Goal: Task Accomplishment & Management: Manage account settings

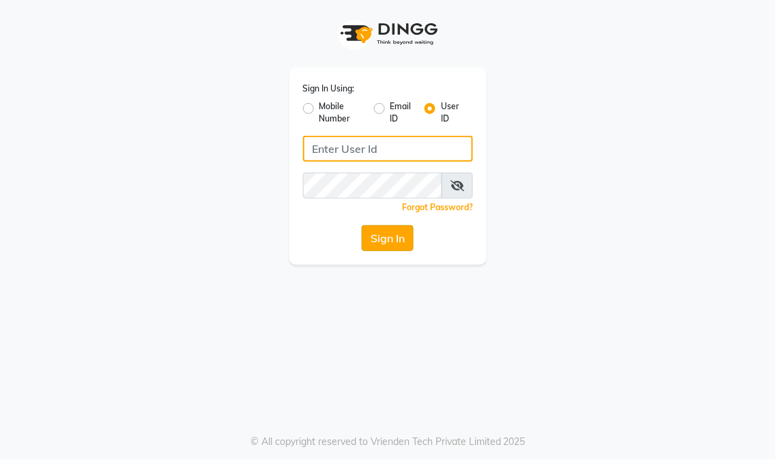
type input "eikonsalon"
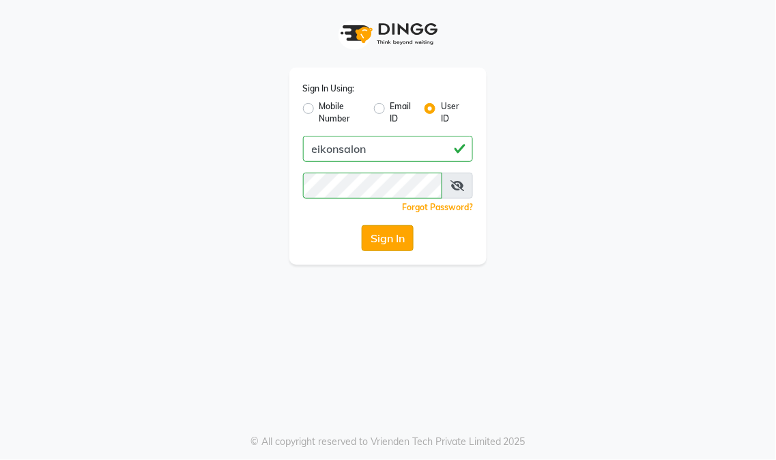
click at [374, 251] on button "Sign In" at bounding box center [388, 238] width 52 height 26
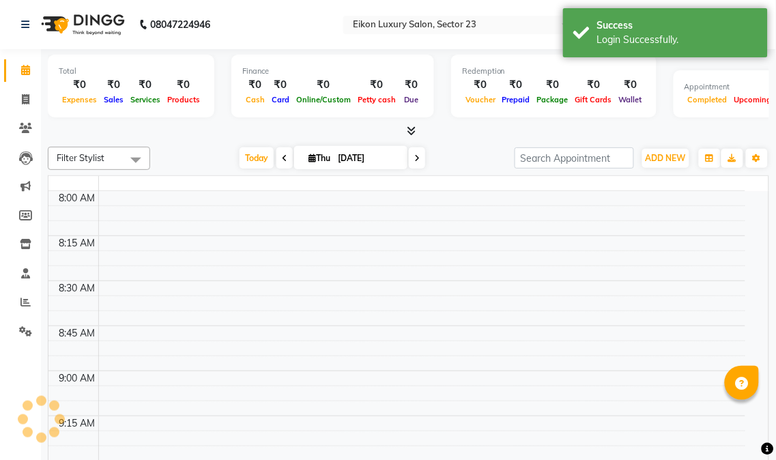
select select "en"
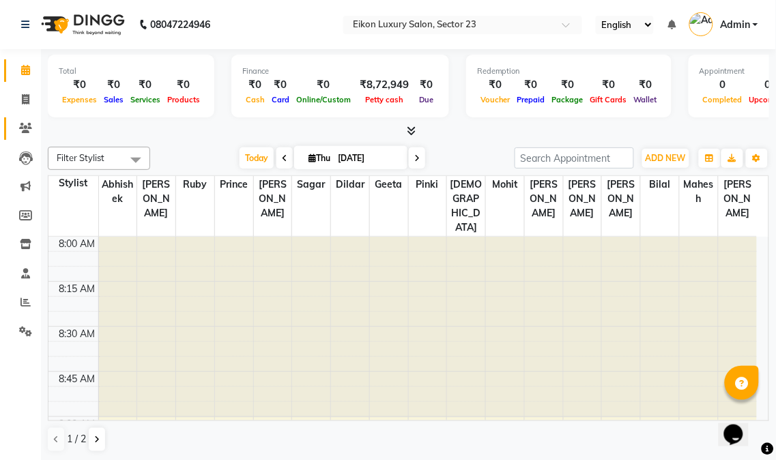
click at [71, 444] on span "1 / 2" at bounding box center [76, 439] width 19 height 14
click at [17, 97] on span at bounding box center [26, 100] width 24 height 16
select select "service"
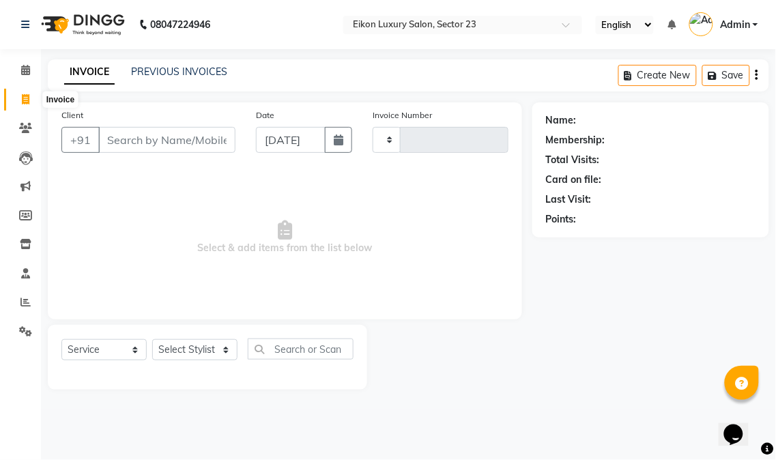
type input "3936"
select select "7080"
click at [148, 70] on link "PREVIOUS INVOICES" at bounding box center [179, 72] width 96 height 12
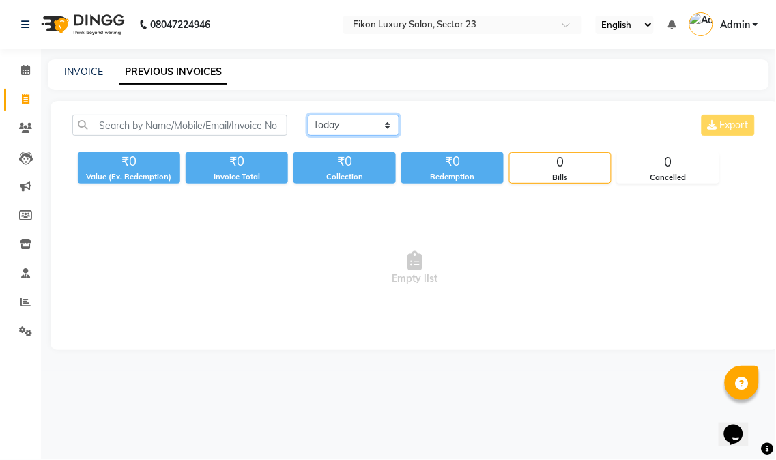
click at [358, 126] on select "Today Yesterday Custom Range" at bounding box center [354, 125] width 92 height 21
select select "yesterday"
click at [308, 115] on select "Today Yesterday Custom Range" at bounding box center [354, 125] width 92 height 21
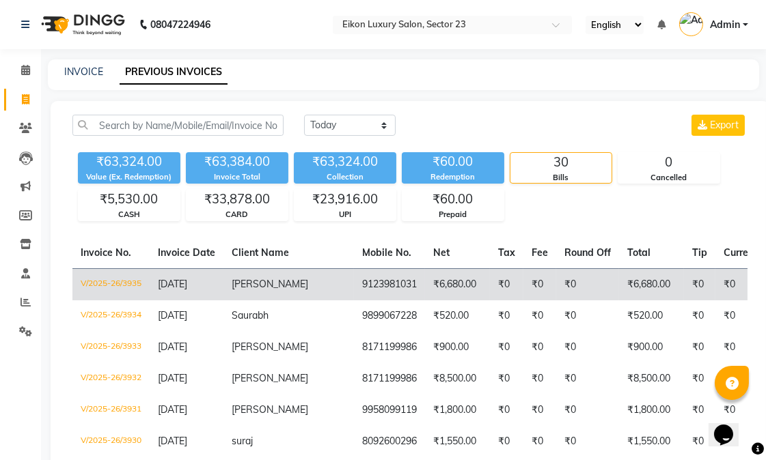
click at [354, 291] on td "9123981031" at bounding box center [389, 284] width 71 height 32
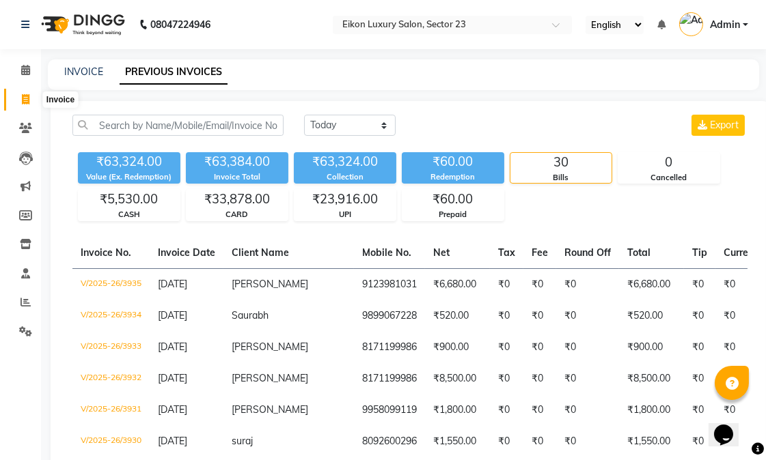
click at [24, 96] on icon at bounding box center [26, 99] width 8 height 10
select select "service"
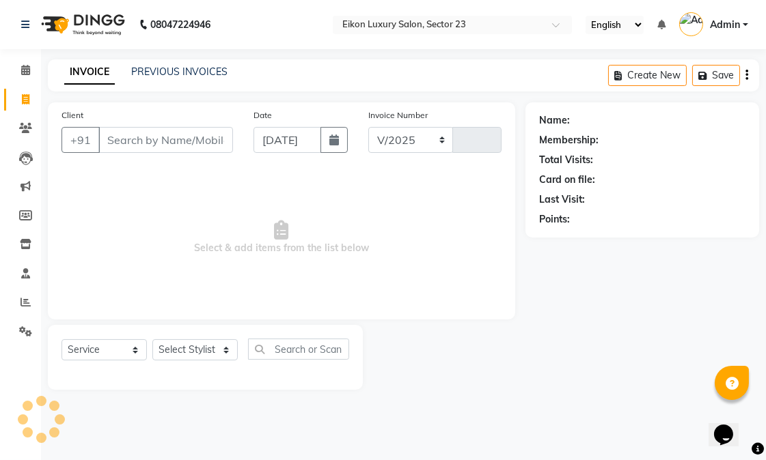
select select "7080"
type input "3936"
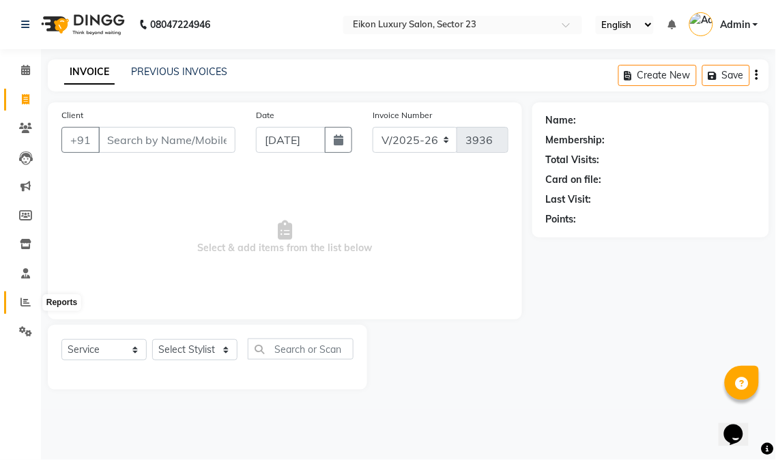
click at [21, 302] on icon at bounding box center [25, 302] width 10 height 10
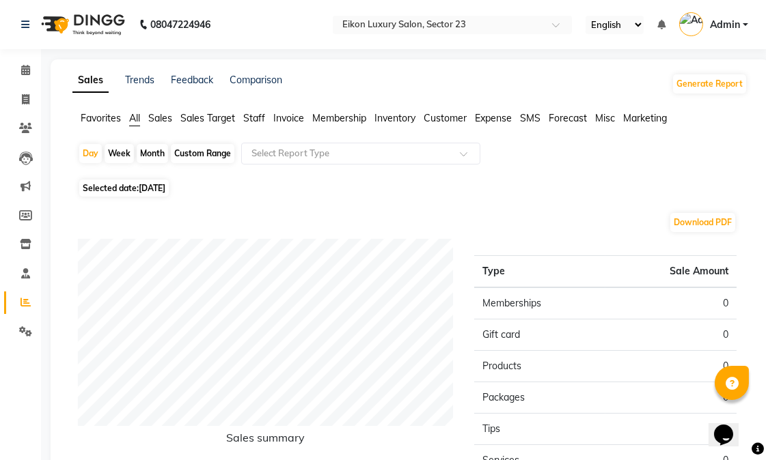
click at [148, 157] on div "Month" at bounding box center [152, 153] width 31 height 19
select select "9"
select select "2025"
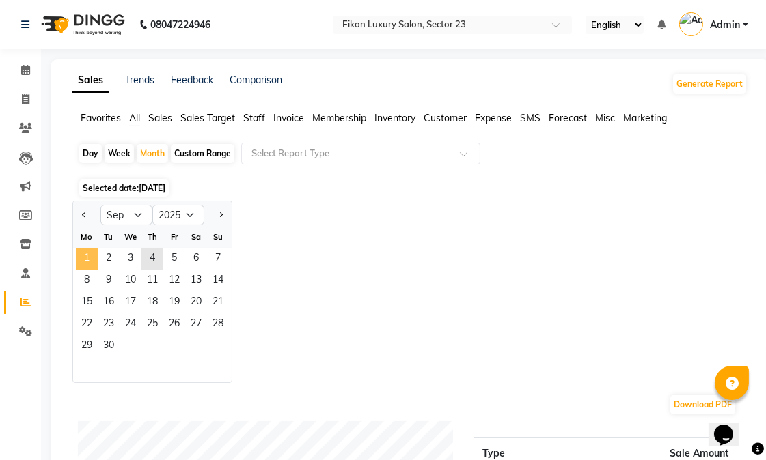
click at [80, 253] on span "1" at bounding box center [87, 260] width 22 height 22
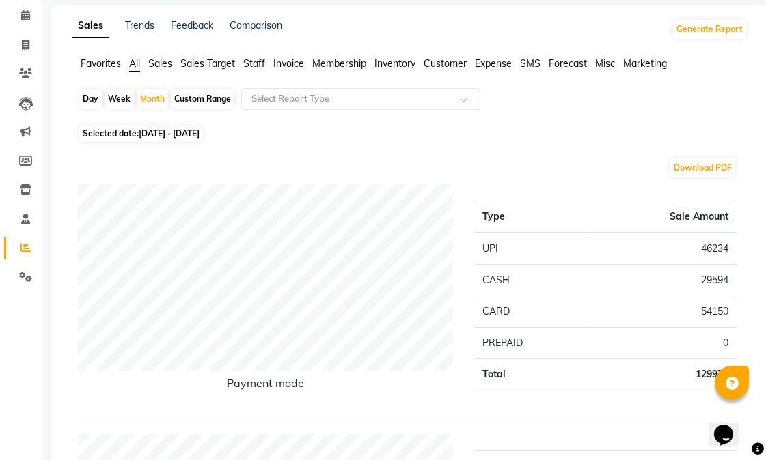
scroll to position [76, 0]
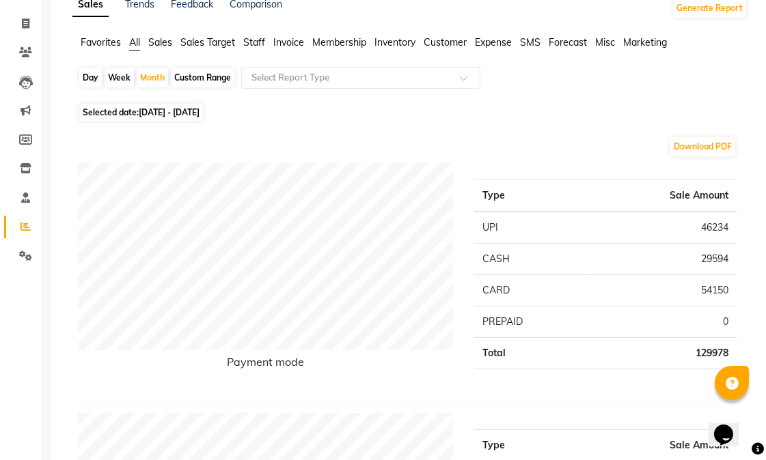
click at [262, 38] on span "Staff" at bounding box center [254, 42] width 22 height 12
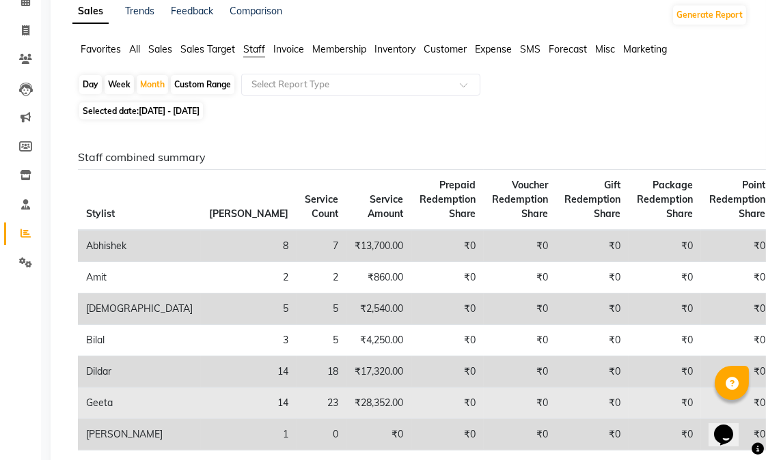
scroll to position [0, 0]
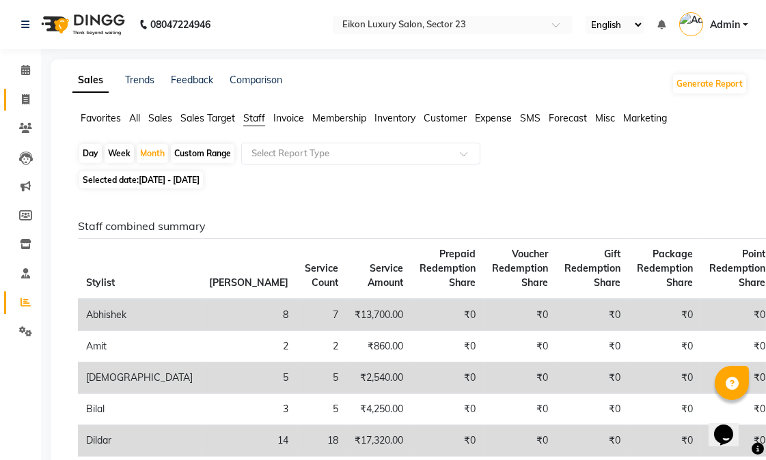
click at [15, 89] on link "Invoice" at bounding box center [20, 100] width 33 height 23
select select "service"
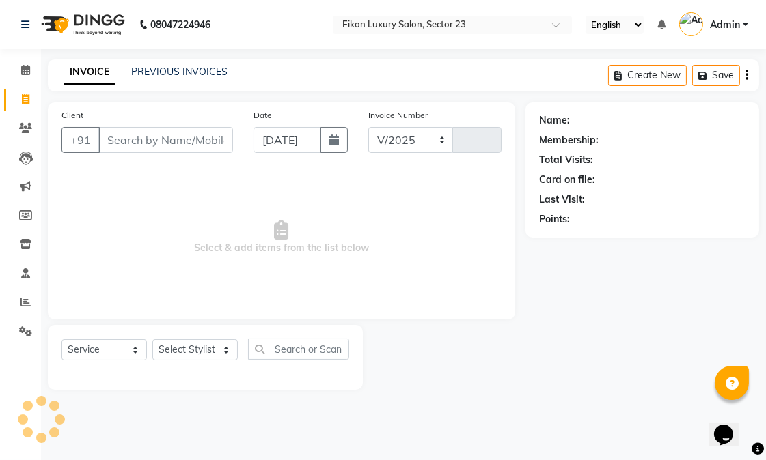
select select "7080"
type input "3936"
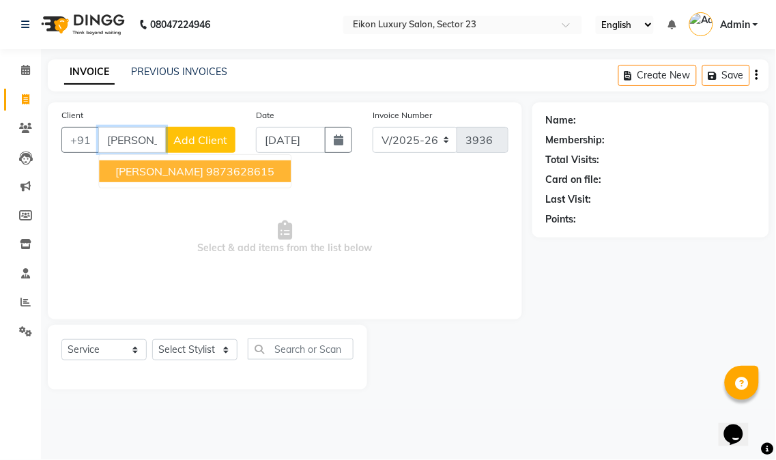
click at [206, 169] on ngb-highlight "9873628615" at bounding box center [240, 172] width 68 height 14
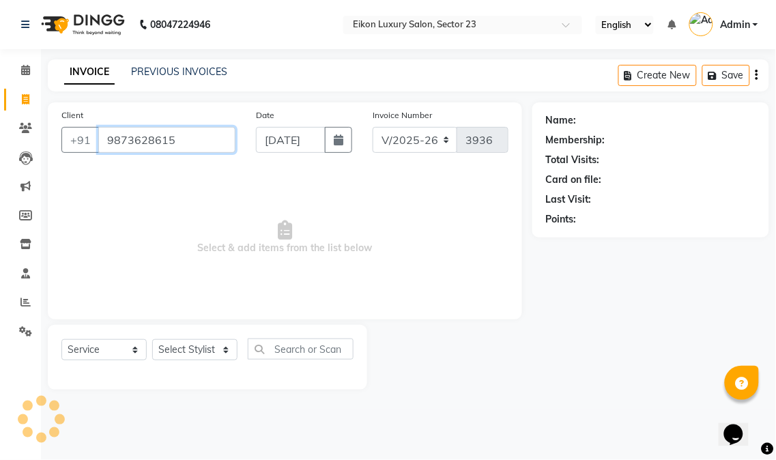
type input "9873628615"
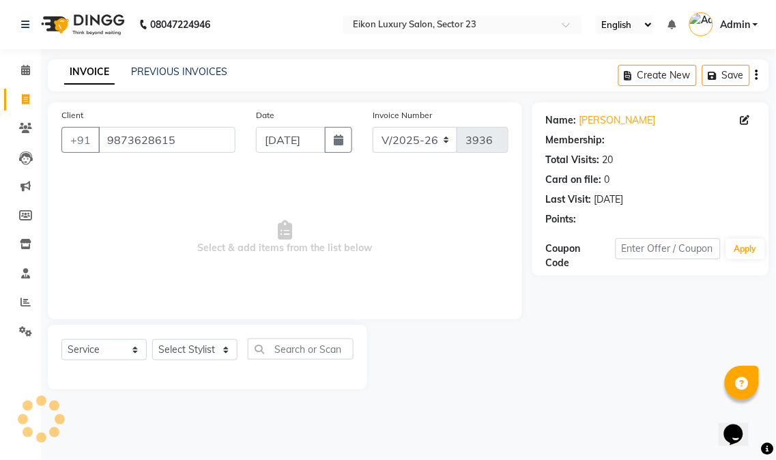
select select "1: Object"
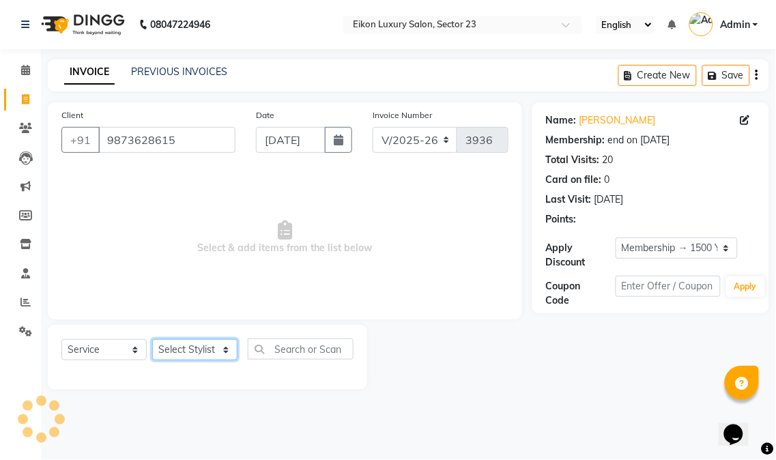
click at [167, 356] on select "Select Stylist Abhishek amit [PERSON_NAME] [PERSON_NAME] [PERSON_NAME] [PERSON_…" at bounding box center [194, 349] width 85 height 21
select select "58957"
click at [152, 340] on select "Select Stylist Abhishek amit [PERSON_NAME] [PERSON_NAME] [PERSON_NAME] [PERSON_…" at bounding box center [194, 349] width 85 height 21
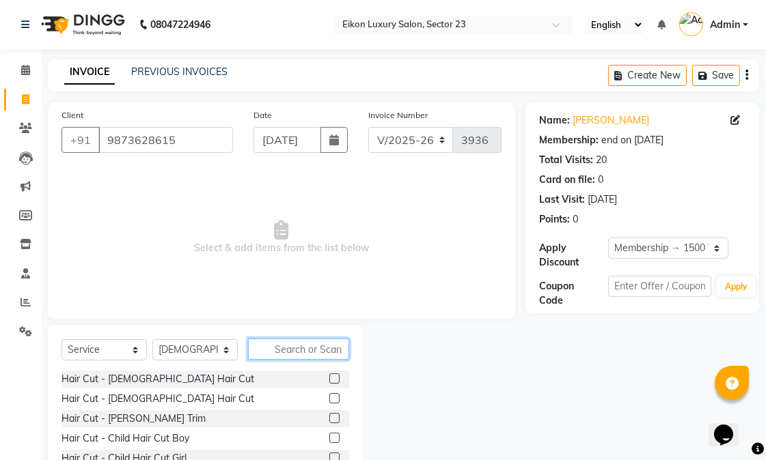
click at [270, 353] on input "text" at bounding box center [298, 349] width 101 height 21
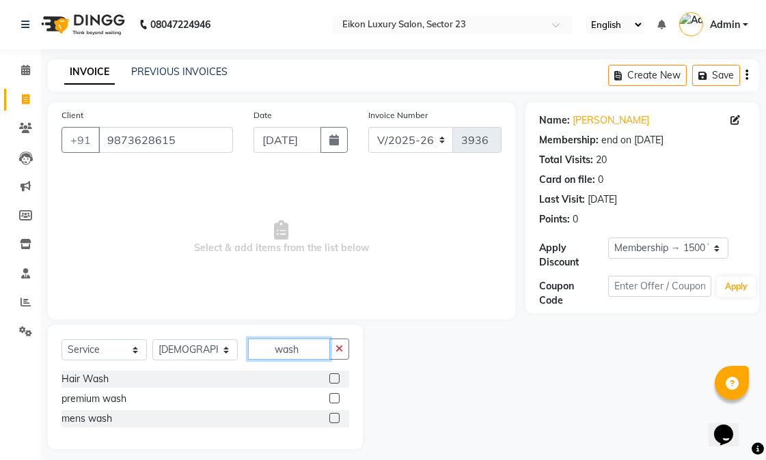
type input "wash"
click at [333, 378] on label at bounding box center [334, 379] width 10 height 10
click at [333, 378] on input "checkbox" at bounding box center [333, 379] width 9 height 9
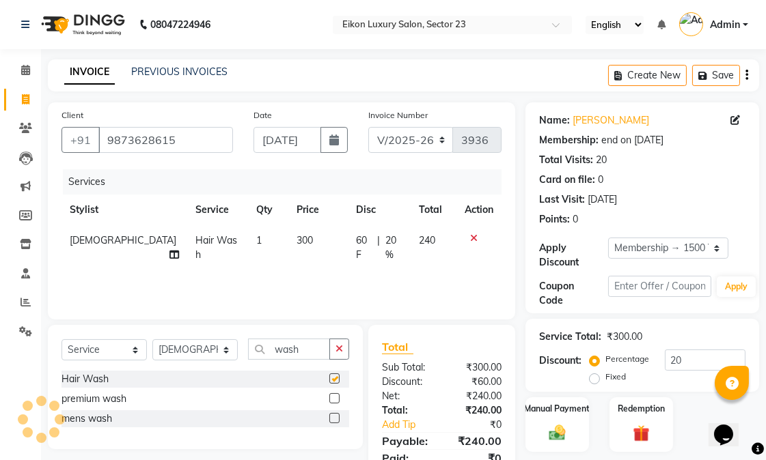
checkbox input "false"
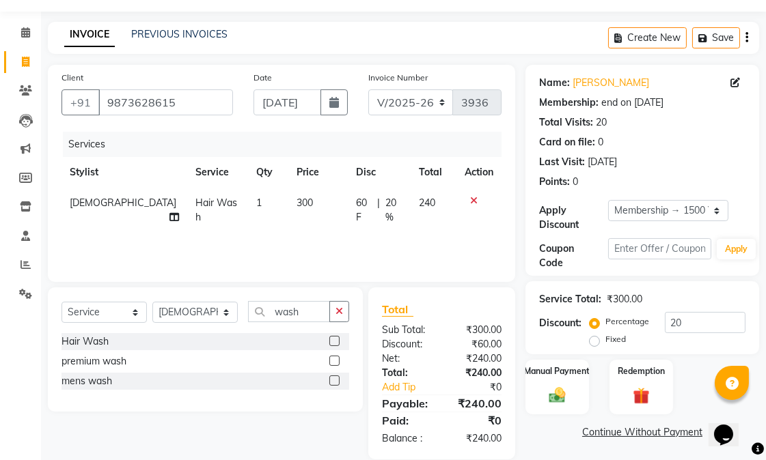
scroll to position [57, 0]
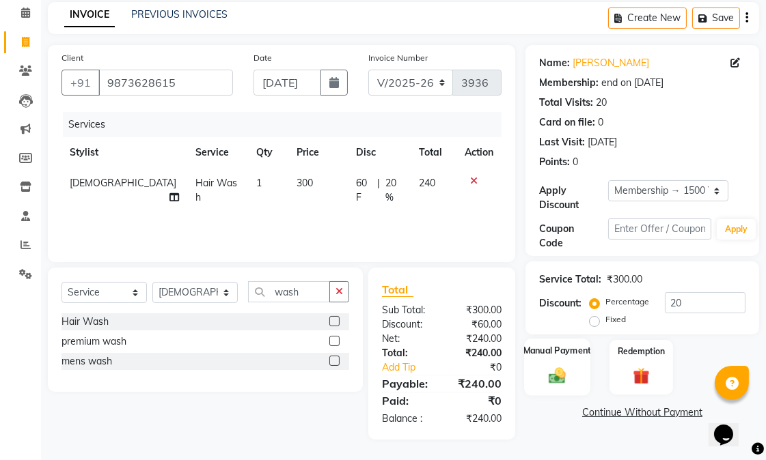
click at [562, 369] on img at bounding box center [557, 375] width 28 height 20
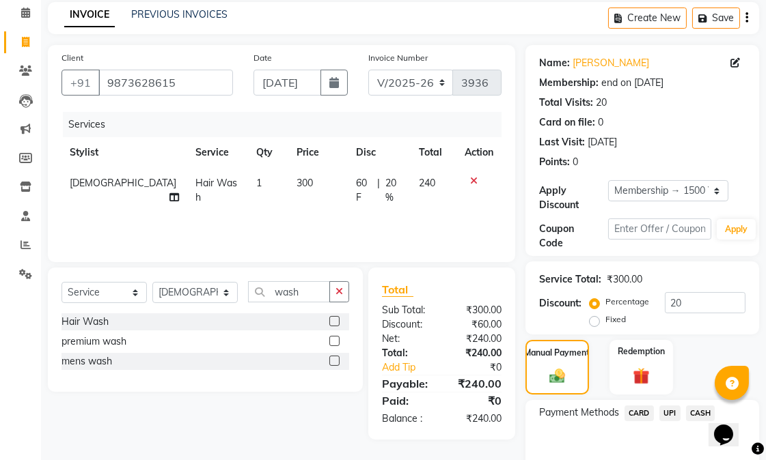
click at [669, 413] on span "UPI" at bounding box center [669, 414] width 21 height 16
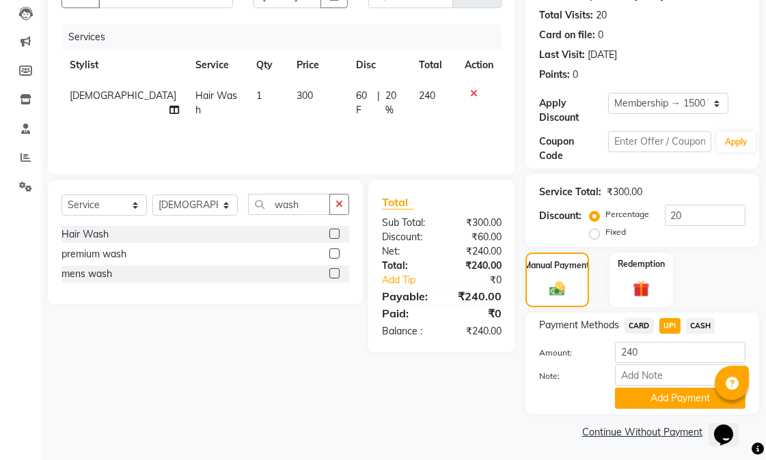
scroll to position [148, 0]
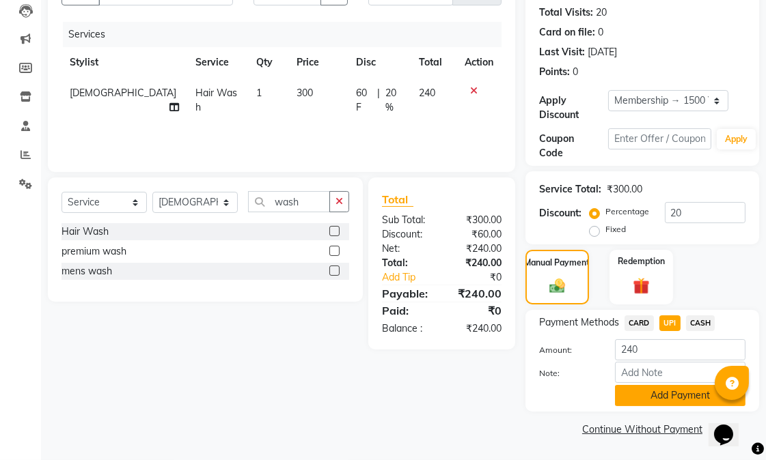
click at [647, 393] on button "Add Payment" at bounding box center [680, 395] width 130 height 21
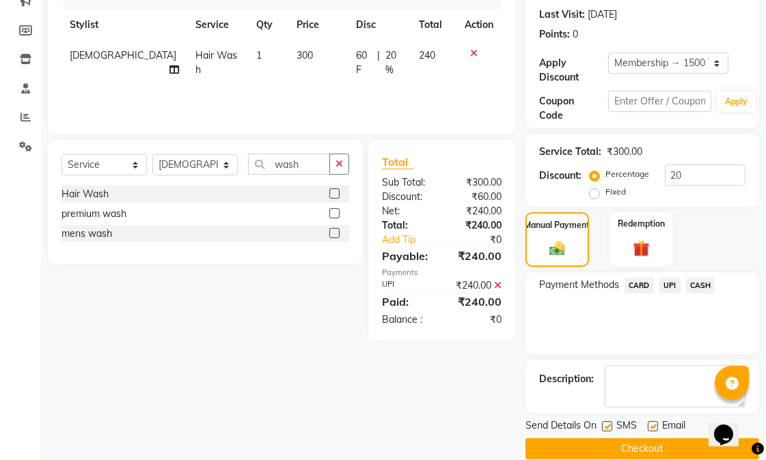
scroll to position [205, 0]
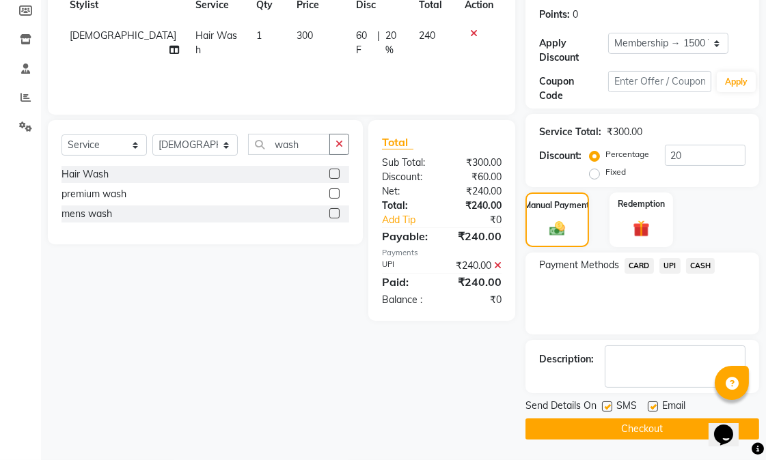
click at [653, 406] on label at bounding box center [652, 407] width 10 height 10
click at [653, 406] on input "checkbox" at bounding box center [651, 407] width 9 height 9
checkbox input "false"
click at [604, 410] on label at bounding box center [607, 407] width 10 height 10
click at [604, 410] on input "checkbox" at bounding box center [606, 407] width 9 height 9
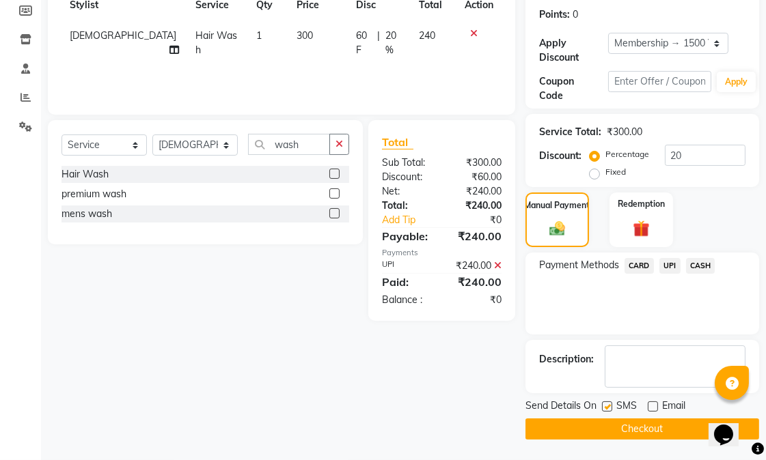
checkbox input "false"
click at [604, 428] on button "Checkout" at bounding box center [642, 429] width 234 height 21
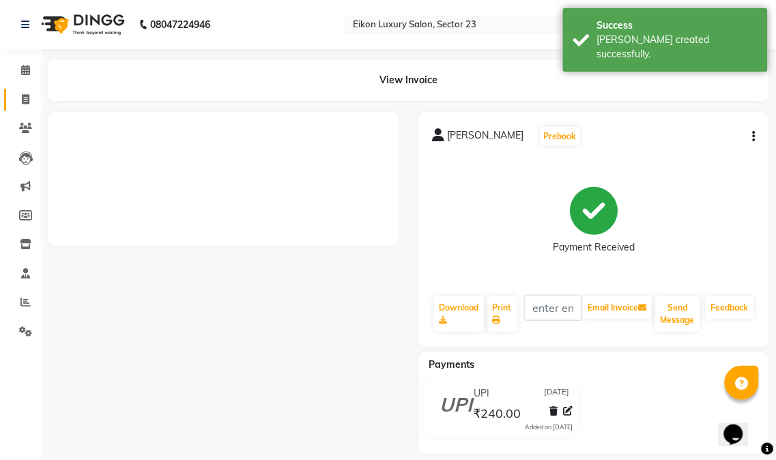
click at [19, 100] on span at bounding box center [26, 100] width 24 height 16
select select "service"
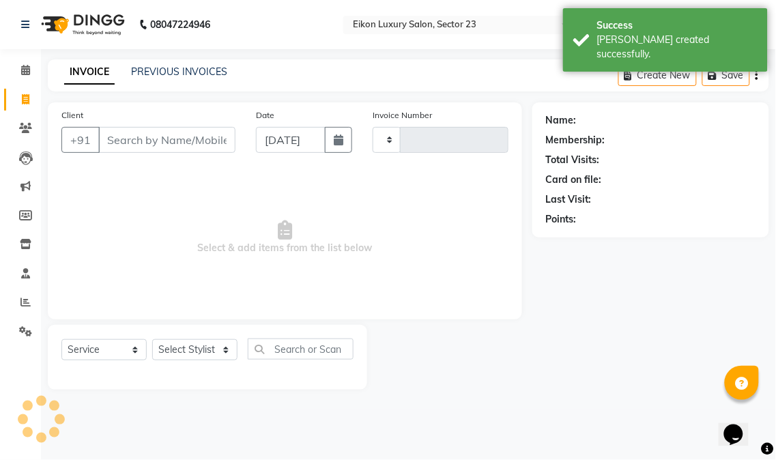
type input "3937"
select select "7080"
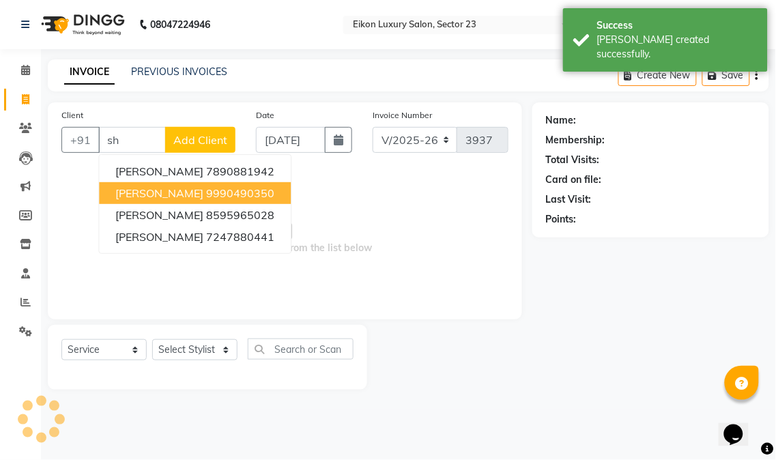
type input "s"
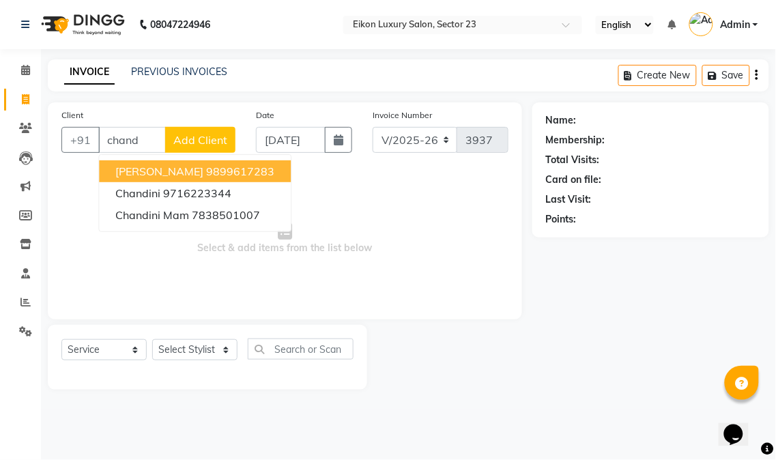
click at [188, 169] on span "Sakshi Chandola" at bounding box center [159, 172] width 88 height 14
type input "9899617283"
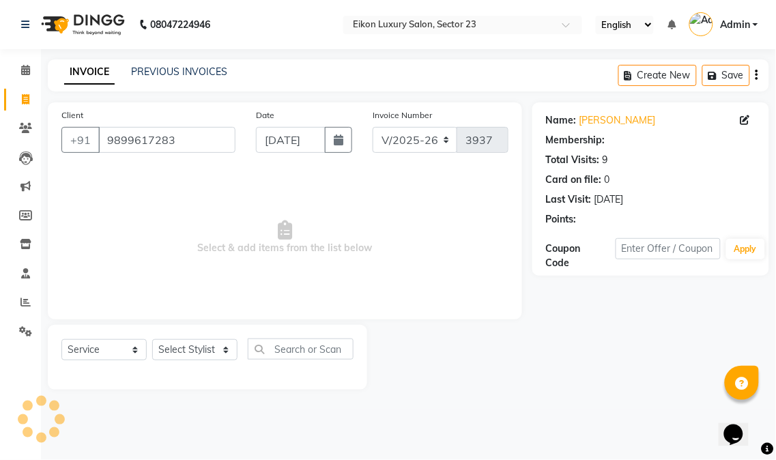
select select "1: Object"
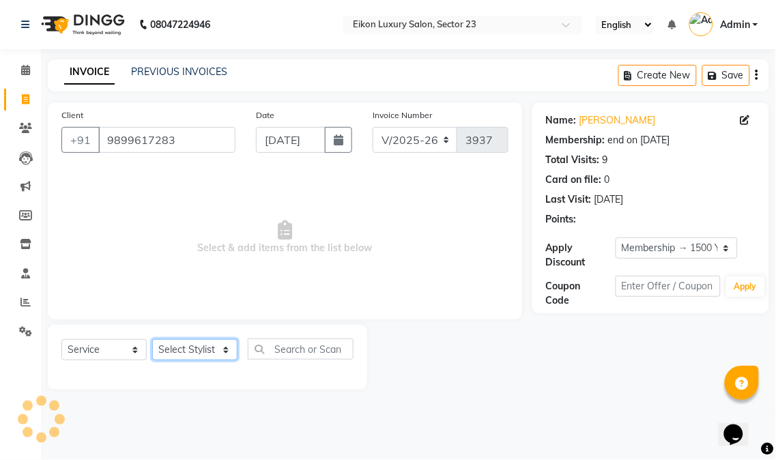
click at [219, 351] on select "Select Stylist Abhishek amit [PERSON_NAME] [PERSON_NAME] [PERSON_NAME] [PERSON_…" at bounding box center [194, 349] width 85 height 21
select select "58948"
click at [152, 340] on select "Select Stylist Abhishek amit [PERSON_NAME] [PERSON_NAME] [PERSON_NAME] [PERSON_…" at bounding box center [194, 349] width 85 height 21
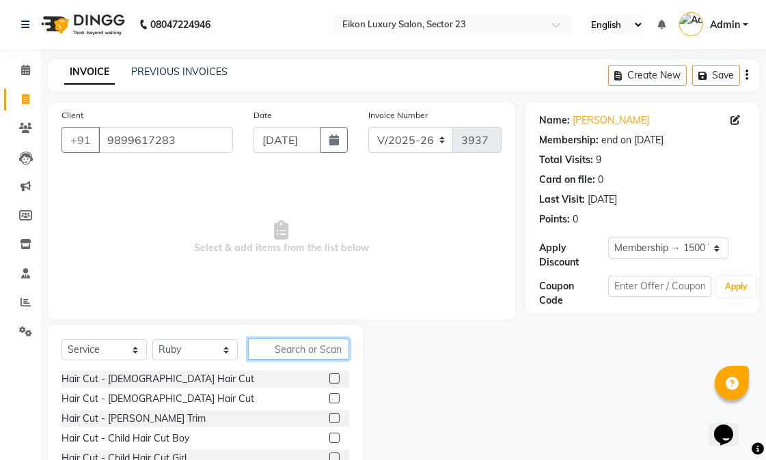
click at [296, 339] on input "text" at bounding box center [298, 349] width 101 height 21
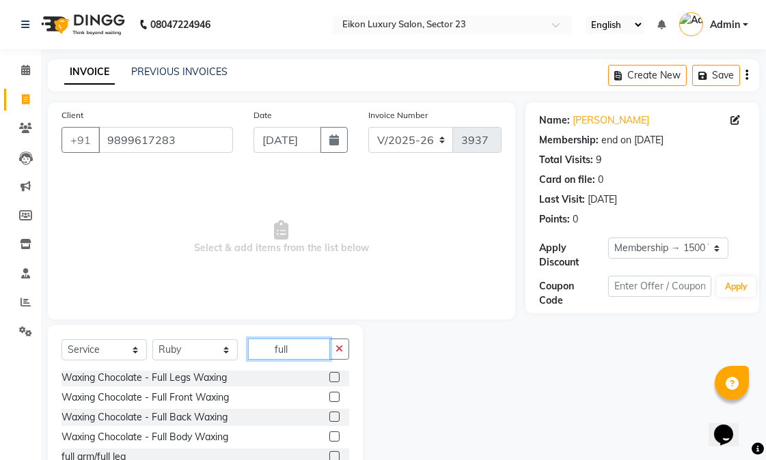
scroll to position [199, 0]
type input "full"
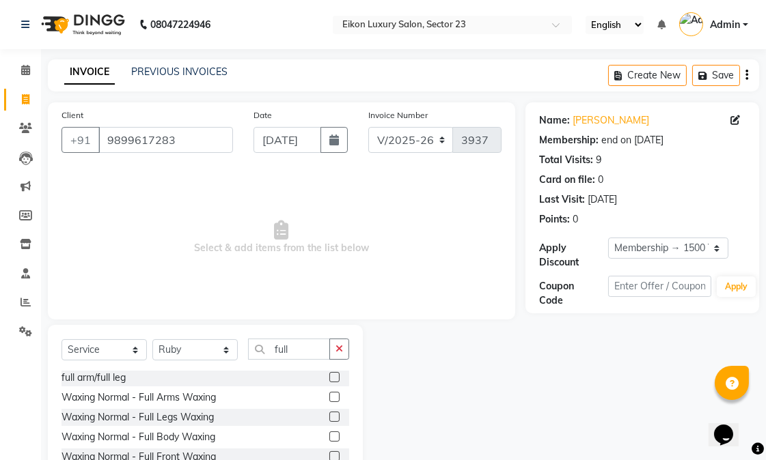
drag, startPoint x: 322, startPoint y: 376, endPoint x: 261, endPoint y: 376, distance: 60.8
click at [329, 376] on label at bounding box center [334, 377] width 10 height 10
click at [329, 376] on input "checkbox" at bounding box center [333, 378] width 9 height 9
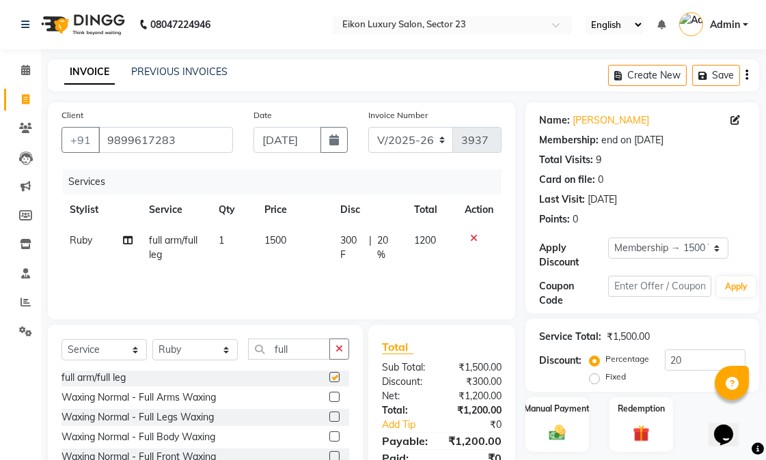
checkbox input "false"
drag, startPoint x: 296, startPoint y: 356, endPoint x: 270, endPoint y: 353, distance: 26.2
click at [270, 354] on input "full" at bounding box center [289, 349] width 82 height 21
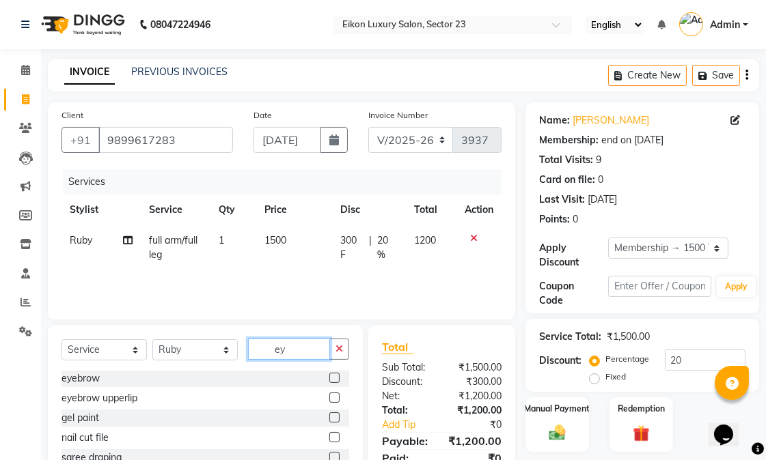
scroll to position [0, 0]
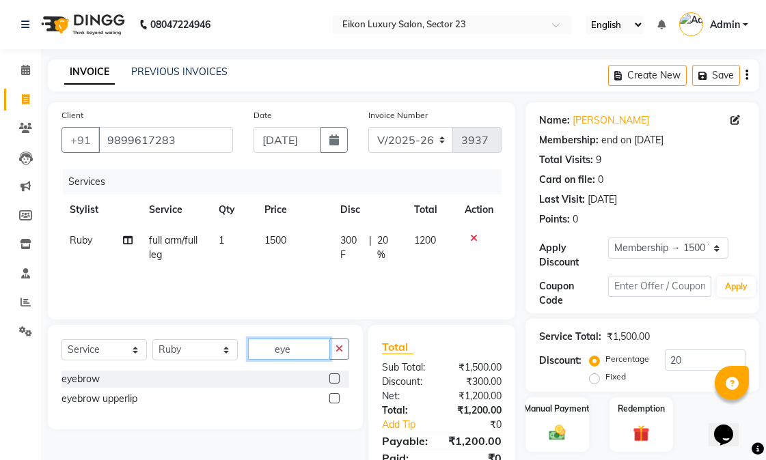
type input "eye"
click at [339, 398] on label at bounding box center [334, 398] width 10 height 10
click at [338, 398] on input "checkbox" at bounding box center [333, 399] width 9 height 9
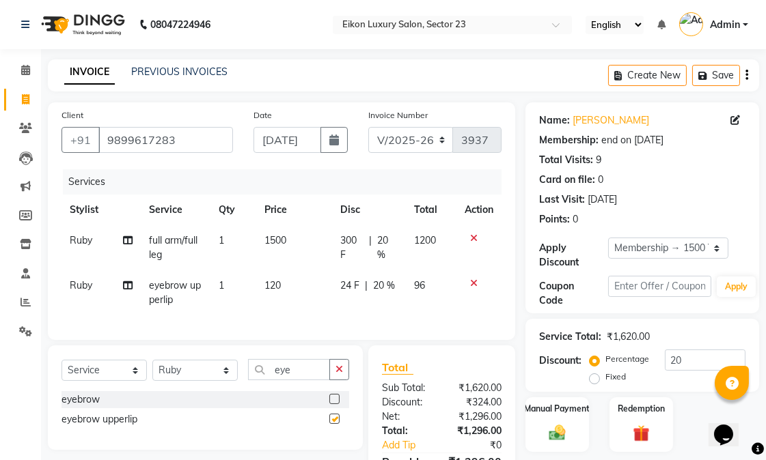
checkbox input "false"
click at [273, 281] on span "120" at bounding box center [272, 285] width 16 height 12
select select "58948"
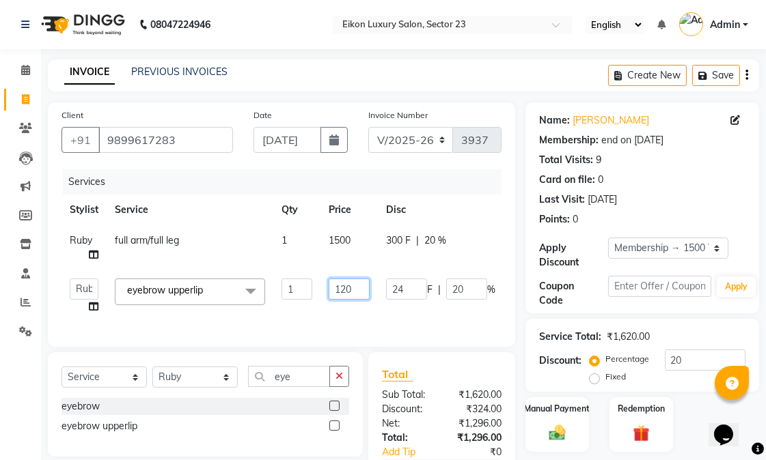
click at [345, 289] on input "120" at bounding box center [348, 289] width 41 height 21
type input "160"
click at [317, 321] on div "Services Stylist Service Qty Price Disc Total Action Ruby full arm/full leg 1 1…" at bounding box center [281, 251] width 440 height 164
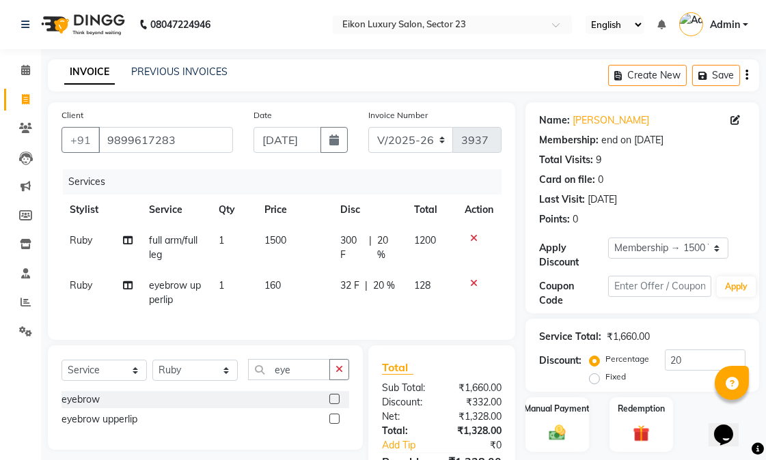
scroll to position [105, 0]
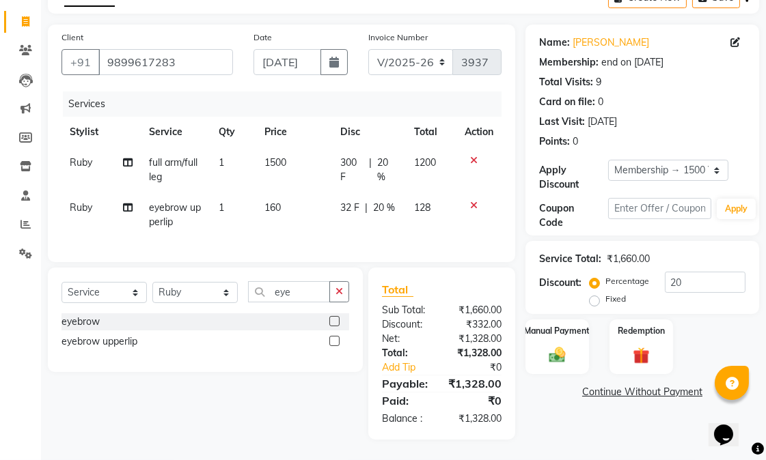
click at [275, 201] on span "160" at bounding box center [272, 207] width 16 height 12
select select "58948"
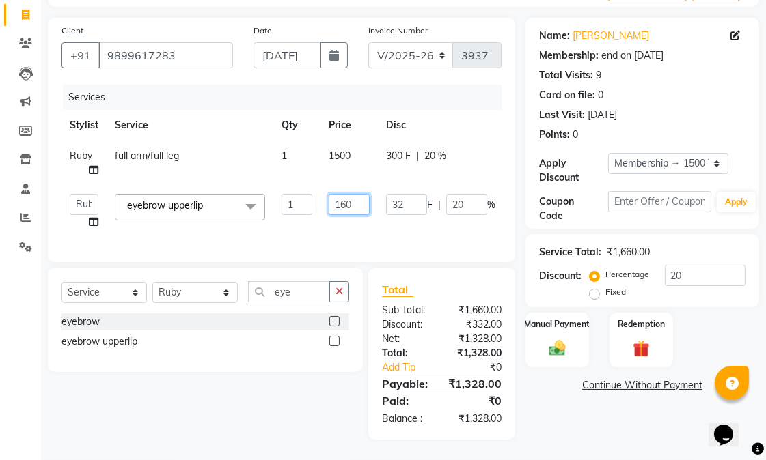
click at [346, 194] on input "160" at bounding box center [348, 204] width 41 height 21
type input "180"
click at [357, 212] on div "Services Stylist Service Qty Price Disc Total Action Ruby full arm/full leg 1 1…" at bounding box center [281, 167] width 440 height 164
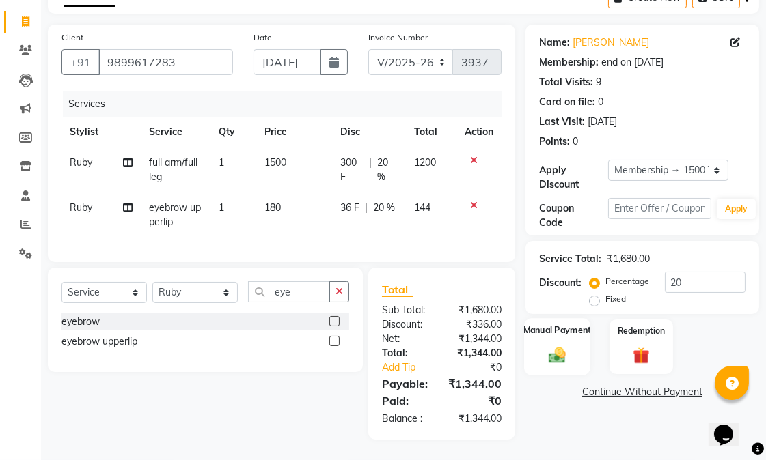
click at [576, 318] on div "Manual Payment" at bounding box center [557, 346] width 66 height 57
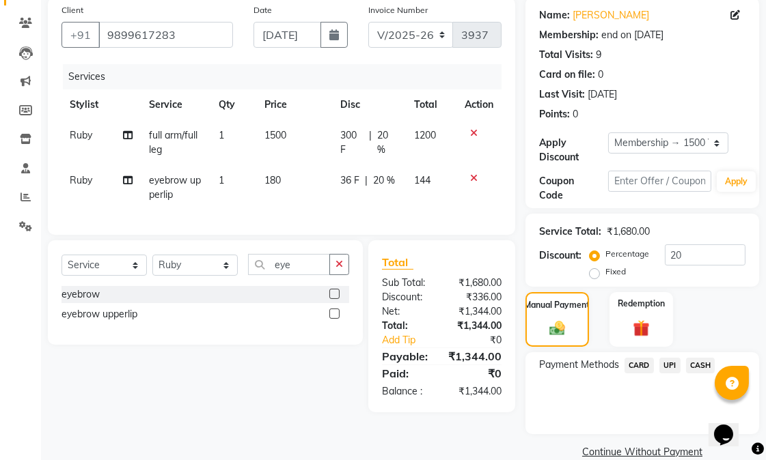
click at [635, 369] on span "CARD" at bounding box center [638, 366] width 29 height 16
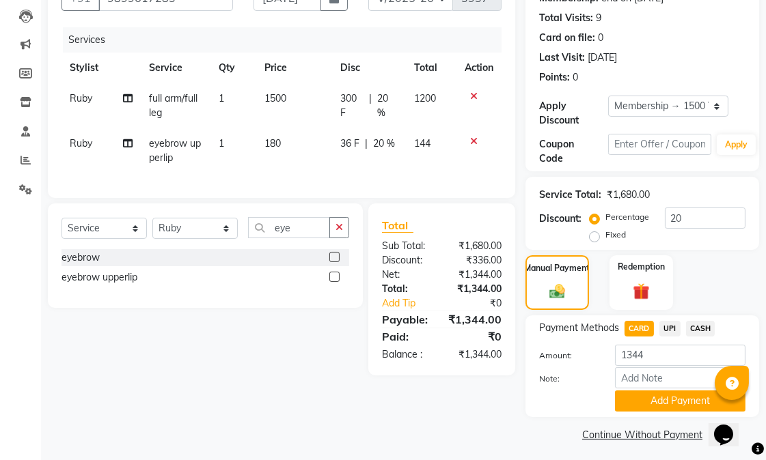
scroll to position [148, 0]
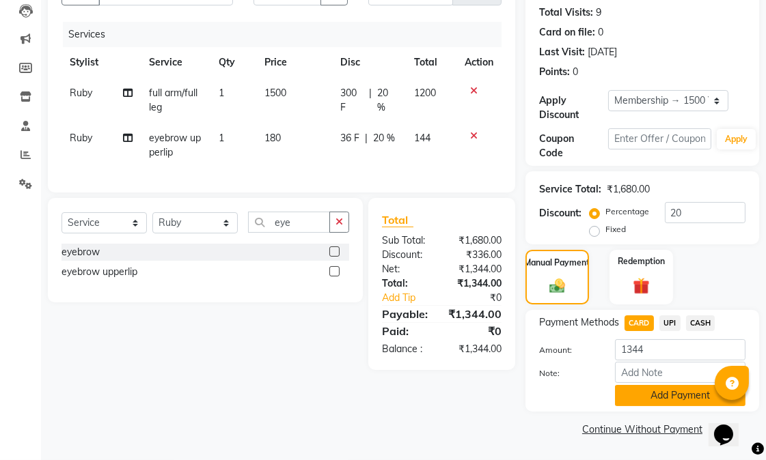
click at [656, 396] on button "Add Payment" at bounding box center [680, 395] width 130 height 21
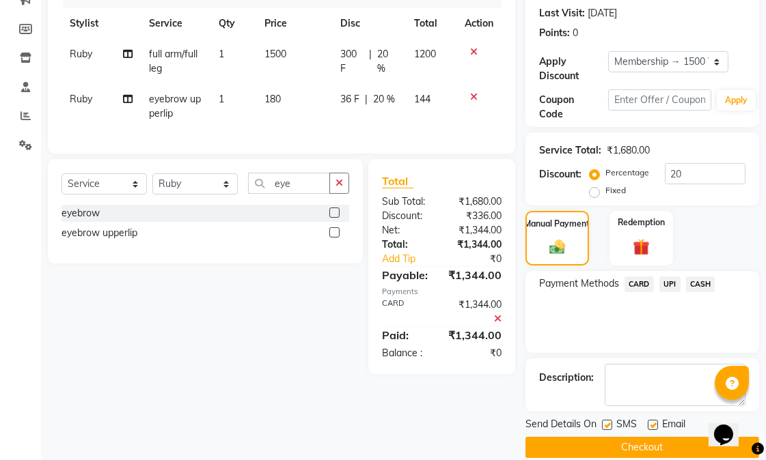
scroll to position [205, 0]
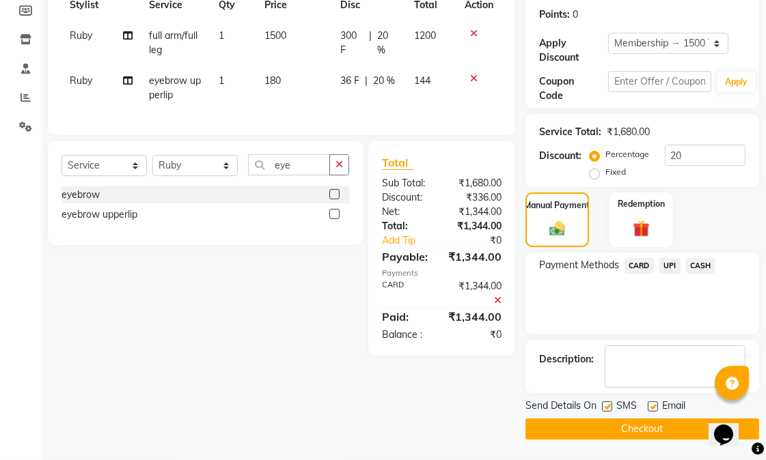
click at [650, 404] on label at bounding box center [652, 407] width 10 height 10
click at [650, 404] on input "checkbox" at bounding box center [651, 407] width 9 height 9
checkbox input "false"
click at [609, 404] on label at bounding box center [607, 407] width 10 height 10
click at [609, 404] on input "checkbox" at bounding box center [606, 407] width 9 height 9
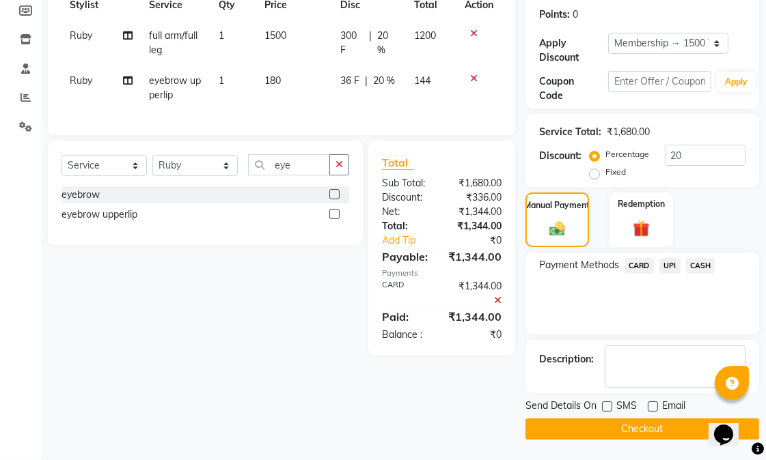
click at [609, 405] on label at bounding box center [607, 407] width 10 height 10
click at [609, 405] on input "checkbox" at bounding box center [606, 407] width 9 height 9
checkbox input "true"
click at [599, 401] on div "Send Details On SMS Email" at bounding box center [642, 407] width 234 height 17
click at [615, 432] on button "Checkout" at bounding box center [642, 429] width 234 height 21
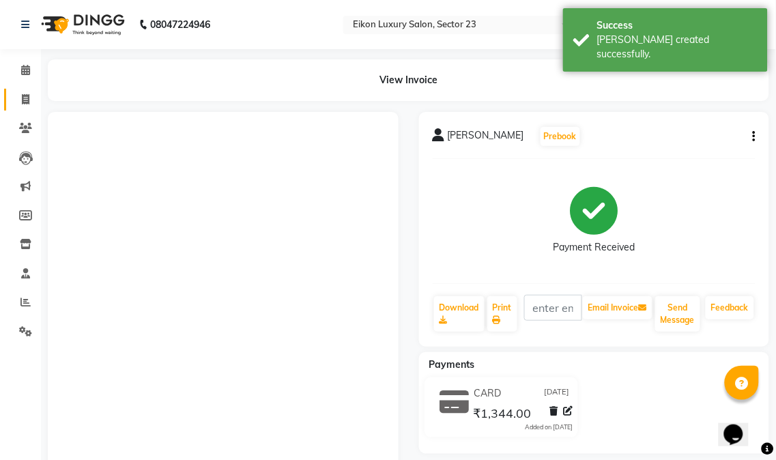
click at [23, 93] on span at bounding box center [26, 100] width 24 height 16
select select "service"
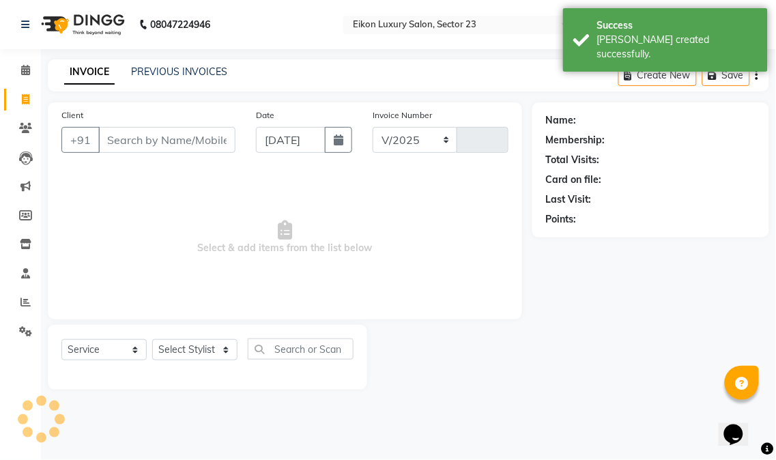
select select "7080"
type input "3938"
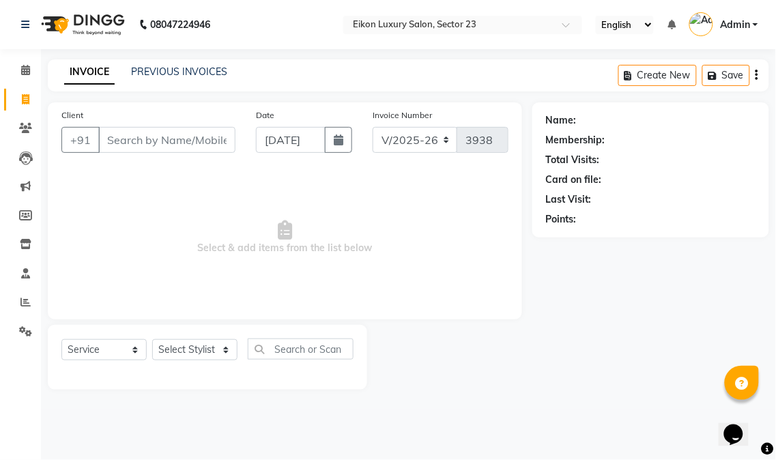
click at [418, 241] on span "Select & add items from the list below" at bounding box center [284, 237] width 447 height 137
click at [499, 251] on span "Select & add items from the list below" at bounding box center [284, 237] width 447 height 137
click at [25, 306] on icon at bounding box center [25, 302] width 10 height 10
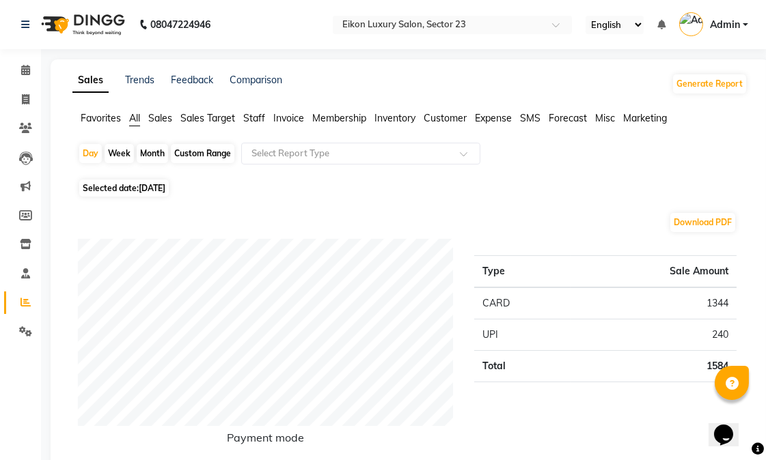
click at [153, 154] on div "Month" at bounding box center [152, 153] width 31 height 19
select select "9"
select select "2025"
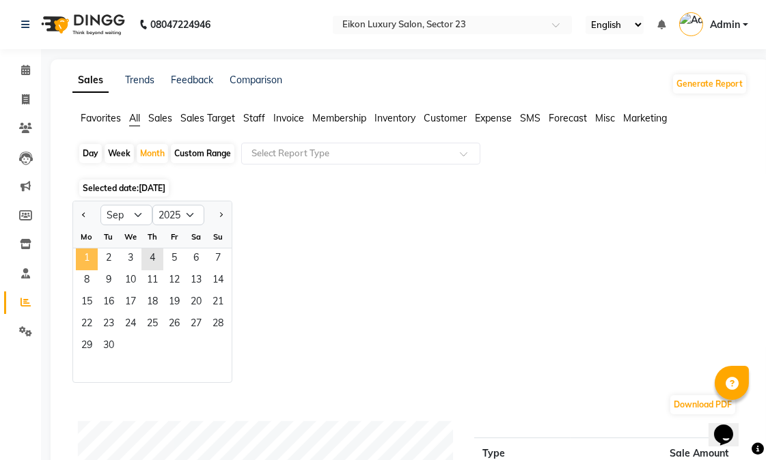
click at [85, 254] on span "1" at bounding box center [87, 260] width 22 height 22
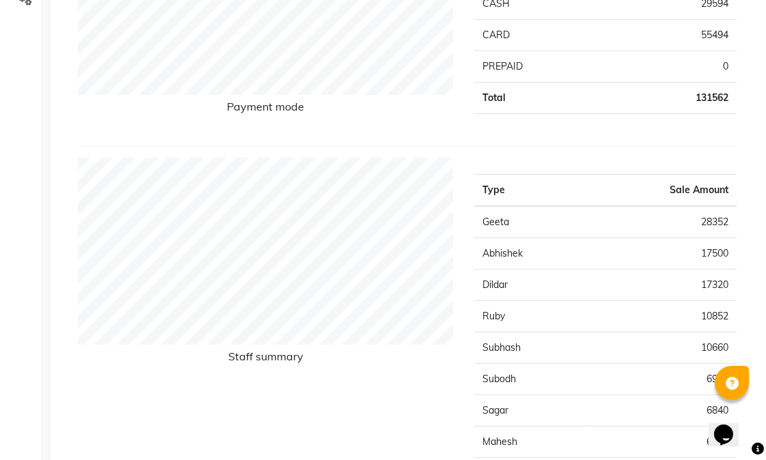
scroll to position [319, 0]
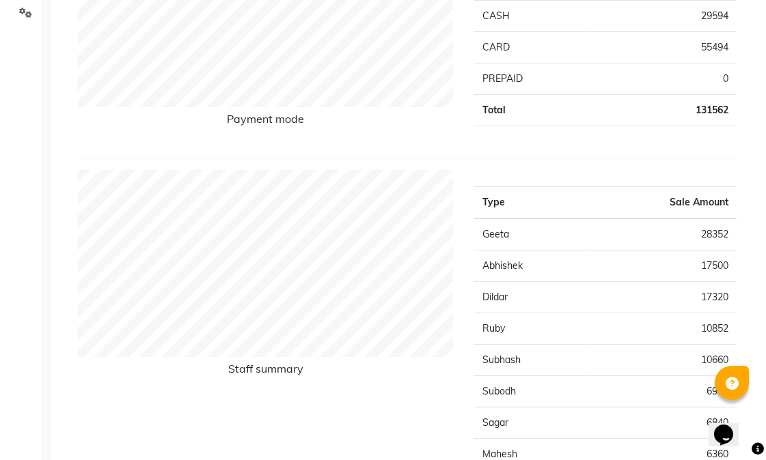
click at [493, 235] on td "Geeta" at bounding box center [530, 235] width 113 height 32
drag, startPoint x: 759, startPoint y: 130, endPoint x: 776, endPoint y: 92, distance: 41.6
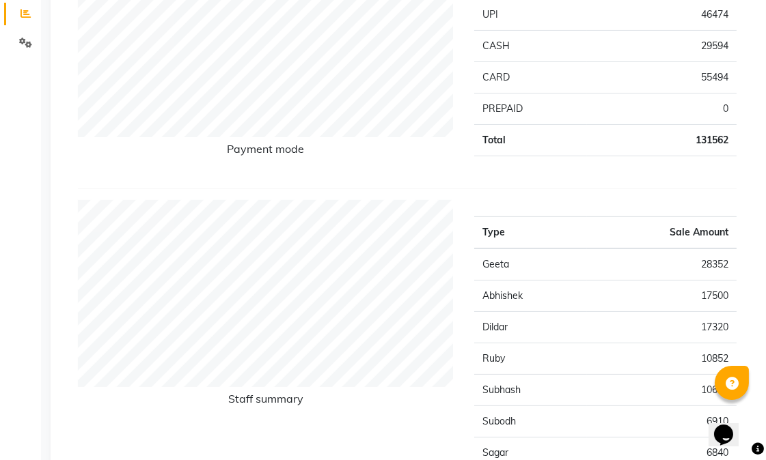
scroll to position [0, 0]
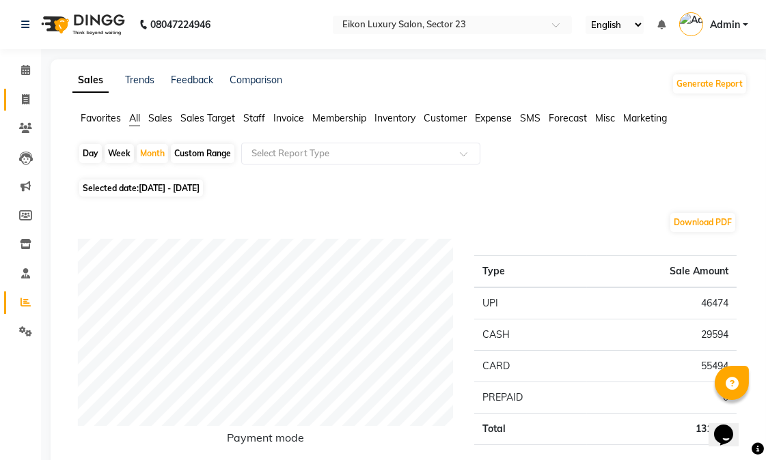
click at [23, 93] on span at bounding box center [26, 100] width 24 height 16
select select "7080"
select select "service"
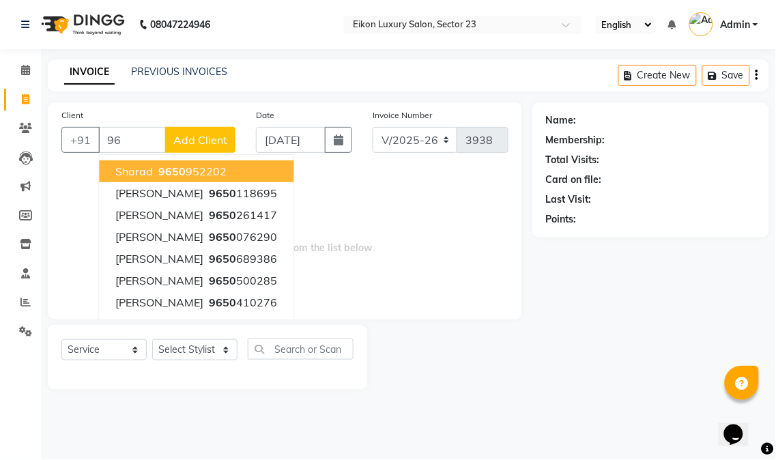
type input "9"
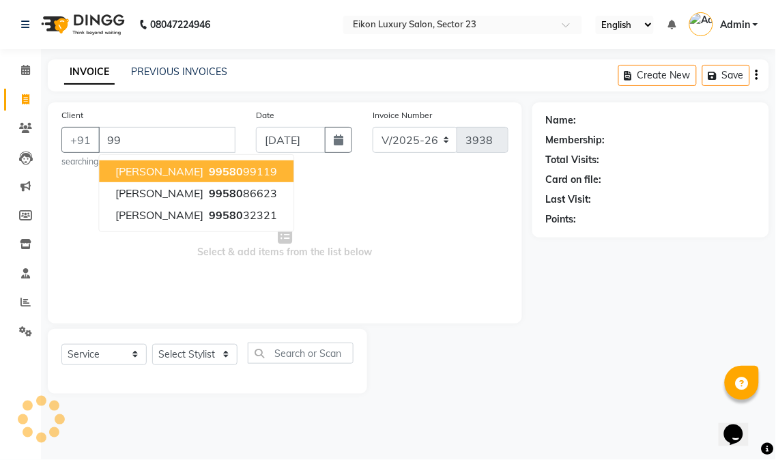
type input "9"
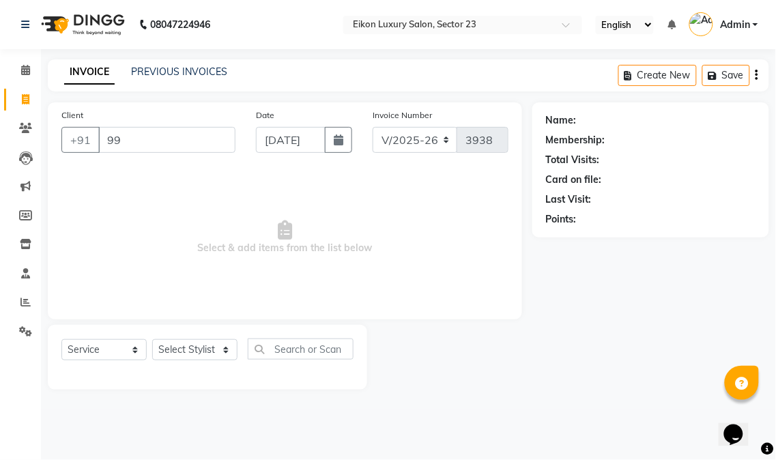
type input "9"
click at [147, 147] on input "Client" at bounding box center [166, 140] width 137 height 26
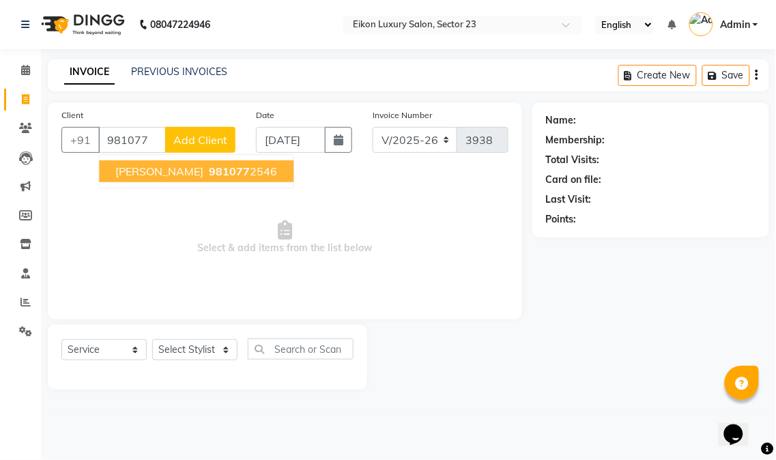
click at [206, 173] on ngb-highlight "981077 2546" at bounding box center [241, 172] width 71 height 14
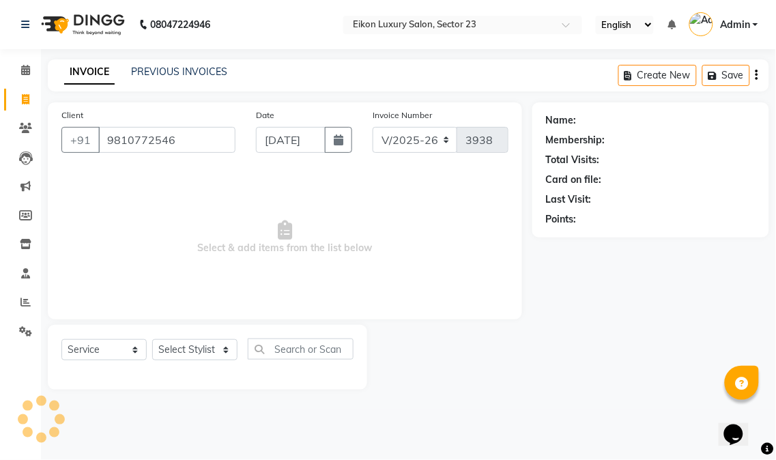
type input "9810772546"
select select "1: Object"
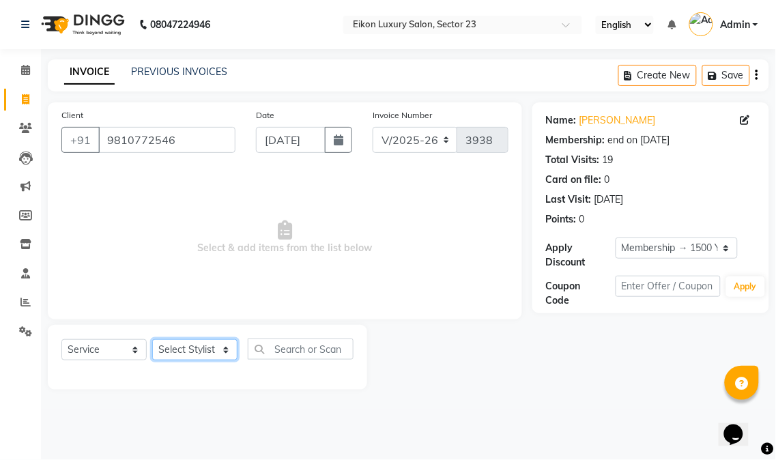
click at [189, 352] on select "Select Stylist Abhishek amit [PERSON_NAME] [PERSON_NAME] [PERSON_NAME] [PERSON_…" at bounding box center [194, 349] width 85 height 21
select select "78752"
click at [152, 340] on select "Select Stylist Abhishek amit [PERSON_NAME] [PERSON_NAME] [PERSON_NAME] [PERSON_…" at bounding box center [194, 349] width 85 height 21
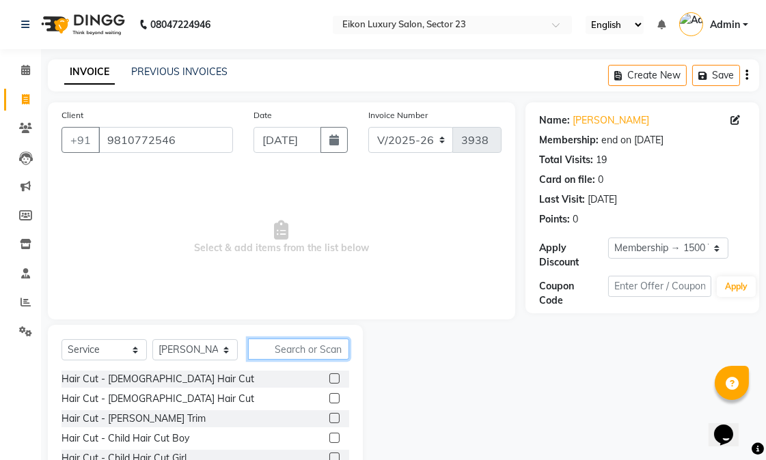
click at [285, 346] on input "text" at bounding box center [298, 349] width 101 height 21
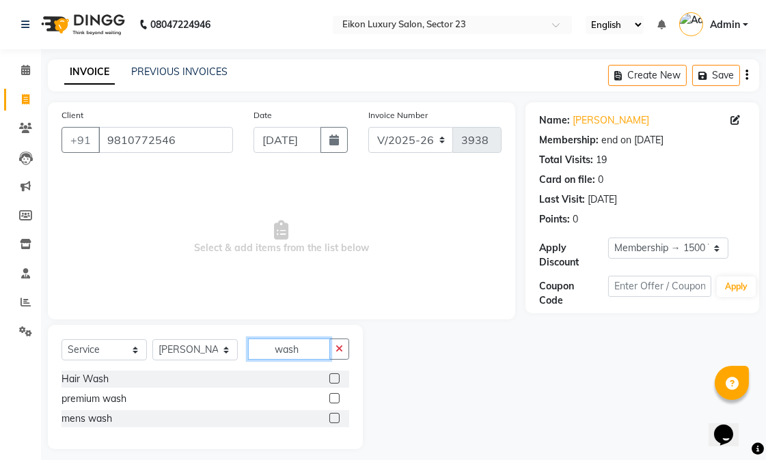
type input "wash"
drag, startPoint x: 335, startPoint y: 380, endPoint x: 323, endPoint y: 376, distance: 13.0
click at [335, 380] on label at bounding box center [334, 379] width 10 height 10
click at [335, 380] on input "checkbox" at bounding box center [333, 379] width 9 height 9
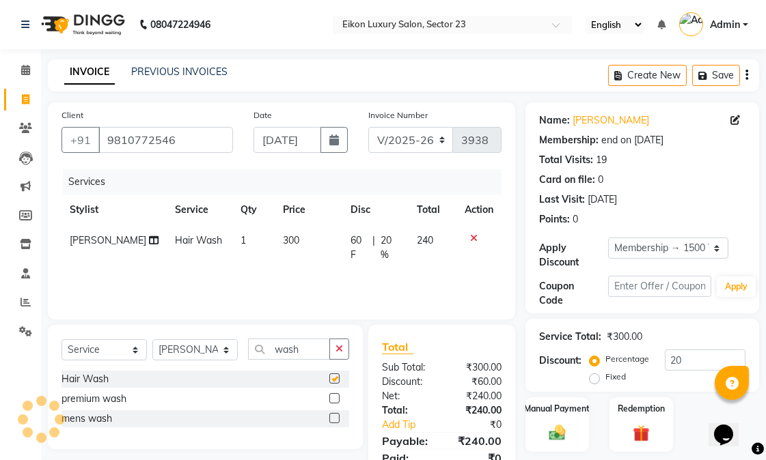
checkbox input "false"
drag, startPoint x: 300, startPoint y: 345, endPoint x: 262, endPoint y: 350, distance: 38.5
click at [262, 350] on input "wash" at bounding box center [289, 349] width 82 height 21
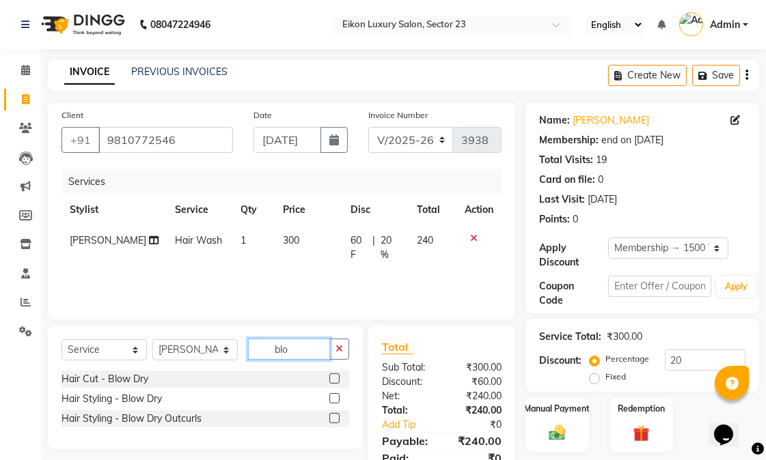
type input "blo"
click at [333, 397] on label at bounding box center [334, 398] width 10 height 10
click at [333, 397] on input "checkbox" at bounding box center [333, 399] width 9 height 9
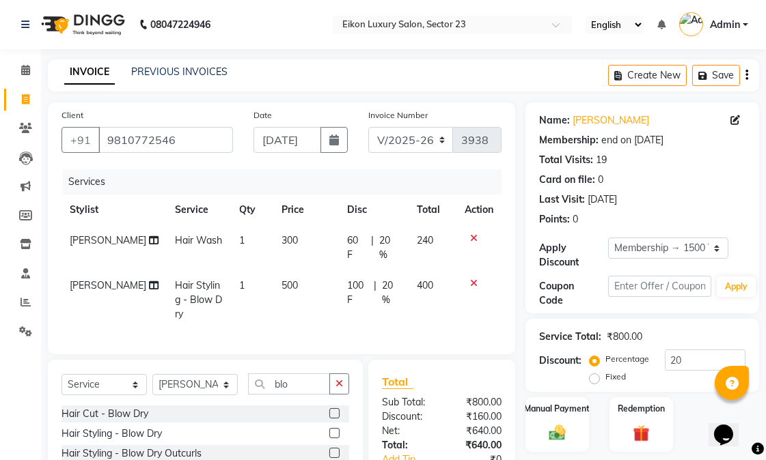
checkbox input "false"
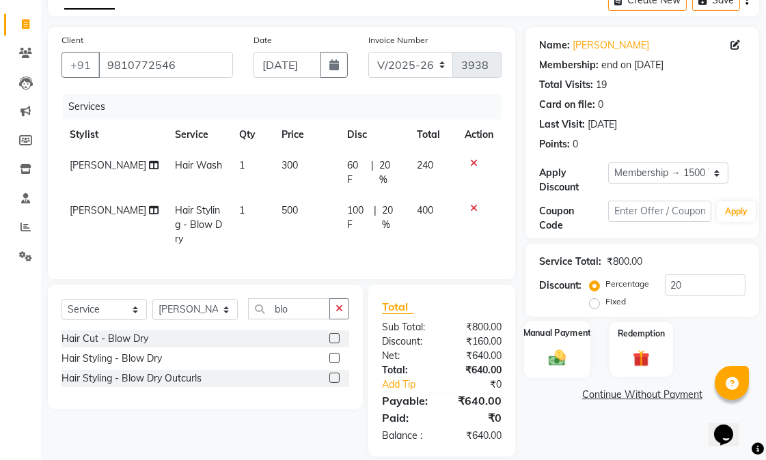
click at [563, 363] on img at bounding box center [557, 358] width 28 height 20
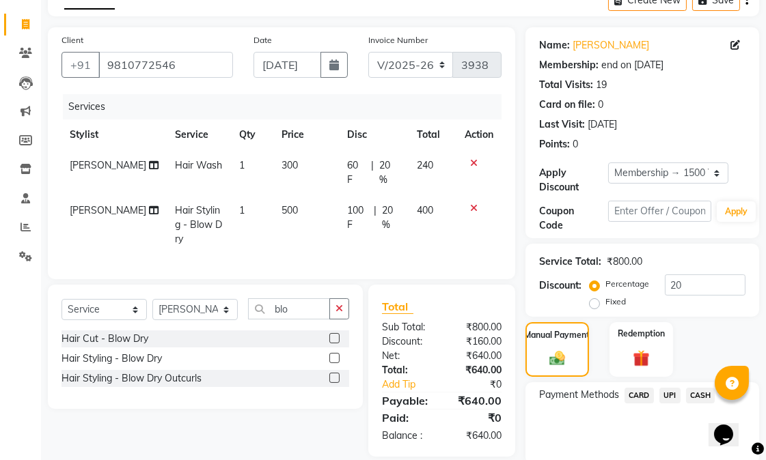
click at [664, 397] on span "UPI" at bounding box center [669, 396] width 21 height 16
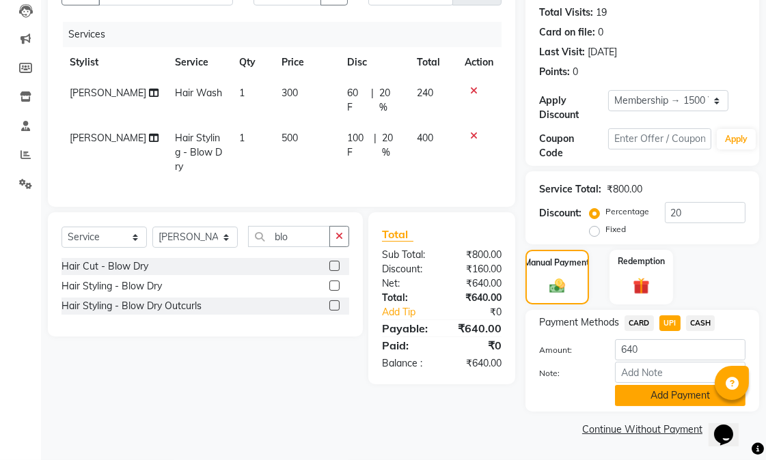
click at [669, 395] on button "Add Payment" at bounding box center [680, 395] width 130 height 21
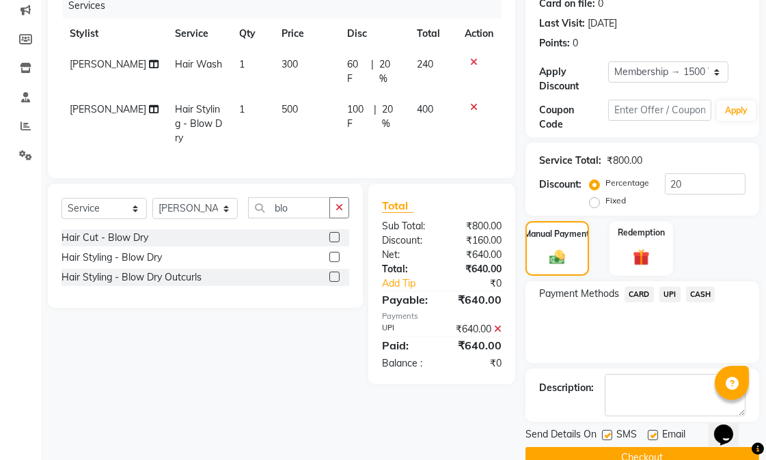
scroll to position [205, 0]
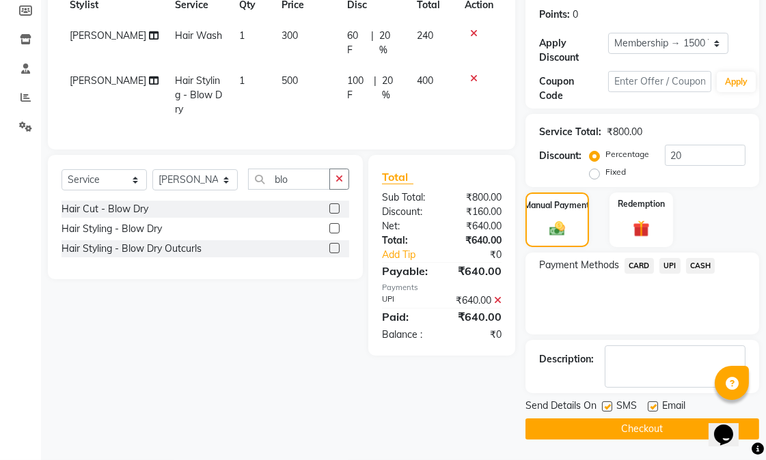
click at [657, 404] on label at bounding box center [652, 407] width 10 height 10
click at [656, 404] on input "checkbox" at bounding box center [651, 407] width 9 height 9
checkbox input "false"
click at [610, 403] on label at bounding box center [607, 407] width 10 height 10
click at [610, 403] on input "checkbox" at bounding box center [606, 407] width 9 height 9
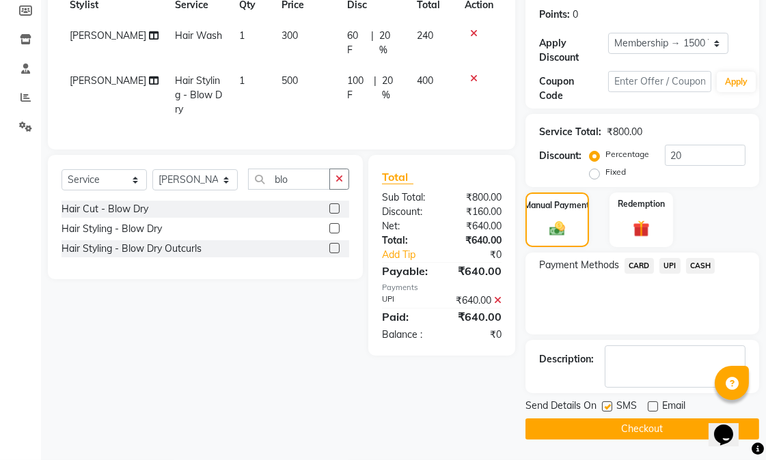
checkbox input "false"
click at [617, 421] on button "Checkout" at bounding box center [642, 429] width 234 height 21
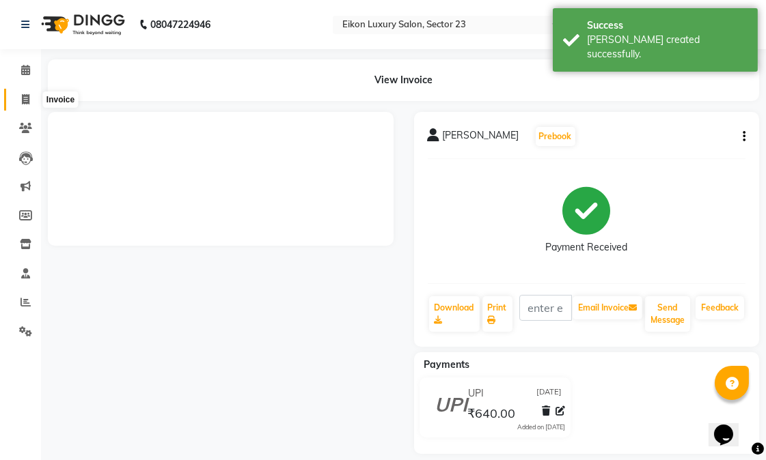
click at [14, 98] on span at bounding box center [26, 100] width 24 height 16
select select "service"
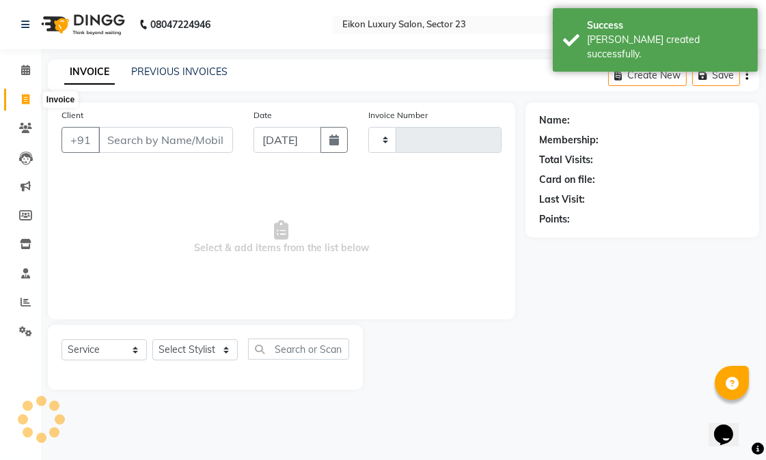
type input "3939"
select select "7080"
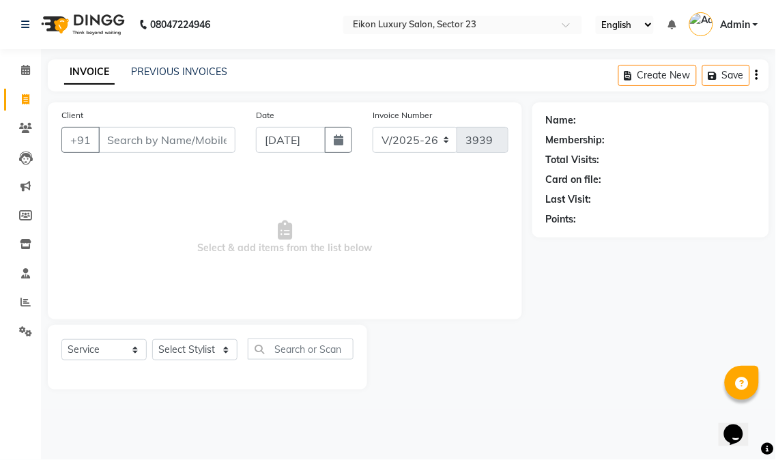
click at [169, 140] on input "Client" at bounding box center [166, 140] width 137 height 26
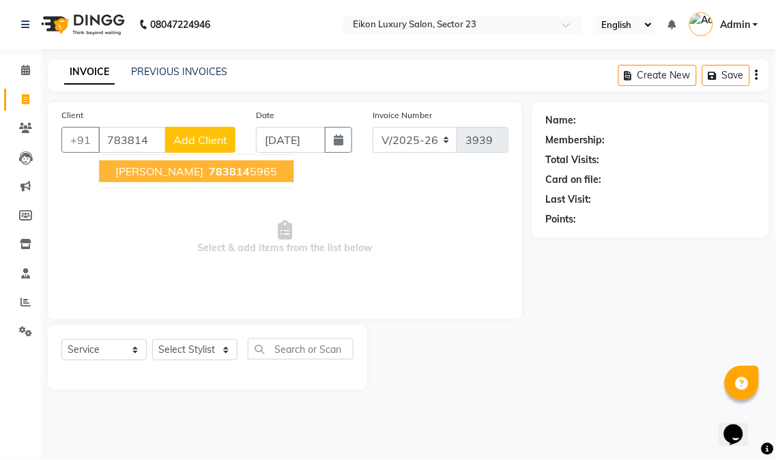
click at [209, 175] on span "783814" at bounding box center [229, 172] width 41 height 14
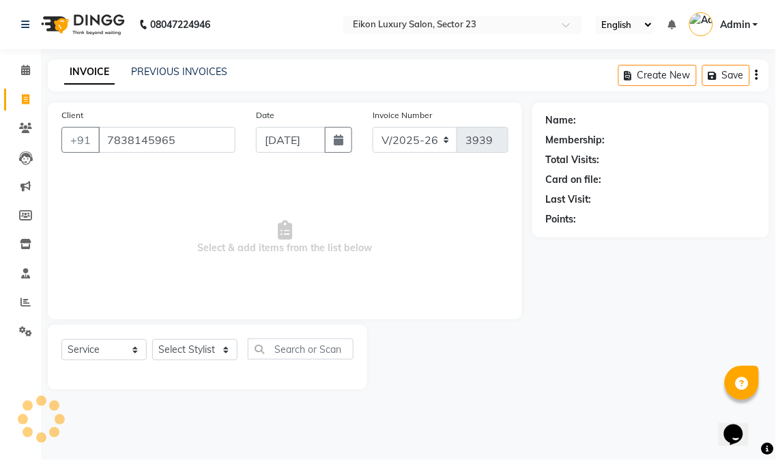
type input "7838145965"
select select "1: Object"
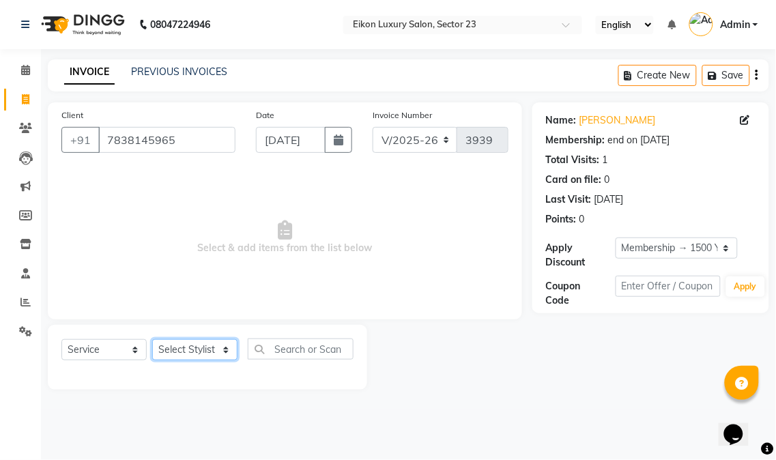
click at [179, 353] on select "Select Stylist Abhishek amit [PERSON_NAME] [PERSON_NAME] [PERSON_NAME] [PERSON_…" at bounding box center [194, 349] width 85 height 21
select select "81687"
click at [152, 340] on select "Select Stylist Abhishek amit [PERSON_NAME] [PERSON_NAME] [PERSON_NAME] [PERSON_…" at bounding box center [194, 349] width 85 height 21
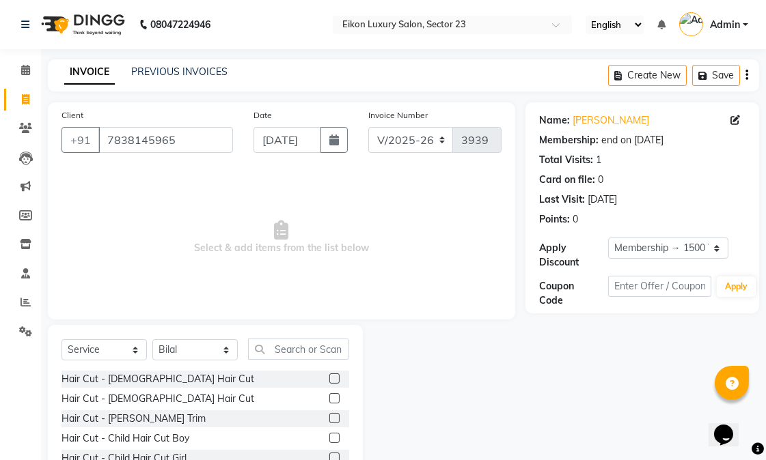
click at [329, 396] on label at bounding box center [334, 398] width 10 height 10
click at [329, 396] on input "checkbox" at bounding box center [333, 399] width 9 height 9
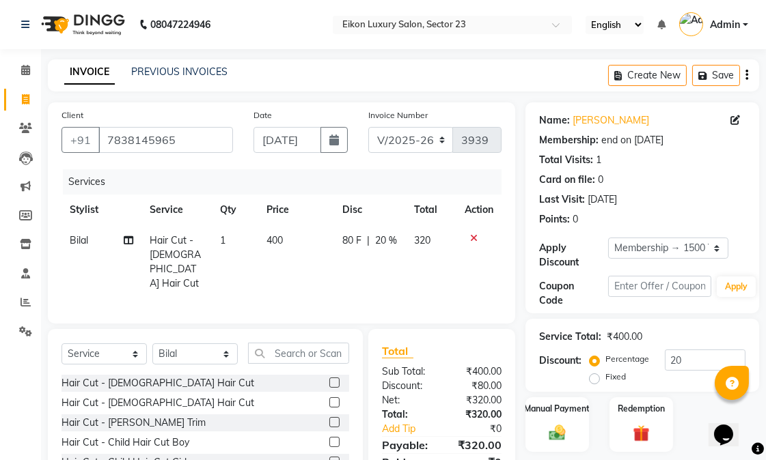
checkbox input "false"
click at [329, 419] on label at bounding box center [334, 422] width 10 height 10
click at [329, 419] on input "checkbox" at bounding box center [333, 423] width 9 height 9
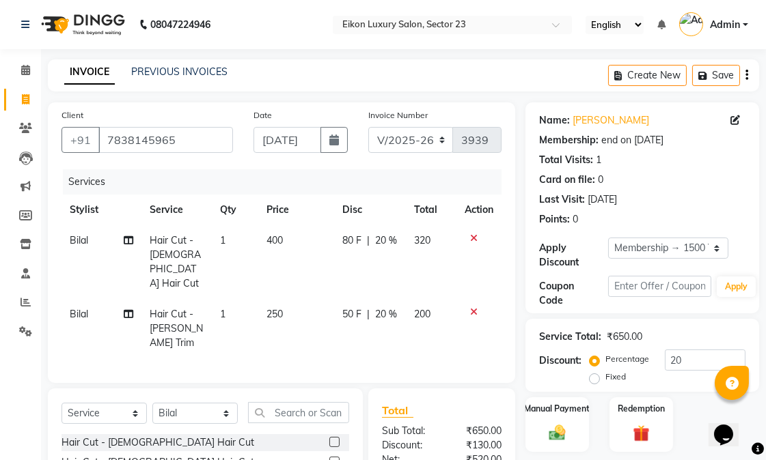
checkbox input "false"
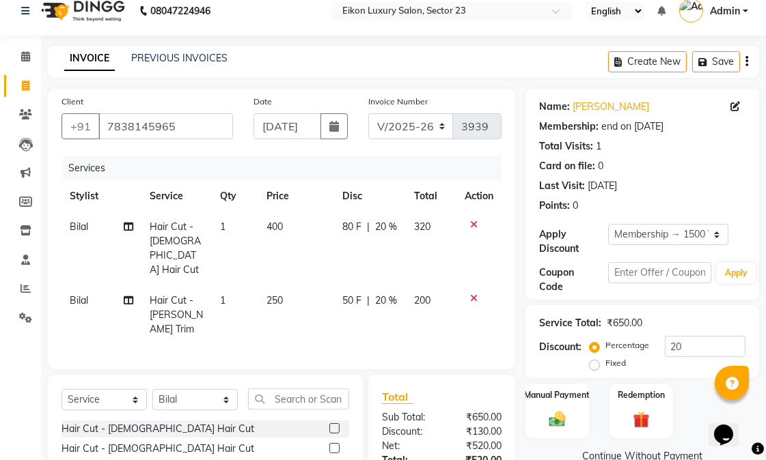
scroll to position [132, 0]
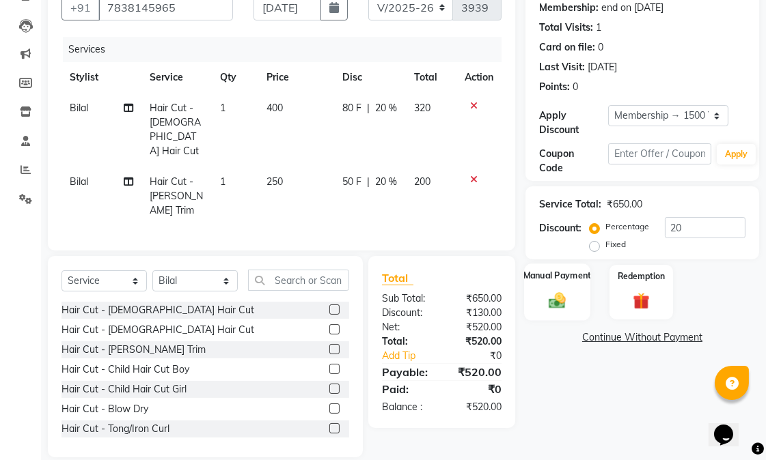
click at [563, 299] on img at bounding box center [557, 300] width 28 height 20
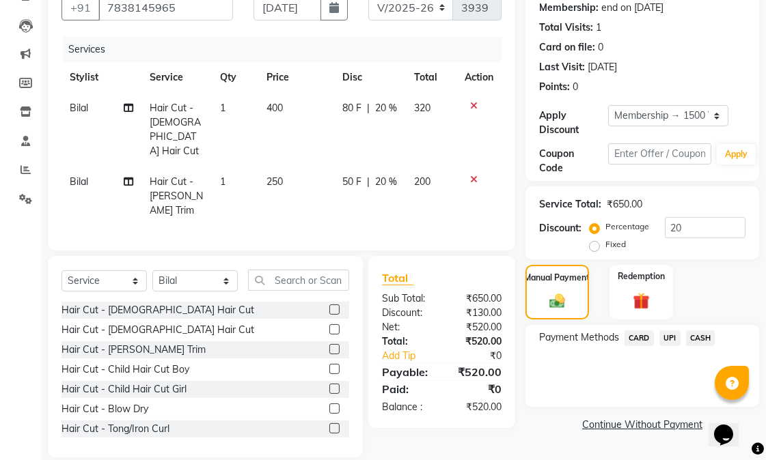
click at [669, 337] on span "UPI" at bounding box center [669, 339] width 21 height 16
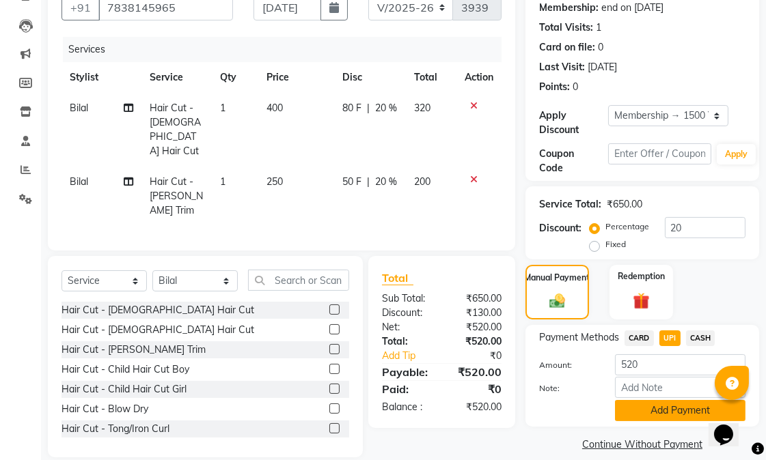
click at [664, 405] on button "Add Payment" at bounding box center [680, 410] width 130 height 21
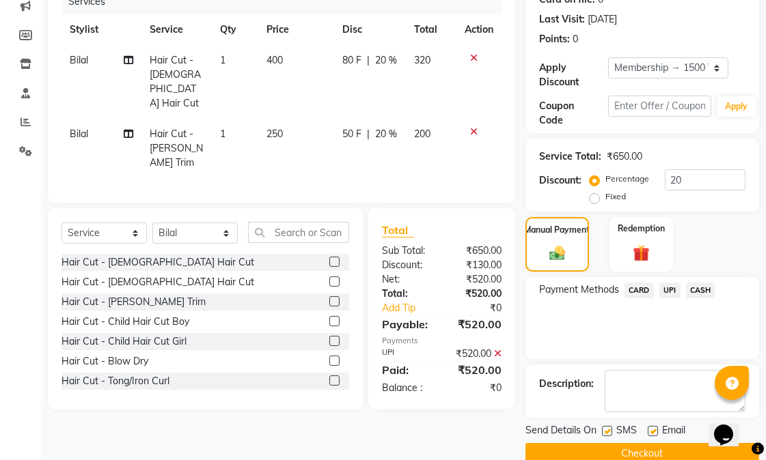
scroll to position [205, 0]
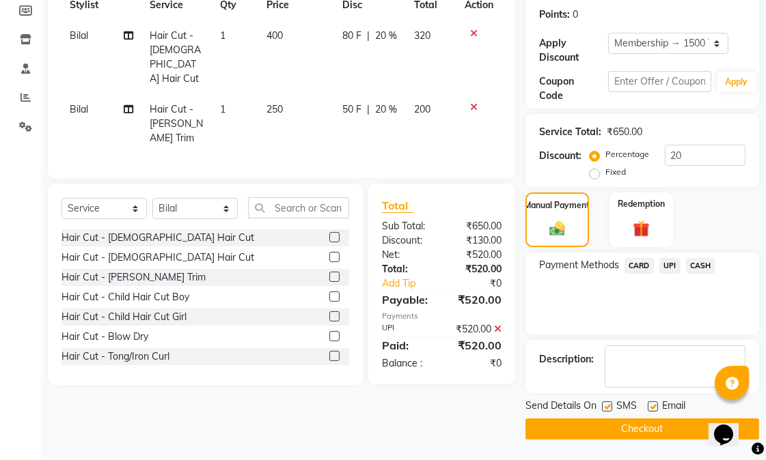
click at [652, 404] on label at bounding box center [652, 407] width 10 height 10
click at [652, 404] on input "checkbox" at bounding box center [651, 407] width 9 height 9
checkbox input "false"
click at [601, 437] on button "Checkout" at bounding box center [642, 429] width 234 height 21
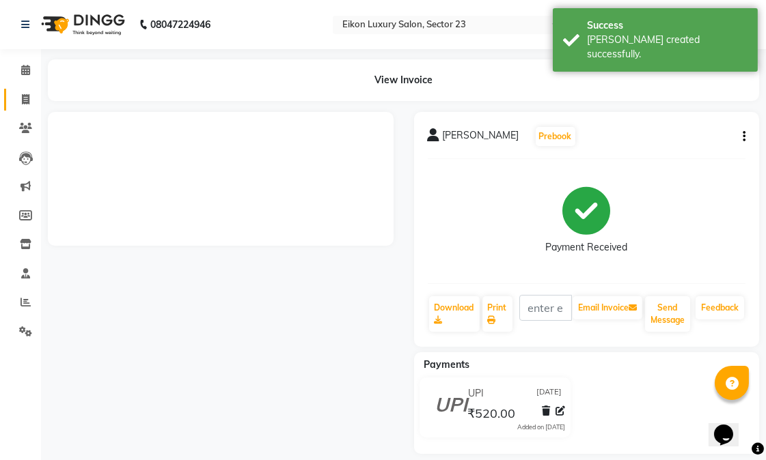
click at [25, 97] on icon at bounding box center [26, 99] width 8 height 10
select select "service"
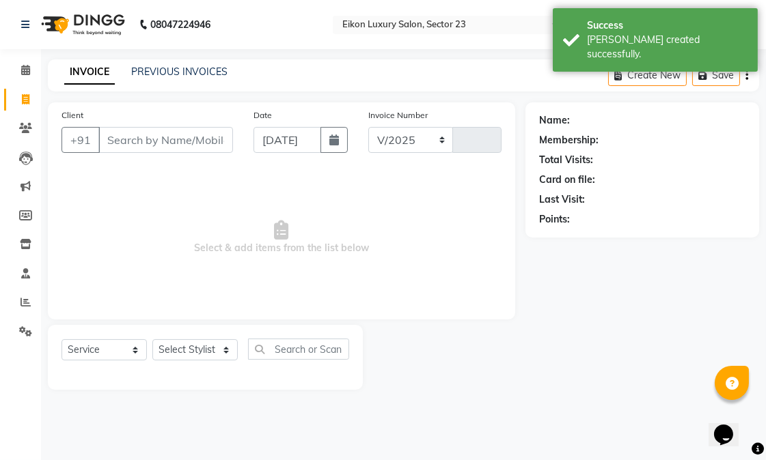
select select "7080"
type input "3940"
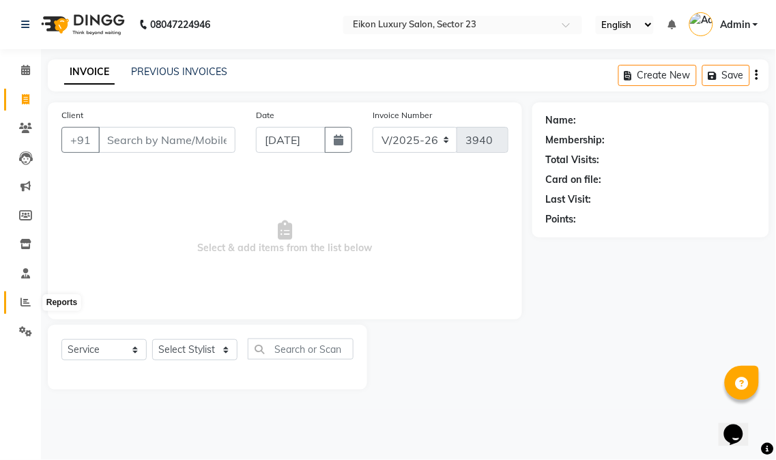
click at [19, 296] on span at bounding box center [26, 303] width 24 height 16
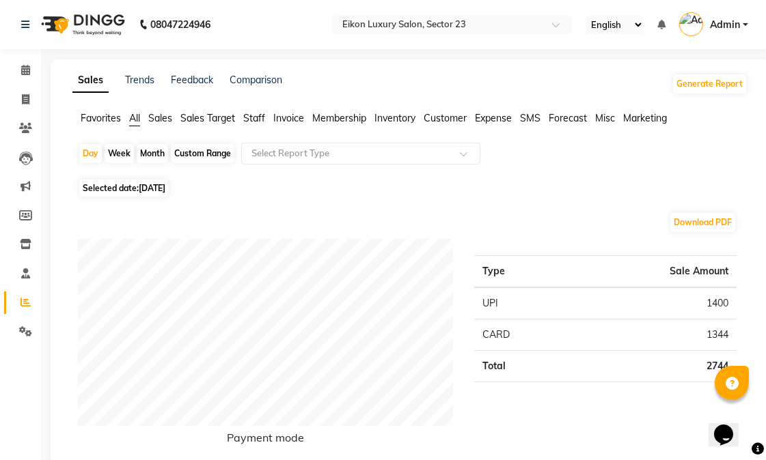
click at [154, 154] on div "Month" at bounding box center [152, 153] width 31 height 19
select select "9"
select select "2025"
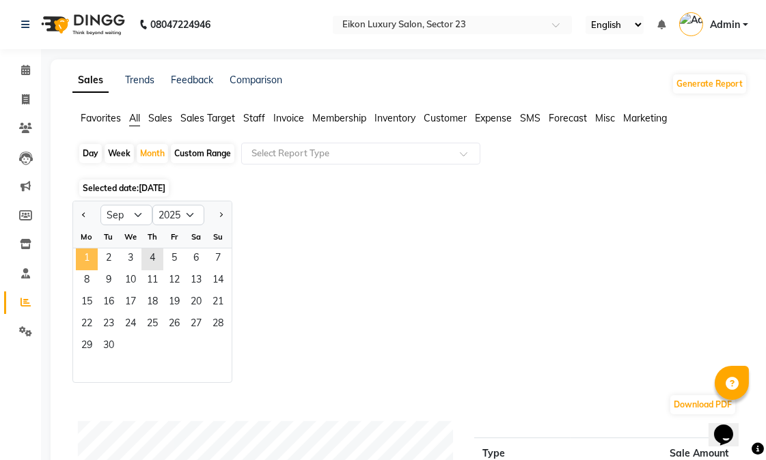
click at [94, 266] on span "1" at bounding box center [87, 260] width 22 height 22
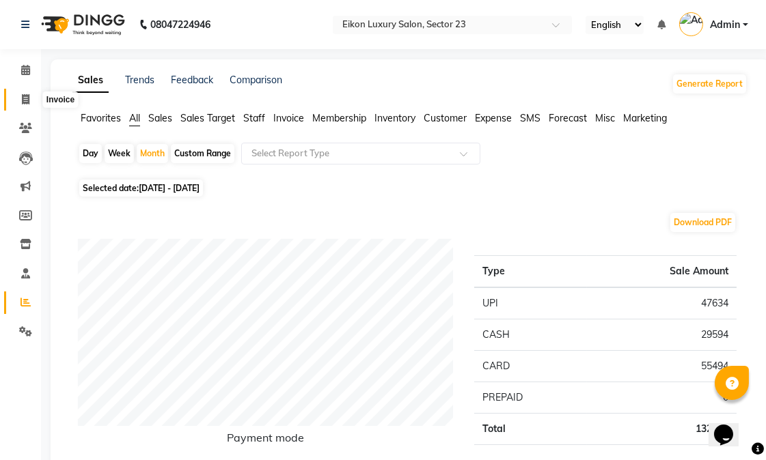
click at [23, 100] on icon at bounding box center [26, 99] width 8 height 10
select select "7080"
select select "service"
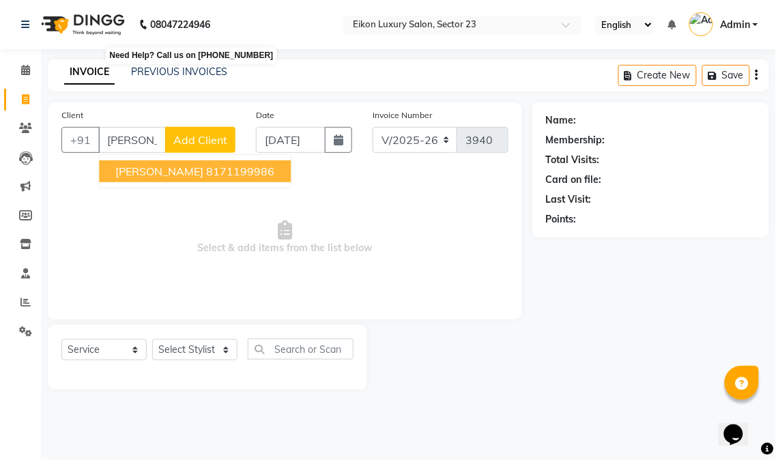
click at [206, 166] on ngb-highlight "8171199986" at bounding box center [240, 172] width 68 height 14
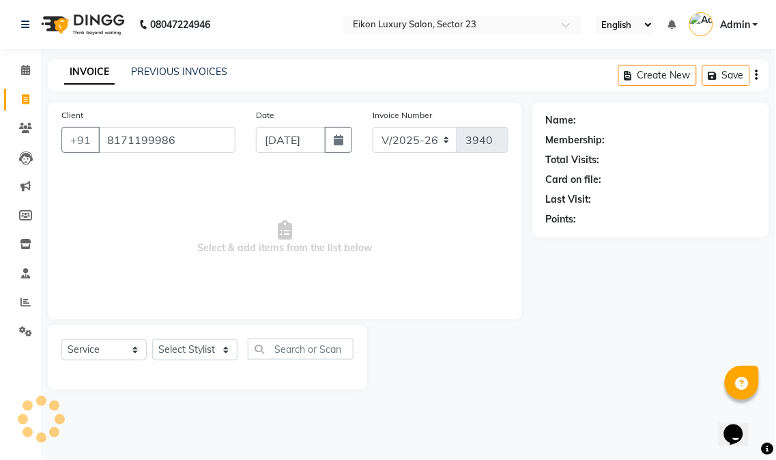
type input "8171199986"
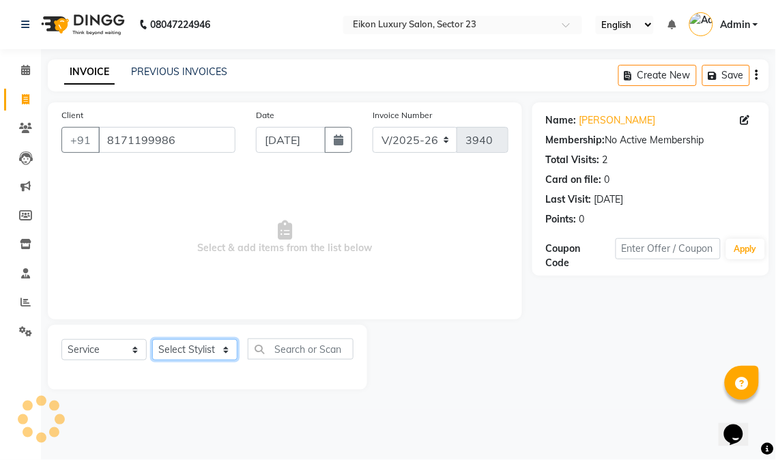
click at [207, 352] on select "Select Stylist Abhishek amit [PERSON_NAME] [PERSON_NAME] [PERSON_NAME] [PERSON_…" at bounding box center [194, 349] width 85 height 21
select select "58946"
click at [152, 340] on select "Select Stylist Abhishek amit [PERSON_NAME] [PERSON_NAME] [PERSON_NAME] [PERSON_…" at bounding box center [194, 349] width 85 height 21
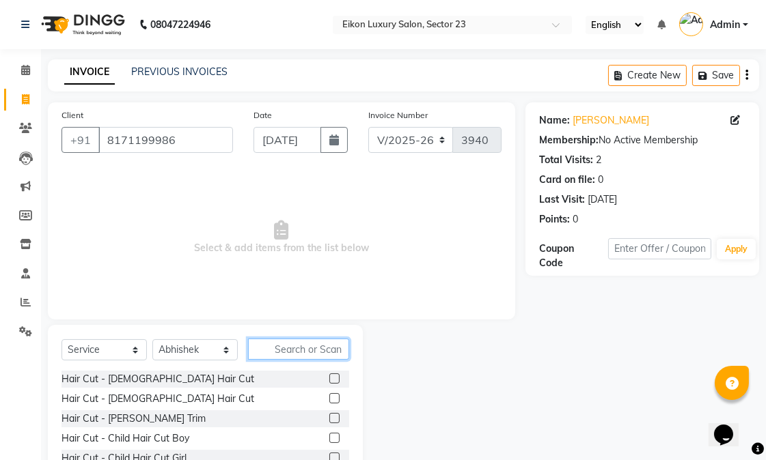
click at [282, 345] on input "text" at bounding box center [298, 349] width 101 height 21
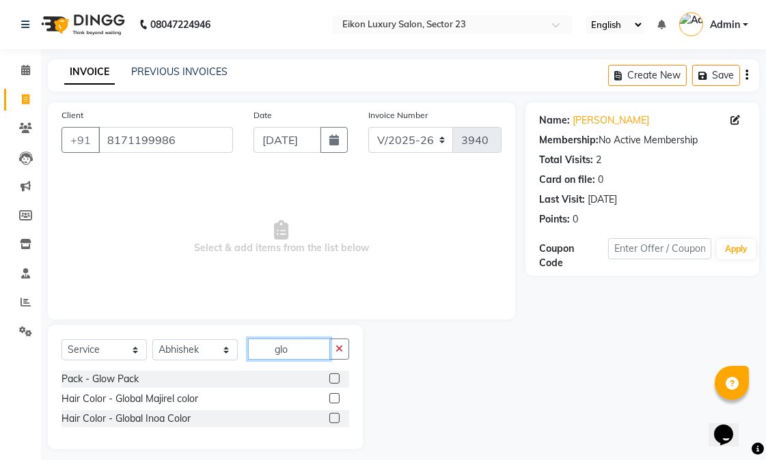
type input "glo"
click at [333, 417] on label at bounding box center [334, 418] width 10 height 10
click at [333, 417] on input "checkbox" at bounding box center [333, 419] width 9 height 9
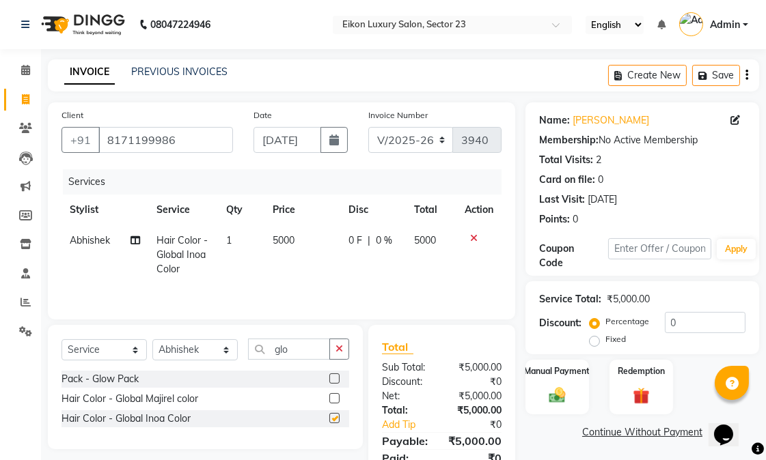
checkbox input "false"
click at [287, 237] on span "5000" at bounding box center [283, 240] width 22 height 12
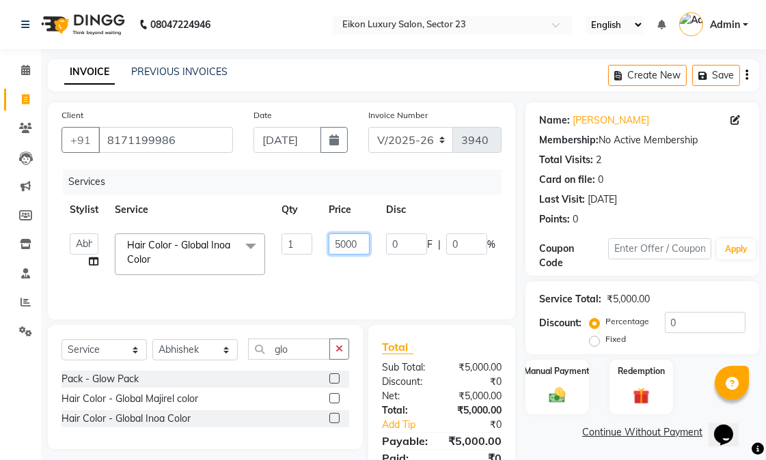
click at [353, 234] on input "5000" at bounding box center [348, 244] width 41 height 21
type input "6500"
click at [366, 272] on tr "Abhishek amit anchal Ashu Bilal Dildar Geeta Hritik Jatin mahesh Manav Mohit Pi…" at bounding box center [324, 254] width 527 height 58
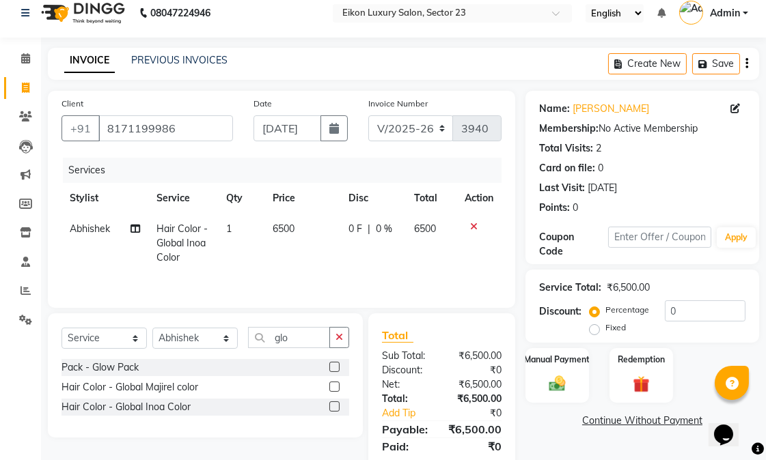
scroll to position [75, 0]
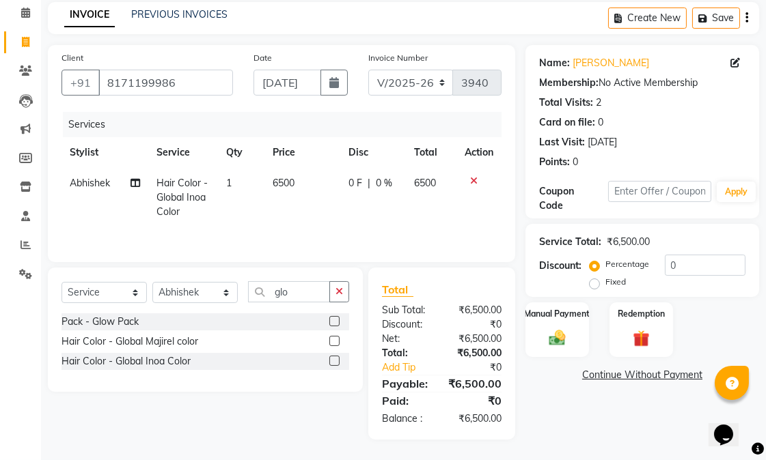
click at [287, 177] on span "6500" at bounding box center [283, 183] width 22 height 12
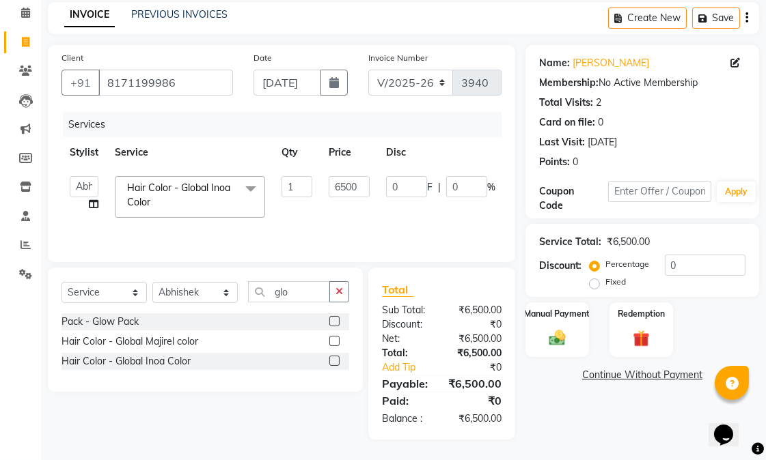
scroll to position [73, 0]
click at [352, 176] on input "6500" at bounding box center [348, 186] width 41 height 21
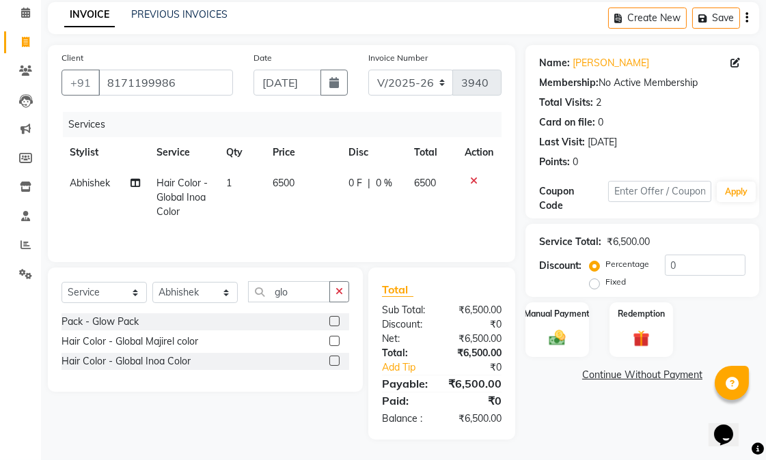
click at [317, 214] on div "Services Stylist Service Qty Price Disc Total Action Abhishek Hair Color - Glob…" at bounding box center [281, 180] width 440 height 137
click at [552, 328] on img at bounding box center [557, 338] width 28 height 20
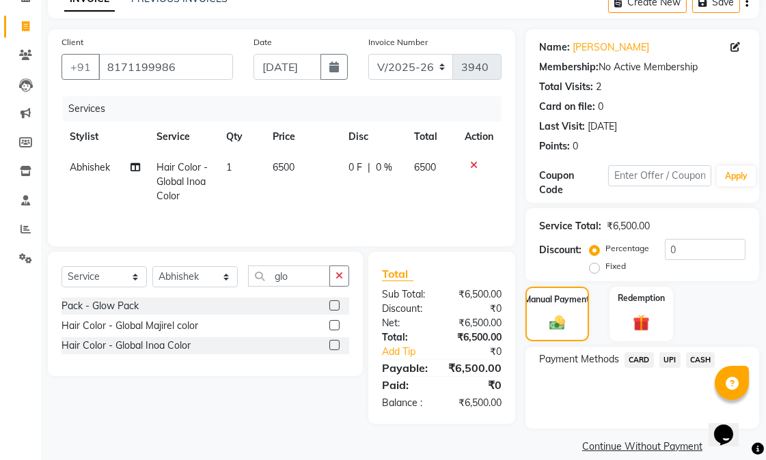
click at [624, 355] on span "CARD" at bounding box center [638, 360] width 29 height 16
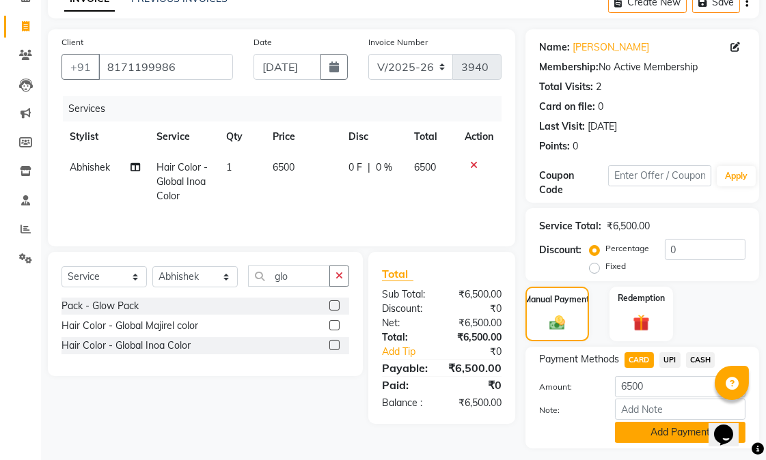
click at [640, 427] on button "Add Payment" at bounding box center [680, 432] width 130 height 21
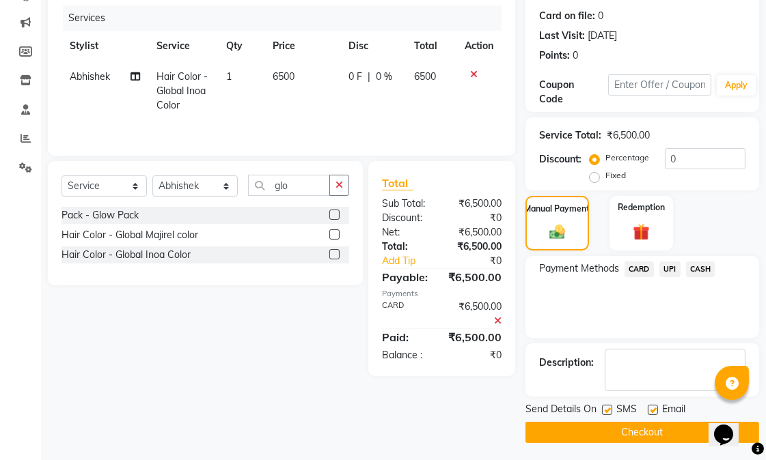
scroll to position [167, 0]
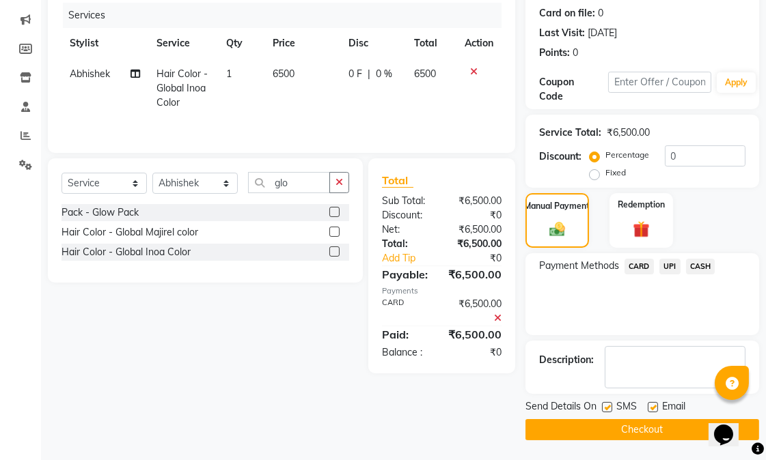
click at [649, 407] on label at bounding box center [652, 407] width 10 height 10
click at [649, 407] on input "checkbox" at bounding box center [651, 408] width 9 height 9
checkbox input "false"
click at [638, 425] on button "Checkout" at bounding box center [642, 429] width 234 height 21
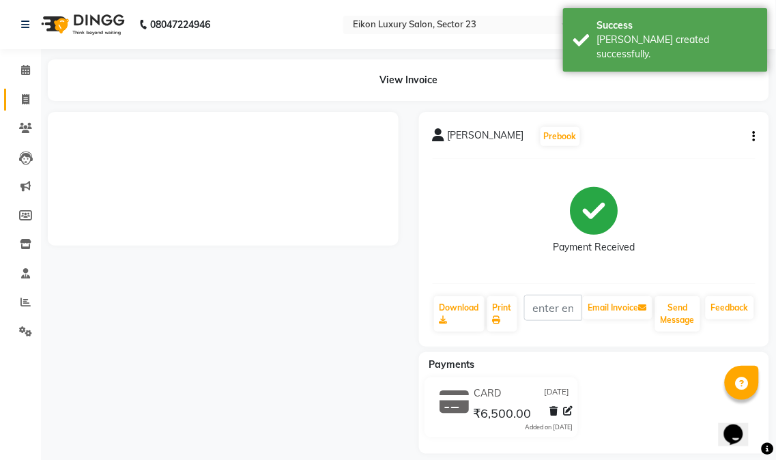
click at [27, 100] on icon at bounding box center [26, 99] width 8 height 10
select select "service"
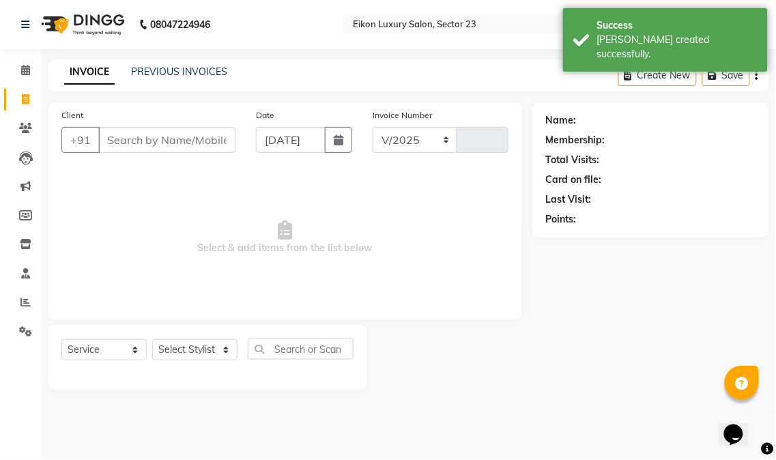
select select "7080"
type input "3941"
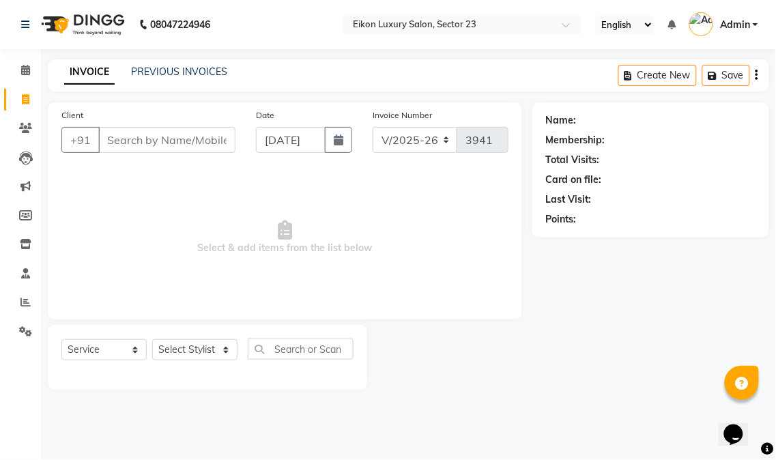
click at [106, 232] on span "Select & add items from the list below" at bounding box center [284, 237] width 447 height 137
click at [393, 309] on div "Client +91 Date 04-09-2025 Invoice Number V/2025 V/2025-26 3941 Select & add it…" at bounding box center [285, 210] width 475 height 217
click at [494, 190] on span "Select & add items from the list below" at bounding box center [284, 237] width 447 height 137
click at [478, 234] on span "Select & add items from the list below" at bounding box center [284, 237] width 447 height 137
click at [478, 255] on span "Select & add items from the list below" at bounding box center [284, 237] width 447 height 137
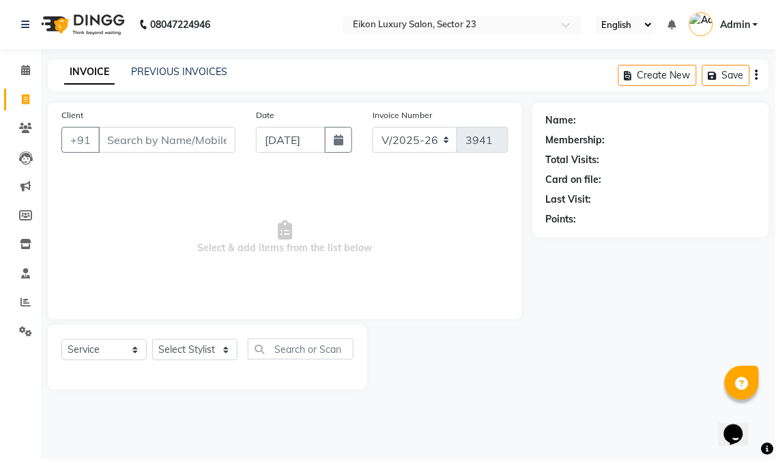
click at [460, 321] on div "Client +91 Date 04-09-2025 Invoice Number V/2025 V/2025-26 3941 Select & add it…" at bounding box center [285, 245] width 495 height 287
click at [463, 321] on div "Client +91 Date 04-09-2025 Invoice Number V/2025 V/2025-26 3941 Select & add it…" at bounding box center [285, 245] width 495 height 287
click at [462, 296] on span "Select & add items from the list below" at bounding box center [284, 237] width 447 height 137
click at [300, 168] on div "Client +91 Date 04-09-2025 Invoice Number V/2025 V/2025-26 3941 Select & add it…" at bounding box center [285, 210] width 475 height 217
click at [557, 331] on div "Name: Membership: Total Visits: Card on file: Last Visit: Points:" at bounding box center [656, 245] width 247 height 287
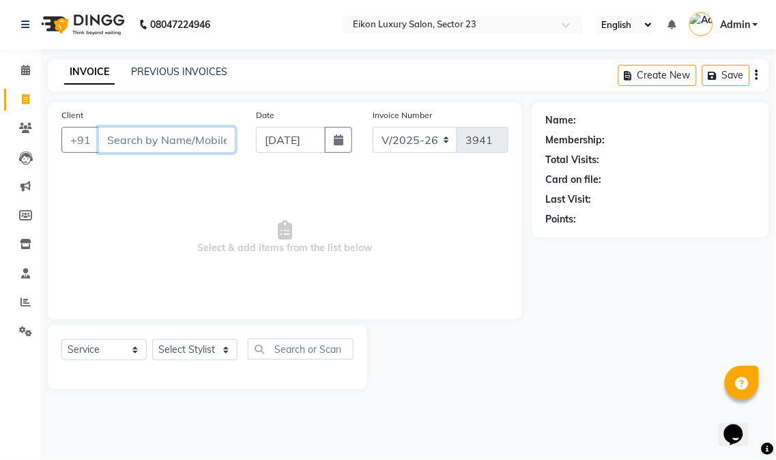
click at [157, 140] on input "Client" at bounding box center [166, 140] width 137 height 26
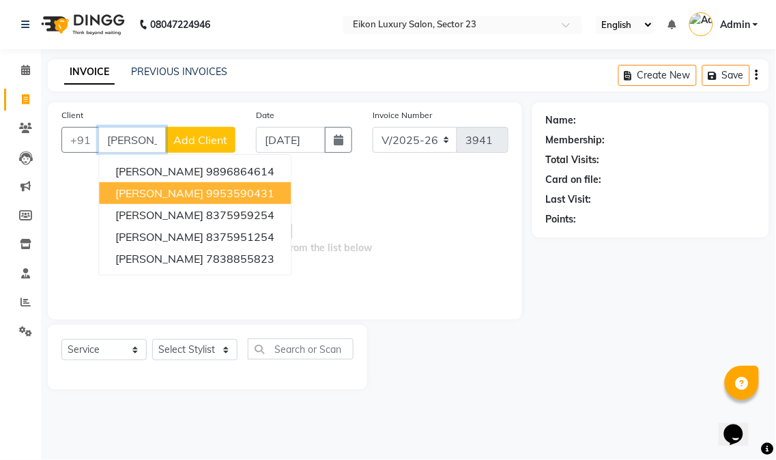
click at [171, 183] on button "kanika bakshi 9953590431" at bounding box center [195, 193] width 192 height 22
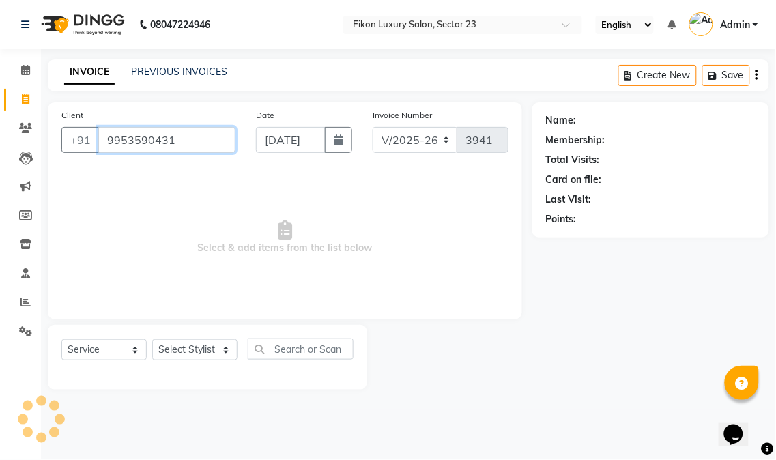
type input "9953590431"
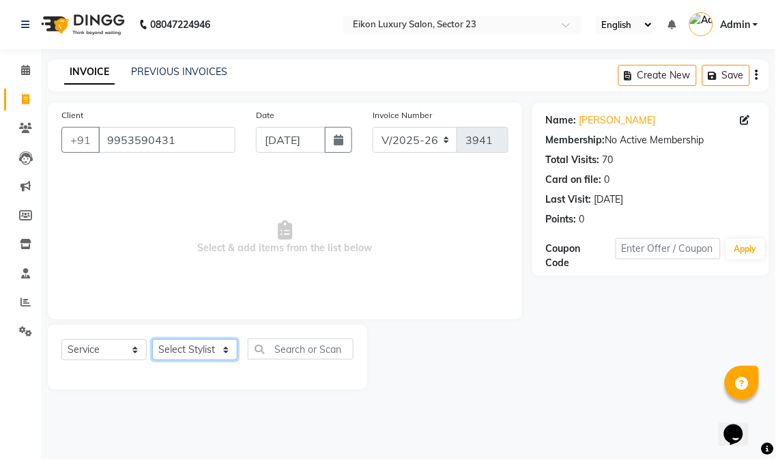
click at [194, 340] on select "Select Stylist Abhishek amit [PERSON_NAME] [PERSON_NAME] [PERSON_NAME] [PERSON_…" at bounding box center [194, 349] width 85 height 21
select select "58953"
click at [152, 340] on select "Select Stylist Abhishek amit [PERSON_NAME] [PERSON_NAME] [PERSON_NAME] [PERSON_…" at bounding box center [194, 349] width 85 height 21
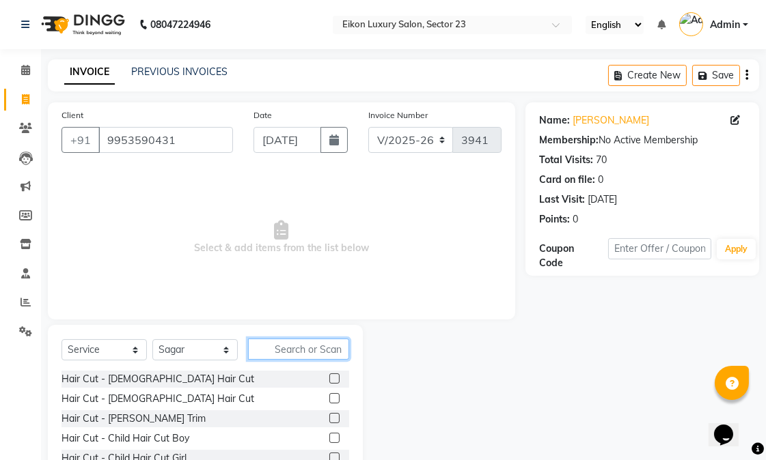
click at [310, 356] on input "text" at bounding box center [298, 349] width 101 height 21
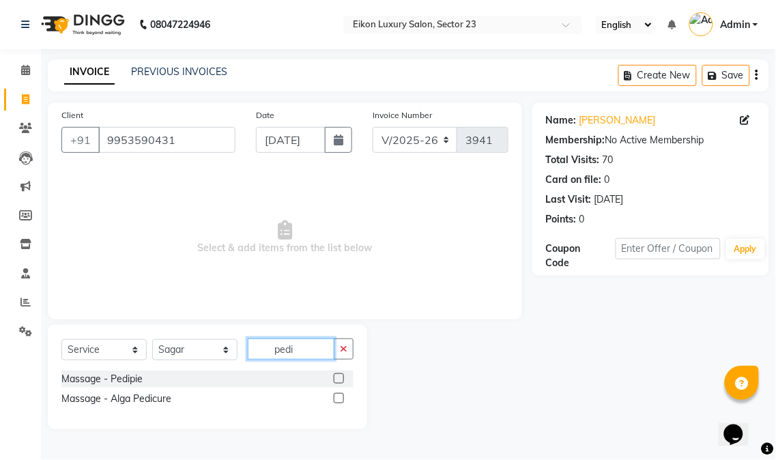
type input "pedi"
click at [340, 377] on label at bounding box center [339, 379] width 10 height 10
click at [340, 377] on input "checkbox" at bounding box center [338, 379] width 9 height 9
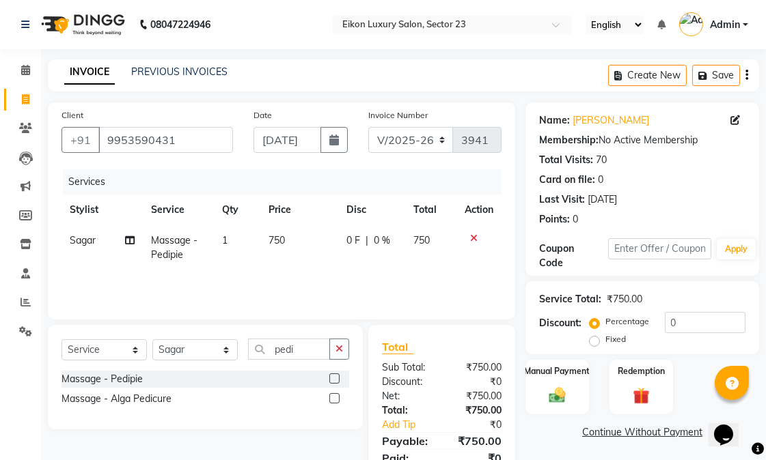
checkbox input "false"
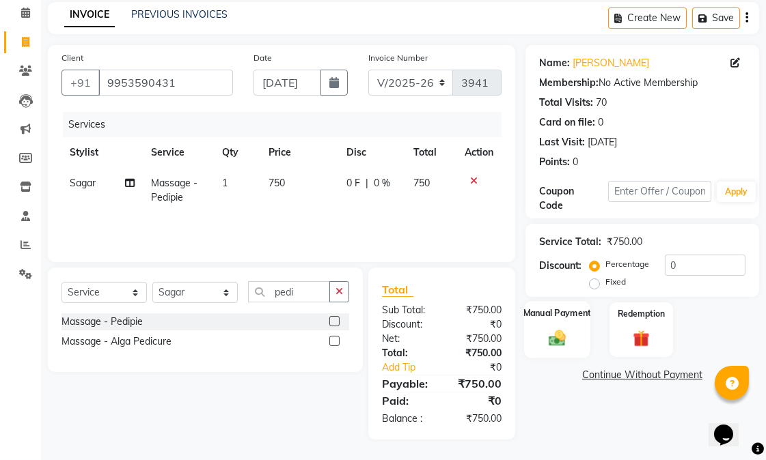
click at [569, 346] on img at bounding box center [557, 338] width 28 height 20
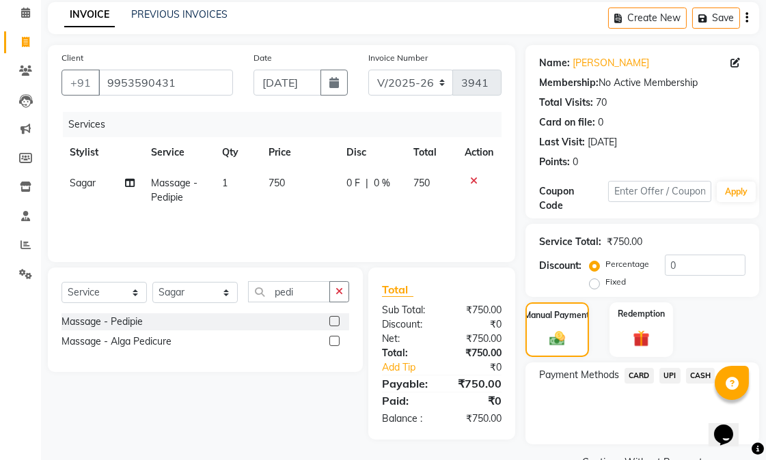
click at [693, 376] on span "CASH" at bounding box center [700, 376] width 29 height 16
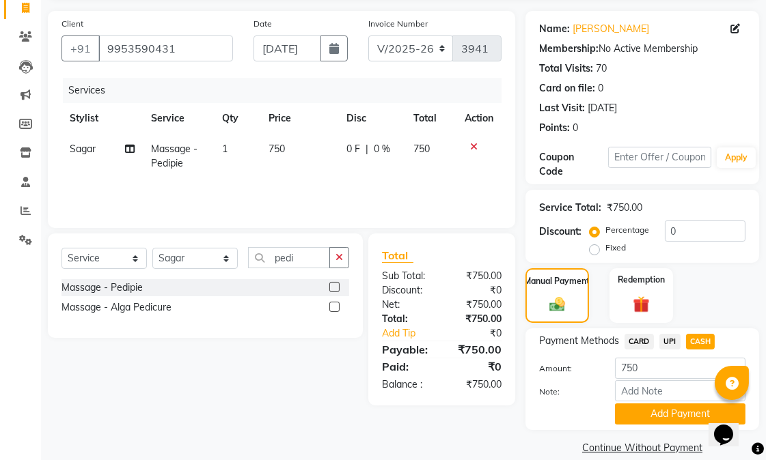
scroll to position [110, 0]
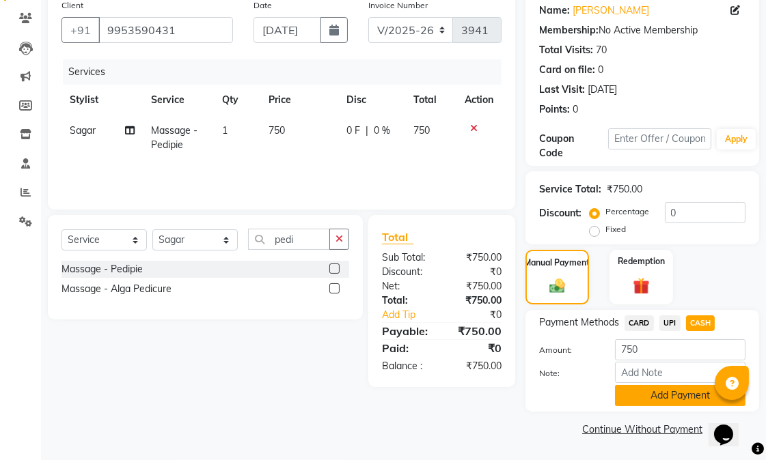
click at [667, 395] on button "Add Payment" at bounding box center [680, 395] width 130 height 21
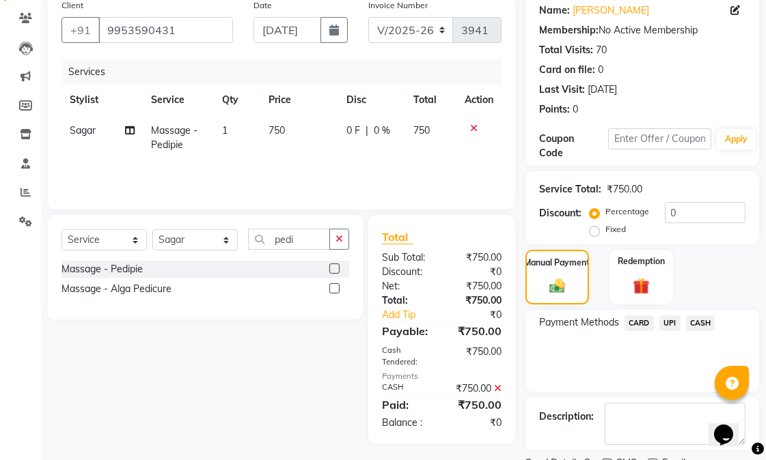
scroll to position [167, 0]
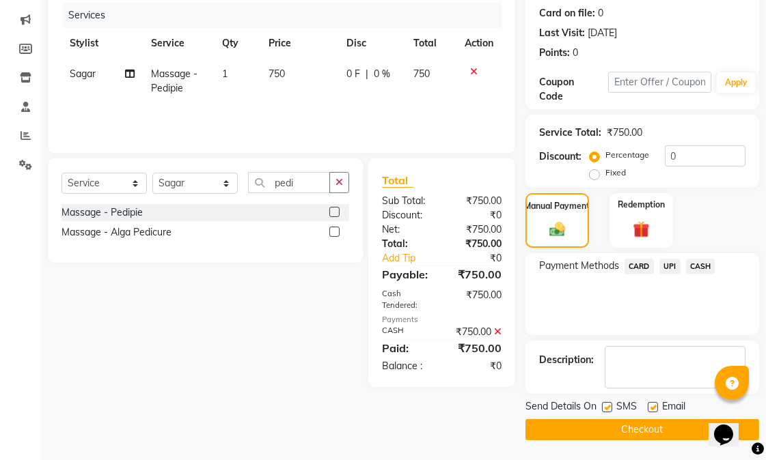
click at [654, 404] on label at bounding box center [652, 407] width 10 height 10
click at [654, 404] on input "checkbox" at bounding box center [651, 408] width 9 height 9
checkbox input "false"
click at [606, 410] on label at bounding box center [607, 407] width 10 height 10
click at [606, 410] on input "checkbox" at bounding box center [606, 408] width 9 height 9
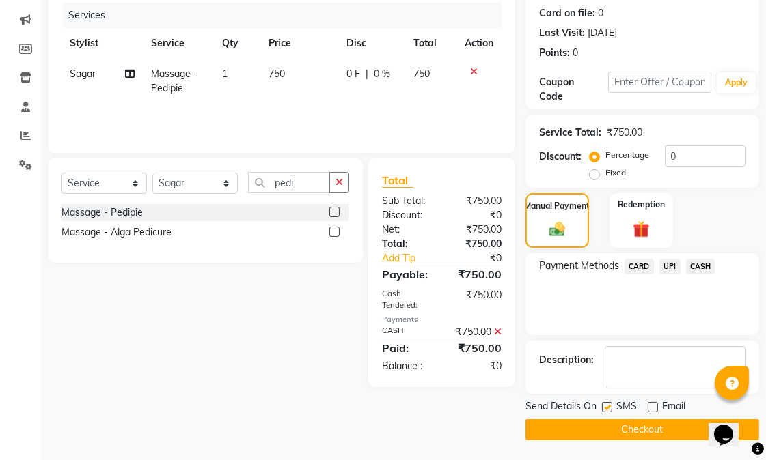
checkbox input "false"
click at [610, 433] on button "Checkout" at bounding box center [642, 429] width 234 height 21
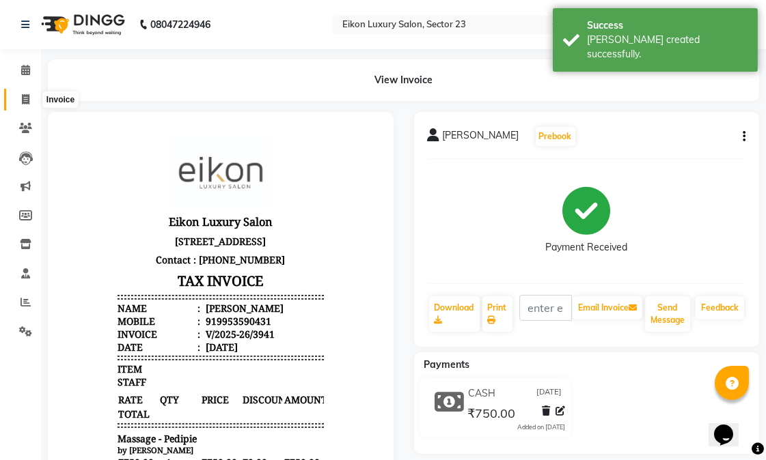
click at [25, 100] on icon at bounding box center [26, 99] width 8 height 10
select select "7080"
select select "service"
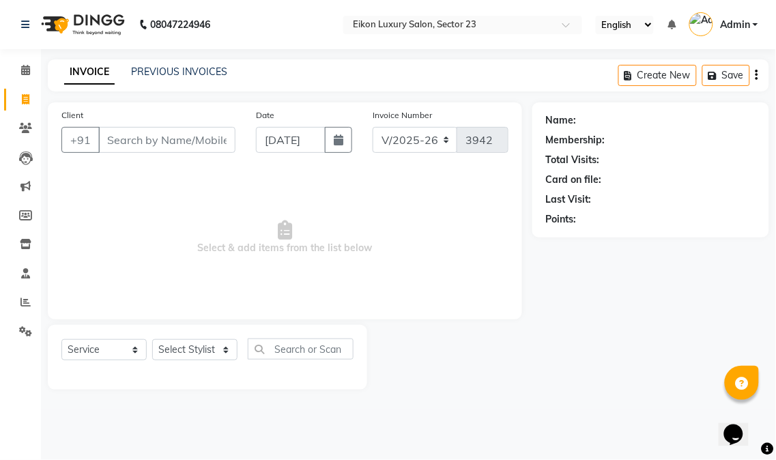
click at [56, 90] on div "INVOICE PREVIOUS INVOICES Create New Save" at bounding box center [409, 75] width 722 height 32
click at [137, 141] on input "Client" at bounding box center [166, 140] width 137 height 26
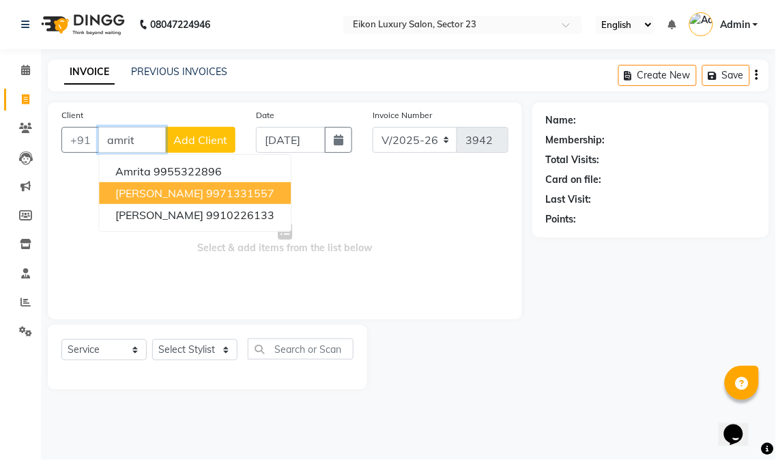
click at [206, 195] on ngb-highlight "9971331557" at bounding box center [240, 193] width 68 height 14
type input "9971331557"
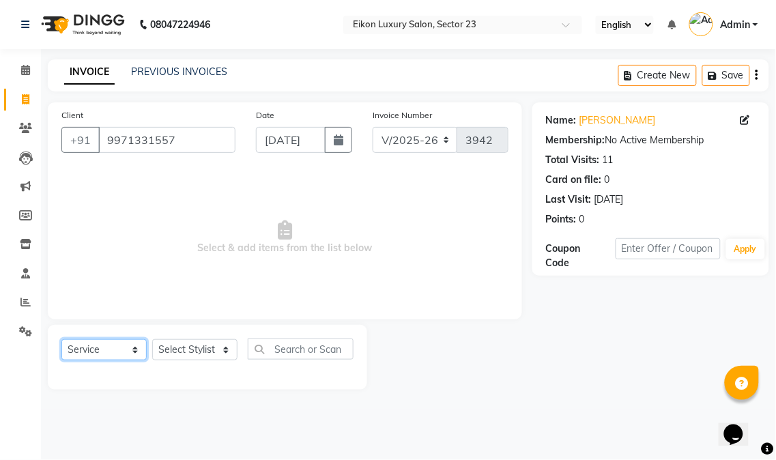
click at [94, 349] on select "Select Service Product Membership Package Voucher Prepaid Gift Card" at bounding box center [103, 349] width 85 height 21
click at [251, 242] on span "Select & add items from the list below" at bounding box center [284, 237] width 447 height 137
click at [208, 346] on select "Select Stylist Abhishek amit [PERSON_NAME] [PERSON_NAME] [PERSON_NAME] [PERSON_…" at bounding box center [194, 349] width 85 height 21
select select "58948"
click at [152, 340] on select "Select Stylist Abhishek amit [PERSON_NAME] [PERSON_NAME] [PERSON_NAME] [PERSON_…" at bounding box center [194, 349] width 85 height 21
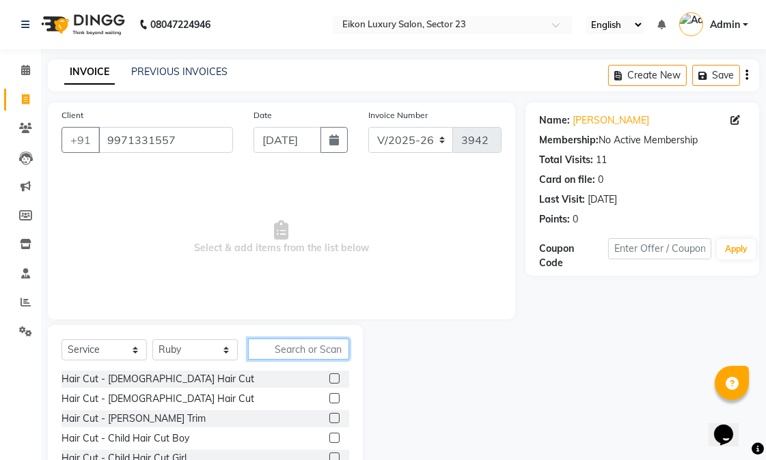
click at [317, 352] on input "text" at bounding box center [298, 349] width 101 height 21
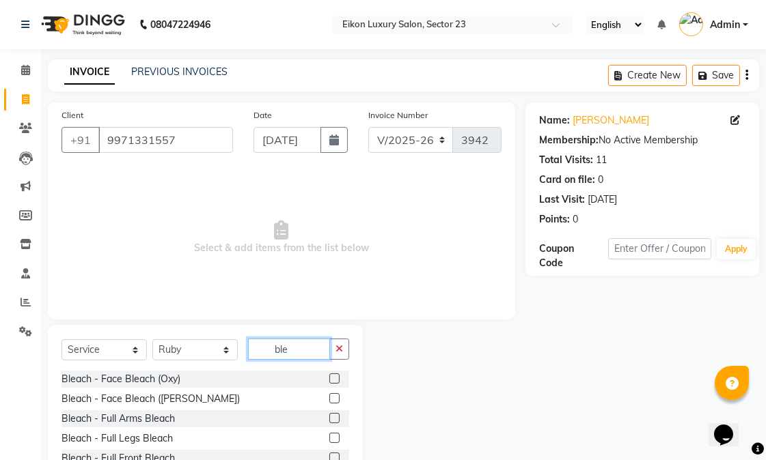
type input "ble"
click at [329, 401] on label at bounding box center [334, 398] width 10 height 10
click at [329, 401] on input "checkbox" at bounding box center [333, 399] width 9 height 9
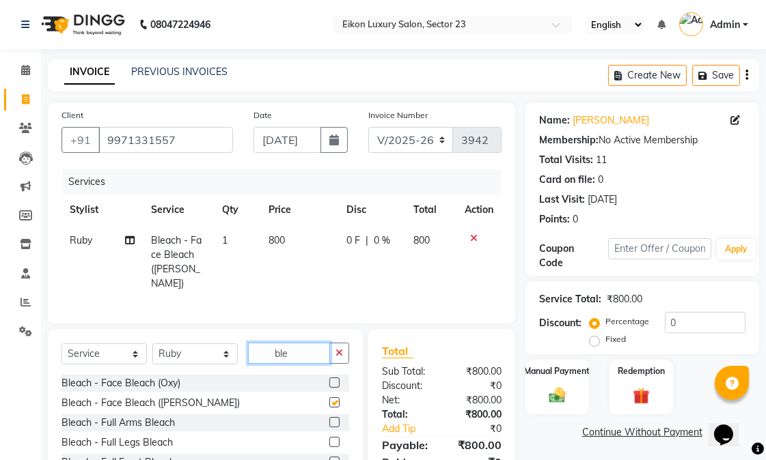
checkbox input "false"
drag, startPoint x: 304, startPoint y: 354, endPoint x: 256, endPoint y: 347, distance: 48.3
click at [256, 347] on input "ble" at bounding box center [289, 353] width 82 height 21
type input "cle"
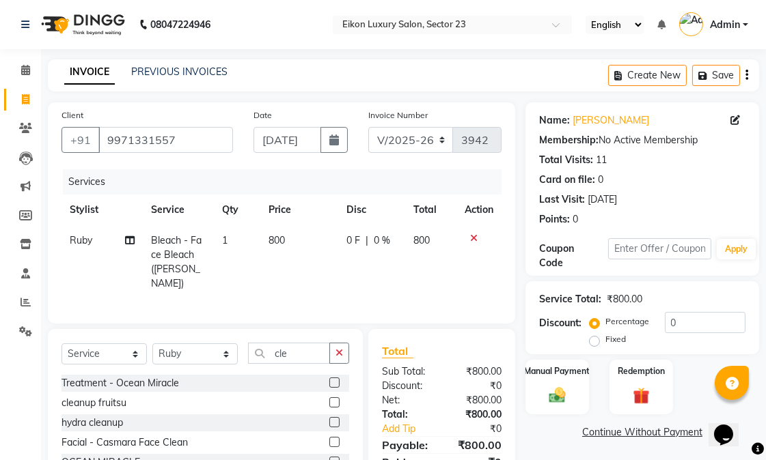
click at [333, 438] on label at bounding box center [334, 442] width 10 height 10
click at [333, 438] on input "checkbox" at bounding box center [333, 442] width 9 height 9
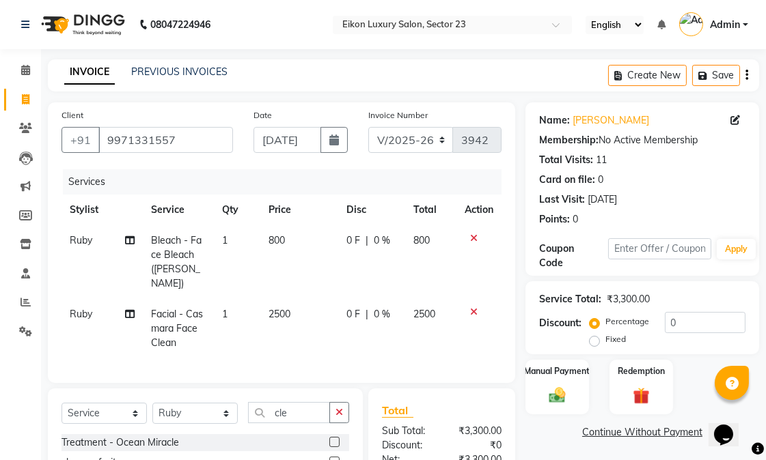
checkbox input "false"
drag, startPoint x: 297, startPoint y: 407, endPoint x: 270, endPoint y: 399, distance: 27.9
click at [270, 402] on input "cle" at bounding box center [289, 412] width 82 height 21
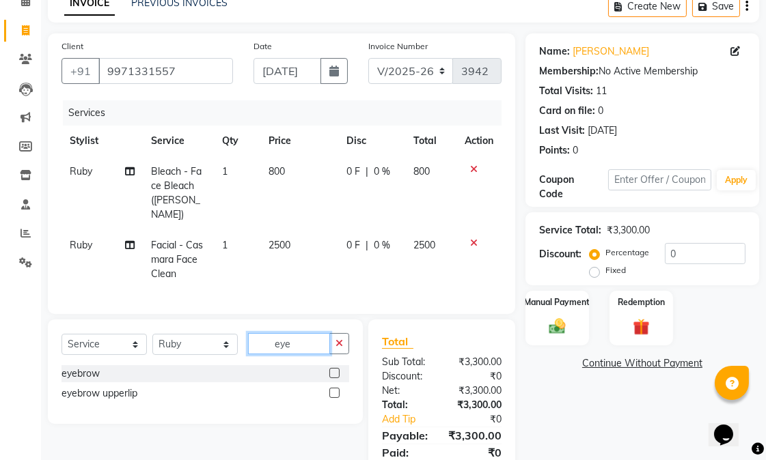
scroll to position [134, 0]
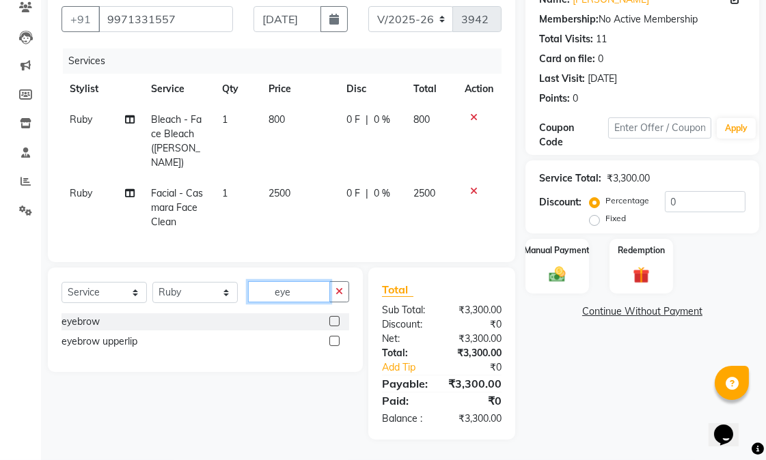
type input "eye"
click at [337, 336] on label at bounding box center [334, 341] width 10 height 10
click at [337, 337] on input "checkbox" at bounding box center [333, 341] width 9 height 9
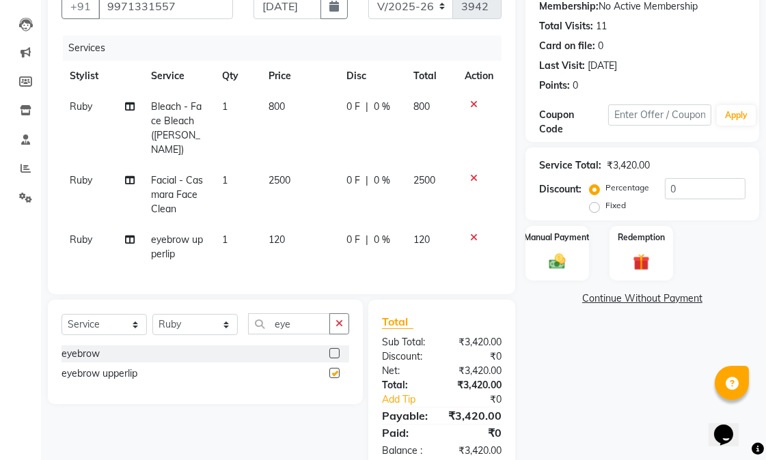
checkbox input "false"
click at [283, 234] on span "120" at bounding box center [276, 240] width 16 height 12
select select "58948"
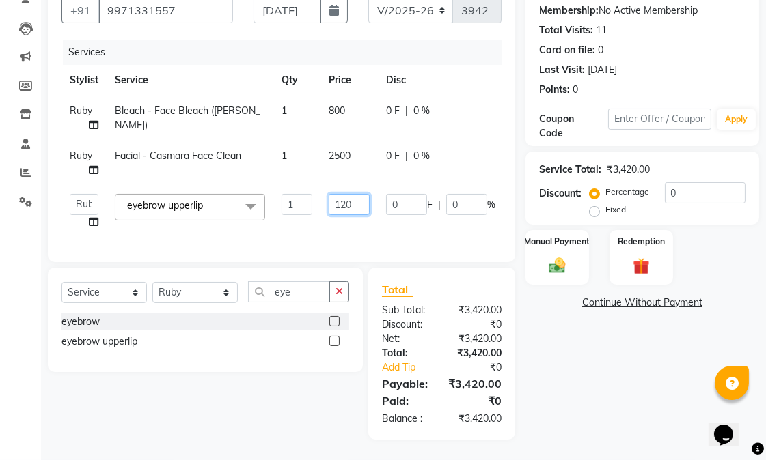
click at [347, 197] on input "120" at bounding box center [348, 204] width 41 height 21
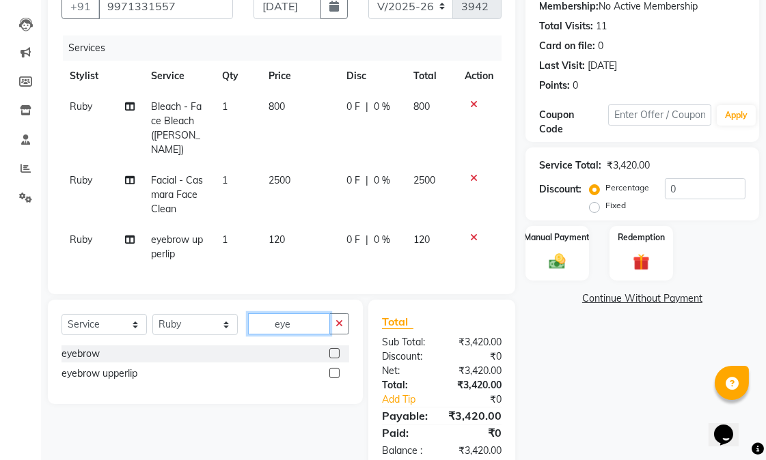
drag, startPoint x: 304, startPoint y: 298, endPoint x: 264, endPoint y: 296, distance: 40.3
click at [264, 300] on div "Select Service Product Membership Package Voucher Prepaid Gift Card Select Styl…" at bounding box center [205, 352] width 315 height 104
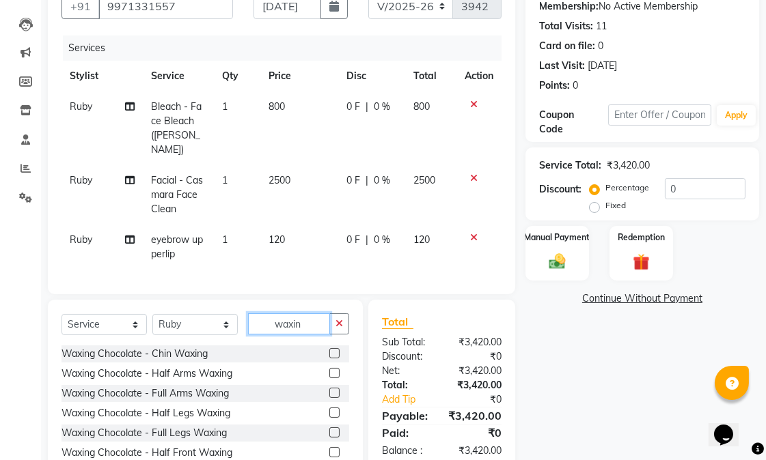
type input "waxing"
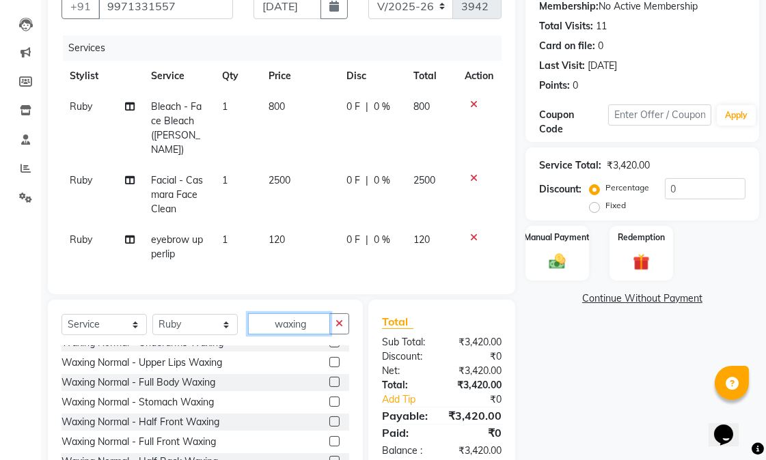
scroll to position [397, 0]
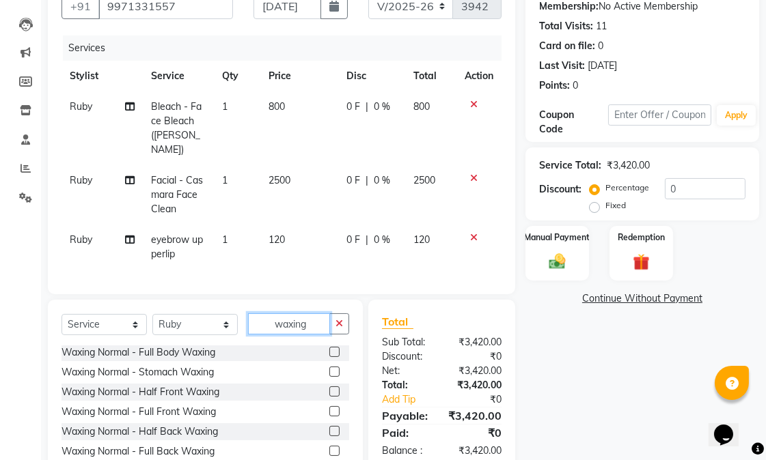
drag, startPoint x: 318, startPoint y: 325, endPoint x: 261, endPoint y: 311, distance: 59.0
click at [261, 313] on input "waxing" at bounding box center [289, 323] width 82 height 21
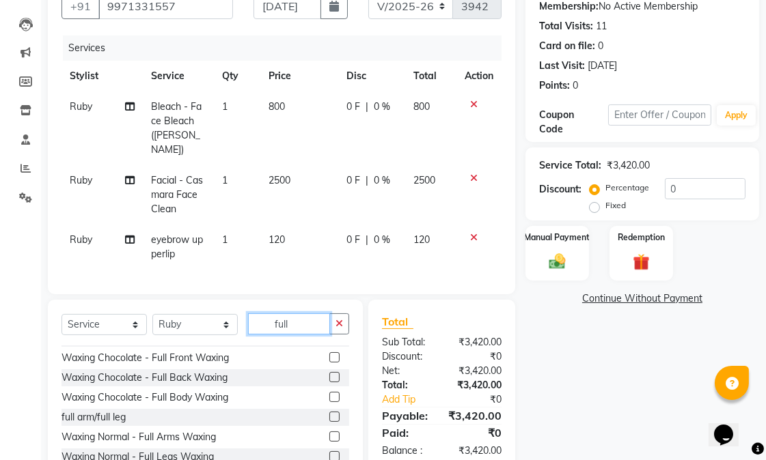
scroll to position [147, 0]
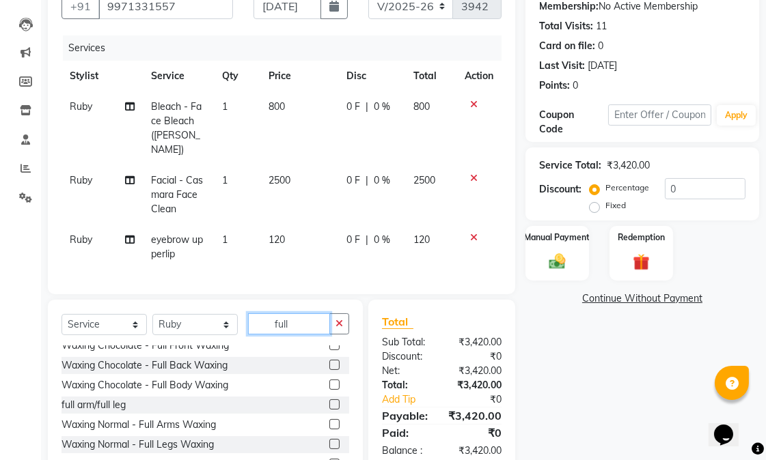
type input "full"
click at [329, 402] on label at bounding box center [334, 404] width 10 height 10
click at [329, 402] on input "checkbox" at bounding box center [333, 405] width 9 height 9
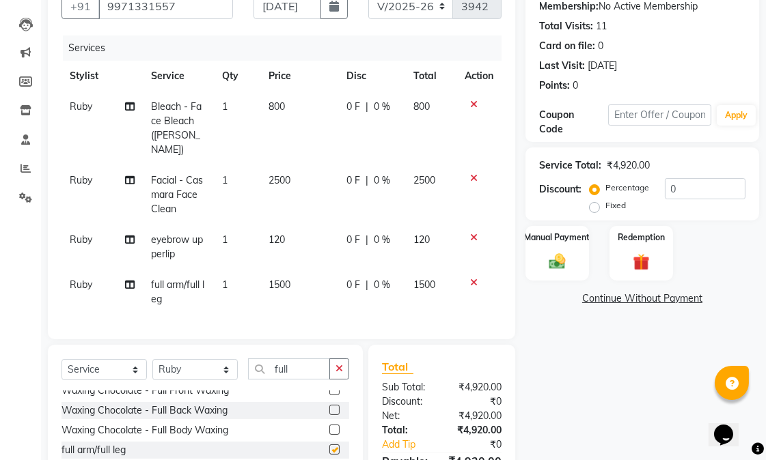
checkbox input "false"
click at [277, 279] on span "1500" at bounding box center [279, 285] width 22 height 12
select select "58948"
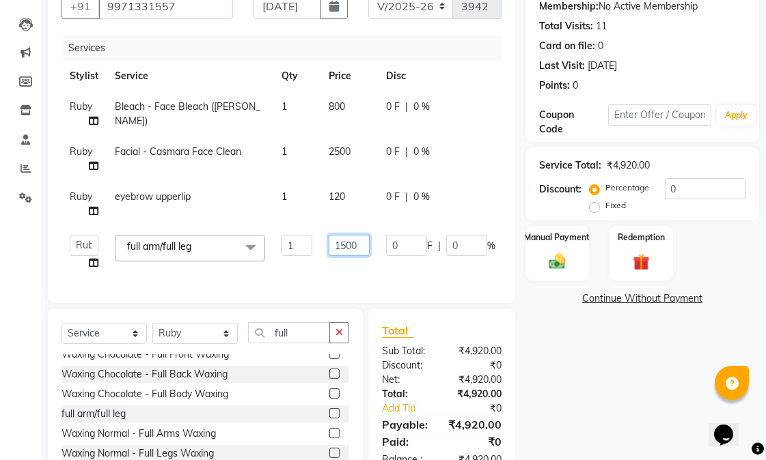
click at [352, 247] on input "1500" at bounding box center [348, 245] width 41 height 21
type input "1250"
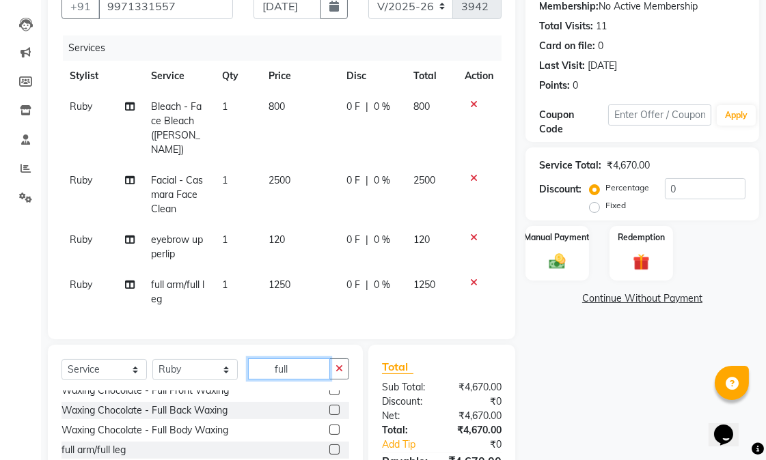
click at [279, 359] on div "Select Service Product Membership Package Voucher Prepaid Gift Card Select Styl…" at bounding box center [204, 375] width 287 height 32
type input "f"
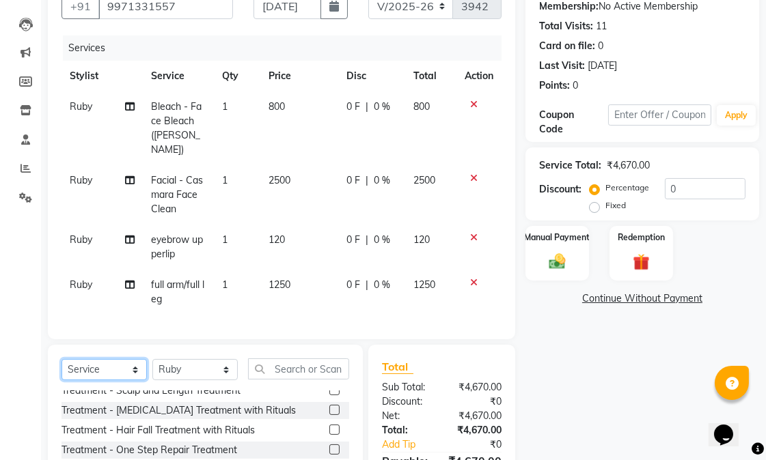
click at [97, 365] on select "Select Service Product Membership Package Voucher Prepaid Gift Card" at bounding box center [103, 369] width 85 height 21
click at [61, 359] on select "Select Service Product Membership Package Voucher Prepaid Gift Card" at bounding box center [103, 369] width 85 height 21
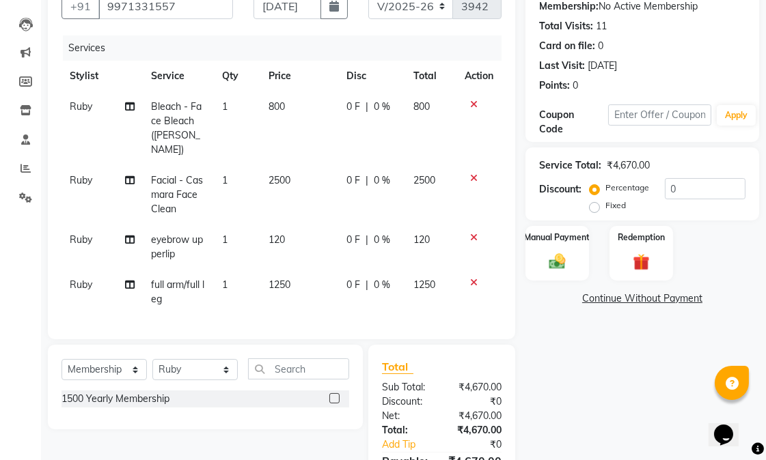
click at [336, 398] on label at bounding box center [334, 398] width 10 height 10
click at [336, 398] on input "checkbox" at bounding box center [333, 399] width 9 height 9
select select "select"
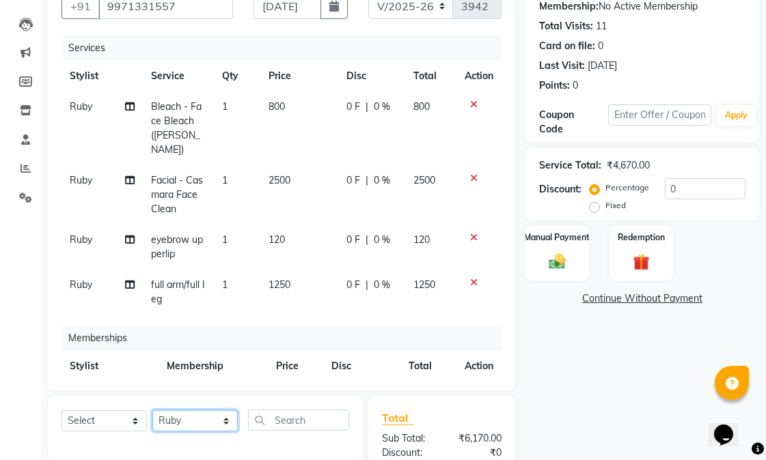
click at [188, 418] on select "Select Stylist Abhishek amit [PERSON_NAME] [PERSON_NAME] [PERSON_NAME] [PERSON_…" at bounding box center [194, 420] width 85 height 21
select select "58952"
click at [152, 410] on select "Select Stylist Abhishek amit [PERSON_NAME] [PERSON_NAME] [PERSON_NAME] [PERSON_…" at bounding box center [194, 420] width 85 height 21
click at [283, 419] on input "text" at bounding box center [298, 420] width 101 height 21
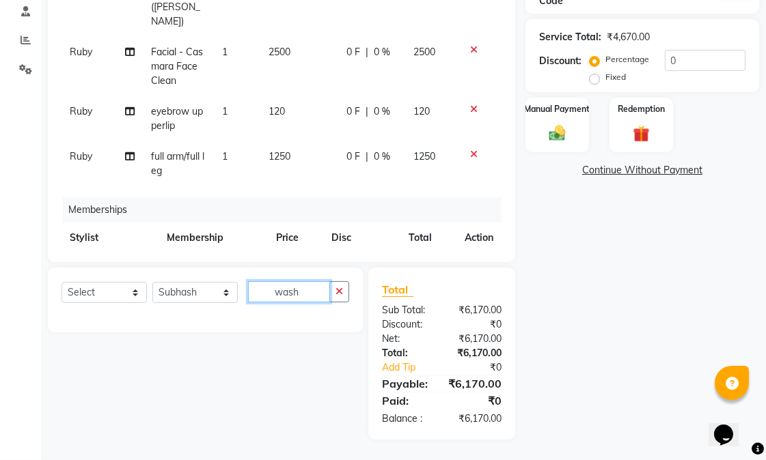
type input "wash"
click at [99, 282] on select "Select Service Product Package Voucher Prepaid Gift Card" at bounding box center [103, 292] width 85 height 21
select select "service"
click at [61, 282] on select "Select Service Product Package Voucher Prepaid Gift Card" at bounding box center [103, 292] width 85 height 21
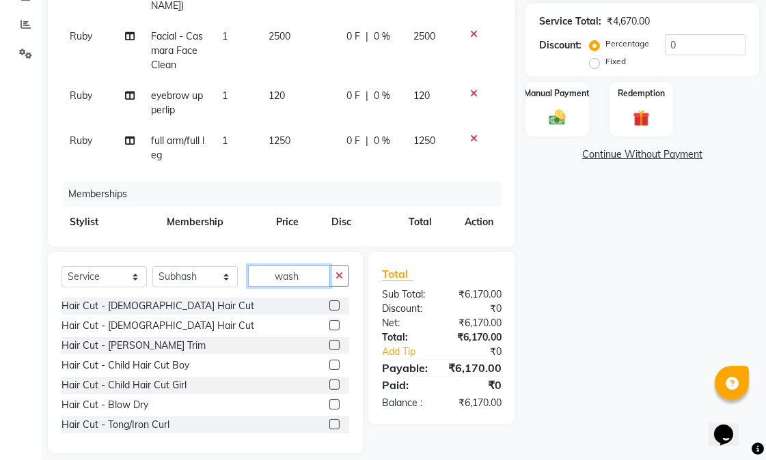
click at [305, 269] on input "wash" at bounding box center [289, 276] width 82 height 21
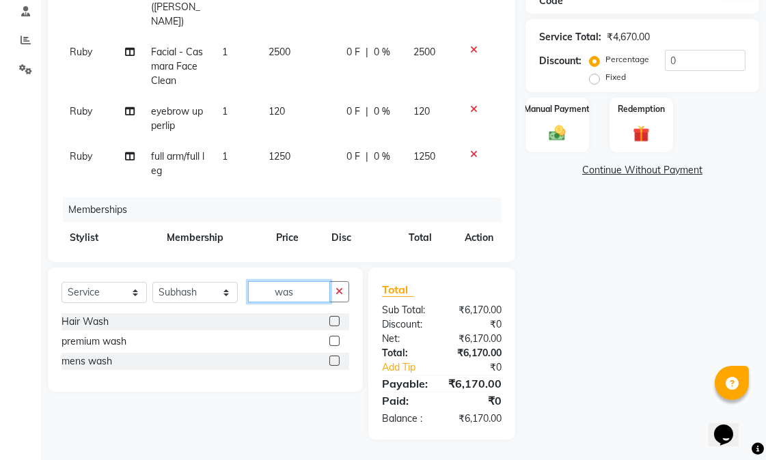
type input "wash"
click at [331, 316] on label at bounding box center [334, 321] width 10 height 10
click at [331, 318] on input "checkbox" at bounding box center [333, 322] width 9 height 9
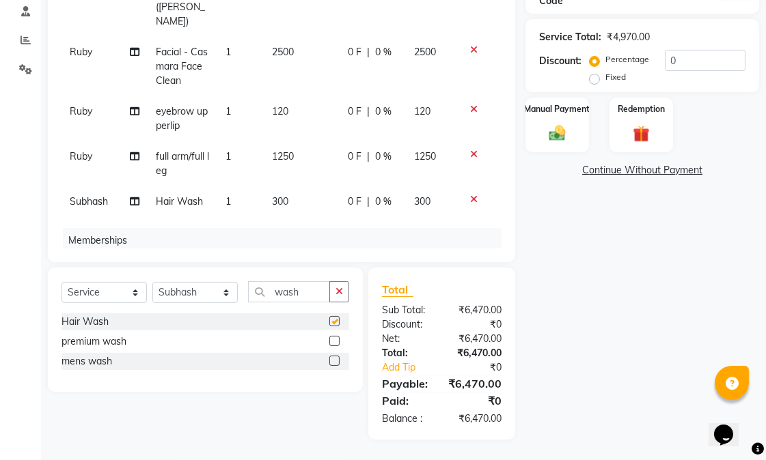
checkbox input "false"
drag, startPoint x: 687, startPoint y: 42, endPoint x: 659, endPoint y: 41, distance: 28.0
click at [659, 50] on div "Percentage Fixed 0" at bounding box center [668, 68] width 153 height 37
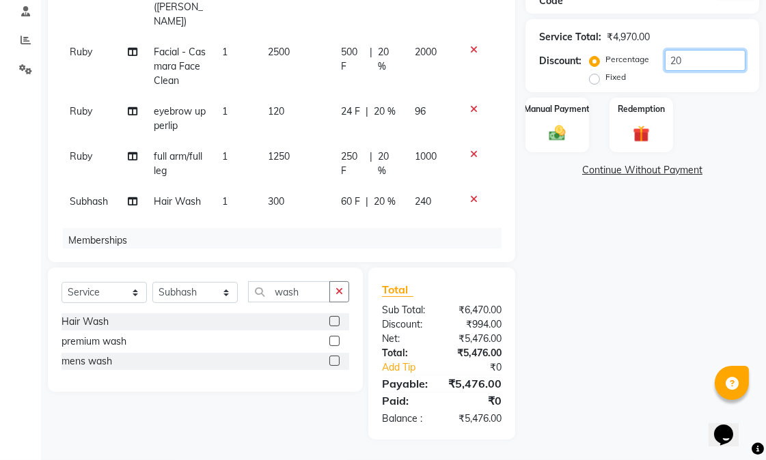
type input "20"
click at [647, 285] on div "Name: Amrita Mohanan Membership: No Active Membership Total Visits: 11 Card on …" at bounding box center [647, 140] width 244 height 600
click at [171, 195] on span "Hair Wash" at bounding box center [177, 201] width 47 height 12
select select "58952"
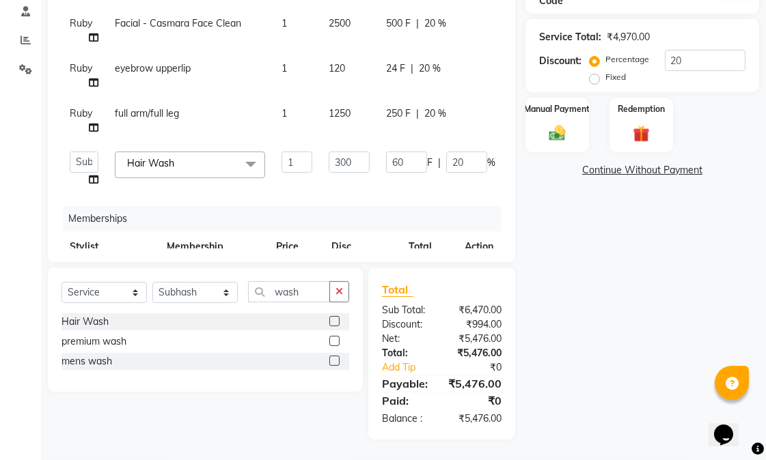
click at [184, 156] on span "Hair Wash x" at bounding box center [154, 163] width 60 height 14
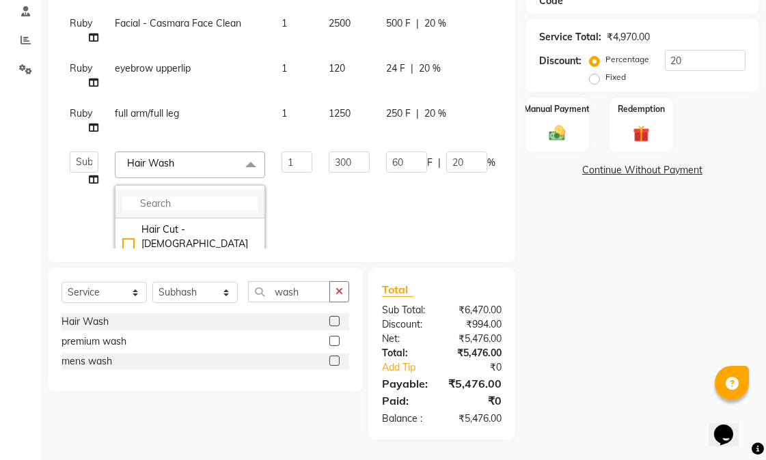
click at [169, 197] on input "multiselect-search" at bounding box center [189, 204] width 135 height 14
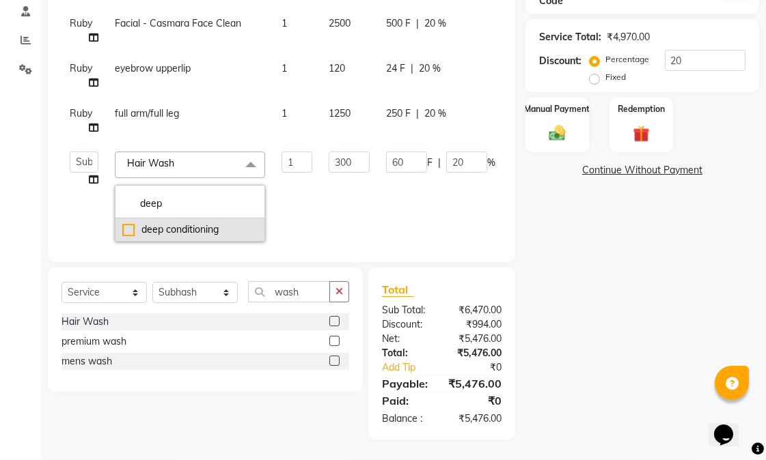
type input "deep"
click at [182, 223] on div "deep conditioning" at bounding box center [189, 230] width 135 height 14
checkbox input "true"
type input "800"
type input "160"
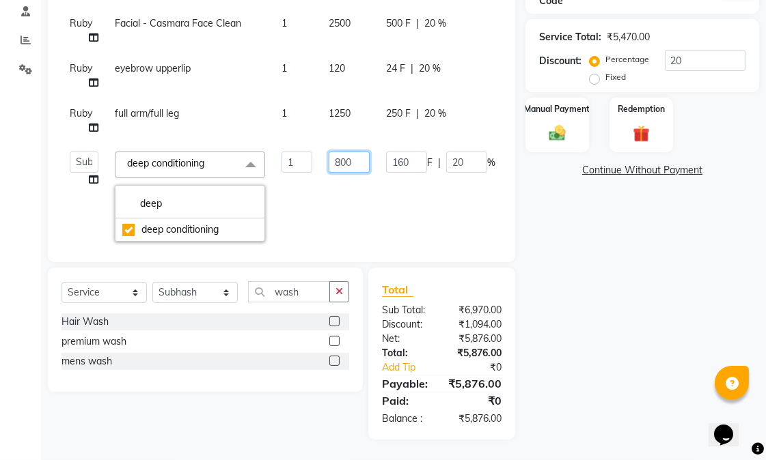
click at [344, 152] on input "800" at bounding box center [348, 162] width 41 height 21
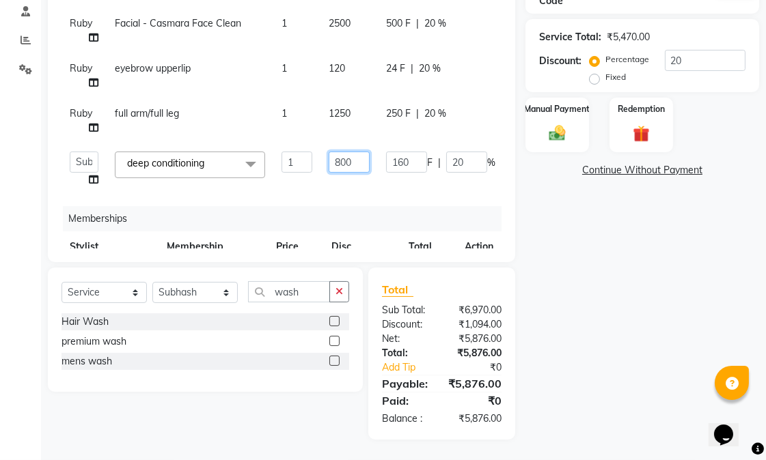
click at [338, 152] on input "800" at bounding box center [348, 162] width 41 height 21
type input "1000"
click at [609, 225] on div "Name: Amrita Mohanan Membership: No Active Membership Total Visits: 11 Card on …" at bounding box center [647, 140] width 244 height 600
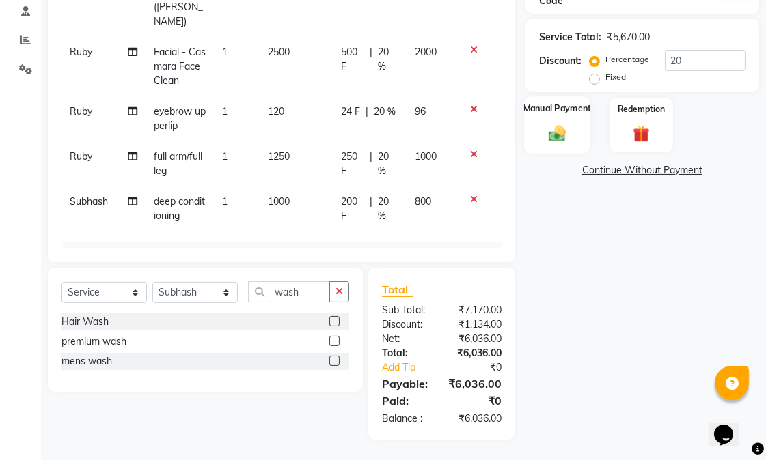
click at [556, 100] on div "Manual Payment" at bounding box center [557, 124] width 66 height 57
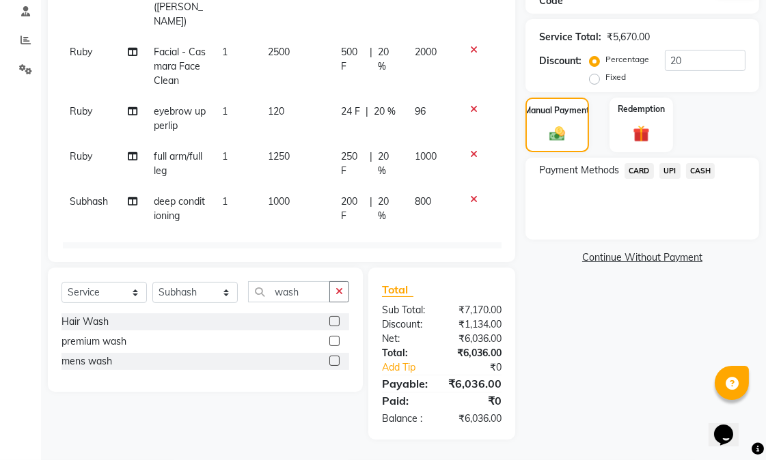
click at [701, 163] on span "CASH" at bounding box center [700, 171] width 29 height 16
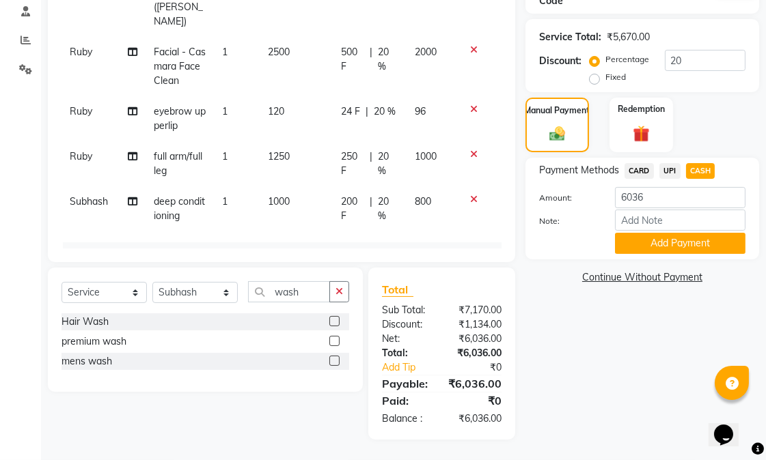
click at [645, 163] on span "CARD" at bounding box center [638, 171] width 29 height 16
drag, startPoint x: 659, startPoint y: 173, endPoint x: 621, endPoint y: 169, distance: 37.8
click at [621, 169] on div "Payment Methods CARD UPI CASH Amount: 6036 Note: Add Payment" at bounding box center [642, 208] width 206 height 91
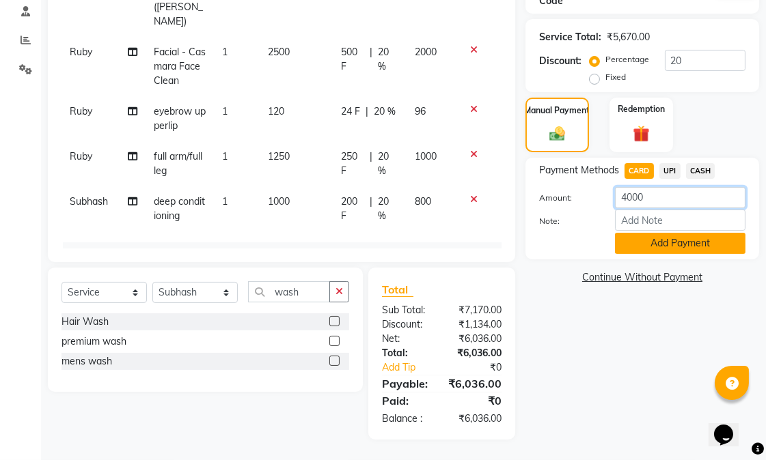
type input "4000"
click at [656, 233] on button "Add Payment" at bounding box center [680, 243] width 130 height 21
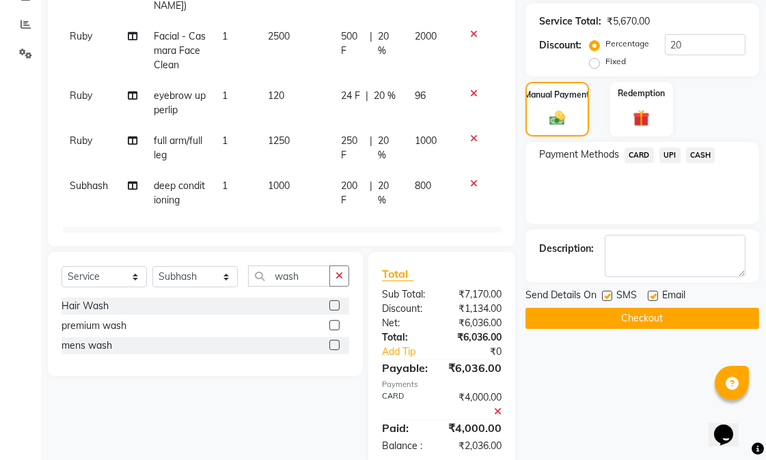
drag, startPoint x: 654, startPoint y: 296, endPoint x: 638, endPoint y: 296, distance: 16.4
click at [654, 296] on label at bounding box center [652, 296] width 10 height 10
click at [654, 296] on input "checkbox" at bounding box center [651, 296] width 9 height 9
checkbox input "false"
click at [671, 152] on span "UPI" at bounding box center [669, 156] width 21 height 16
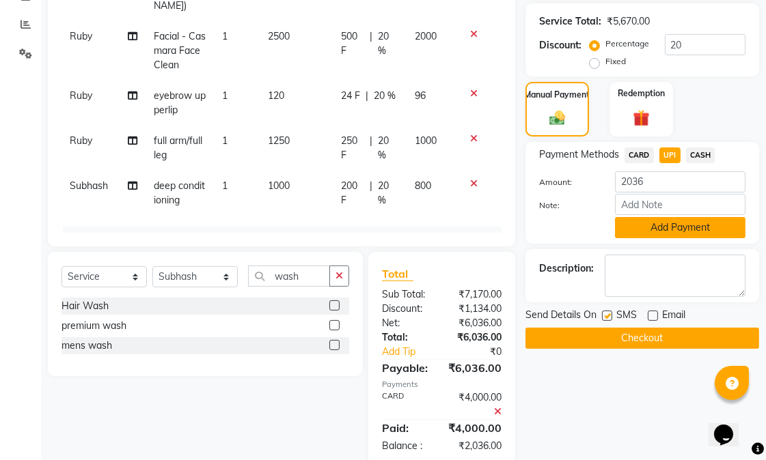
click at [658, 221] on button "Add Payment" at bounding box center [680, 227] width 130 height 21
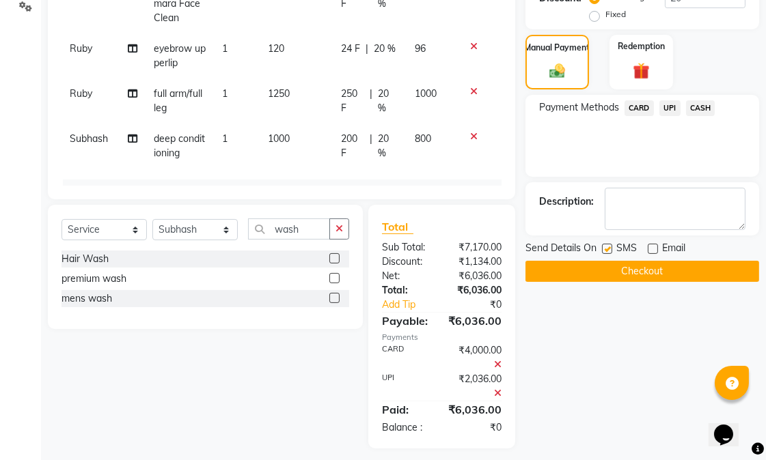
scroll to position [350, 0]
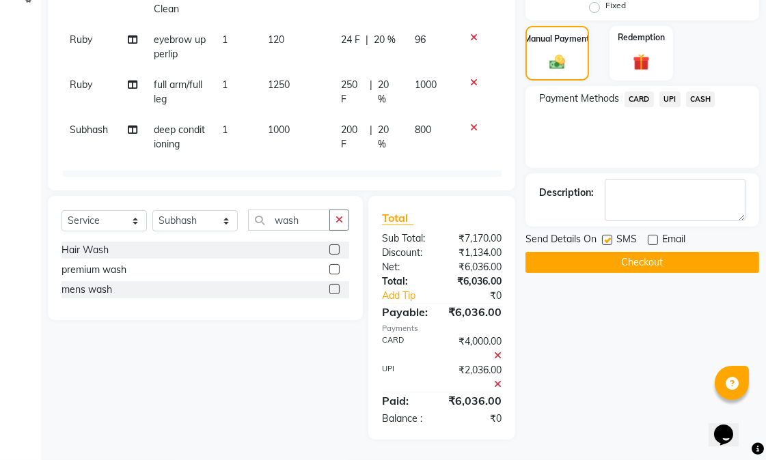
click at [608, 235] on label at bounding box center [607, 240] width 10 height 10
click at [608, 236] on input "checkbox" at bounding box center [606, 240] width 9 height 9
checkbox input "false"
click at [605, 252] on button "Checkout" at bounding box center [642, 262] width 234 height 21
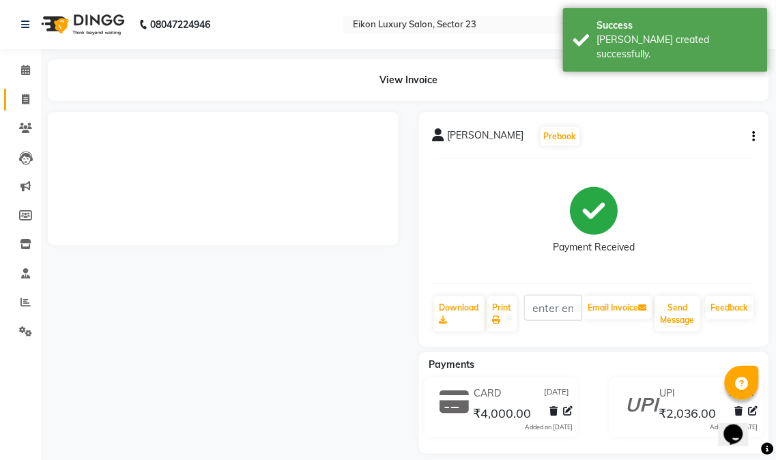
click at [28, 102] on icon at bounding box center [26, 99] width 8 height 10
select select "service"
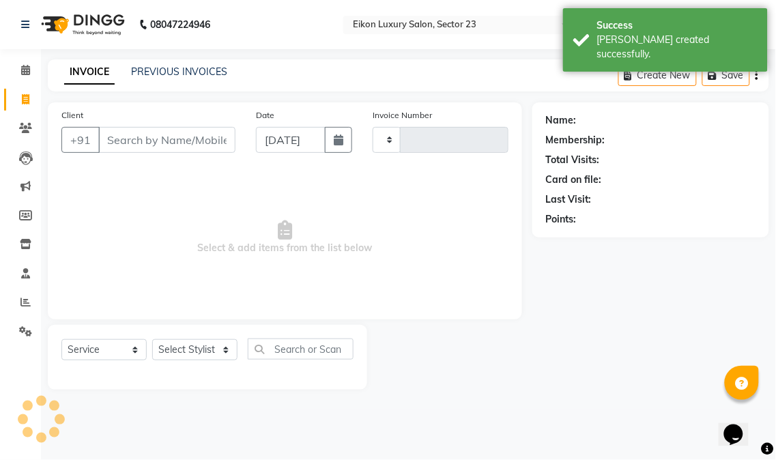
type input "3943"
select select "7080"
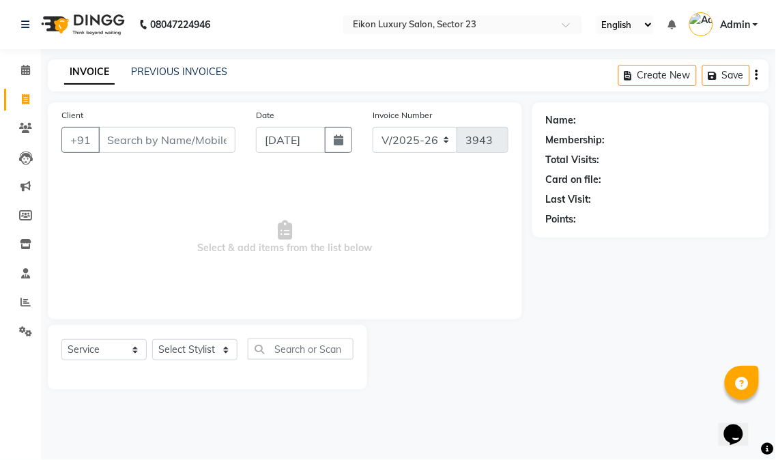
click at [417, 354] on div at bounding box center [449, 357] width 165 height 65
click at [212, 346] on select "Select Stylist Abhishek amit [PERSON_NAME] [PERSON_NAME] [PERSON_NAME] [PERSON_…" at bounding box center [194, 349] width 85 height 21
select select "81687"
click at [152, 340] on select "Select Stylist Abhishek amit [PERSON_NAME] [PERSON_NAME] [PERSON_NAME] [PERSON_…" at bounding box center [194, 349] width 85 height 21
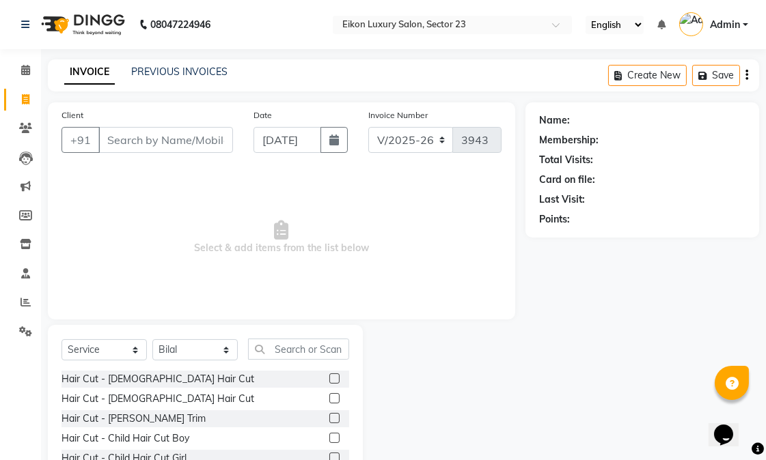
click at [329, 398] on label at bounding box center [334, 398] width 10 height 10
click at [329, 398] on input "checkbox" at bounding box center [333, 399] width 9 height 9
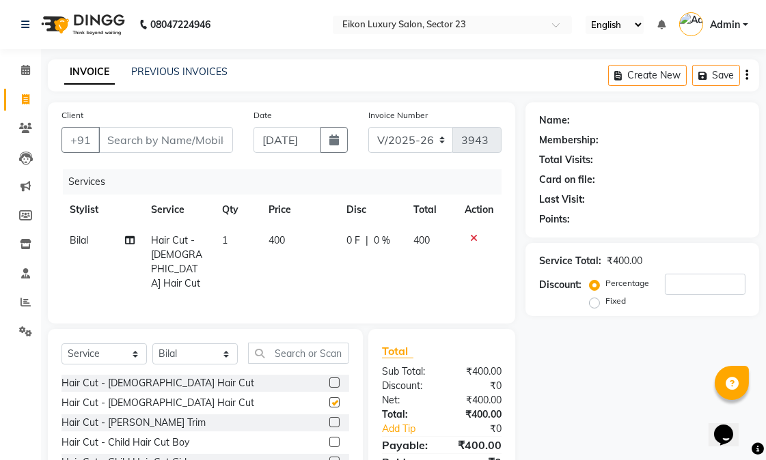
checkbox input "false"
click at [329, 417] on label at bounding box center [334, 422] width 10 height 10
click at [329, 419] on input "checkbox" at bounding box center [333, 423] width 9 height 9
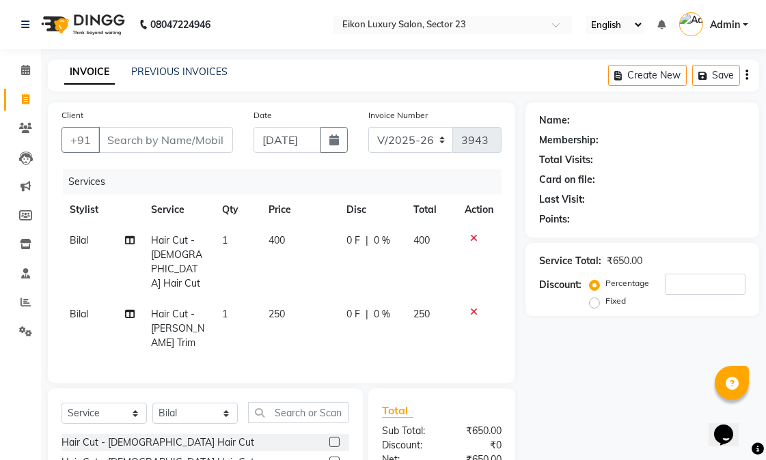
checkbox input "false"
click at [275, 402] on input "text" at bounding box center [298, 412] width 101 height 21
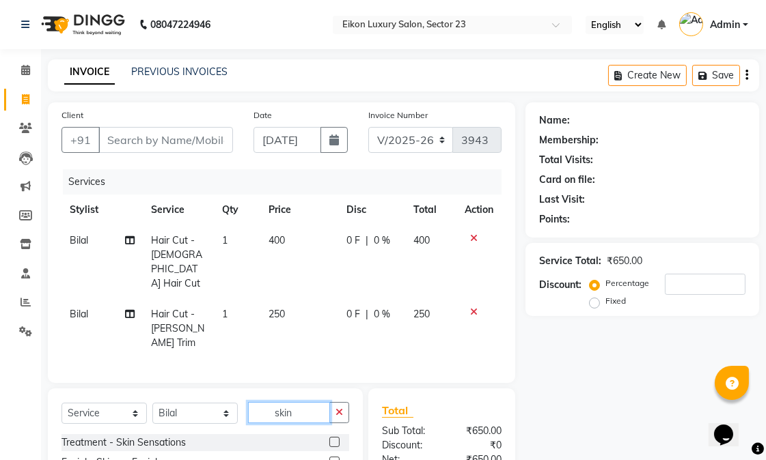
type input "skin"
click at [333, 457] on label at bounding box center [334, 462] width 10 height 10
click at [333, 458] on input "checkbox" at bounding box center [333, 462] width 9 height 9
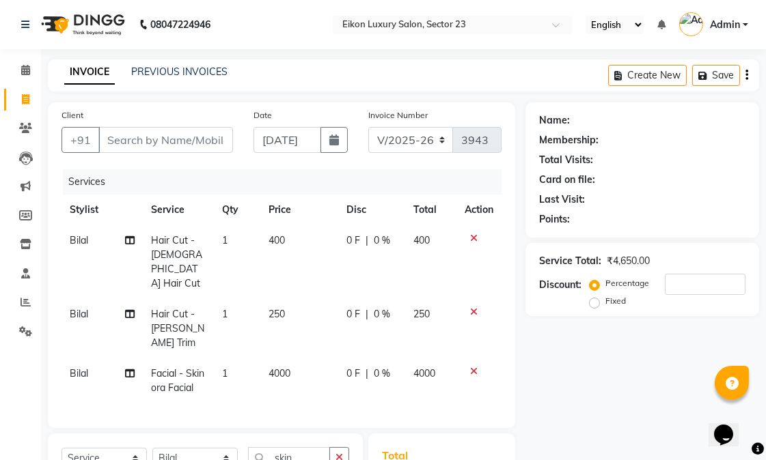
checkbox input "false"
click at [195, 139] on input "Client" at bounding box center [165, 140] width 135 height 26
type input "9"
type input "0"
type input "98111894786"
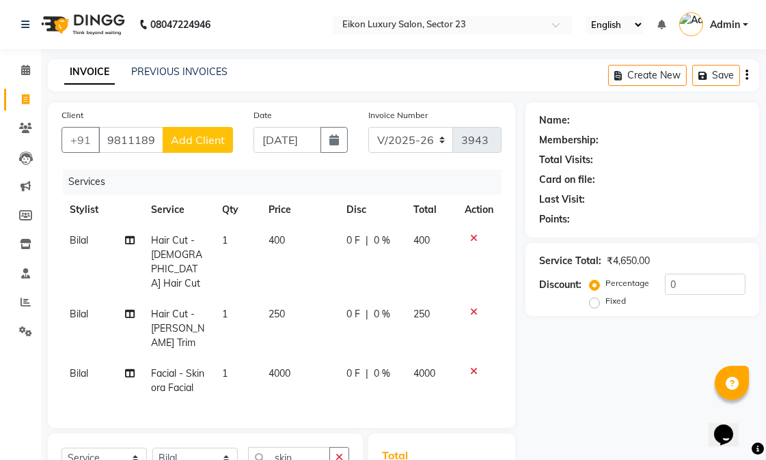
click at [195, 139] on span "Add Client" at bounding box center [198, 140] width 54 height 14
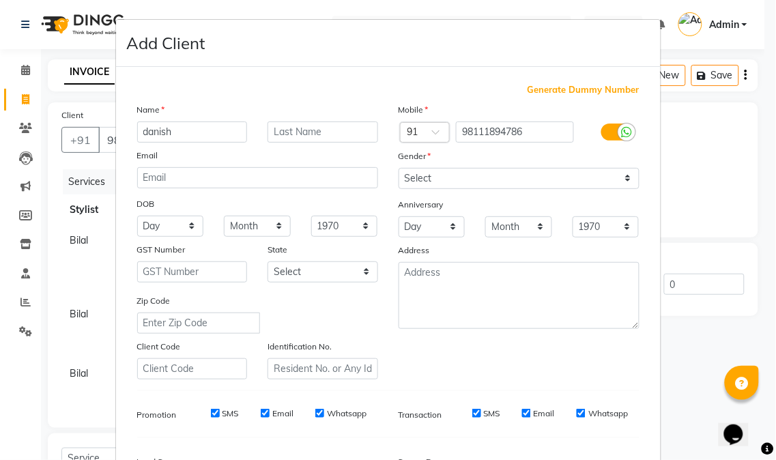
type input "danish"
click at [479, 135] on input "98111894786" at bounding box center [515, 132] width 118 height 21
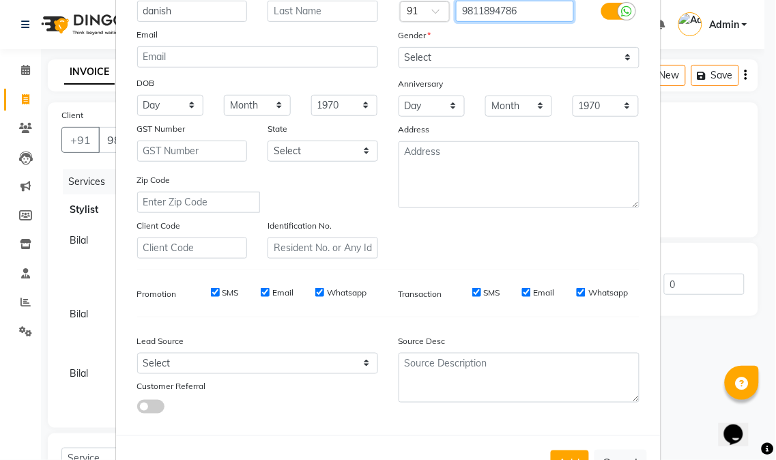
scroll to position [94, 0]
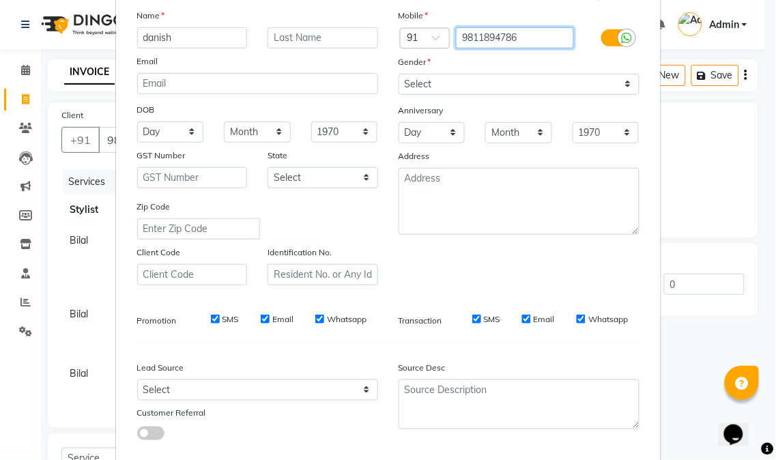
type input "9811894786"
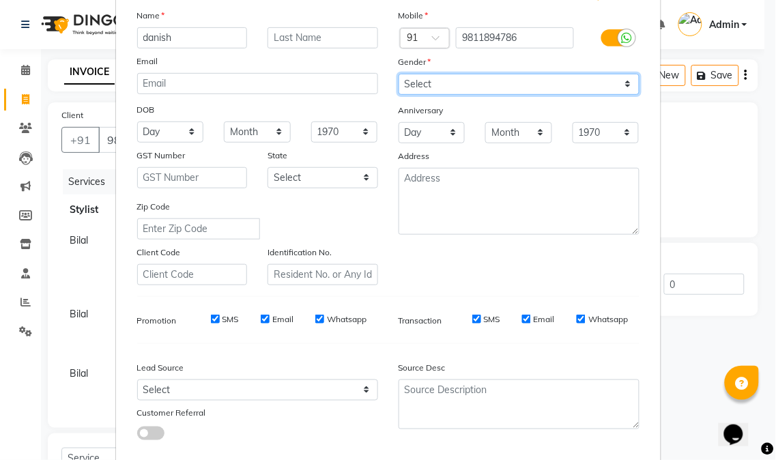
click at [473, 79] on select "Select Male Female Other Prefer Not To Say" at bounding box center [519, 84] width 241 height 21
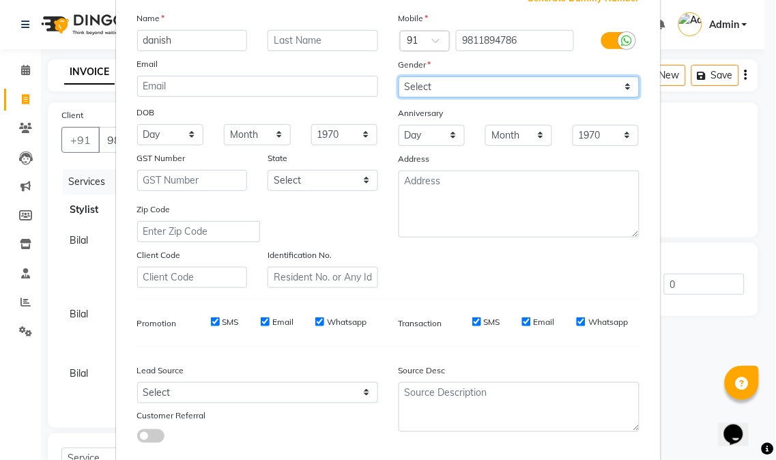
scroll to position [0, 0]
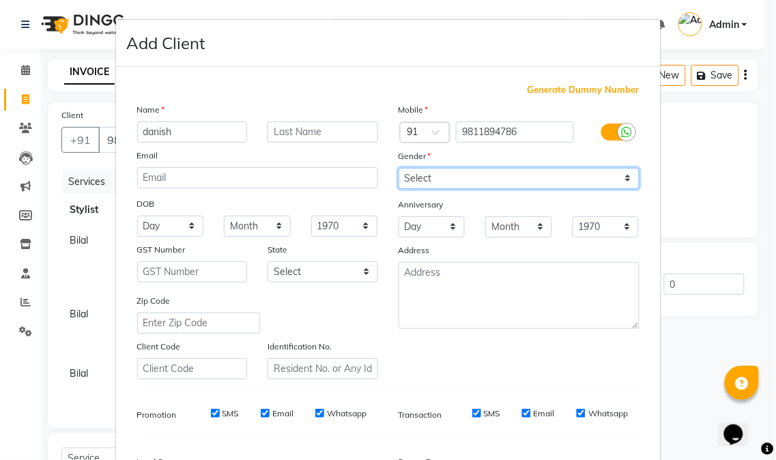
click at [441, 172] on select "Select Male Female Other Prefer Not To Say" at bounding box center [519, 178] width 241 height 21
select select "male"
click at [399, 168] on select "Select Male Female Other Prefer Not To Say" at bounding box center [519, 178] width 241 height 21
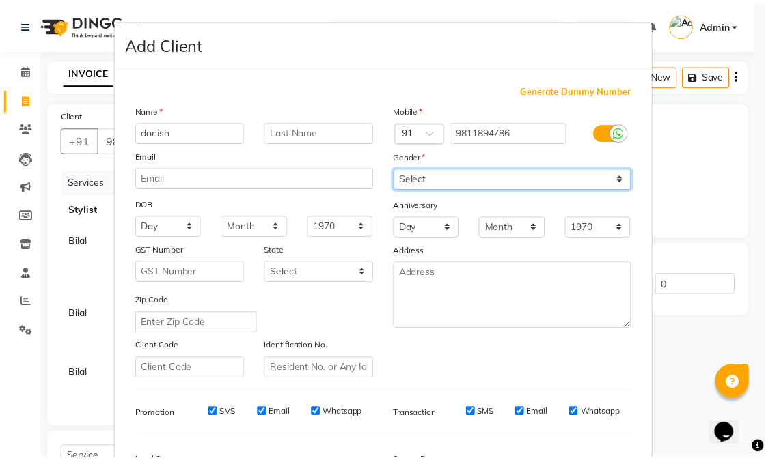
scroll to position [171, 0]
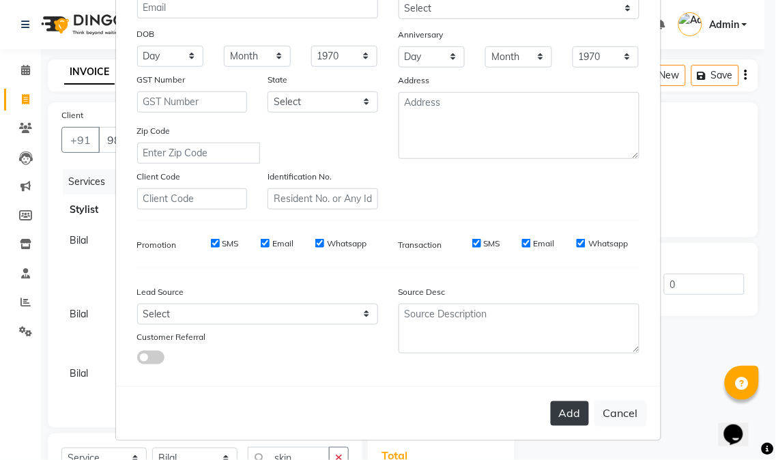
click at [553, 407] on button "Add" at bounding box center [570, 414] width 38 height 25
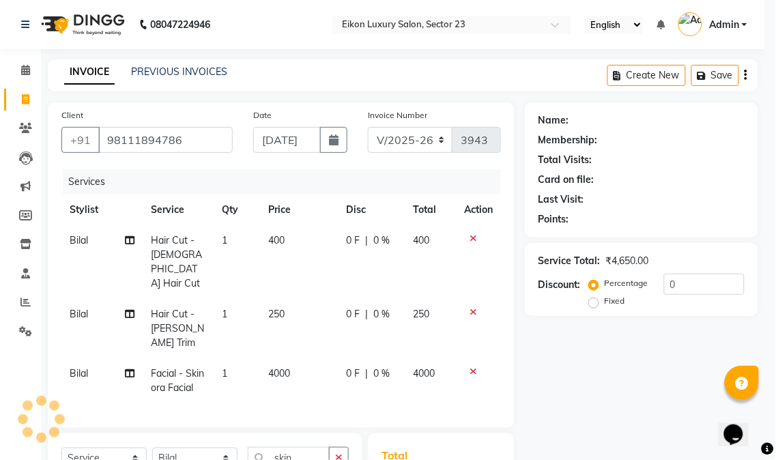
type input "9811894786"
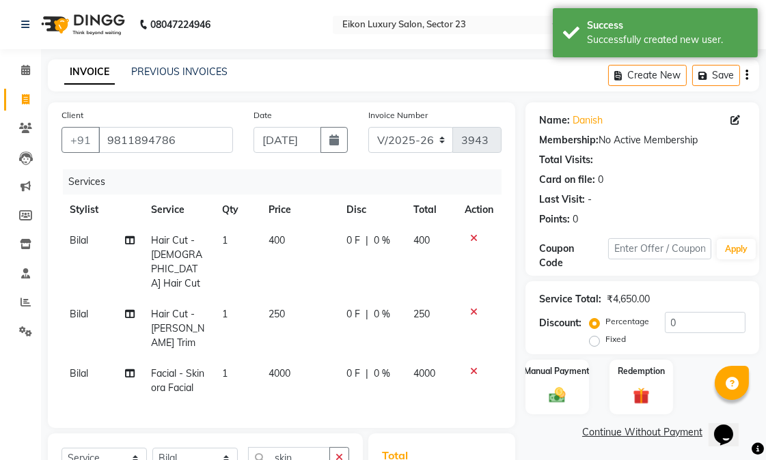
scroll to position [165, 0]
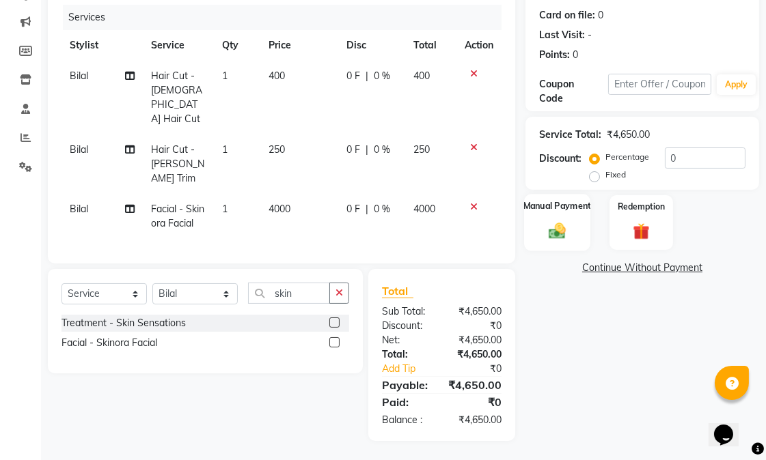
click at [550, 238] on img at bounding box center [557, 231] width 28 height 20
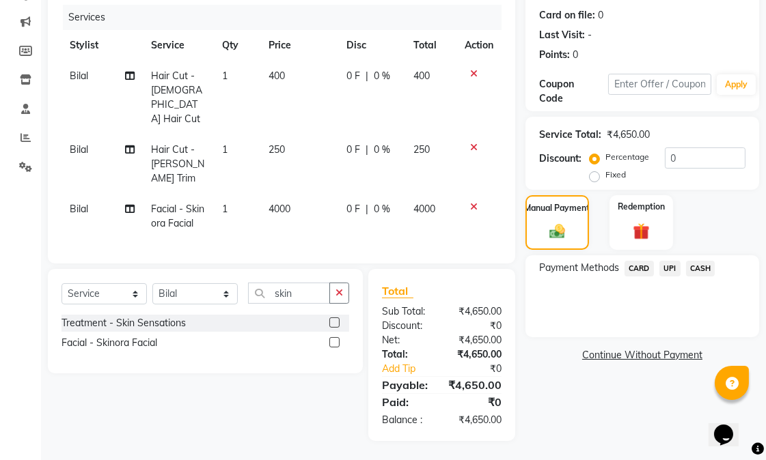
click at [672, 269] on span "UPI" at bounding box center [669, 269] width 21 height 16
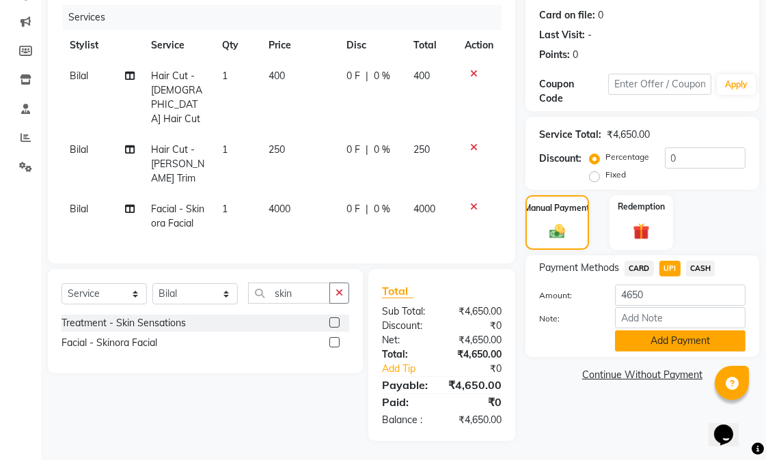
click at [653, 348] on button "Add Payment" at bounding box center [680, 341] width 130 height 21
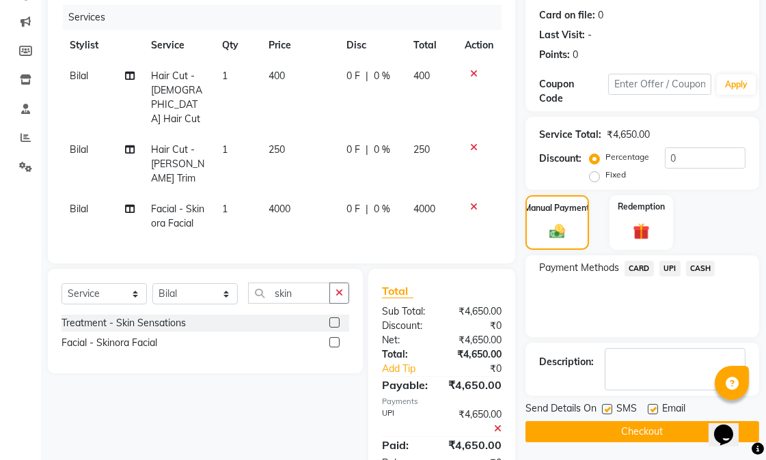
scroll to position [208, 0]
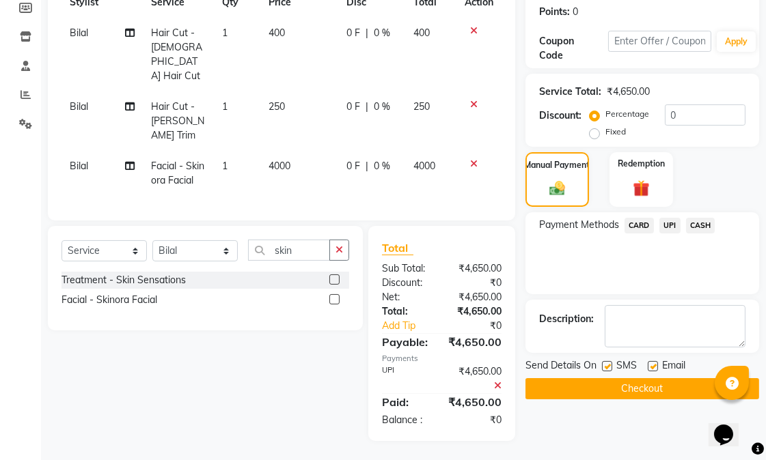
click at [656, 366] on label at bounding box center [652, 366] width 10 height 10
click at [656, 366] on input "checkbox" at bounding box center [651, 367] width 9 height 9
checkbox input "false"
click at [606, 387] on button "Checkout" at bounding box center [642, 388] width 234 height 21
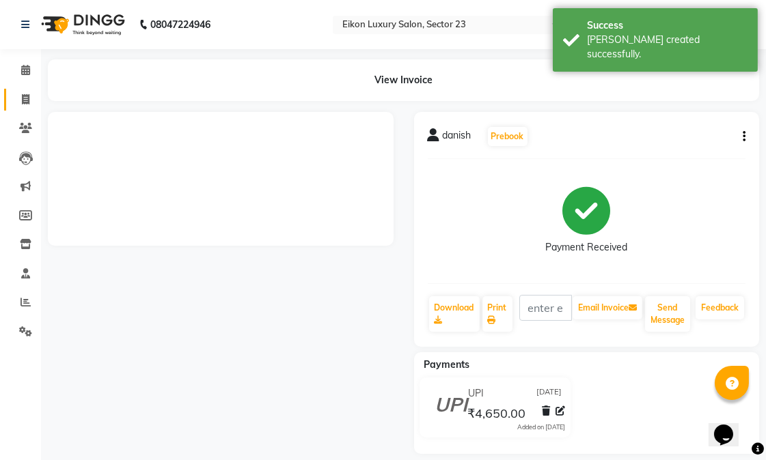
click at [18, 91] on link "Invoice" at bounding box center [20, 100] width 33 height 23
select select "service"
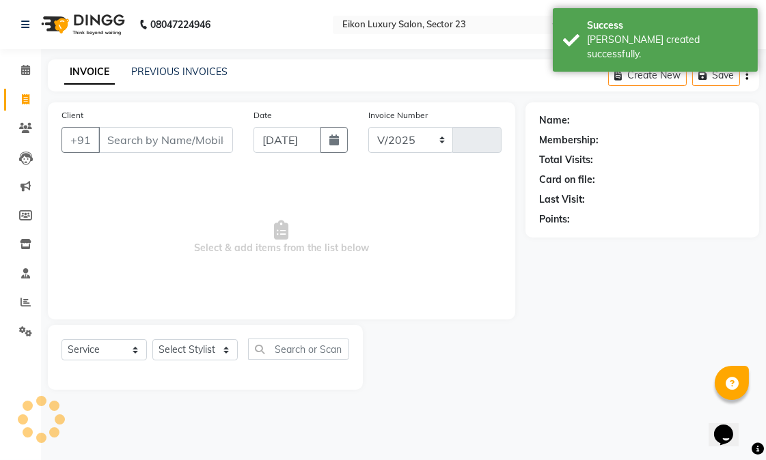
select select "7080"
type input "3944"
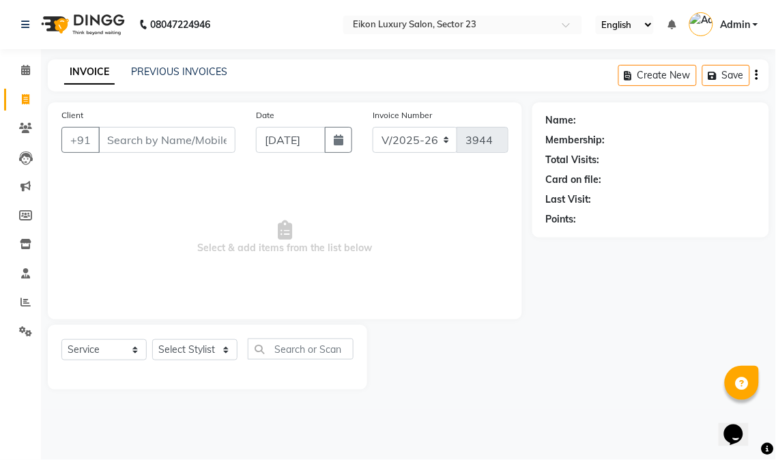
click at [164, 280] on span "Select & add items from the list below" at bounding box center [284, 237] width 447 height 137
click at [148, 149] on input "Client" at bounding box center [166, 140] width 137 height 26
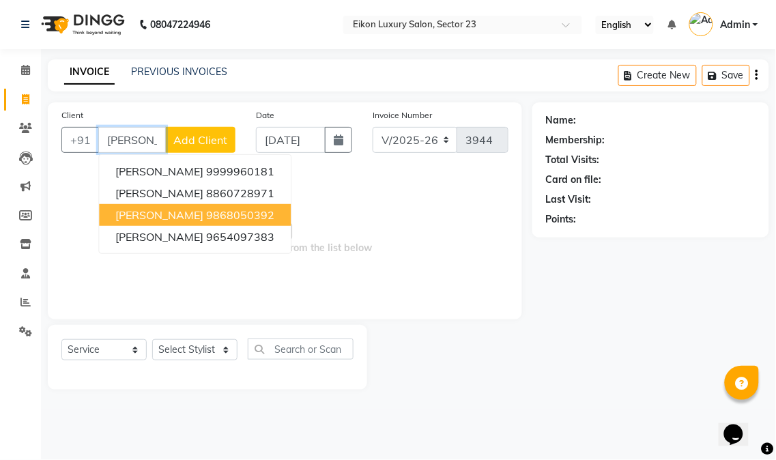
click at [206, 219] on ngb-highlight "9868050392" at bounding box center [240, 215] width 68 height 14
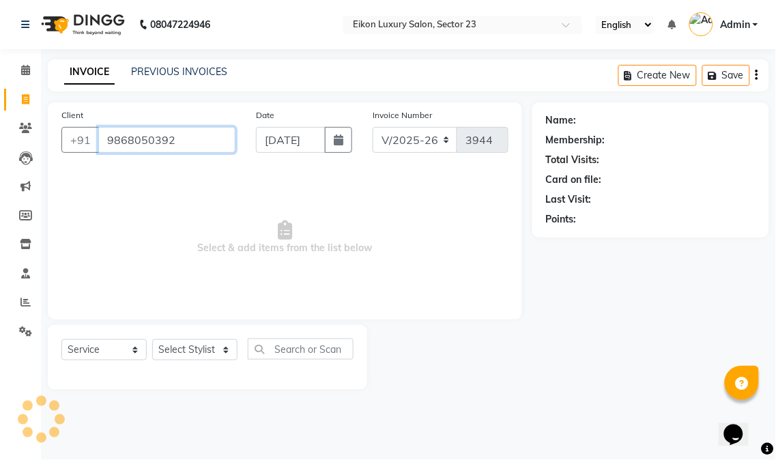
type input "9868050392"
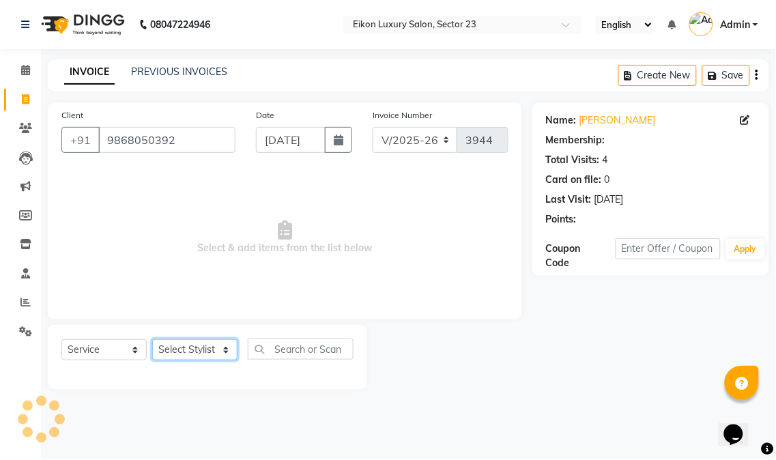
click at [198, 349] on select "Select Stylist Abhishek amit [PERSON_NAME] [PERSON_NAME] [PERSON_NAME] [PERSON_…" at bounding box center [194, 349] width 85 height 21
select select "1: Object"
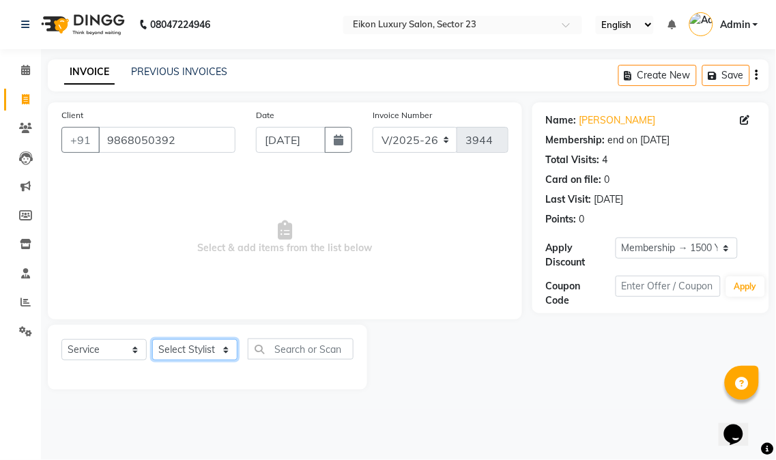
select select "58948"
click at [152, 340] on select "Select Stylist Abhishek amit [PERSON_NAME] [PERSON_NAME] [PERSON_NAME] [PERSON_…" at bounding box center [194, 349] width 85 height 21
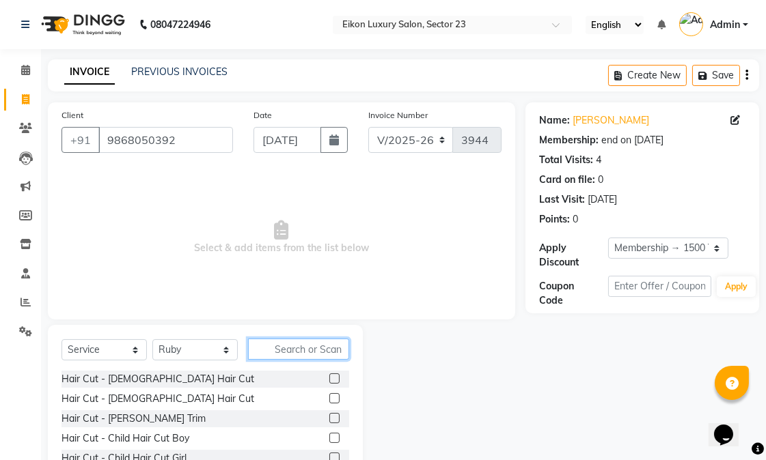
click at [294, 350] on input "text" at bounding box center [298, 349] width 101 height 21
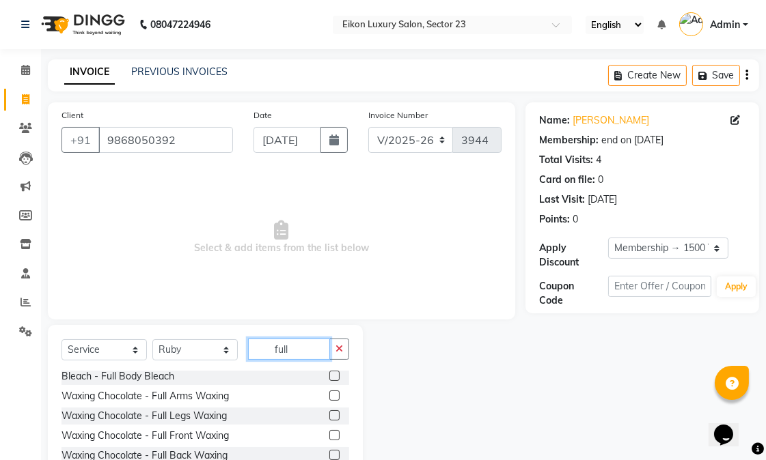
scroll to position [84, 0]
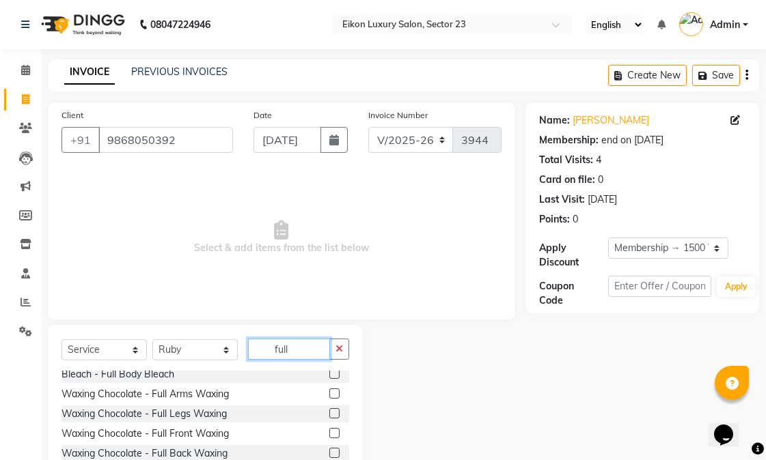
type input "full"
click at [329, 395] on label at bounding box center [334, 394] width 10 height 10
click at [329, 395] on input "checkbox" at bounding box center [333, 394] width 9 height 9
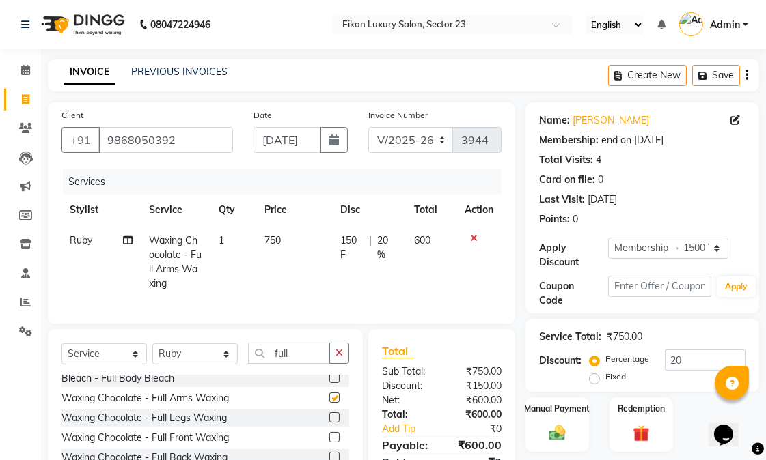
checkbox input "false"
click at [275, 244] on span "750" at bounding box center [272, 240] width 16 height 12
select select "58948"
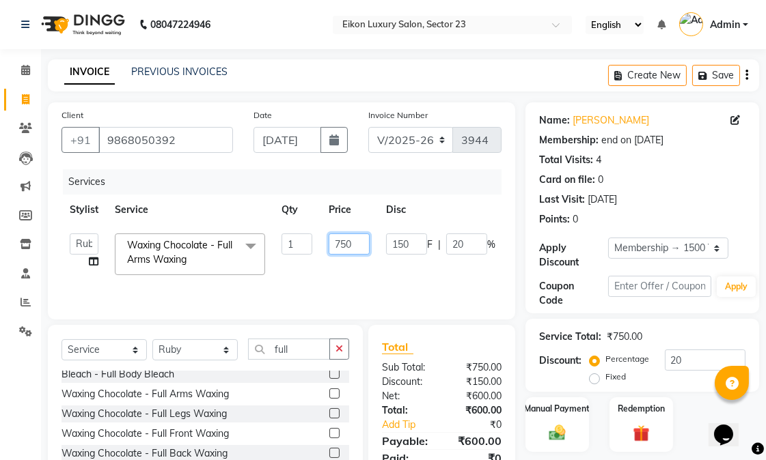
drag, startPoint x: 343, startPoint y: 249, endPoint x: 331, endPoint y: 250, distance: 13.0
click at [331, 250] on input "750" at bounding box center [348, 244] width 41 height 21
type input "1000"
click at [328, 273] on td "1000" at bounding box center [348, 254] width 57 height 58
select select "58948"
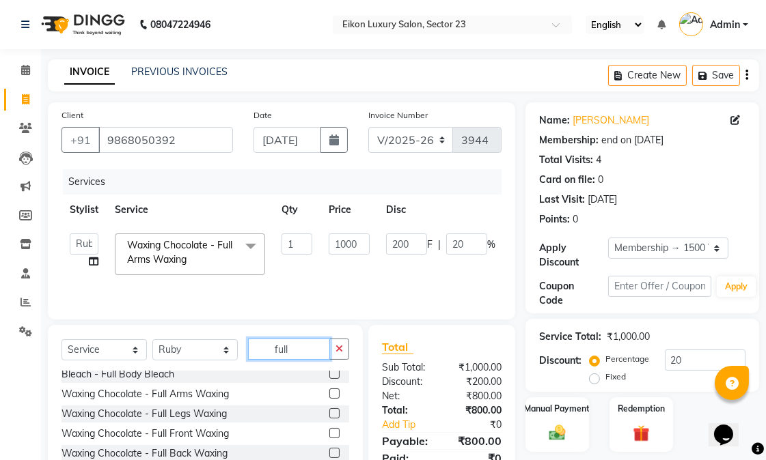
drag, startPoint x: 287, startPoint y: 356, endPoint x: 267, endPoint y: 358, distance: 19.9
click at [267, 358] on input "full" at bounding box center [289, 349] width 82 height 21
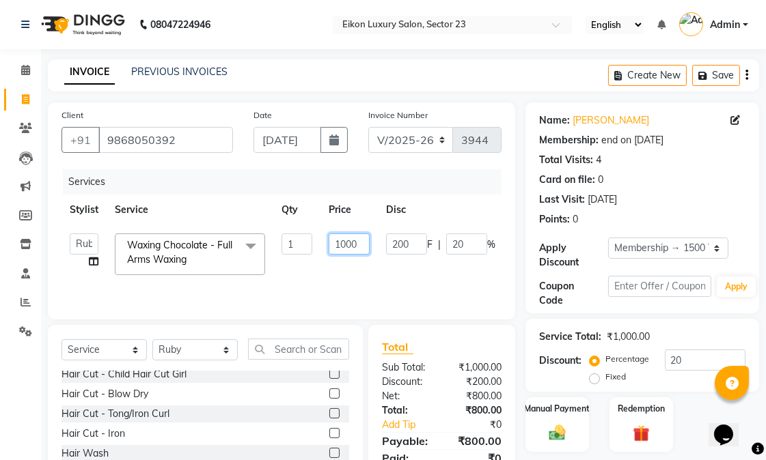
click at [343, 242] on input "1000" at bounding box center [348, 244] width 41 height 21
click at [345, 244] on input "000" at bounding box center [348, 244] width 41 height 21
type input "1750"
click at [346, 268] on tr "Abhishek amit anchal Ashu Bilal Dildar Geeta Hritik Jatin mahesh Manav Mohit Pi…" at bounding box center [324, 254] width 527 height 58
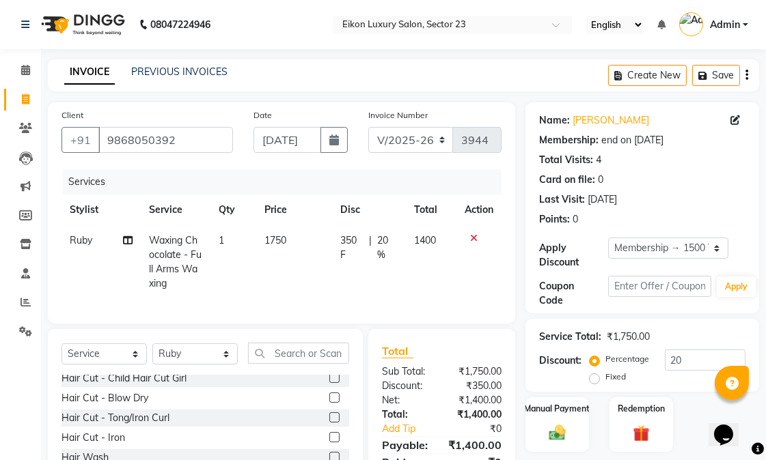
scroll to position [101, 0]
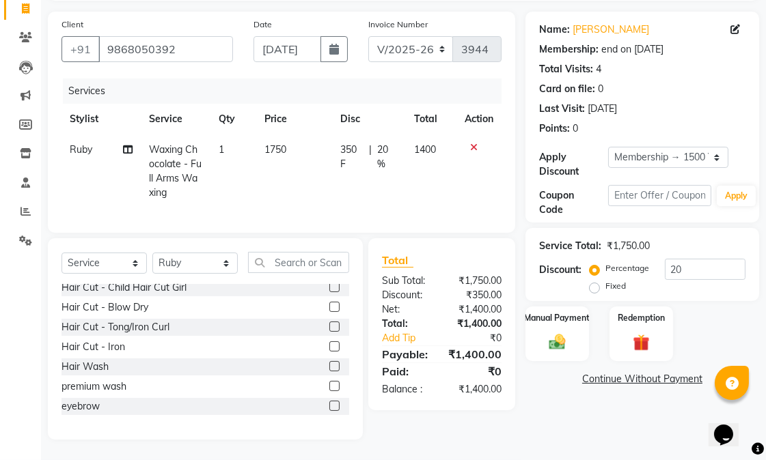
drag, startPoint x: 776, startPoint y: 267, endPoint x: 14, endPoint y: 7, distance: 805.3
click at [585, 338] on div "Manual Payment" at bounding box center [557, 333] width 66 height 57
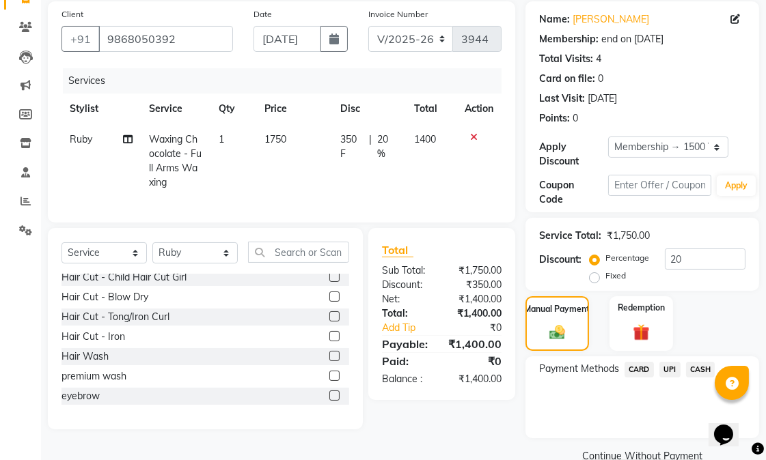
click at [687, 369] on span "CASH" at bounding box center [700, 370] width 29 height 16
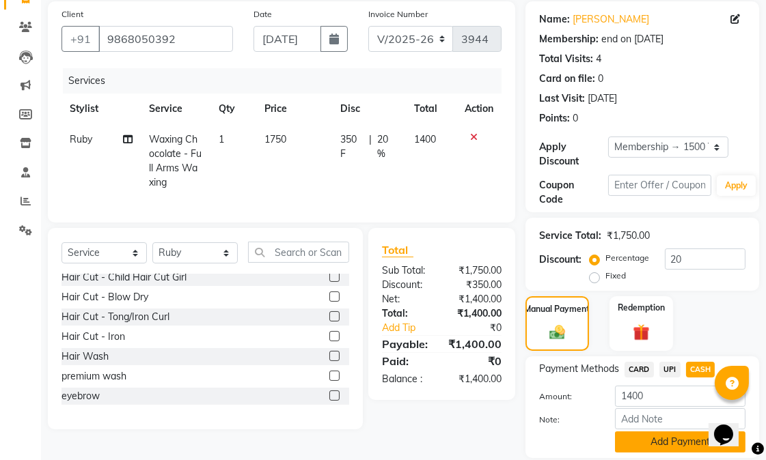
click at [671, 443] on button "Add Payment" at bounding box center [680, 442] width 130 height 21
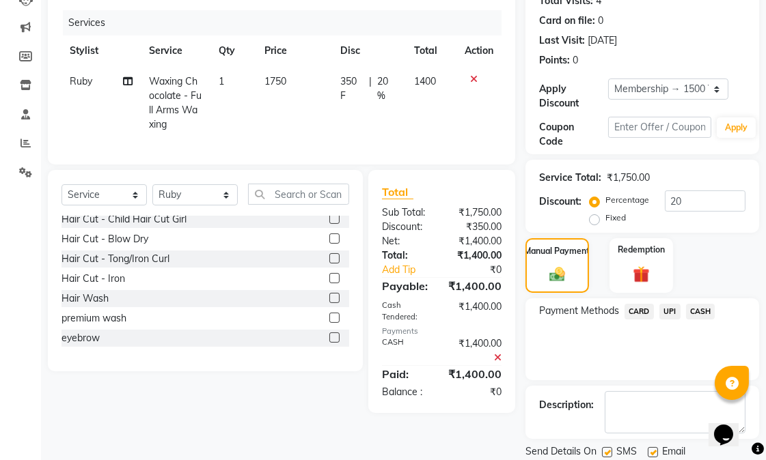
scroll to position [205, 0]
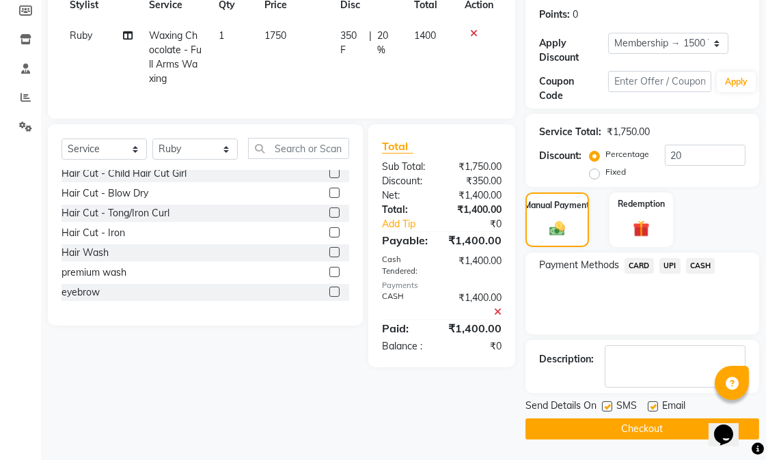
click at [656, 406] on label at bounding box center [652, 407] width 10 height 10
click at [656, 406] on input "checkbox" at bounding box center [651, 407] width 9 height 9
checkbox input "false"
click at [608, 408] on label at bounding box center [607, 407] width 10 height 10
click at [608, 408] on input "checkbox" at bounding box center [606, 407] width 9 height 9
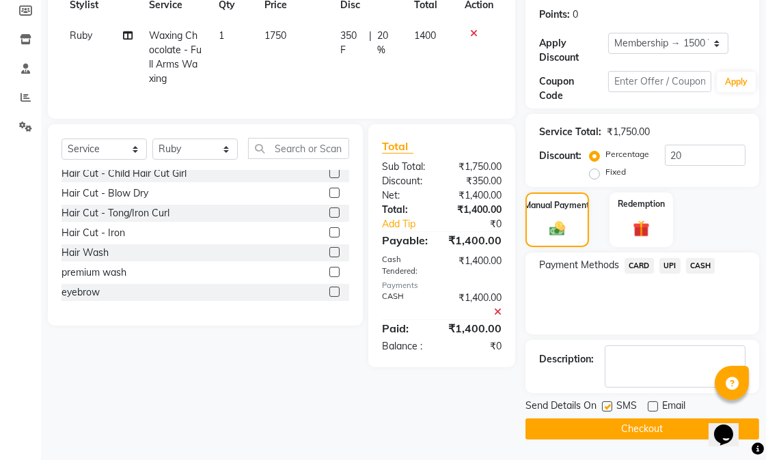
checkbox input "false"
click at [635, 424] on button "Checkout" at bounding box center [642, 429] width 234 height 21
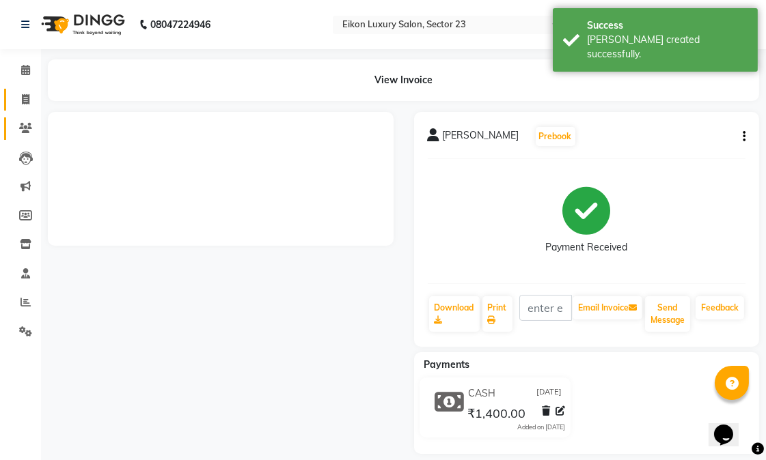
click at [23, 104] on icon at bounding box center [26, 99] width 8 height 10
select select "service"
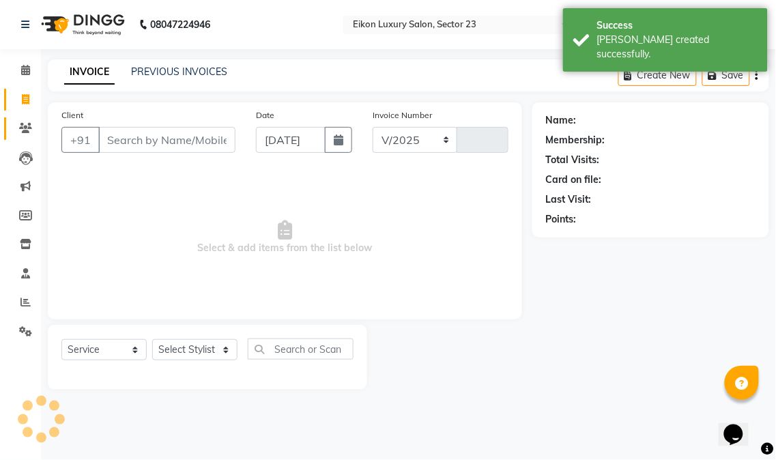
select select "7080"
type input "3945"
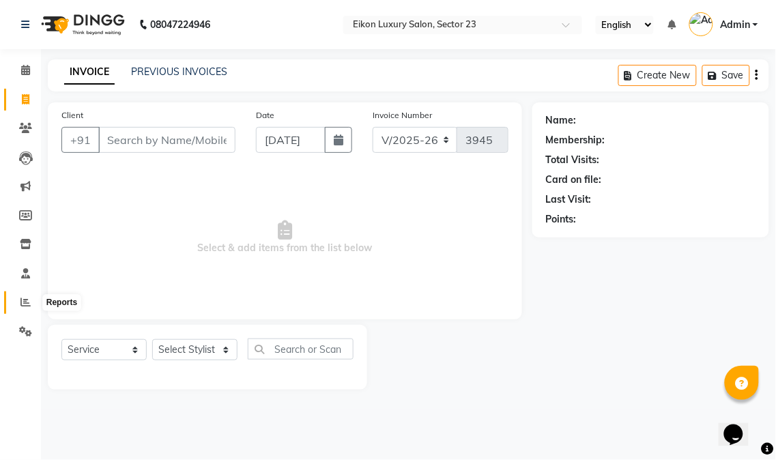
click at [27, 305] on icon at bounding box center [25, 302] width 10 height 10
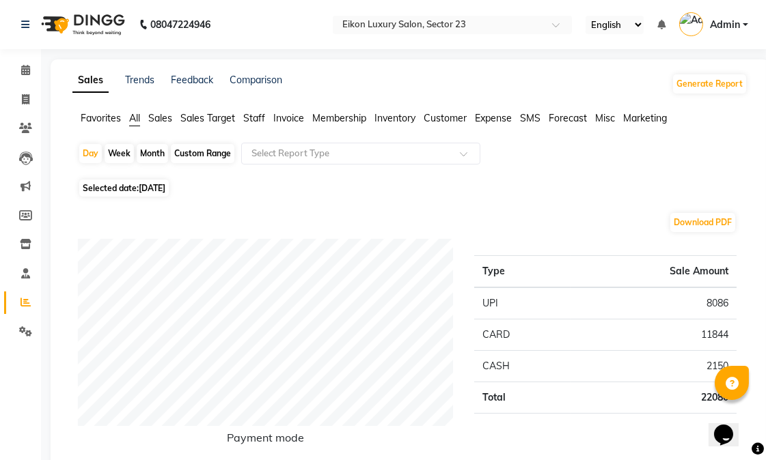
click at [249, 119] on span "Staff" at bounding box center [254, 118] width 22 height 12
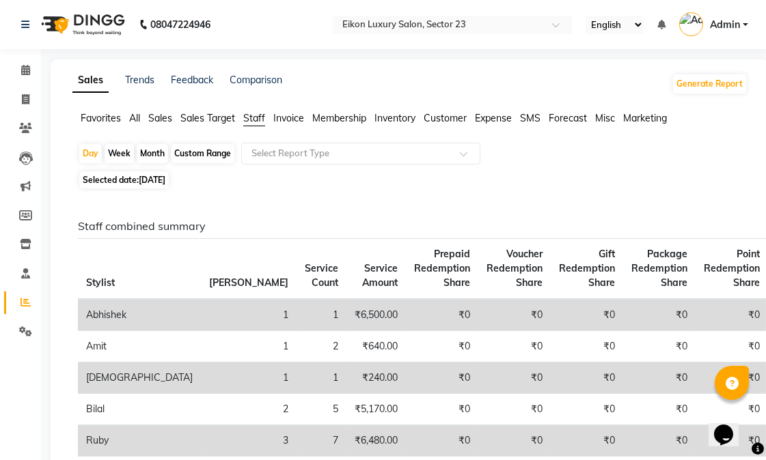
click at [156, 154] on div "Month" at bounding box center [152, 153] width 31 height 19
select select "9"
select select "2025"
click at [92, 253] on th "Stylist" at bounding box center [139, 269] width 123 height 61
click at [156, 149] on div "Month" at bounding box center [152, 153] width 31 height 19
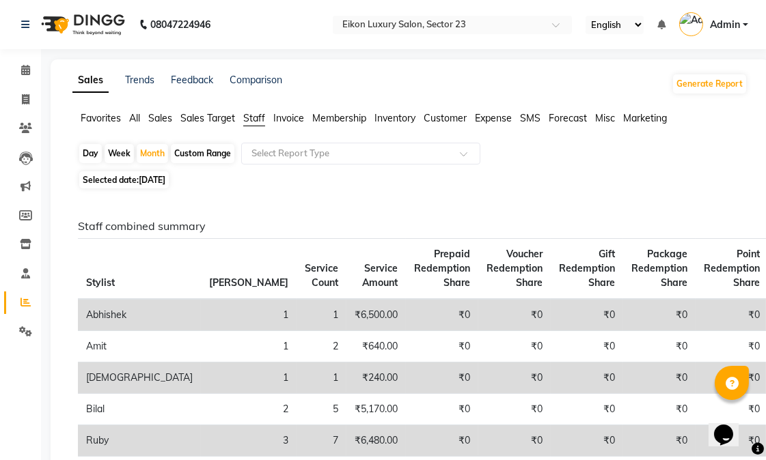
select select "9"
select select "2025"
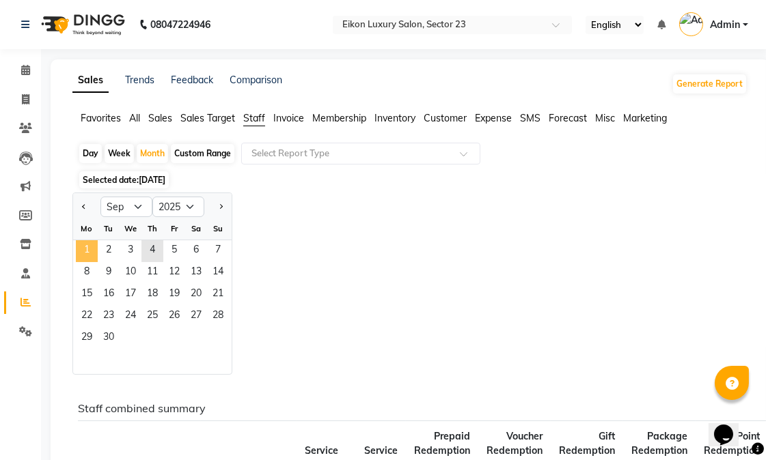
click at [89, 250] on span "1" at bounding box center [87, 251] width 22 height 22
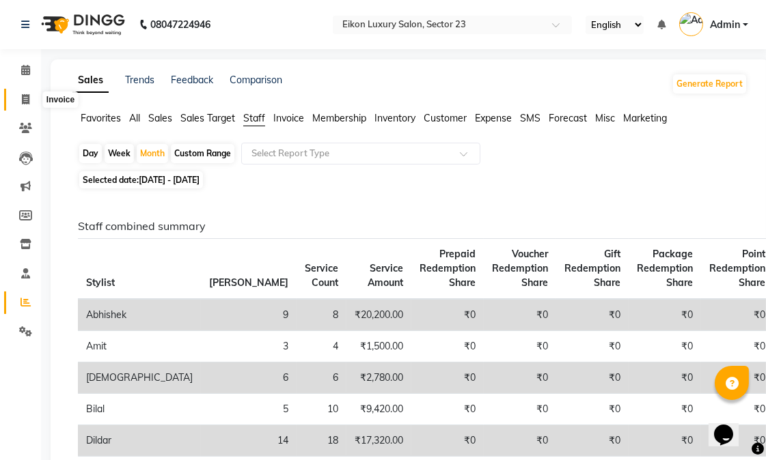
click at [22, 94] on icon at bounding box center [26, 99] width 8 height 10
select select "7080"
select select "service"
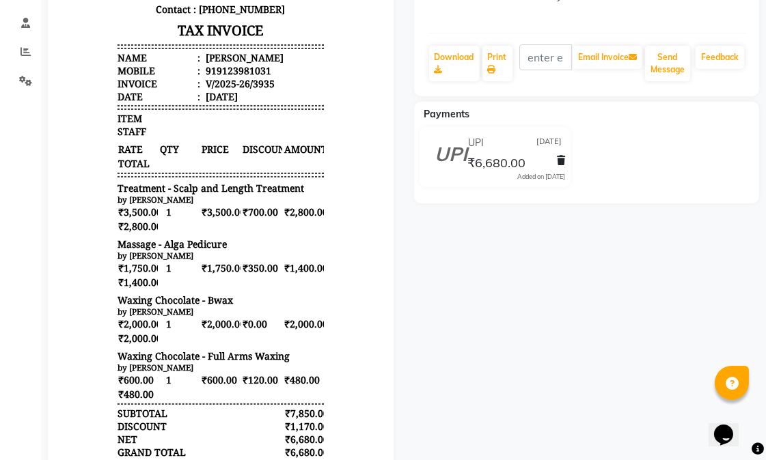
scroll to position [92, 0]
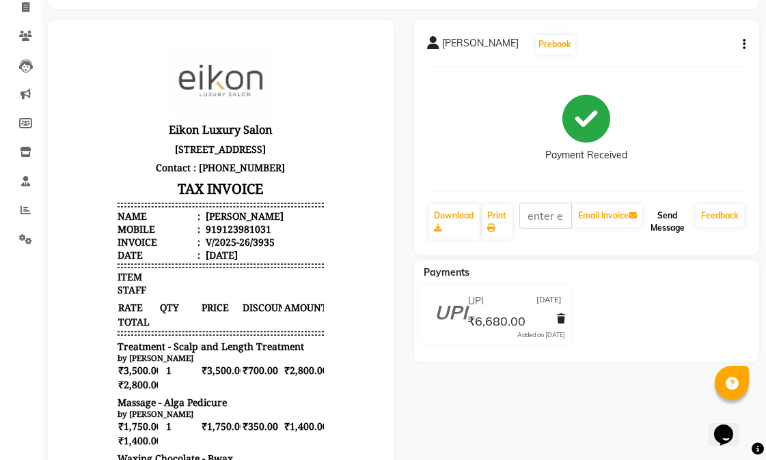
click at [673, 232] on button "Send Message" at bounding box center [667, 222] width 45 height 36
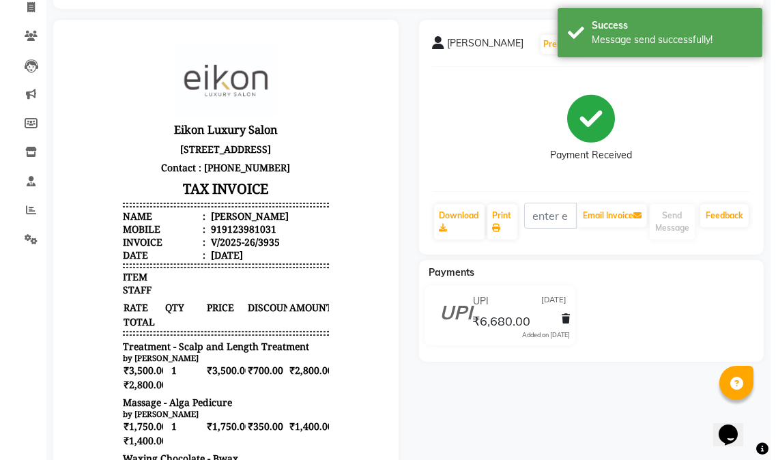
scroll to position [0, 0]
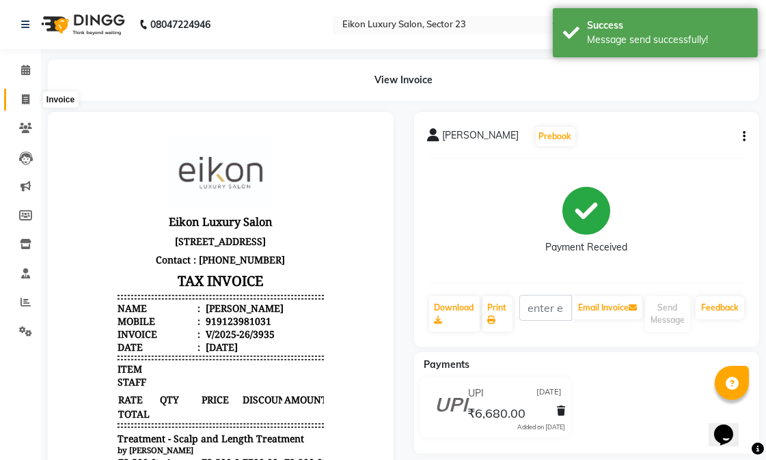
click at [26, 102] on icon at bounding box center [26, 99] width 8 height 10
select select "service"
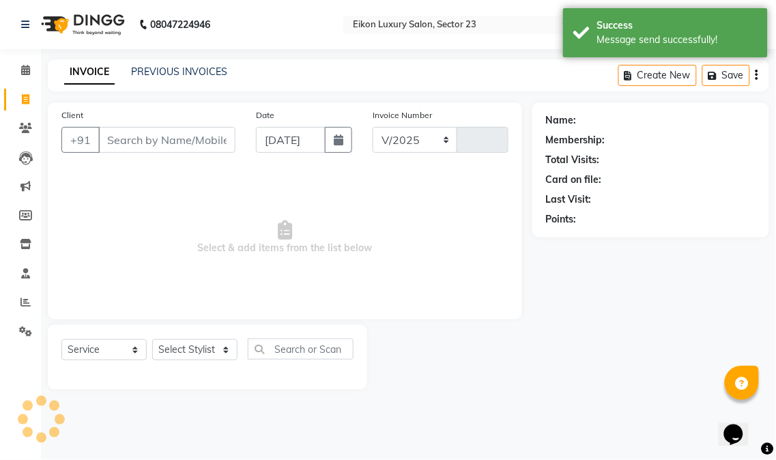
select select "7080"
type input "3936"
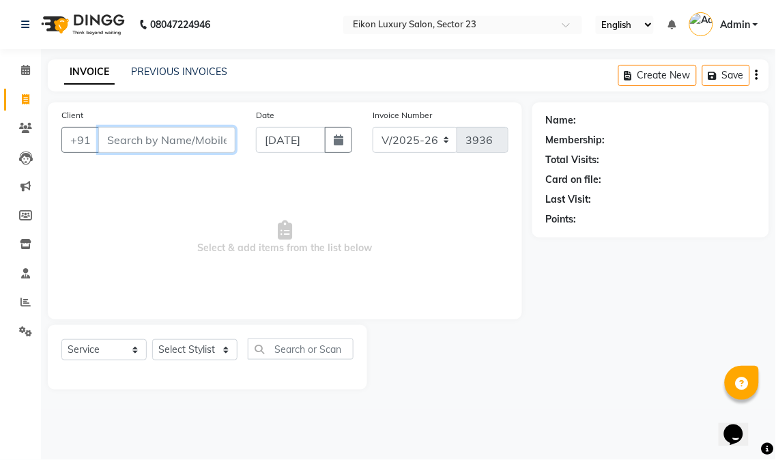
click at [206, 135] on input "Client" at bounding box center [166, 140] width 137 height 26
type input "n"
type input "7"
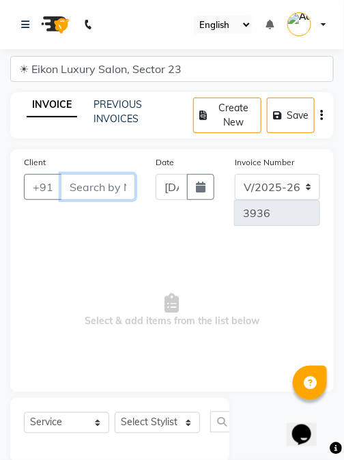
drag, startPoint x: 352, startPoint y: 148, endPoint x: 690, endPoint y: 248, distance: 352.0
click at [344, 248] on html "08047224946 Select Location × Eikon Luxury Salon, Sector 23 English ENGLISH Esp…" at bounding box center [172, 230] width 344 height 460
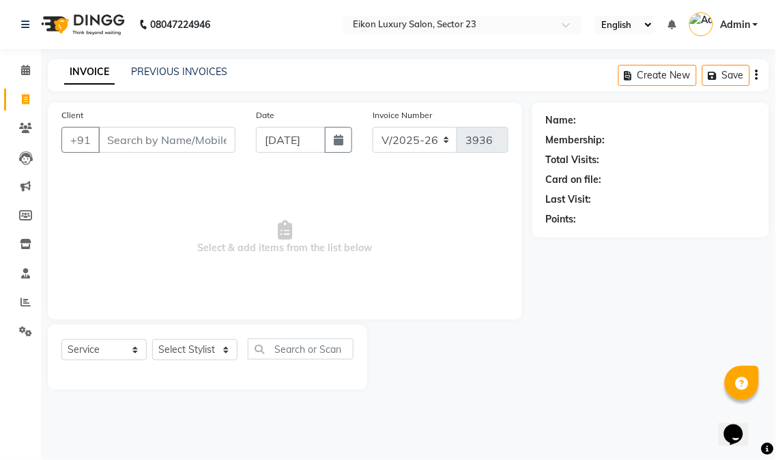
click at [187, 289] on span "Select & add items from the list below" at bounding box center [284, 237] width 447 height 137
click at [126, 277] on span "Select & add items from the list below" at bounding box center [284, 237] width 447 height 137
click at [151, 147] on input "Client" at bounding box center [166, 140] width 137 height 26
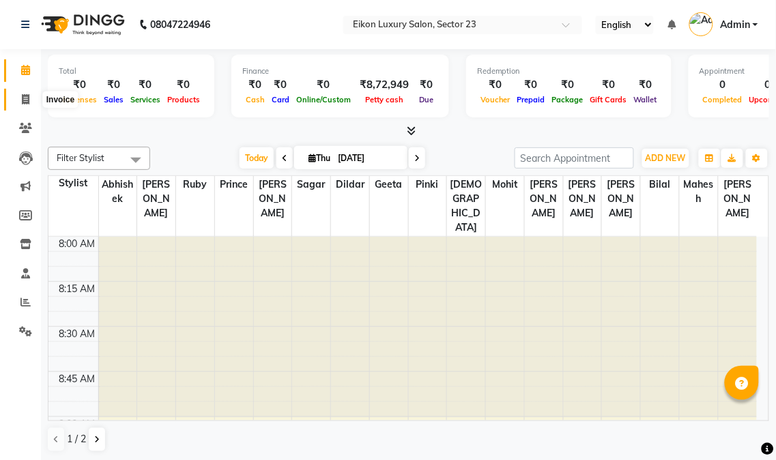
click at [27, 103] on icon at bounding box center [26, 99] width 8 height 10
select select "service"
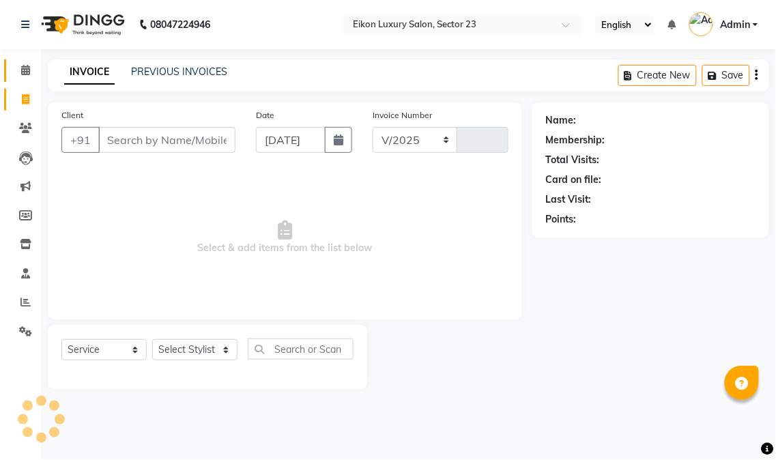
select select "7080"
type input "3936"
select select "7080"
select select "service"
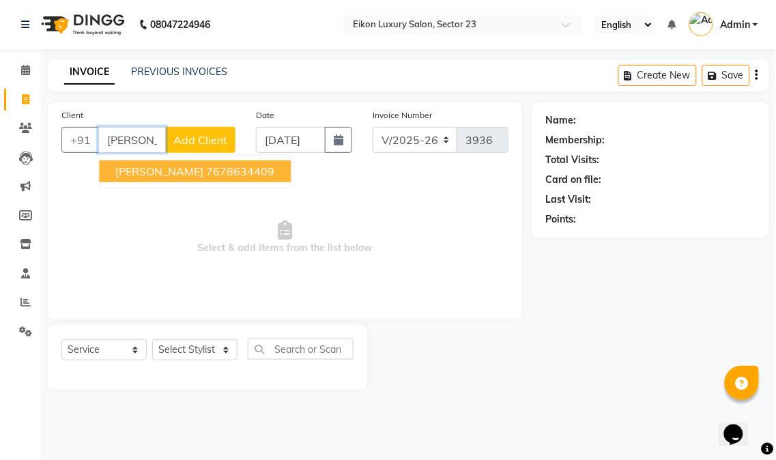
click at [206, 167] on ngb-highlight "7678634409" at bounding box center [240, 172] width 68 height 14
type input "7678634409"
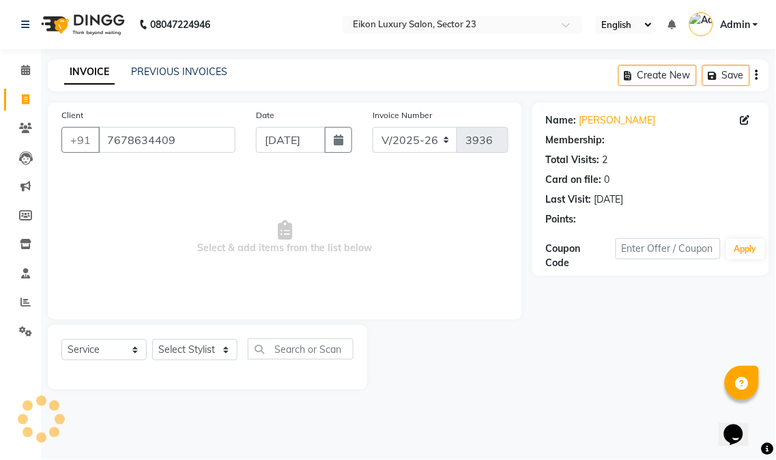
select select "1: Object"
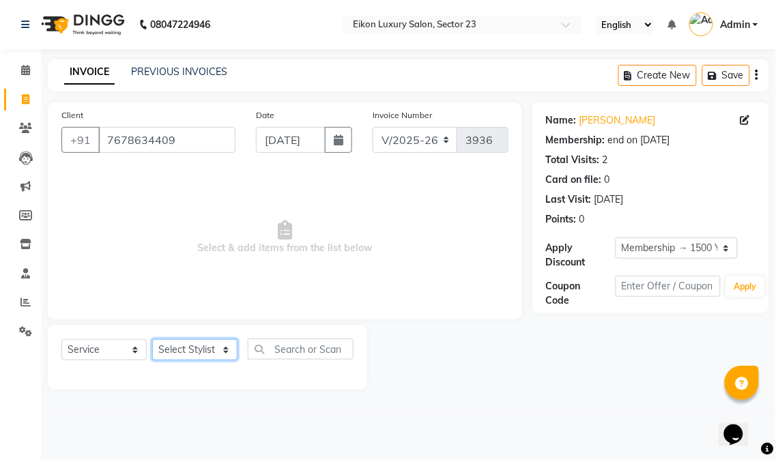
click at [215, 347] on select "Select Stylist Abhishek amit anchal Ashu Bilal Dildar Geeta Hritik Jatin mahesh…" at bounding box center [194, 349] width 85 height 21
select select "58949"
click at [152, 340] on select "Select Stylist Abhishek amit anchal Ashu Bilal Dildar Geeta Hritik Jatin mahesh…" at bounding box center [194, 349] width 85 height 21
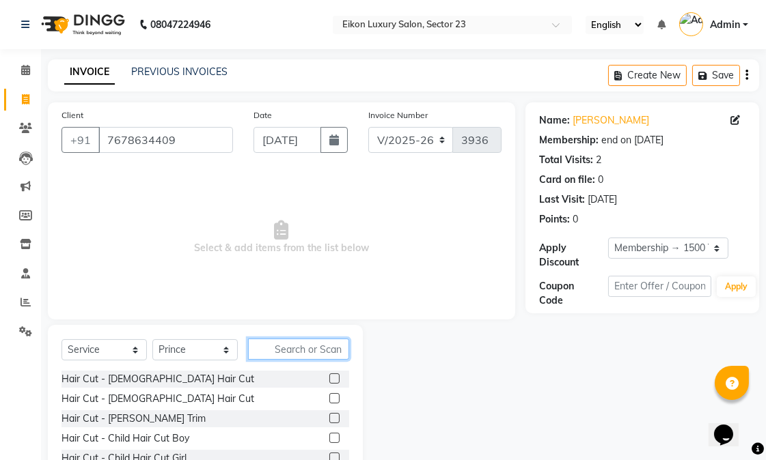
click at [309, 352] on input "text" at bounding box center [298, 349] width 101 height 21
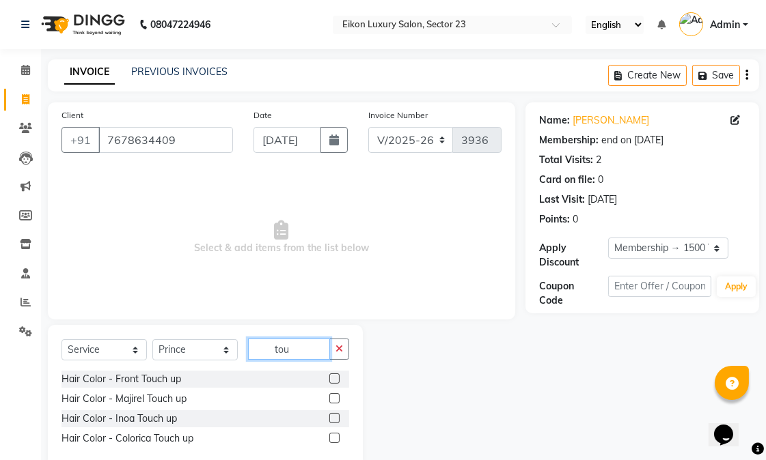
type input "tou"
click at [332, 400] on label at bounding box center [334, 398] width 10 height 10
click at [332, 400] on input "checkbox" at bounding box center [333, 399] width 9 height 9
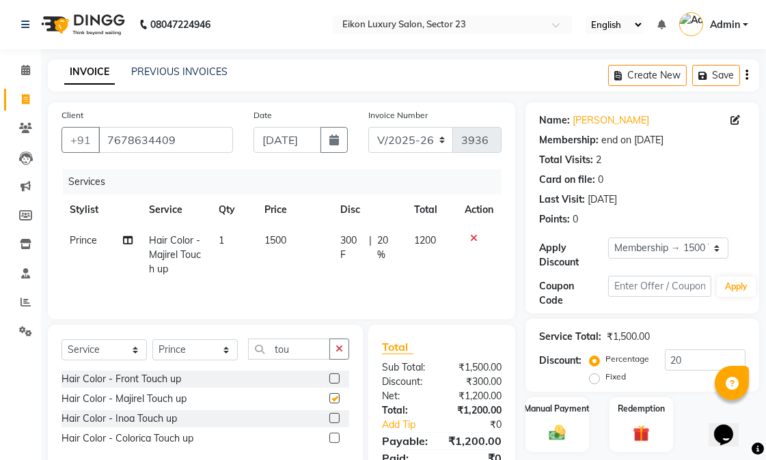
checkbox input "false"
drag, startPoint x: 296, startPoint y: 354, endPoint x: 270, endPoint y: 346, distance: 27.0
click at [270, 346] on input "tou" at bounding box center [289, 349] width 82 height 21
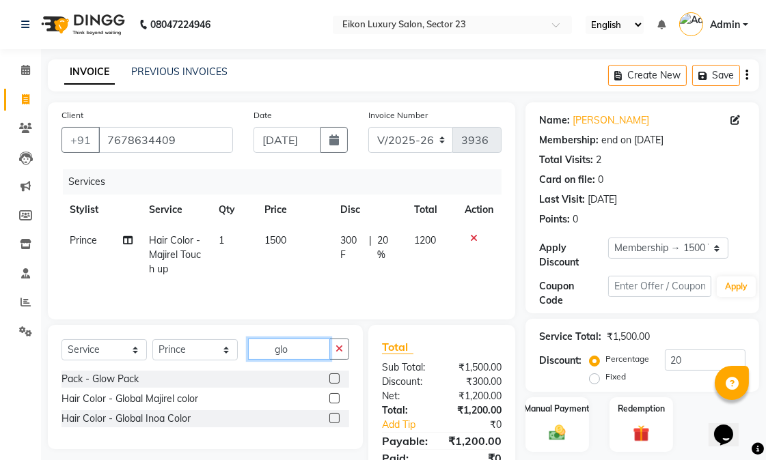
type input "glo"
click at [331, 398] on label at bounding box center [334, 398] width 10 height 10
click at [331, 398] on input "checkbox" at bounding box center [333, 399] width 9 height 9
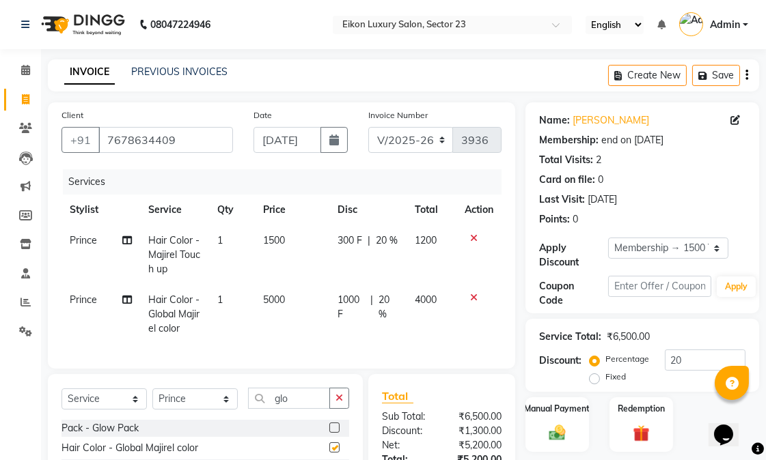
checkbox input "false"
drag, startPoint x: 270, startPoint y: 296, endPoint x: 257, endPoint y: 291, distance: 13.5
click at [257, 291] on td "5000" at bounding box center [292, 314] width 74 height 59
select select "58949"
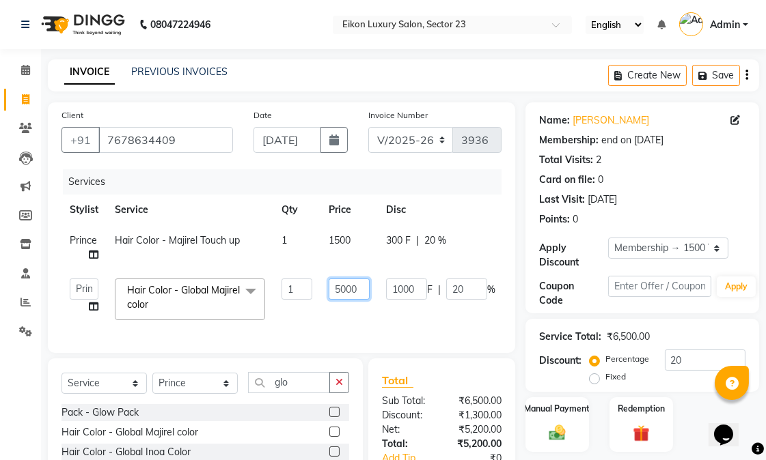
drag, startPoint x: 343, startPoint y: 295, endPoint x: 336, endPoint y: 294, distance: 7.5
click at [336, 294] on input "5000" at bounding box center [348, 289] width 41 height 21
type input "4500"
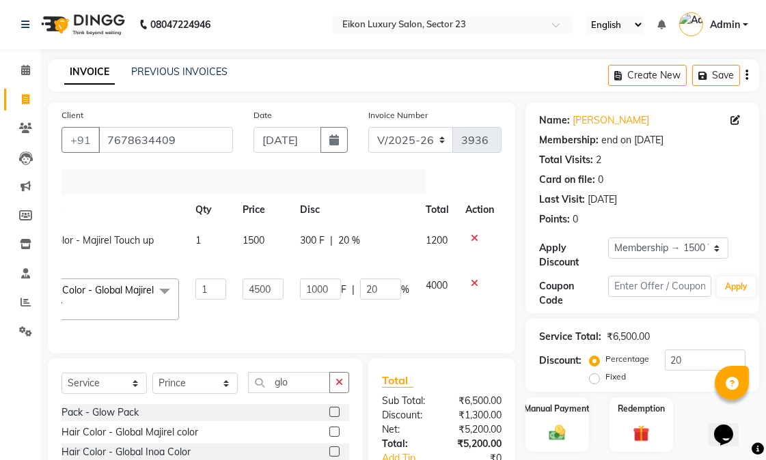
click at [475, 241] on div at bounding box center [479, 239] width 29 height 10
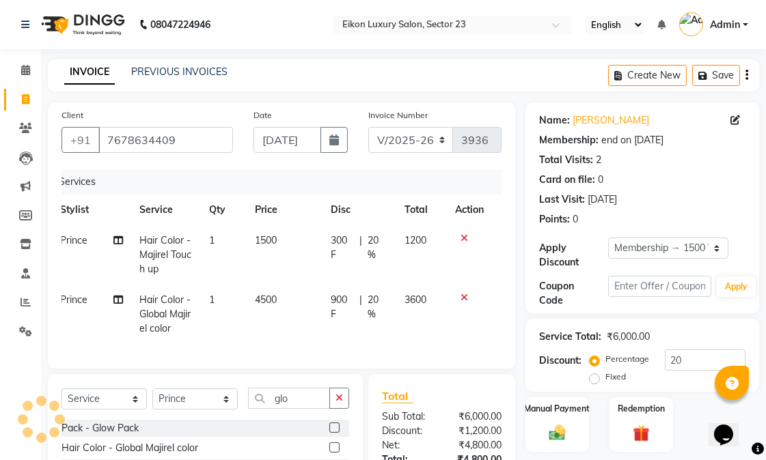
click at [463, 240] on icon at bounding box center [464, 239] width 8 height 10
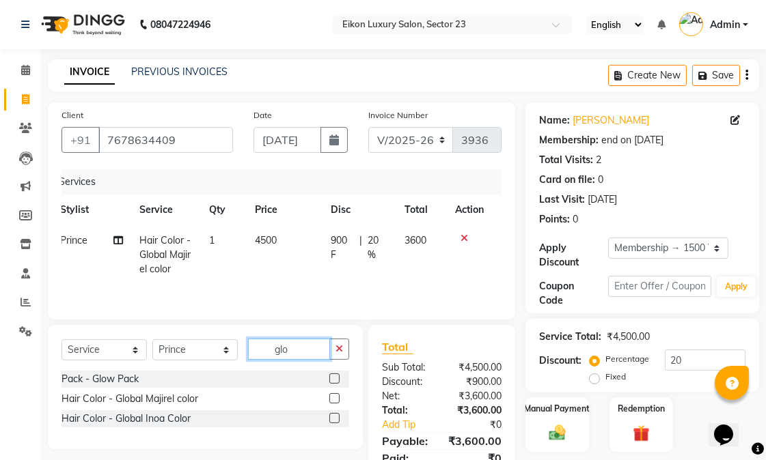
drag, startPoint x: 291, startPoint y: 349, endPoint x: 264, endPoint y: 342, distance: 27.5
click at [264, 342] on input "glo" at bounding box center [289, 349] width 82 height 21
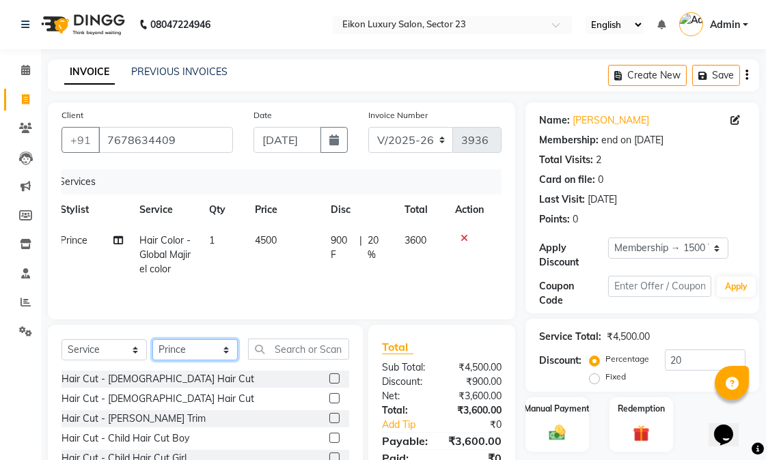
click at [195, 355] on select "Select Stylist Abhishek amit [PERSON_NAME] [PERSON_NAME] [PERSON_NAME] [PERSON_…" at bounding box center [194, 349] width 85 height 21
select select "58953"
click at [152, 341] on select "Select Stylist Abhishek amit [PERSON_NAME] [PERSON_NAME] [PERSON_NAME] [PERSON_…" at bounding box center [194, 349] width 85 height 21
click at [284, 351] on input "text" at bounding box center [298, 349] width 101 height 21
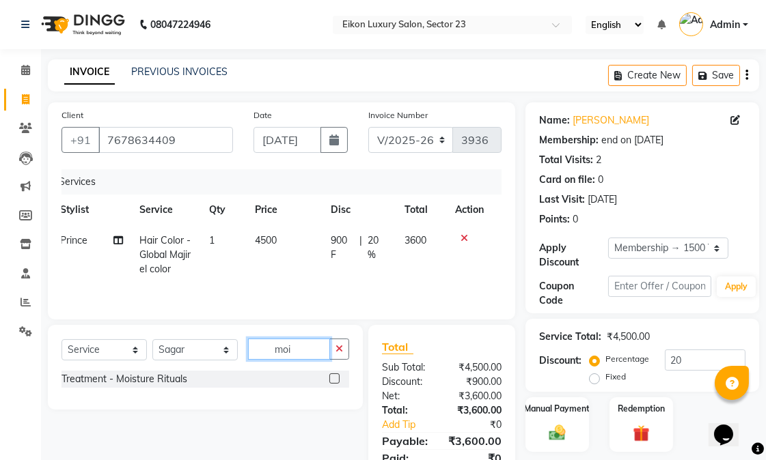
type input "moi"
click at [330, 380] on label at bounding box center [334, 379] width 10 height 10
click at [330, 380] on input "checkbox" at bounding box center [333, 379] width 9 height 9
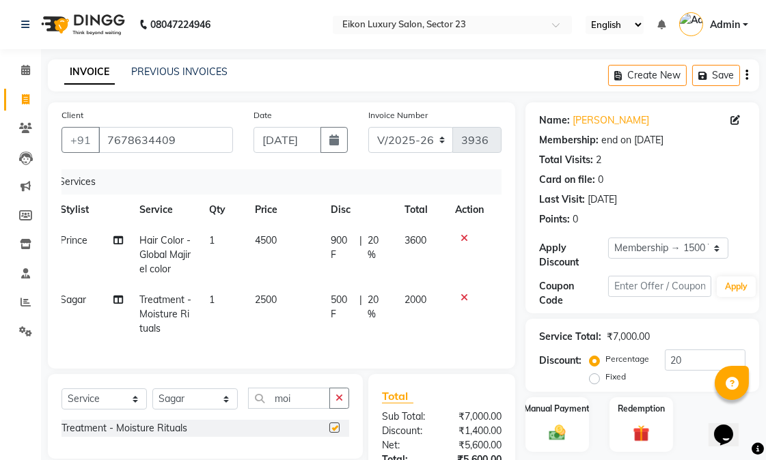
checkbox input "false"
drag, startPoint x: 291, startPoint y: 415, endPoint x: 275, endPoint y: 413, distance: 16.4
click at [275, 409] on input "moi" at bounding box center [289, 398] width 82 height 21
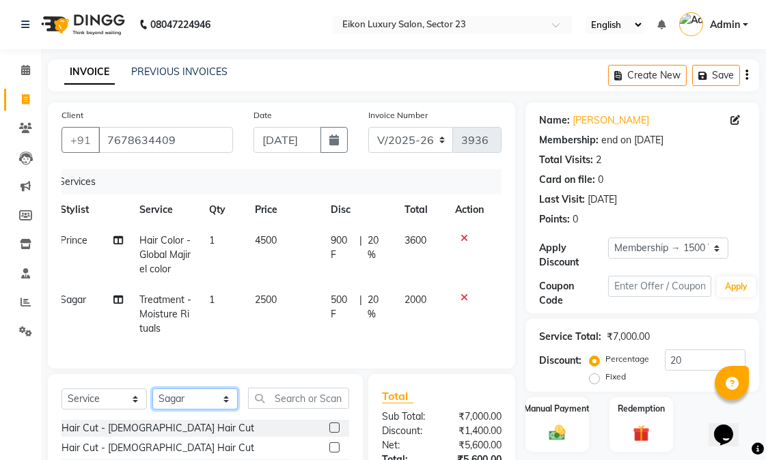
click at [182, 410] on select "Select Stylist Abhishek amit [PERSON_NAME] [PERSON_NAME] [PERSON_NAME] [PERSON_…" at bounding box center [194, 399] width 85 height 21
select select "90243"
click at [152, 400] on select "Select Stylist Abhishek amit [PERSON_NAME] [PERSON_NAME] [PERSON_NAME] [PERSON_…" at bounding box center [194, 399] width 85 height 21
click at [304, 408] on input "text" at bounding box center [298, 398] width 101 height 21
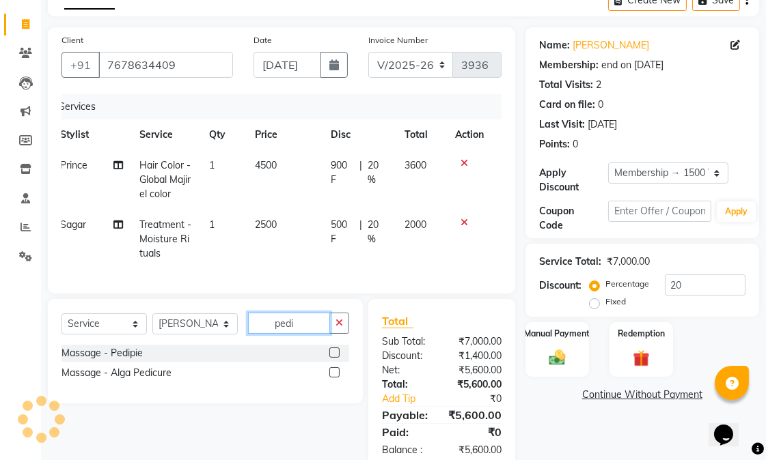
scroll to position [134, 0]
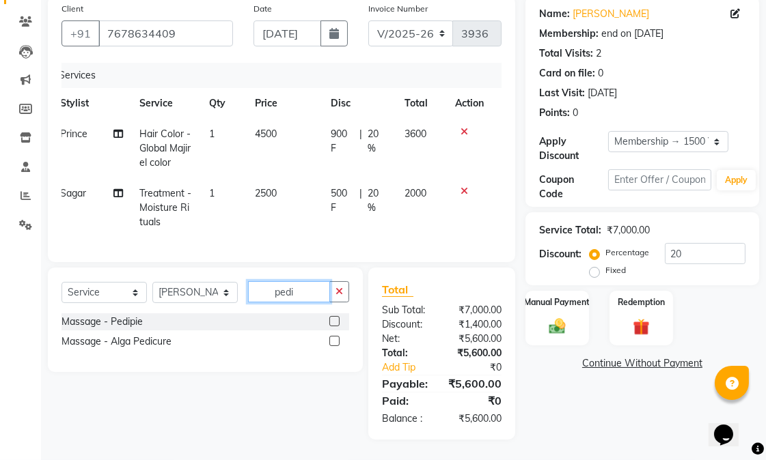
type input "pedi"
click at [331, 336] on label at bounding box center [334, 341] width 10 height 10
click at [331, 337] on input "checkbox" at bounding box center [333, 341] width 9 height 9
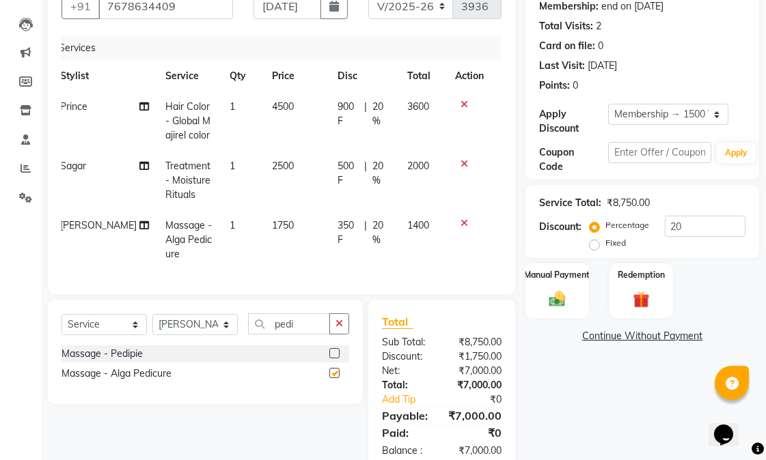
checkbox input "false"
drag, startPoint x: 298, startPoint y: 339, endPoint x: 264, endPoint y: 333, distance: 33.9
click at [264, 333] on input "pedi" at bounding box center [289, 323] width 82 height 21
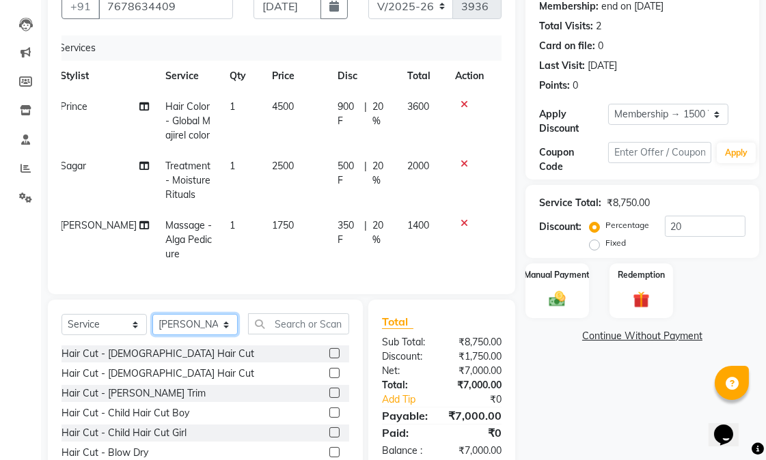
click at [206, 335] on select "Select Stylist Abhishek amit [PERSON_NAME] [PERSON_NAME] [PERSON_NAME] [PERSON_…" at bounding box center [194, 324] width 85 height 21
click at [326, 335] on input "text" at bounding box center [298, 323] width 101 height 21
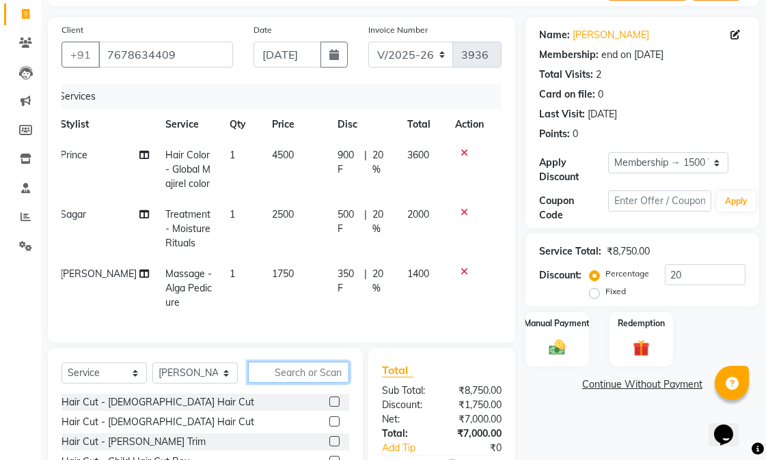
scroll to position [152, 0]
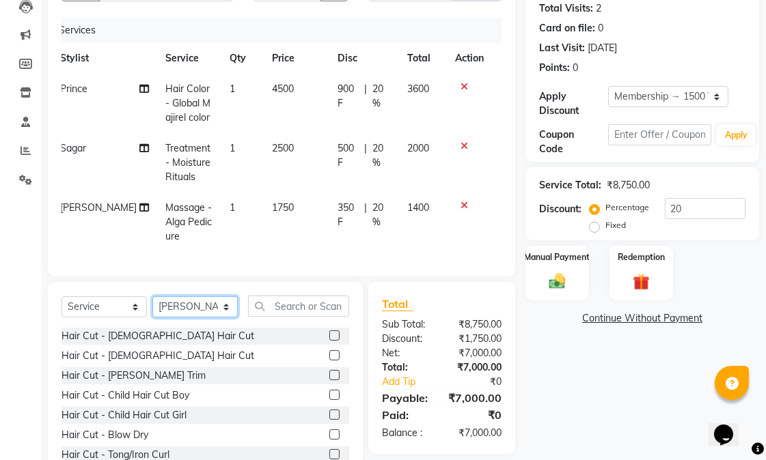
click at [207, 315] on select "Select Stylist Abhishek amit [PERSON_NAME] [PERSON_NAME] [PERSON_NAME] [PERSON_…" at bounding box center [194, 306] width 85 height 21
select select "78752"
click at [152, 308] on select "Select Stylist Abhishek amit [PERSON_NAME] [PERSON_NAME] [PERSON_NAME] [PERSON_…" at bounding box center [194, 306] width 85 height 21
click at [313, 317] on input "text" at bounding box center [298, 306] width 101 height 21
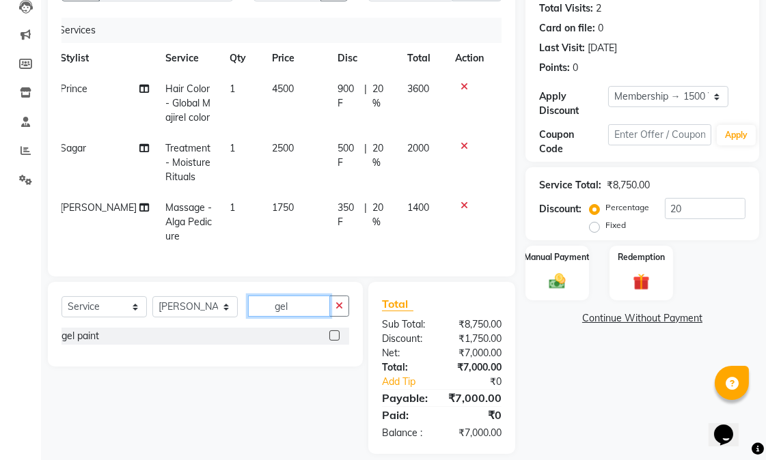
type input "gel"
click at [336, 341] on label at bounding box center [334, 336] width 10 height 10
click at [336, 341] on input "checkbox" at bounding box center [333, 336] width 9 height 9
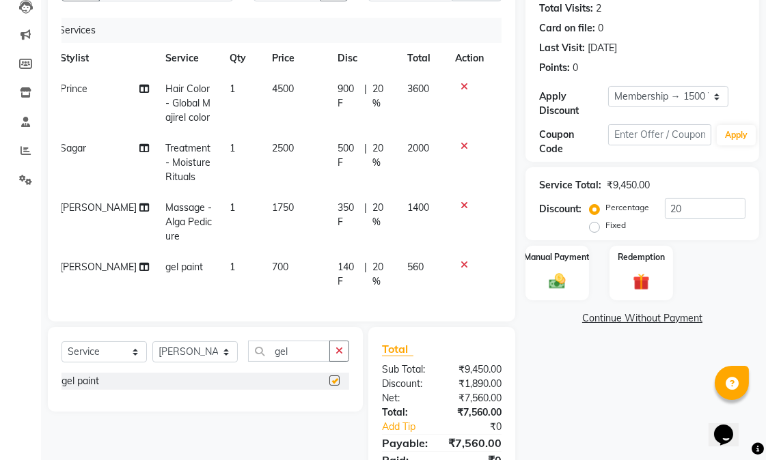
checkbox input "false"
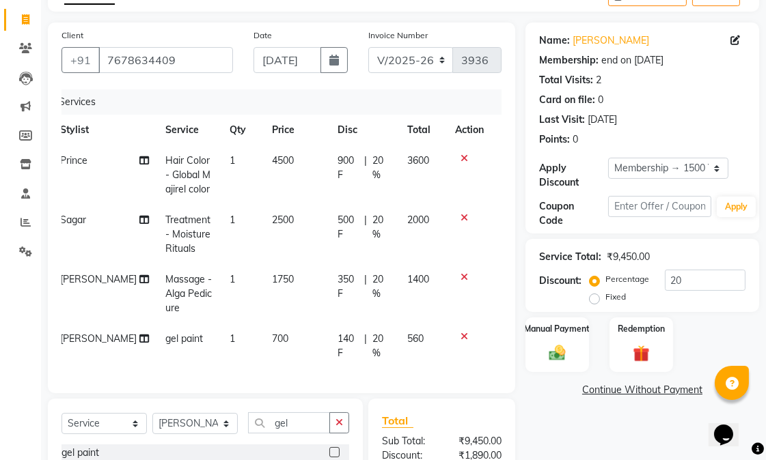
scroll to position [239, 0]
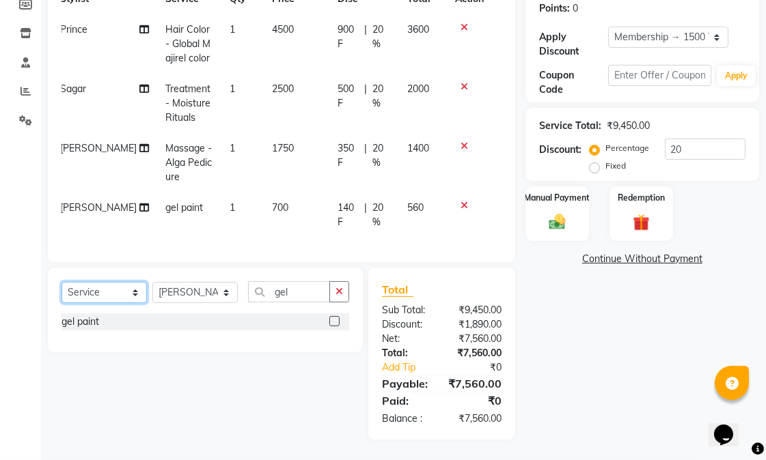
click at [94, 282] on select "Select Service Product Membership Package Voucher Prepaid Gift Card" at bounding box center [103, 292] width 85 height 21
select select "product"
click at [61, 282] on select "Select Service Product Membership Package Voucher Prepaid Gift Card" at bounding box center [103, 292] width 85 height 21
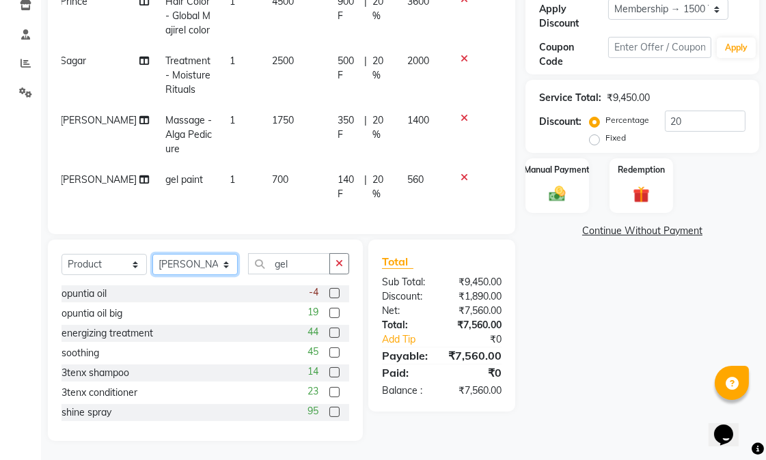
click at [221, 275] on select "Select Stylist Abhishek amit [PERSON_NAME] [PERSON_NAME] [PERSON_NAME] [PERSON_…" at bounding box center [194, 264] width 85 height 21
select select "58949"
click at [152, 266] on select "Select Stylist Abhishek amit [PERSON_NAME] [PERSON_NAME] [PERSON_NAME] [PERSON_…" at bounding box center [194, 264] width 85 height 21
click at [316, 322] on div "19" at bounding box center [328, 313] width 42 height 17
click at [329, 318] on label at bounding box center [334, 313] width 10 height 10
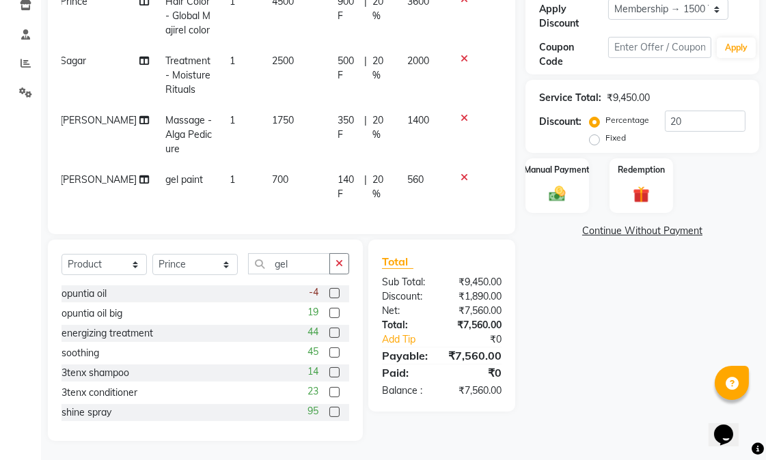
click at [329, 318] on input "checkbox" at bounding box center [333, 313] width 9 height 9
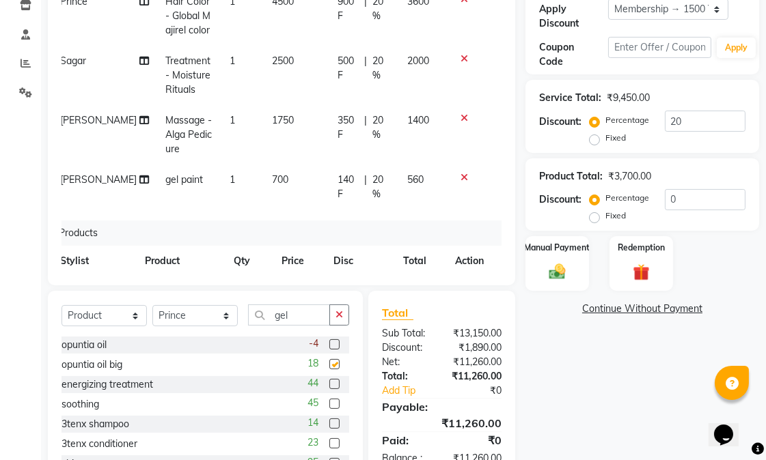
checkbox input "false"
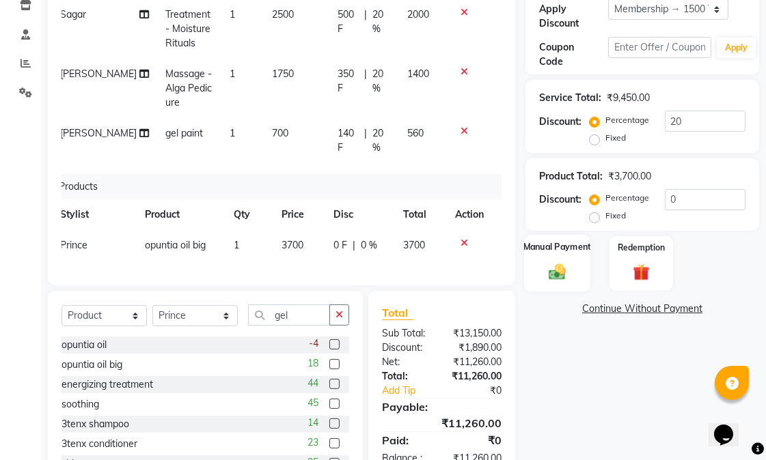
click at [569, 275] on img at bounding box center [557, 272] width 28 height 20
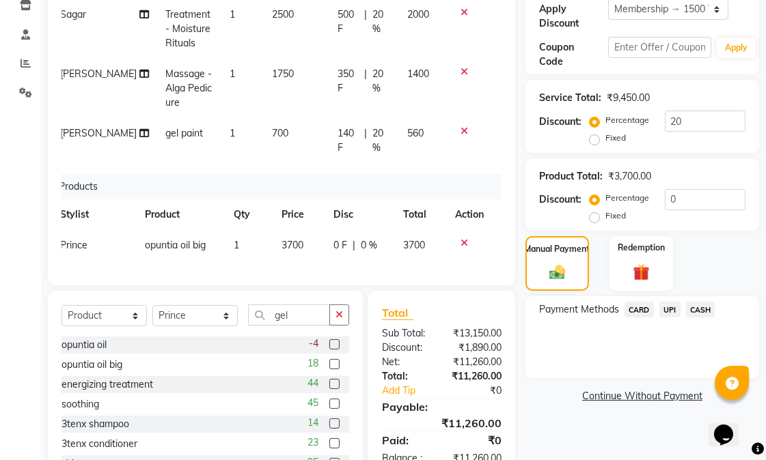
click at [670, 307] on span "UPI" at bounding box center [669, 310] width 21 height 16
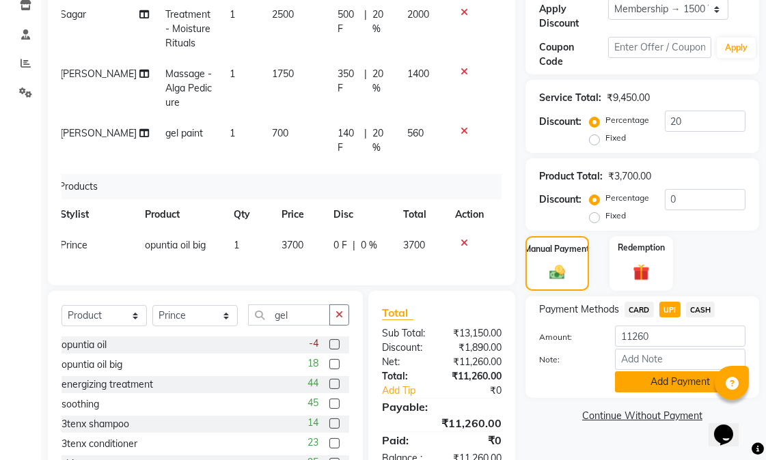
click at [658, 389] on button "Add Payment" at bounding box center [680, 381] width 130 height 21
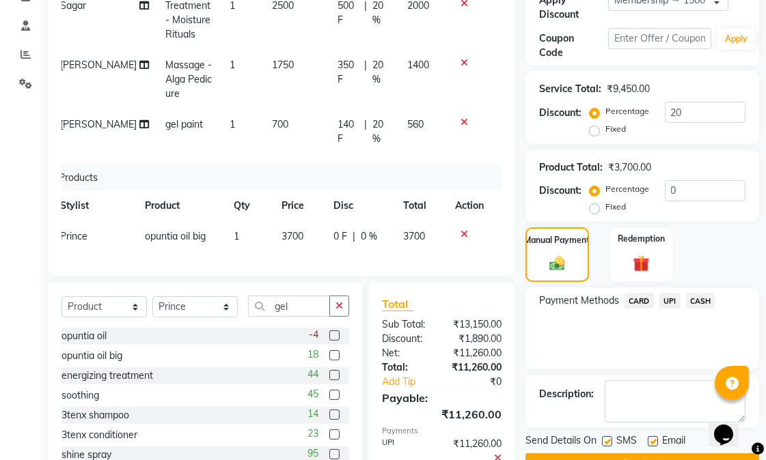
scroll to position [322, 0]
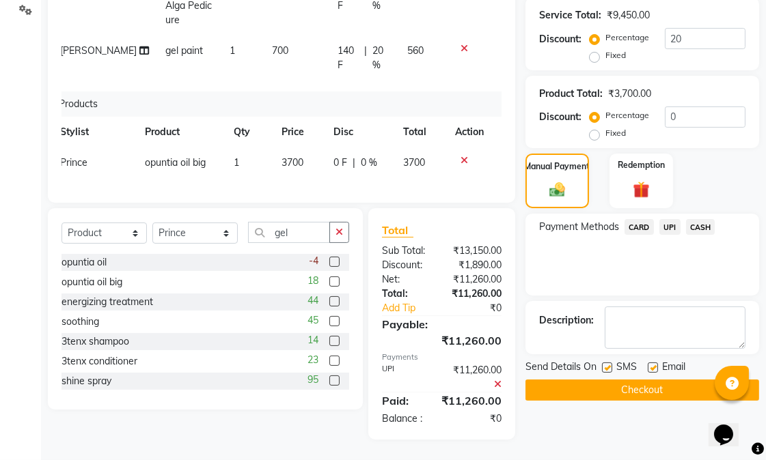
click at [651, 370] on label at bounding box center [652, 368] width 10 height 10
click at [651, 370] on input "checkbox" at bounding box center [651, 368] width 9 height 9
checkbox input "false"
click at [617, 384] on button "Checkout" at bounding box center [642, 390] width 234 height 21
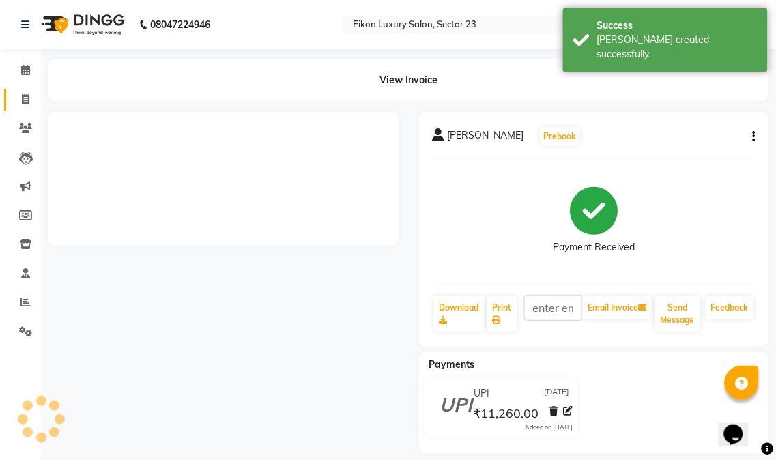
click at [22, 97] on icon at bounding box center [26, 99] width 8 height 10
select select "service"
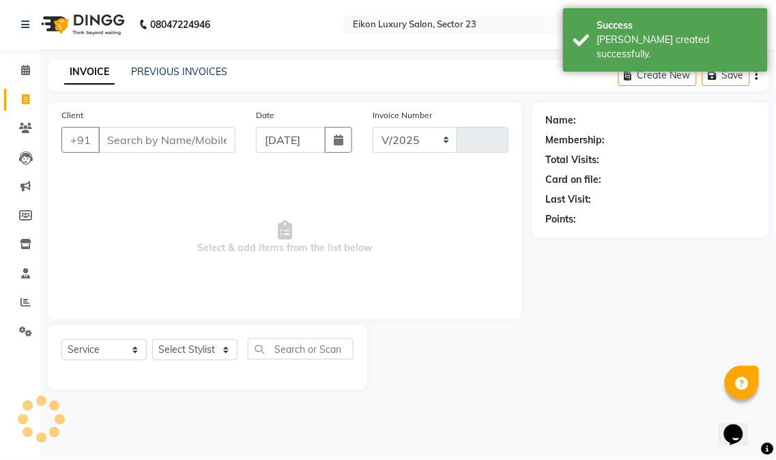
select select "7080"
type input "3949"
click at [18, 306] on span at bounding box center [26, 303] width 24 height 16
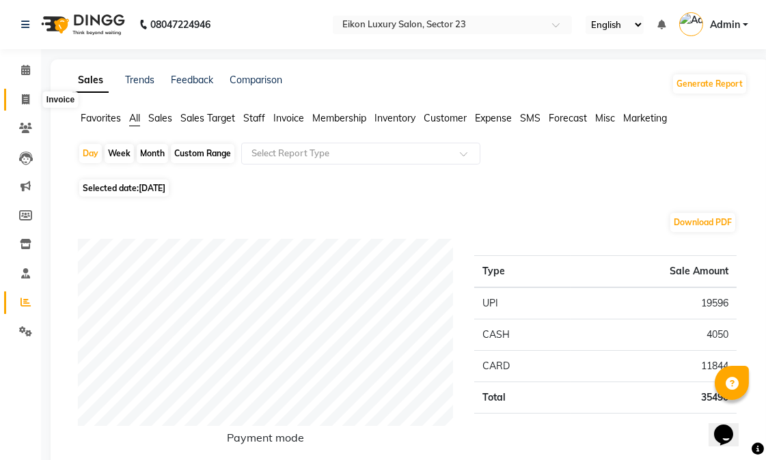
click at [25, 97] on icon at bounding box center [26, 99] width 8 height 10
select select "7080"
select select "service"
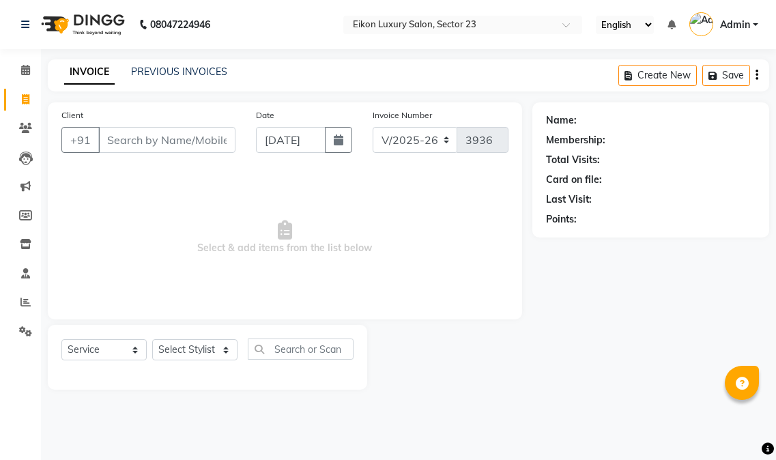
select select "7080"
select select "service"
type input "v"
type input "n"
paste input "7702599952"
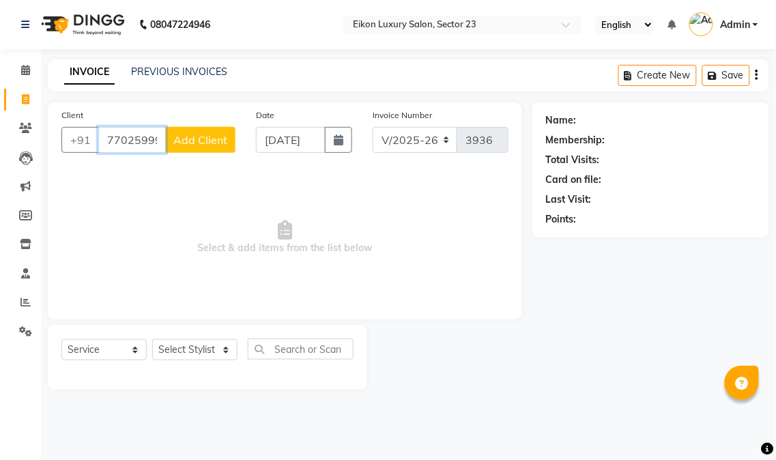
type input "7702599952"
click at [199, 135] on span "Add Client" at bounding box center [200, 140] width 54 height 14
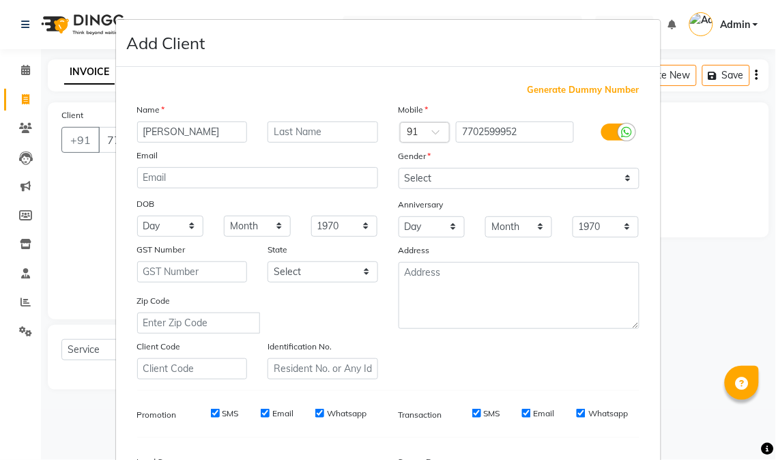
type input "[PERSON_NAME]"
click at [466, 178] on select "Select [DEMOGRAPHIC_DATA] [DEMOGRAPHIC_DATA] Other Prefer Not To Say" at bounding box center [519, 178] width 241 height 21
select select "[DEMOGRAPHIC_DATA]"
click at [399, 168] on select "Select [DEMOGRAPHIC_DATA] [DEMOGRAPHIC_DATA] Other Prefer Not To Say" at bounding box center [519, 178] width 241 height 21
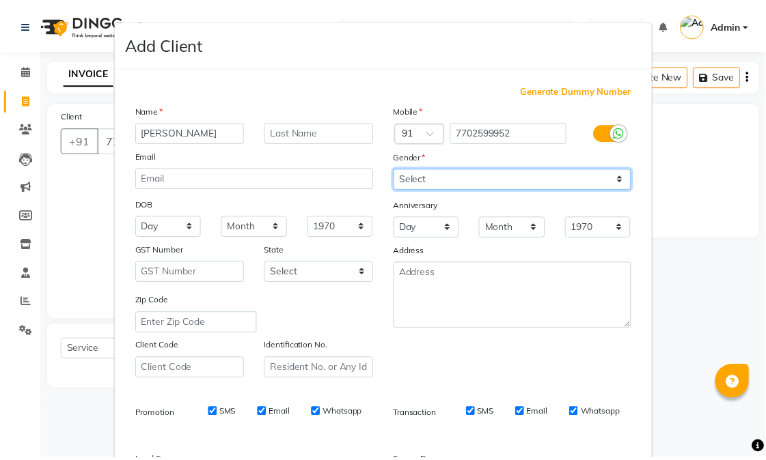
scroll to position [171, 0]
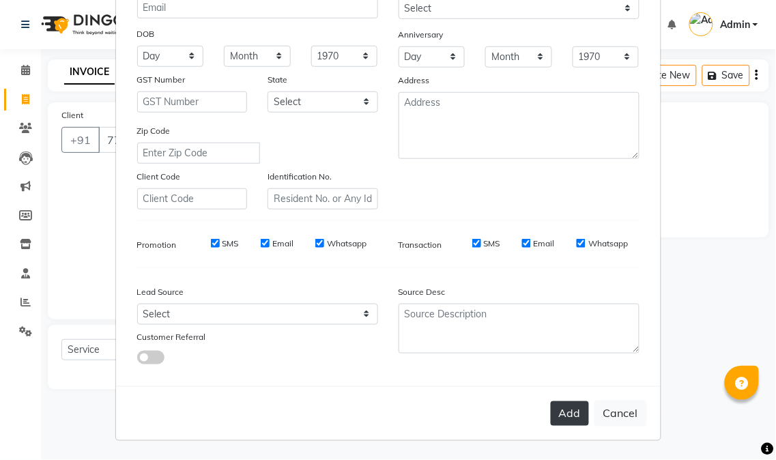
click at [551, 412] on button "Add" at bounding box center [570, 414] width 38 height 25
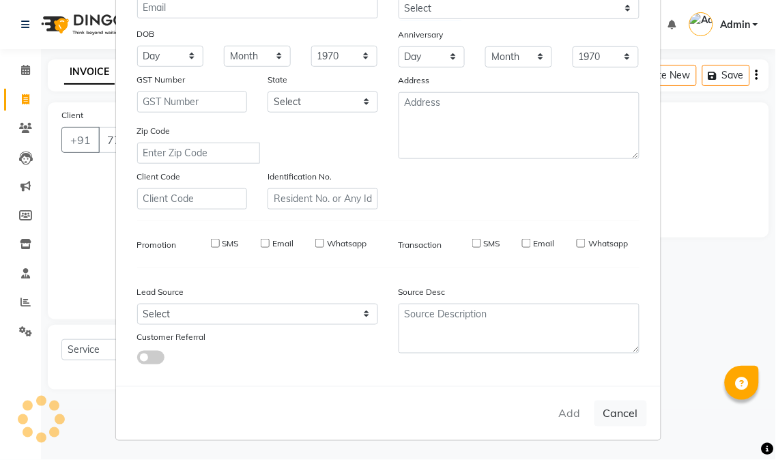
select select
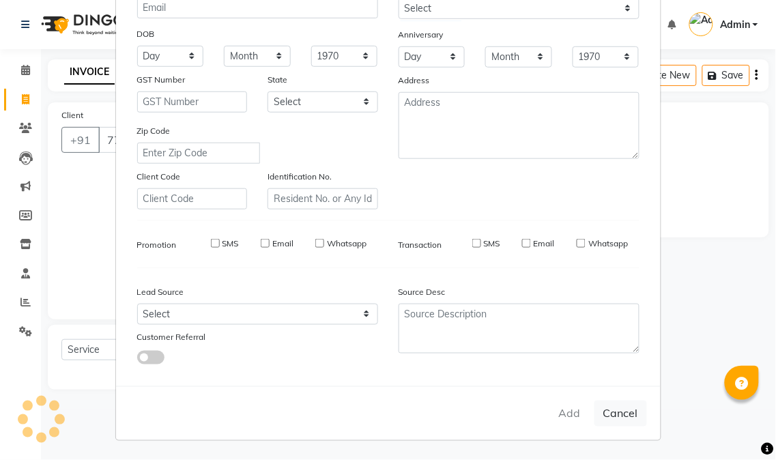
select select
checkbox input "false"
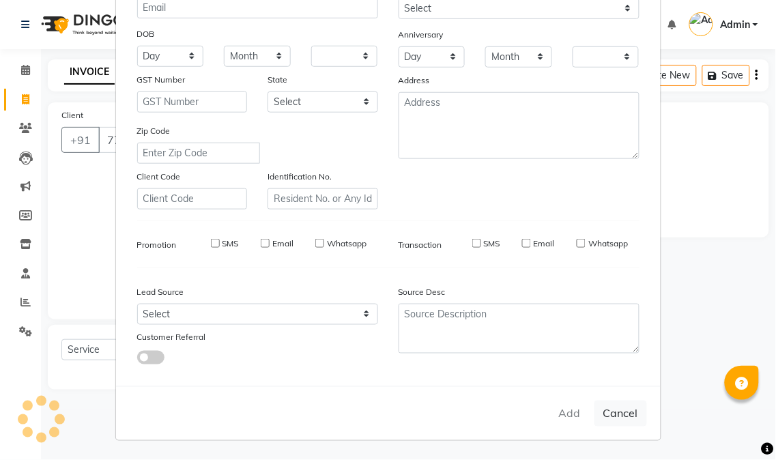
checkbox input "false"
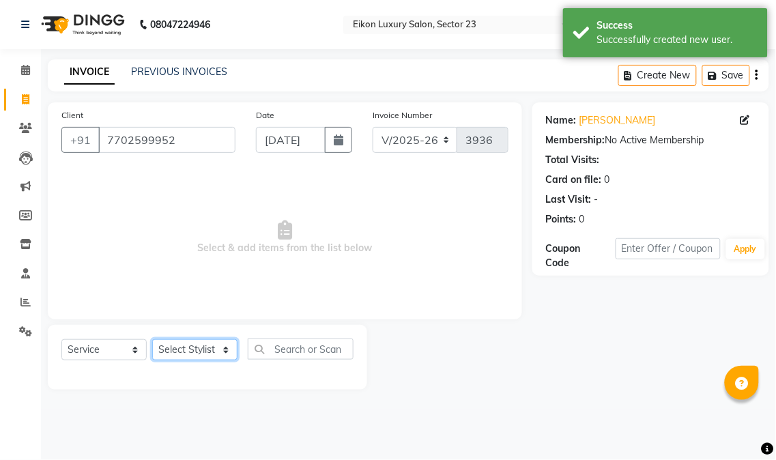
click at [188, 356] on select "Select Stylist Abhishek amit [PERSON_NAME] [PERSON_NAME] [PERSON_NAME] [PERSON_…" at bounding box center [194, 349] width 85 height 21
select select "58949"
click at [152, 340] on select "Select Stylist Abhishek amit [PERSON_NAME] [PERSON_NAME] [PERSON_NAME] [PERSON_…" at bounding box center [194, 349] width 85 height 21
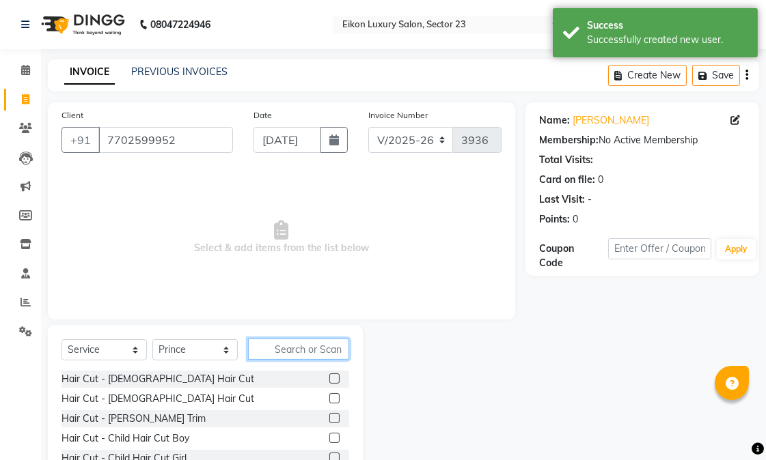
click at [306, 354] on input "text" at bounding box center [298, 349] width 101 height 21
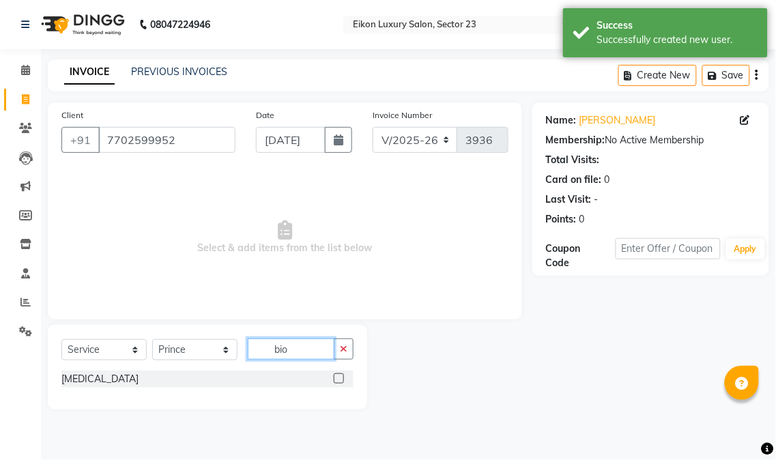
type input "bio"
click at [339, 376] on label at bounding box center [339, 379] width 10 height 10
click at [339, 376] on input "checkbox" at bounding box center [338, 379] width 9 height 9
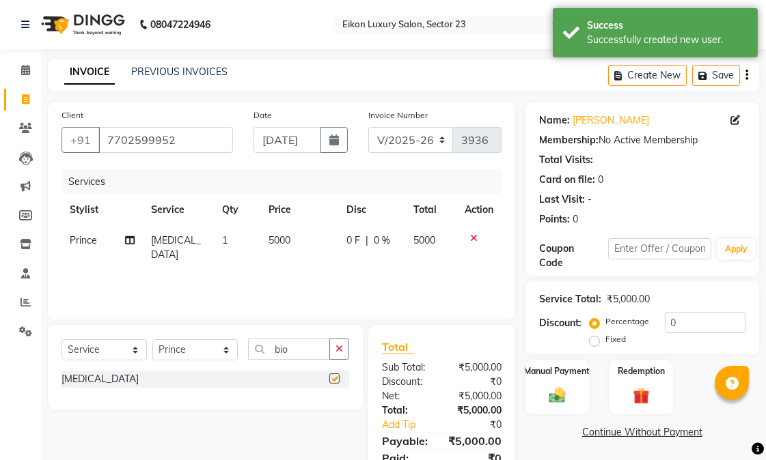
checkbox input "false"
click at [283, 237] on span "5000" at bounding box center [279, 240] width 22 height 12
select select "58949"
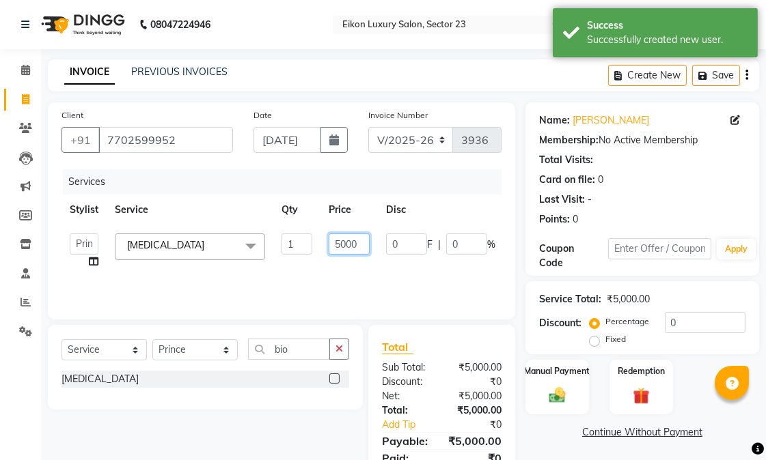
drag, startPoint x: 346, startPoint y: 243, endPoint x: 333, endPoint y: 241, distance: 12.5
click at [333, 241] on input "5000" at bounding box center [348, 244] width 41 height 21
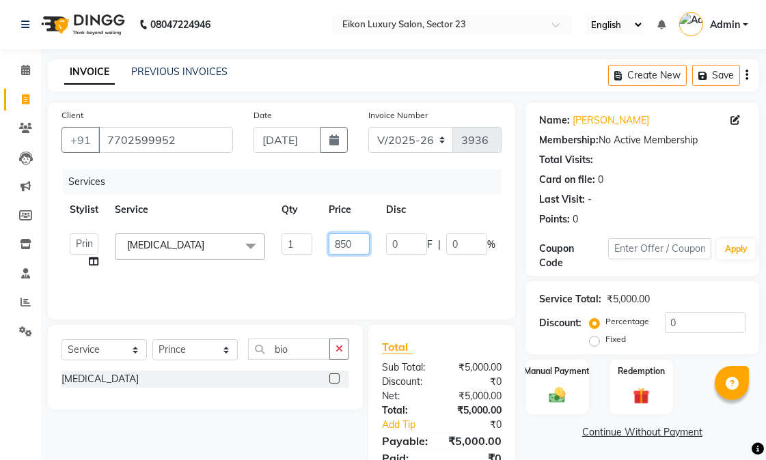
type input "8500"
click at [342, 275] on div "Services Stylist Service Qty Price Disc Total Action Abhishek amit anchal Ashu …" at bounding box center [281, 237] width 440 height 137
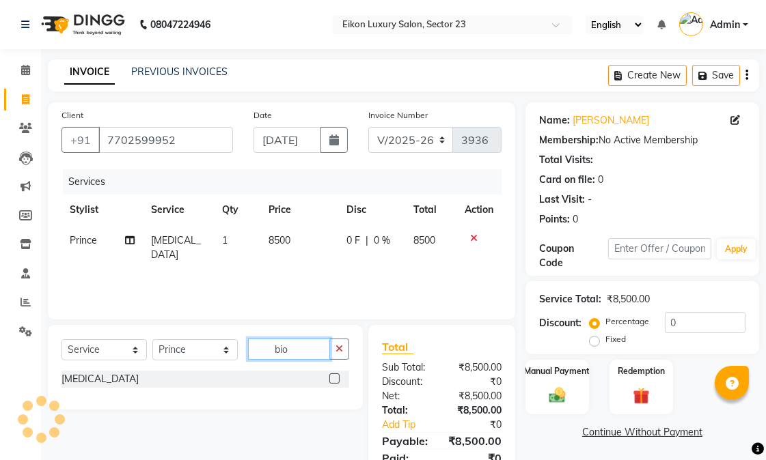
drag, startPoint x: 303, startPoint y: 356, endPoint x: 258, endPoint y: 339, distance: 47.6
click at [258, 339] on input "bio" at bounding box center [289, 349] width 82 height 21
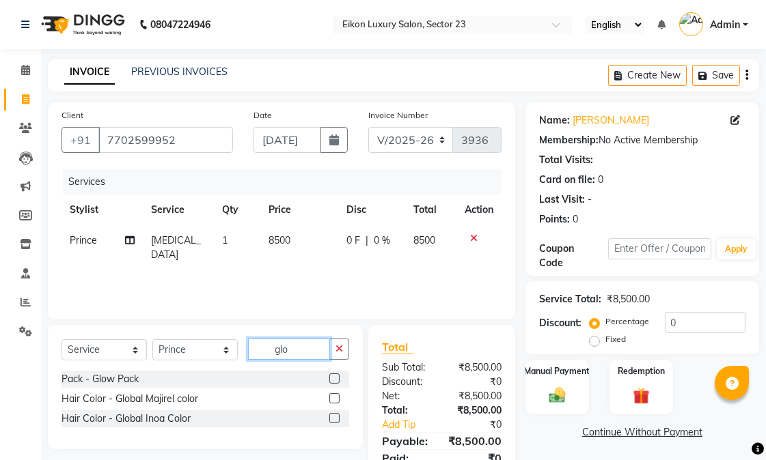
type input "glo"
click at [336, 397] on label at bounding box center [334, 398] width 10 height 10
click at [336, 397] on input "checkbox" at bounding box center [333, 399] width 9 height 9
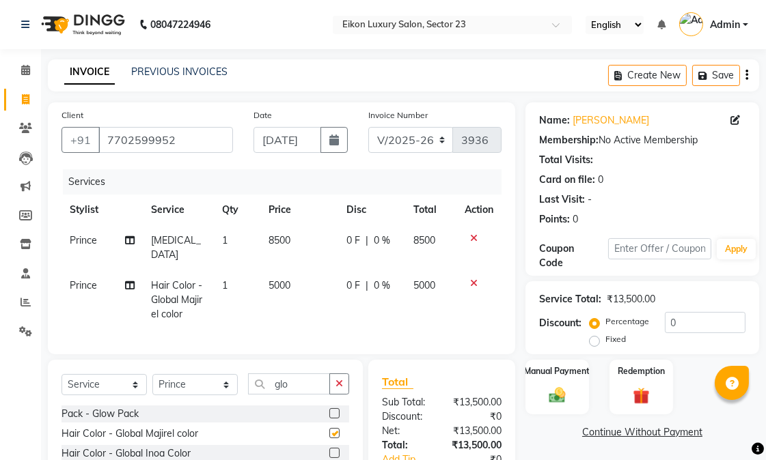
checkbox input "false"
click at [275, 279] on span "5000" at bounding box center [279, 285] width 22 height 12
select select "58949"
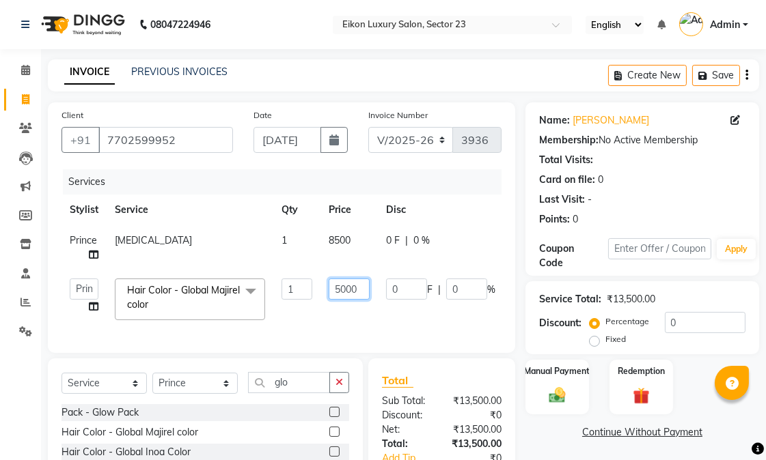
drag, startPoint x: 349, startPoint y: 284, endPoint x: 328, endPoint y: 287, distance: 20.8
click at [328, 287] on input "5000" at bounding box center [348, 289] width 41 height 21
type input "6500"
click at [325, 311] on td "6500" at bounding box center [348, 299] width 57 height 58
select select "58949"
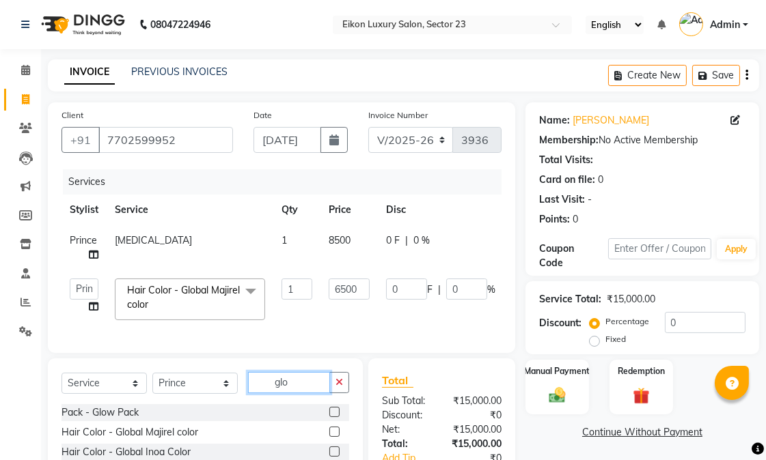
drag, startPoint x: 301, startPoint y: 397, endPoint x: 258, endPoint y: 384, distance: 44.7
click at [259, 384] on input "glo" at bounding box center [289, 382] width 82 height 21
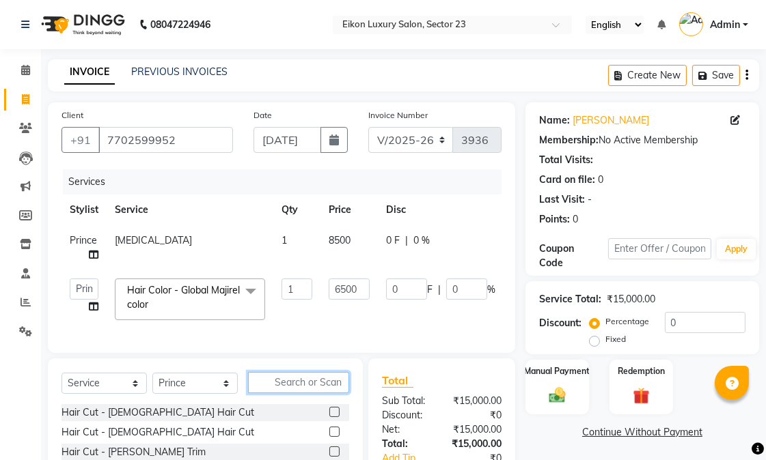
type input "h"
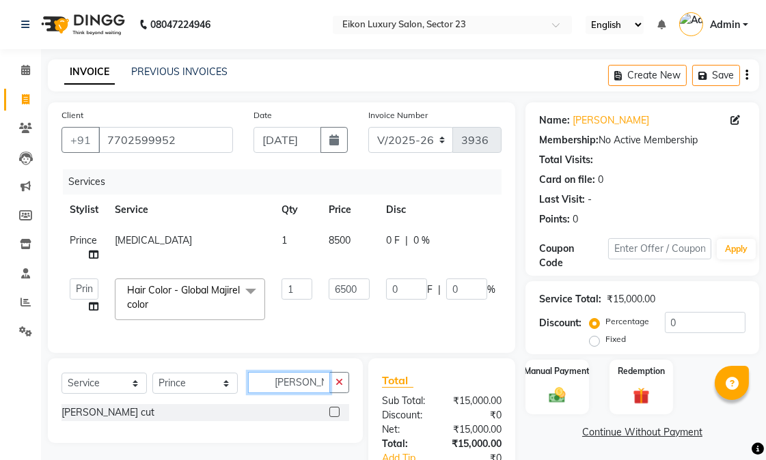
type input "bob"
click at [335, 417] on label at bounding box center [334, 412] width 10 height 10
click at [335, 417] on input "checkbox" at bounding box center [333, 412] width 9 height 9
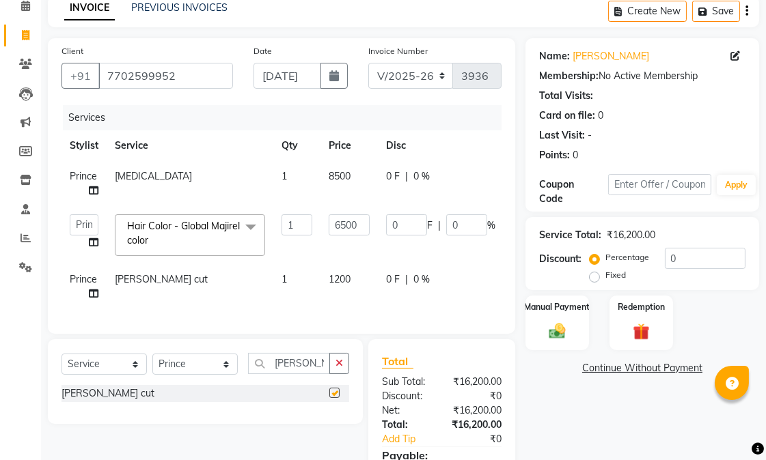
checkbox input "false"
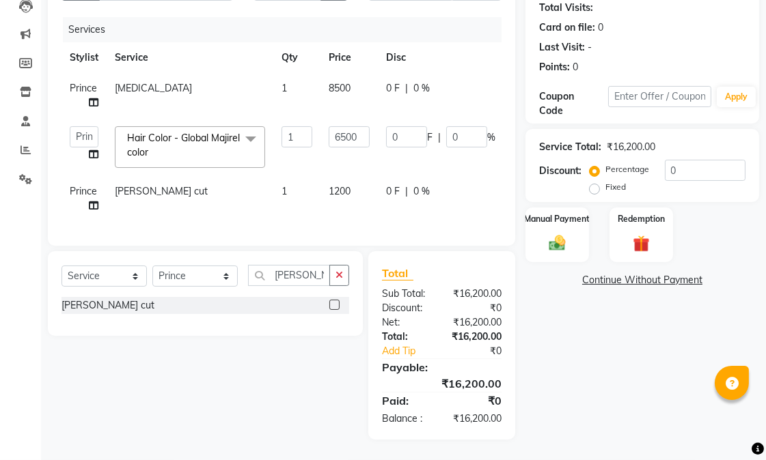
scroll to position [178, 0]
drag, startPoint x: 304, startPoint y: 270, endPoint x: 265, endPoint y: 263, distance: 39.5
click at [265, 265] on input "bob" at bounding box center [289, 275] width 82 height 21
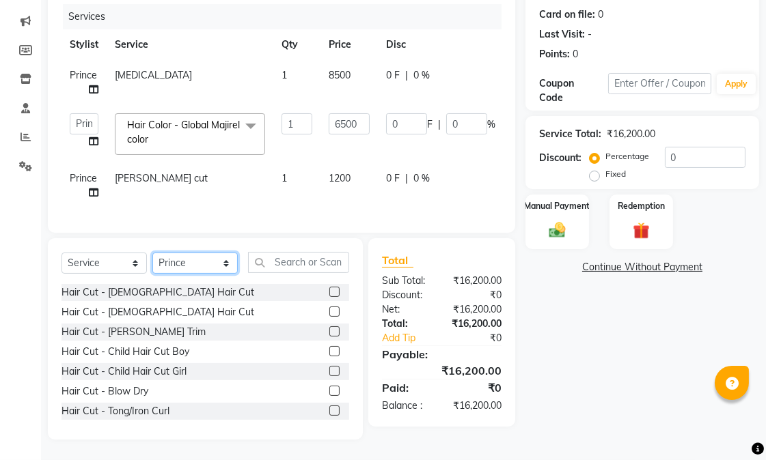
click at [208, 268] on select "Select Stylist Abhishek amit [PERSON_NAME] [PERSON_NAME] [PERSON_NAME] [PERSON_…" at bounding box center [194, 263] width 85 height 21
select select "58956"
click at [152, 253] on select "Select Stylist Abhishek amit [PERSON_NAME] [PERSON_NAME] [PERSON_NAME] [PERSON_…" at bounding box center [194, 263] width 85 height 21
click at [304, 262] on input "text" at bounding box center [298, 262] width 101 height 21
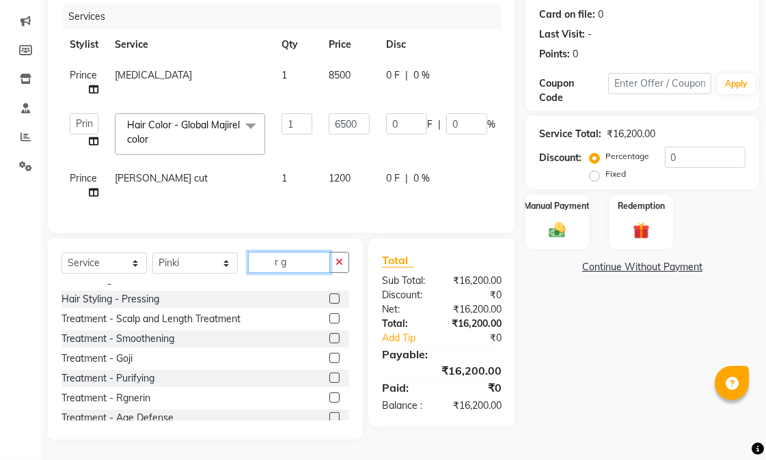
scroll to position [186, 0]
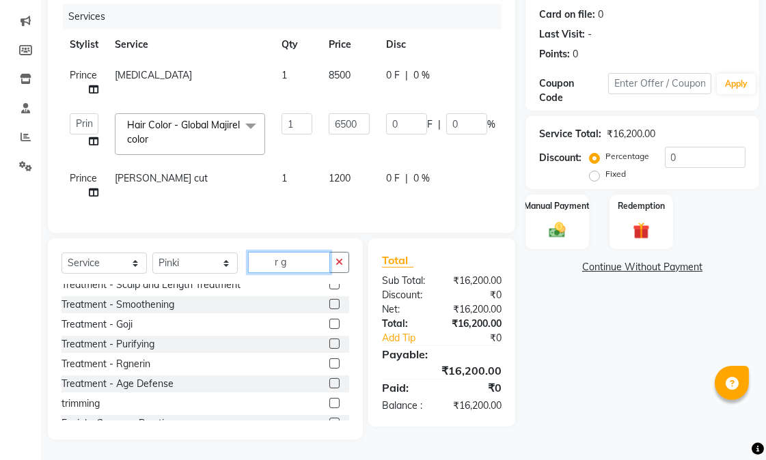
type input "r g"
click at [329, 363] on label at bounding box center [334, 364] width 10 height 10
click at [329, 363] on input "checkbox" at bounding box center [333, 364] width 9 height 9
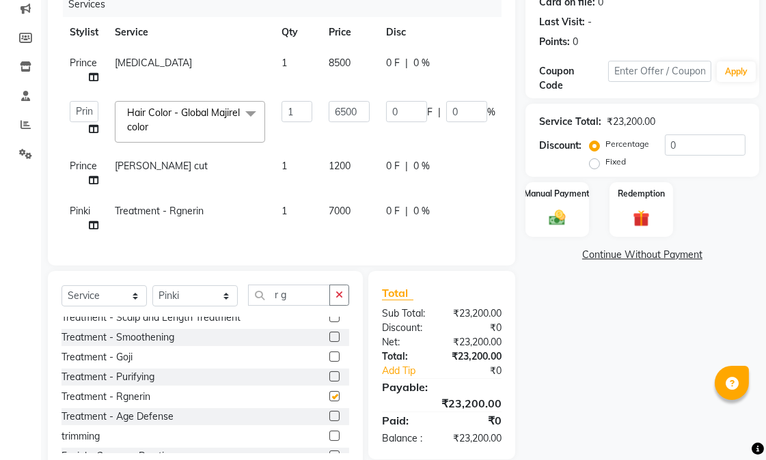
checkbox input "false"
drag, startPoint x: 303, startPoint y: 323, endPoint x: 278, endPoint y: 314, distance: 26.1
click at [278, 314] on div "Select Service Product Membership Package Voucher Prepaid Gift Card Select Styl…" at bounding box center [204, 301] width 287 height 32
click at [294, 306] on input "r g" at bounding box center [289, 295] width 82 height 21
type input "r"
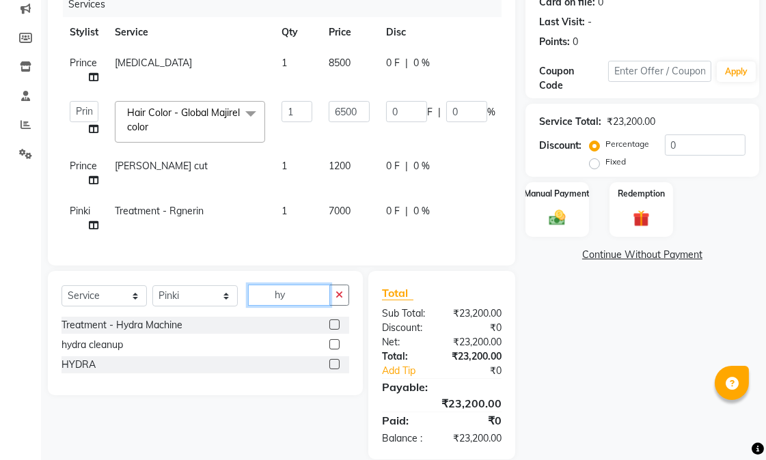
scroll to position [0, 0]
type input "hyd"
click at [335, 330] on label at bounding box center [334, 325] width 10 height 10
click at [335, 330] on input "checkbox" at bounding box center [333, 325] width 9 height 9
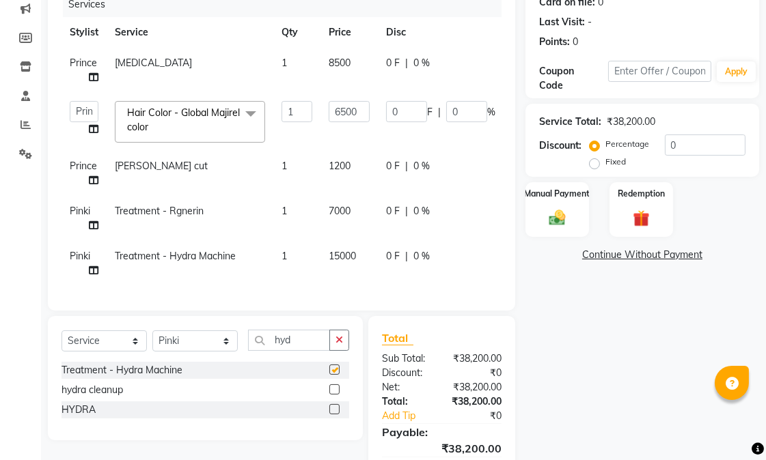
checkbox input "false"
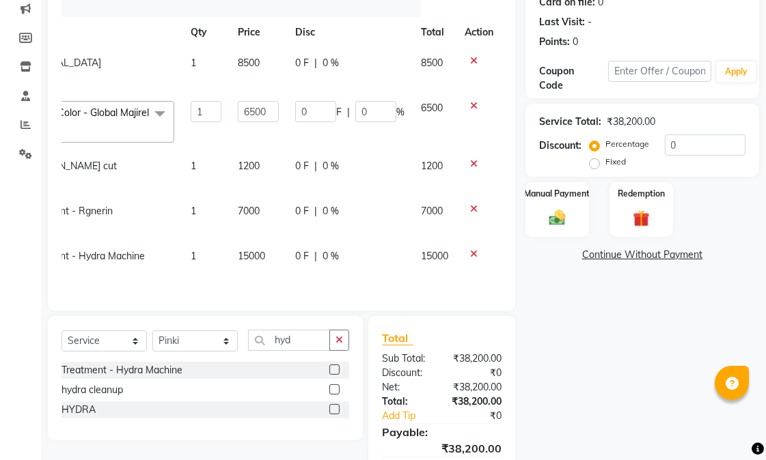
click at [474, 257] on icon at bounding box center [474, 254] width 8 height 10
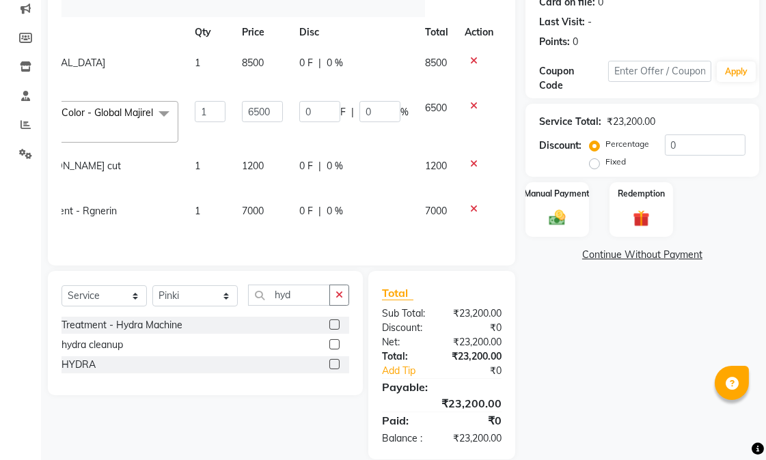
scroll to position [0, 86]
click at [337, 369] on label at bounding box center [334, 364] width 10 height 10
click at [337, 369] on input "checkbox" at bounding box center [333, 365] width 9 height 9
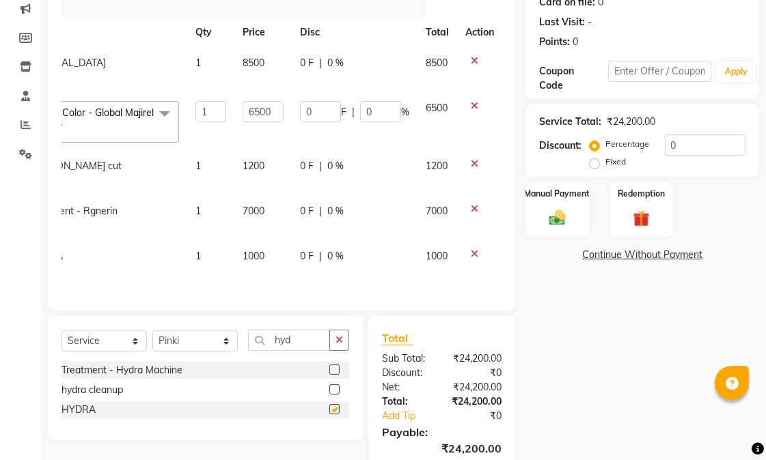
checkbox input "false"
click at [251, 255] on span "1000" at bounding box center [253, 256] width 22 height 12
select select "58956"
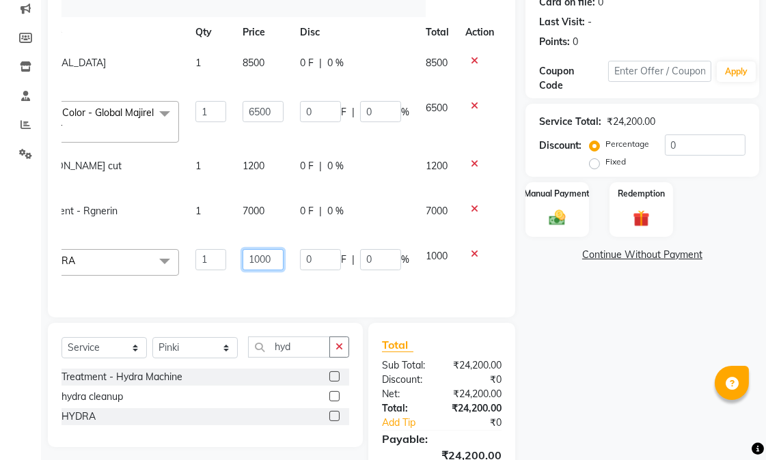
click at [261, 257] on input "1000" at bounding box center [262, 259] width 41 height 21
type input "1500"
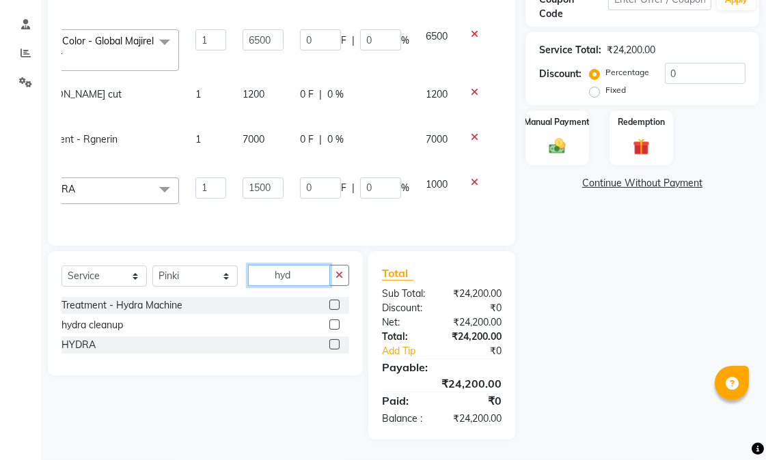
scroll to position [268, 0]
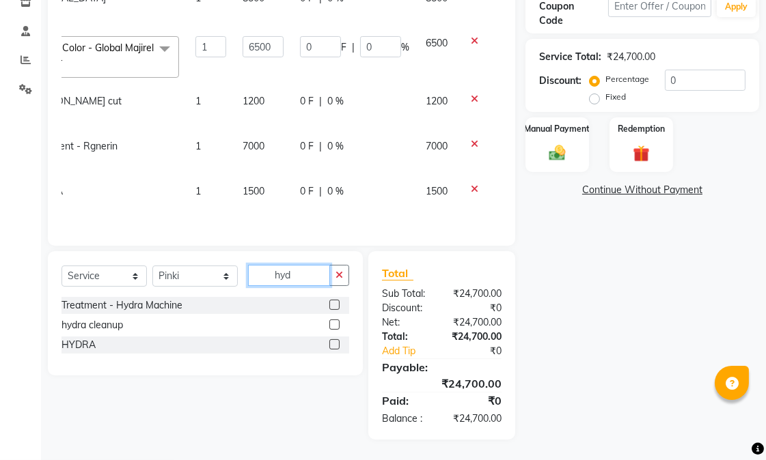
drag, startPoint x: 296, startPoint y: 262, endPoint x: 262, endPoint y: 255, distance: 35.5
click at [262, 265] on input "hyd" at bounding box center [289, 275] width 82 height 21
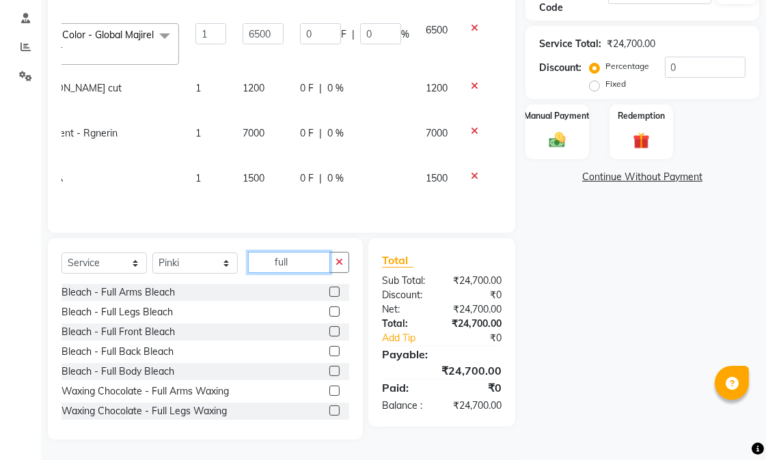
type input "full"
click at [329, 390] on label at bounding box center [334, 391] width 10 height 10
click at [329, 390] on input "checkbox" at bounding box center [333, 391] width 9 height 9
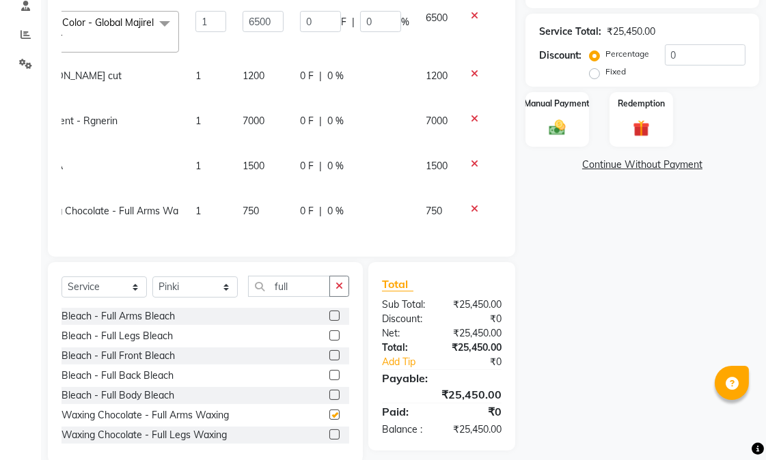
checkbox input "false"
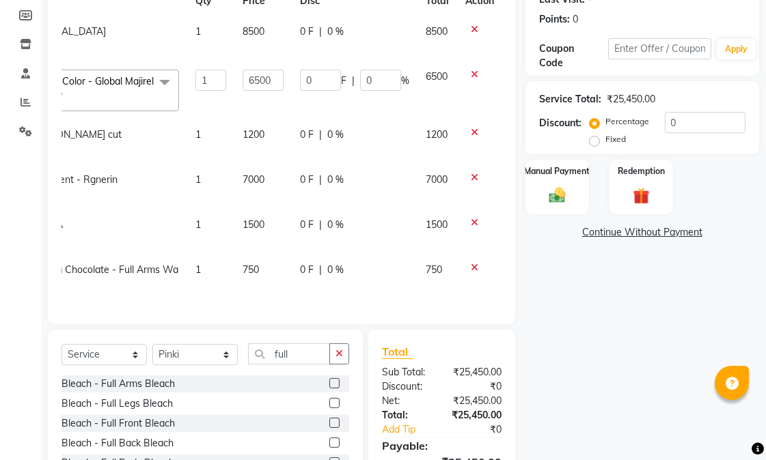
scroll to position [292, 0]
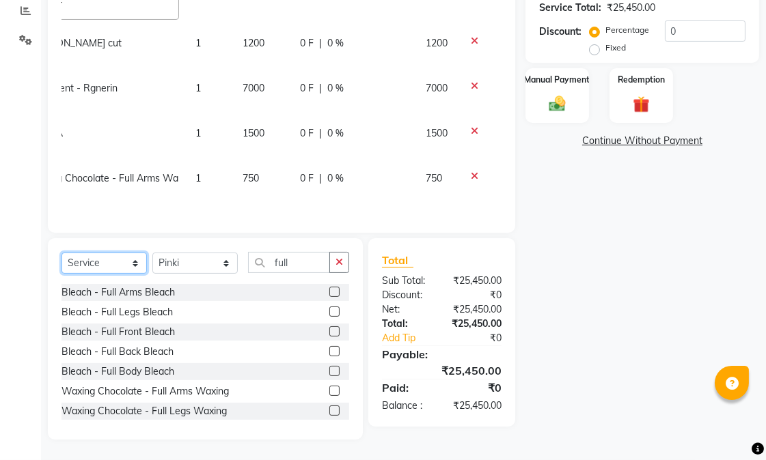
click at [97, 255] on select "Select Service Product Membership Package Voucher Prepaid Gift Card" at bounding box center [103, 263] width 85 height 21
select select "product"
click at [61, 253] on select "Select Service Product Membership Package Voucher Prepaid Gift Card" at bounding box center [103, 263] width 85 height 21
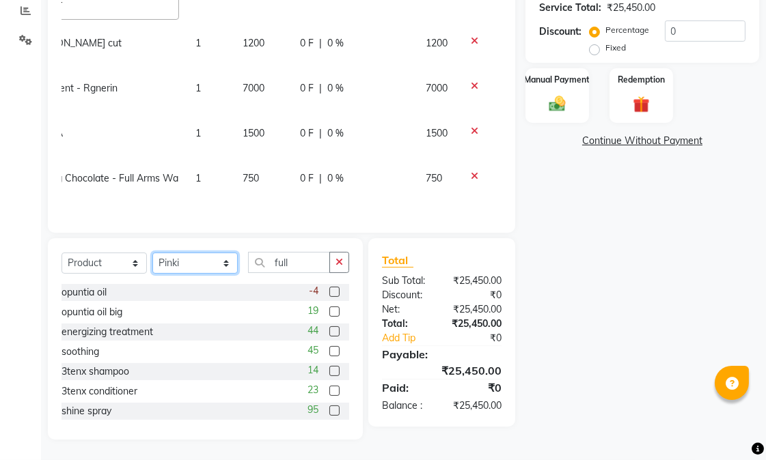
click at [214, 259] on select "Select Stylist Abhishek amit [PERSON_NAME] [PERSON_NAME] [PERSON_NAME] [PERSON_…" at bounding box center [194, 263] width 85 height 21
select select "58949"
click at [152, 253] on select "Select Stylist Abhishek amit [PERSON_NAME] [PERSON_NAME] [PERSON_NAME] [PERSON_…" at bounding box center [194, 263] width 85 height 21
click at [329, 367] on label at bounding box center [334, 371] width 10 height 10
click at [329, 367] on input "checkbox" at bounding box center [333, 371] width 9 height 9
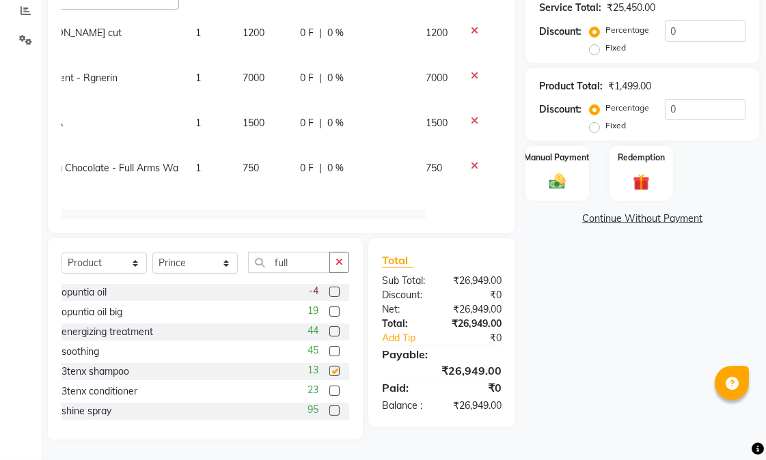
checkbox input "false"
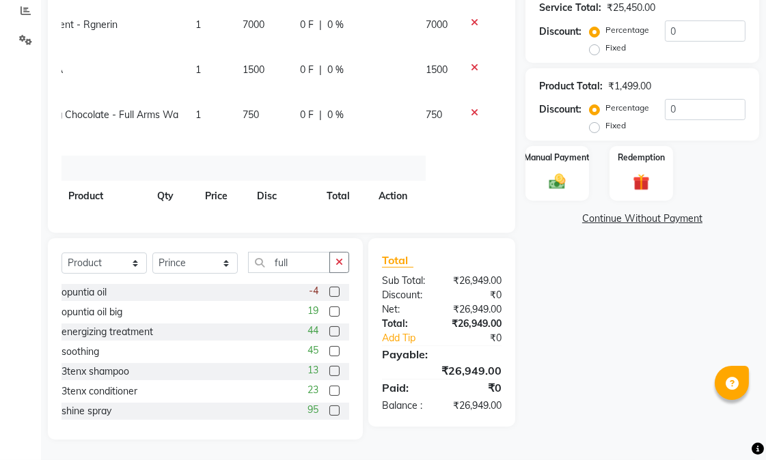
scroll to position [117, 86]
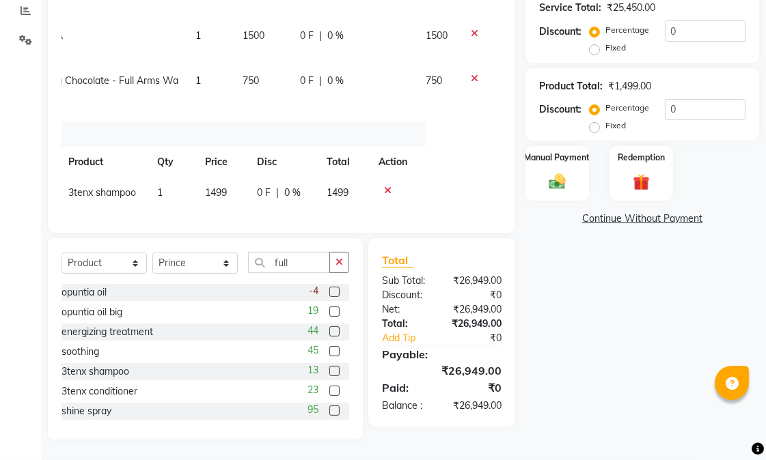
click at [210, 178] on td "1499" at bounding box center [223, 193] width 52 height 31
select select "58949"
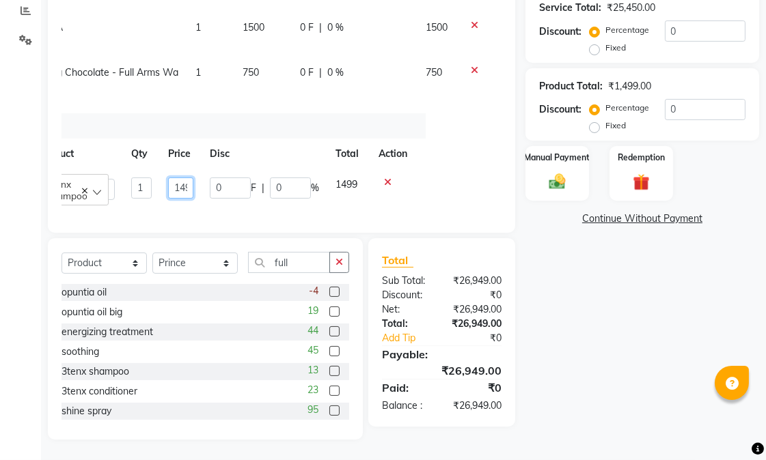
click at [169, 178] on input "1499" at bounding box center [181, 188] width 26 height 21
click at [183, 187] on tr "Abhishek amit anchal Ashu Bilal Dildar Geeta Hritik Jatin mahesh Manav Mohit Pi…" at bounding box center [195, 188] width 440 height 39
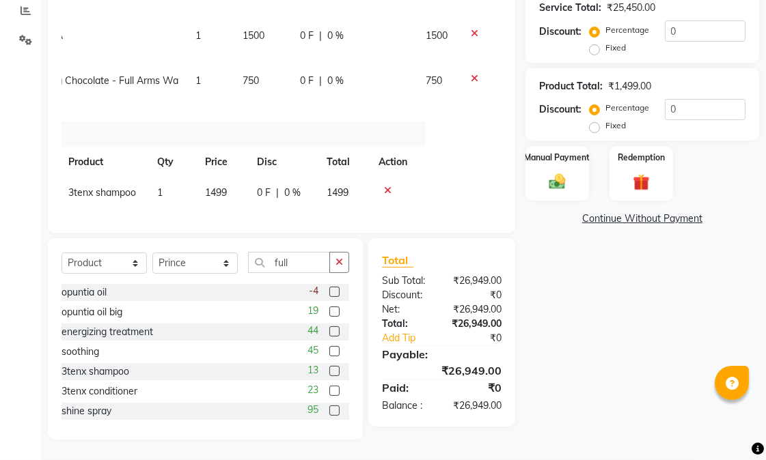
click at [225, 178] on td "1499" at bounding box center [223, 193] width 52 height 31
select select "58949"
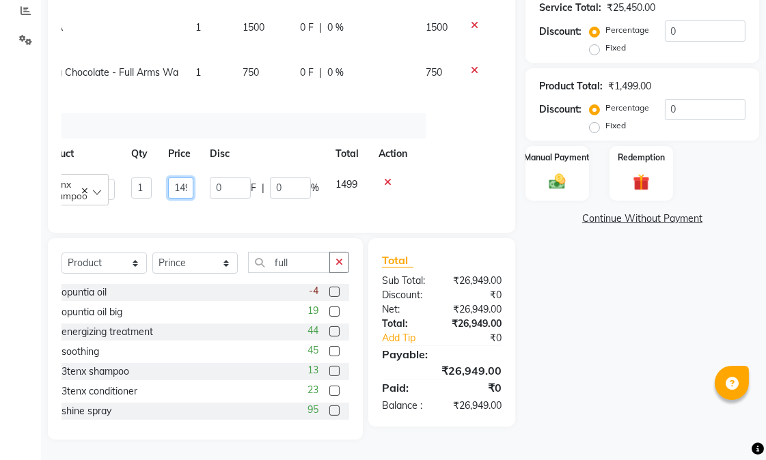
click at [175, 186] on input "1499" at bounding box center [181, 188] width 26 height 21
click at [178, 188] on input "199" at bounding box center [181, 188] width 26 height 21
type input "19"
click at [176, 188] on input "19" at bounding box center [181, 188] width 26 height 21
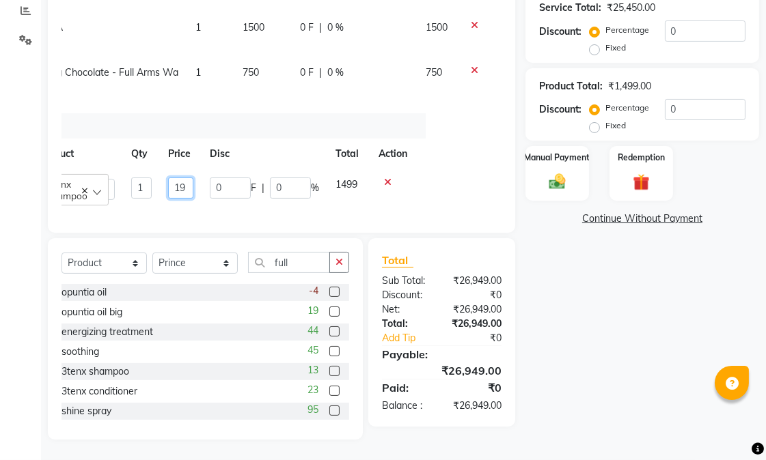
click at [180, 185] on input "19" at bounding box center [181, 188] width 26 height 21
type input "1950"
click at [593, 296] on div "Name: Nivedita Membership: No Active Membership Total Visits: Card on file: 0 L…" at bounding box center [647, 125] width 244 height 629
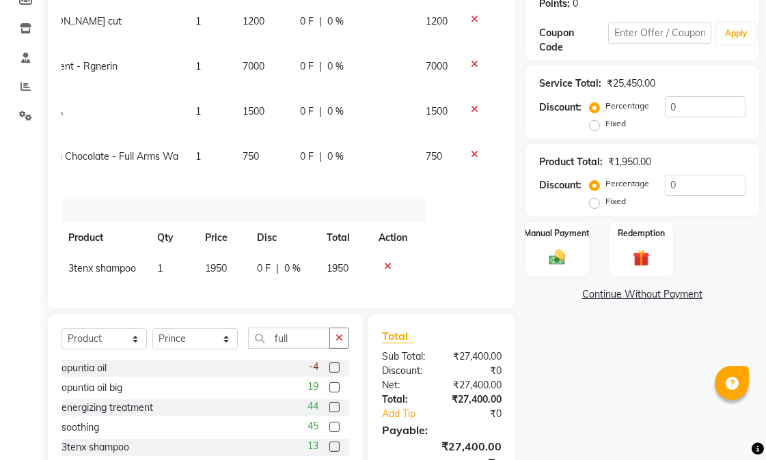
scroll to position [292, 0]
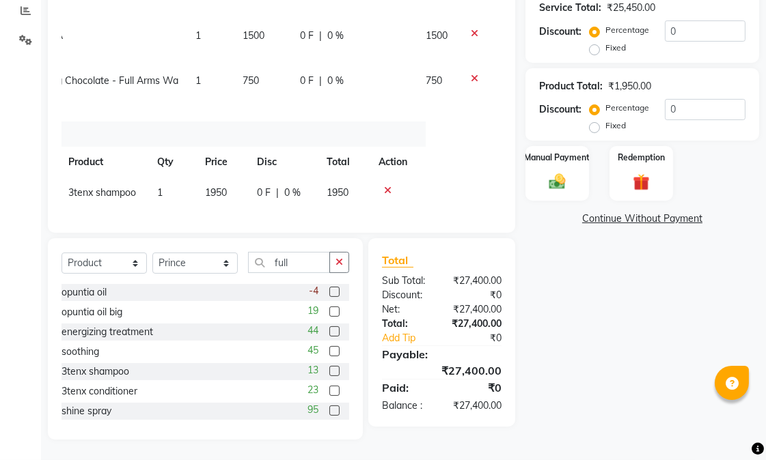
click at [669, 378] on div "Name: Nivedita Membership: No Active Membership Total Visits: Card on file: 0 L…" at bounding box center [647, 125] width 244 height 629
click at [206, 259] on select "Select Stylist Abhishek amit [PERSON_NAME] [PERSON_NAME] [PERSON_NAME] [PERSON_…" at bounding box center [194, 263] width 85 height 21
drag, startPoint x: 309, startPoint y: 259, endPoint x: 275, endPoint y: 255, distance: 35.1
click at [275, 255] on input "full" at bounding box center [289, 262] width 82 height 21
click at [329, 308] on label at bounding box center [334, 312] width 10 height 10
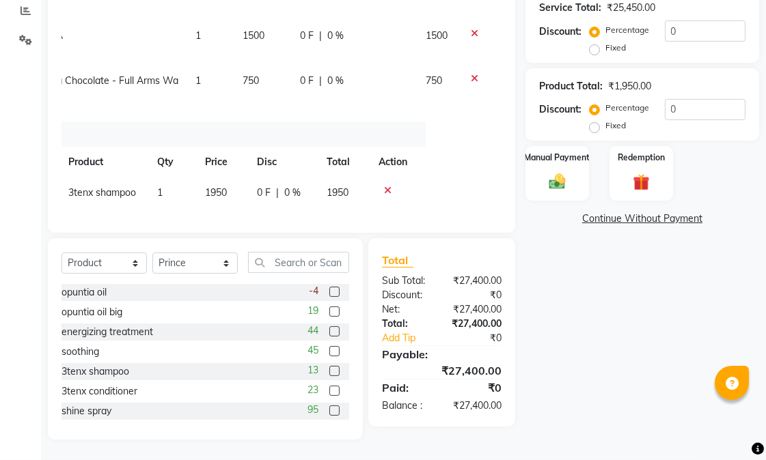
click at [329, 308] on input "checkbox" at bounding box center [333, 312] width 9 height 9
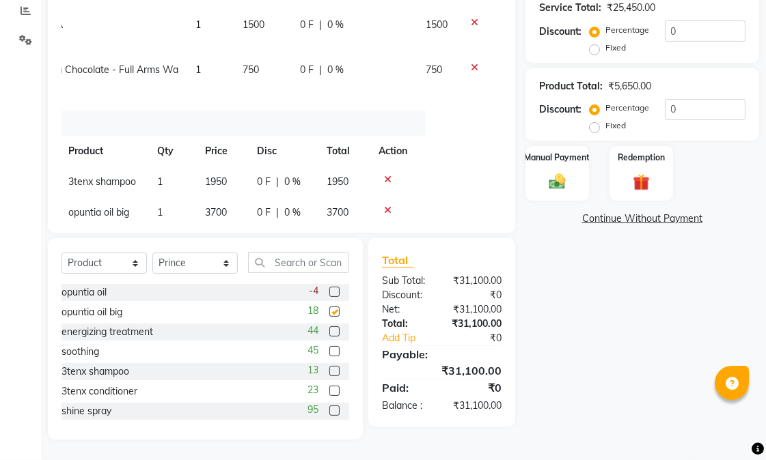
checkbox input "false"
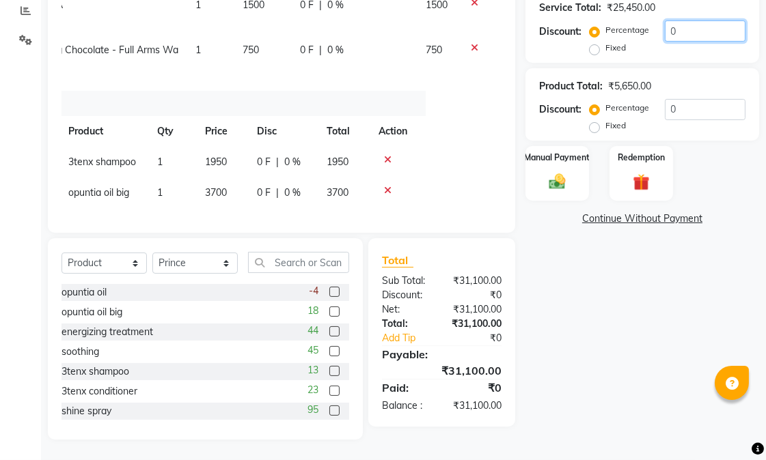
drag, startPoint x: 686, startPoint y: 27, endPoint x: 661, endPoint y: 25, distance: 25.4
click at [664, 25] on input "0" at bounding box center [704, 30] width 81 height 21
type input "2"
type input "130"
type input "2"
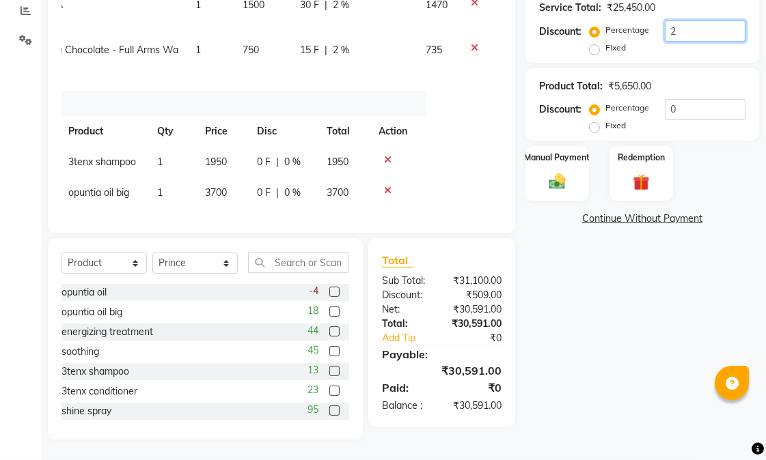
type input "20"
type input "1300"
type input "20"
drag, startPoint x: 697, startPoint y: 34, endPoint x: 661, endPoint y: 35, distance: 35.5
click at [664, 35] on input "20" at bounding box center [704, 30] width 81 height 21
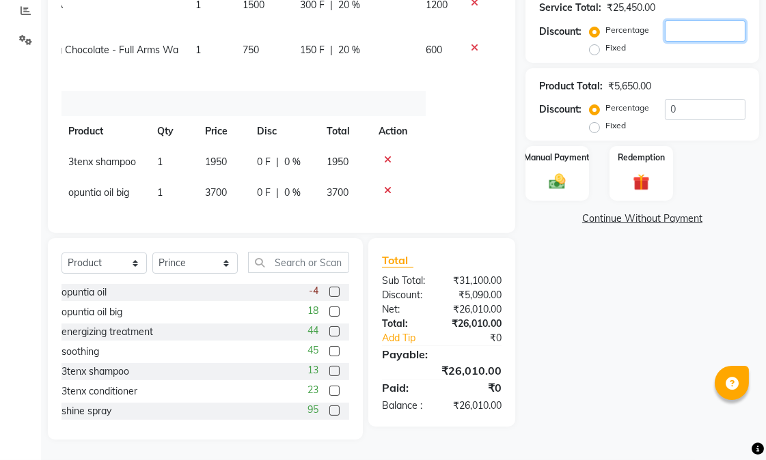
type input "0"
click at [679, 341] on div "Name: Nivedita Membership: No Active Membership Total Visits: Card on file: 0 L…" at bounding box center [647, 125] width 244 height 629
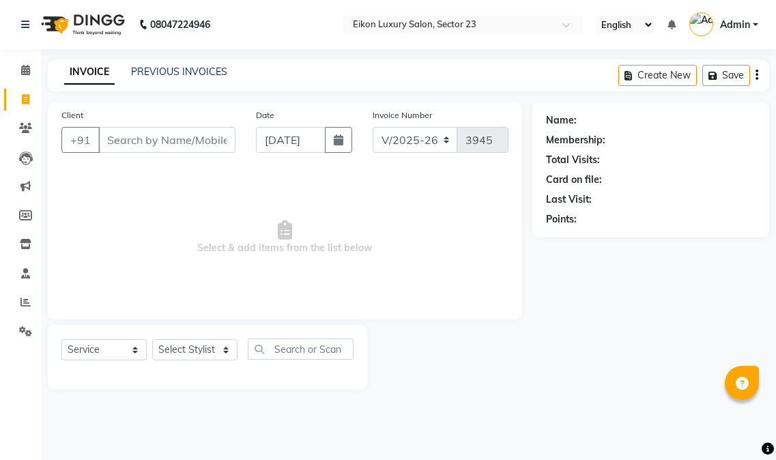
select select "7080"
select select "service"
click at [191, 150] on input "Client" at bounding box center [166, 140] width 137 height 26
type input "a"
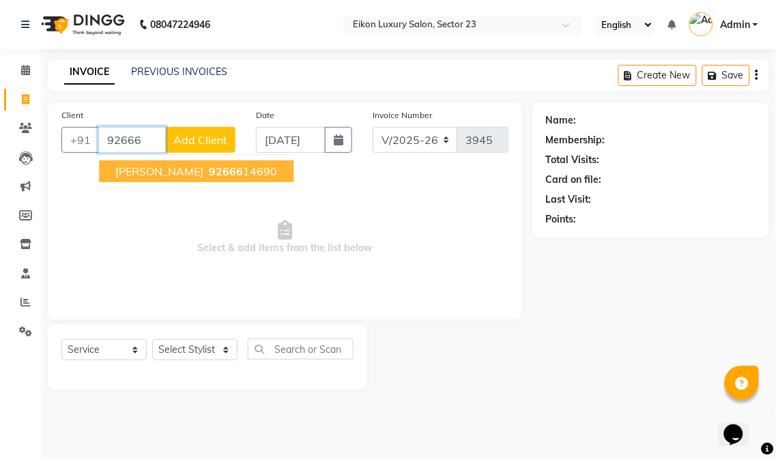
click at [209, 172] on ngb-highlight "92666 14690" at bounding box center [241, 172] width 71 height 14
type input "9266614690"
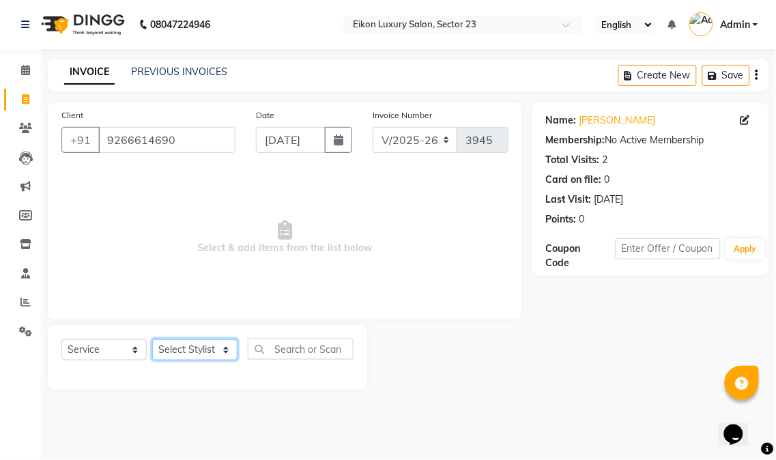
click at [205, 349] on select "Select Stylist Abhishek amit [PERSON_NAME] [PERSON_NAME] [PERSON_NAME] [PERSON_…" at bounding box center [194, 349] width 85 height 21
select select "58950"
click at [152, 340] on select "Select Stylist Abhishek amit [PERSON_NAME] [PERSON_NAME] [PERSON_NAME] [PERSON_…" at bounding box center [194, 349] width 85 height 21
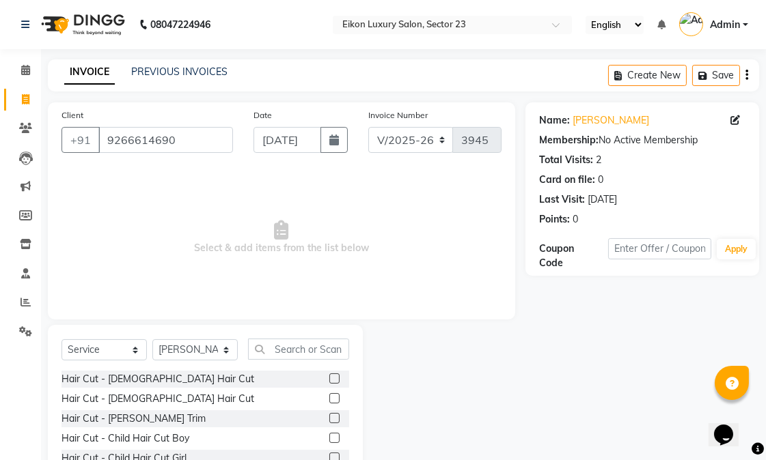
click at [329, 394] on label at bounding box center [334, 398] width 10 height 10
click at [329, 395] on input "checkbox" at bounding box center [333, 399] width 9 height 9
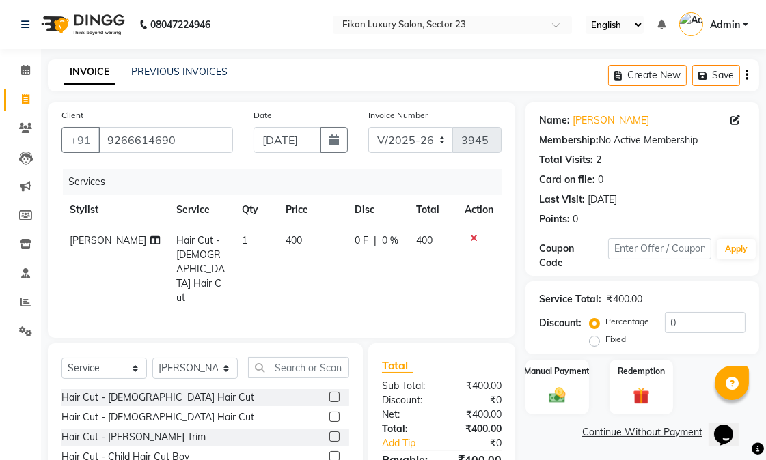
checkbox input "false"
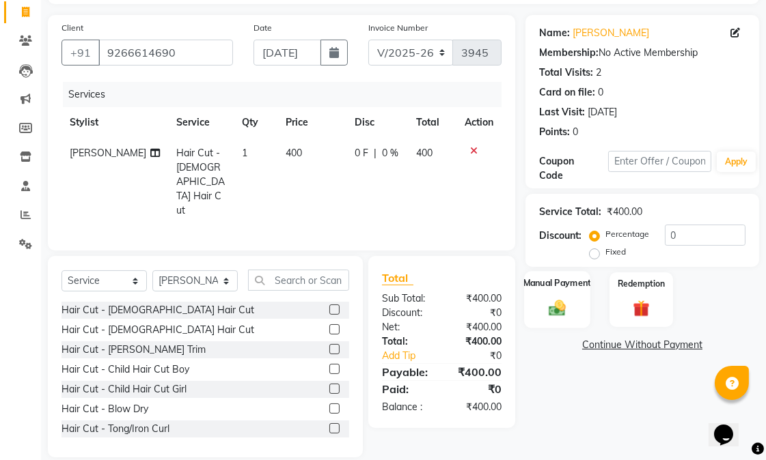
click at [557, 301] on img at bounding box center [557, 308] width 28 height 20
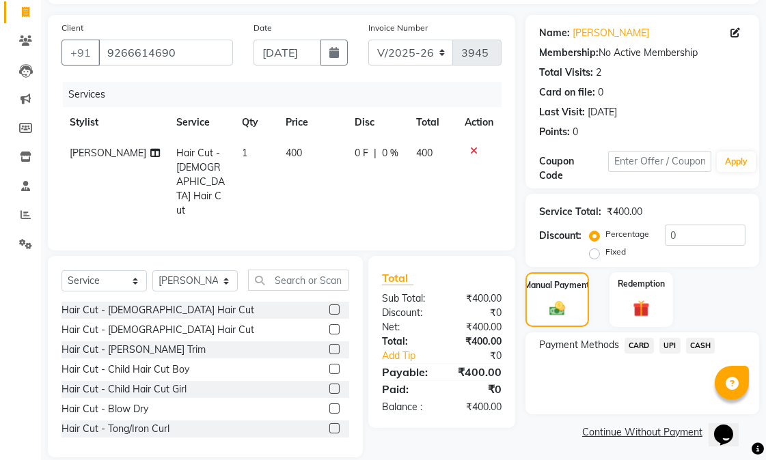
click at [694, 346] on span "CASH" at bounding box center [700, 346] width 29 height 16
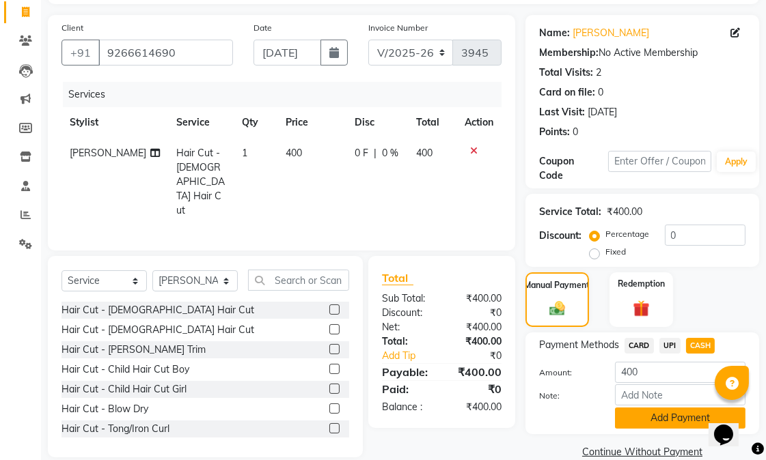
click at [674, 413] on button "Add Payment" at bounding box center [680, 418] width 130 height 21
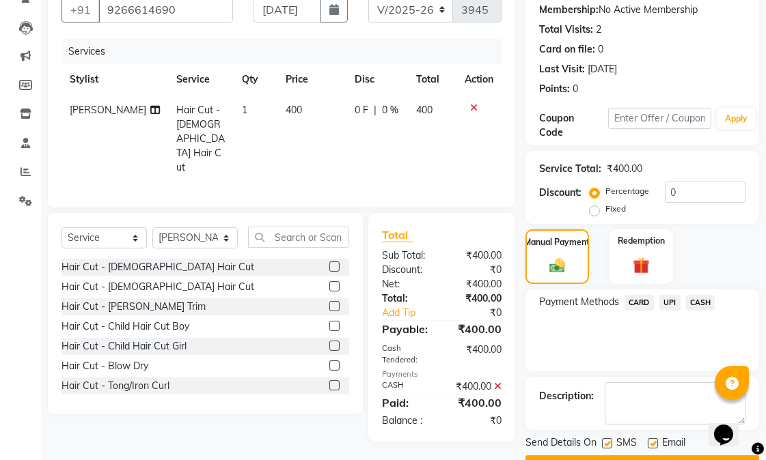
scroll to position [167, 0]
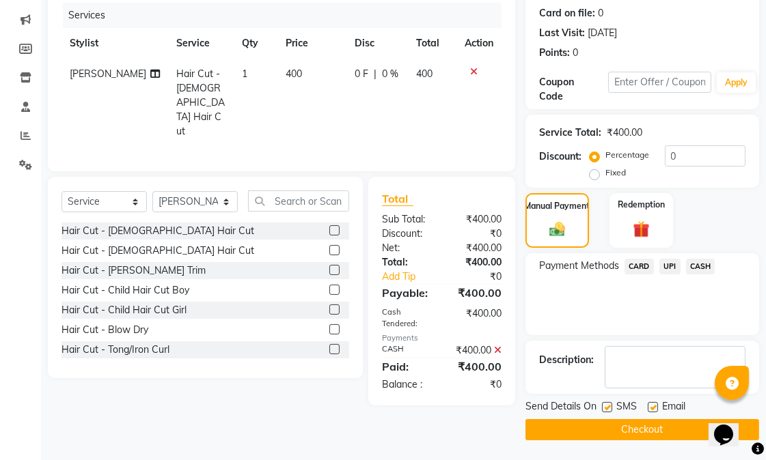
click at [653, 407] on label at bounding box center [652, 407] width 10 height 10
click at [653, 407] on input "checkbox" at bounding box center [651, 408] width 9 height 9
checkbox input "false"
click at [610, 425] on button "Checkout" at bounding box center [642, 429] width 234 height 21
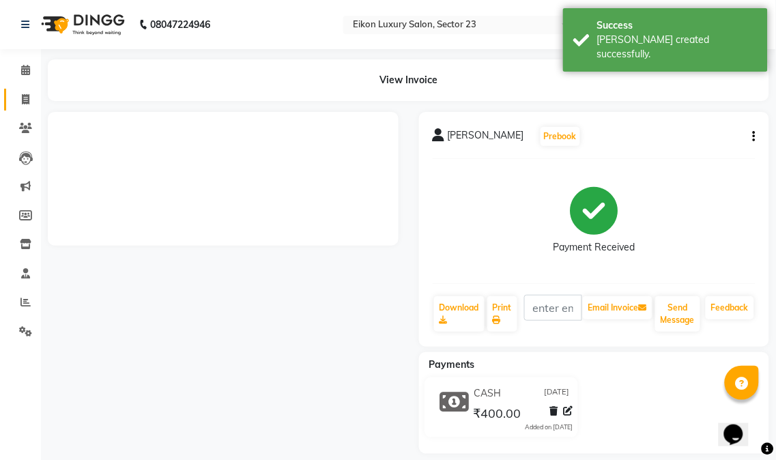
click at [29, 103] on icon at bounding box center [26, 99] width 8 height 10
select select "service"
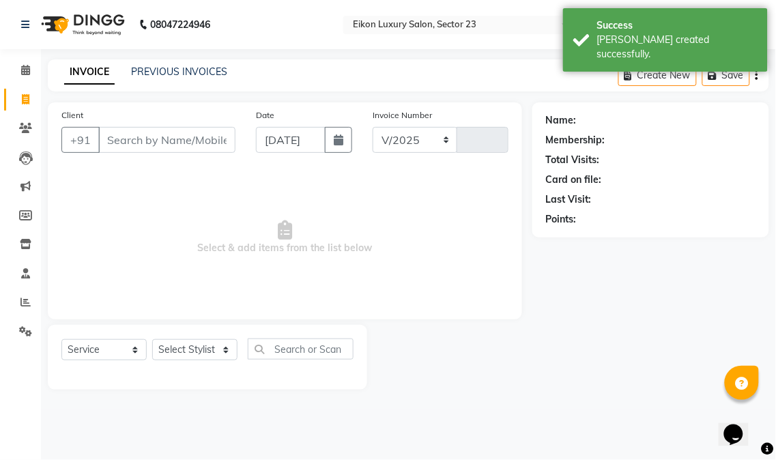
select select "7080"
type input "3946"
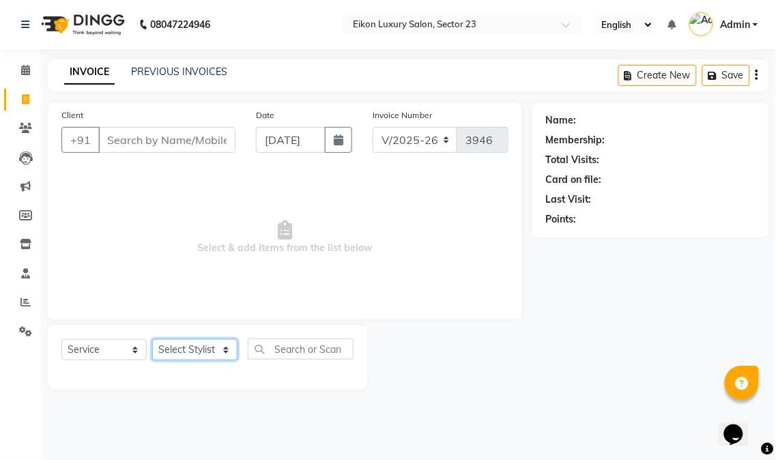
click at [202, 351] on select "Select Stylist Abhishek amit [PERSON_NAME] [PERSON_NAME] [PERSON_NAME] [PERSON_…" at bounding box center [194, 349] width 85 height 21
select select "81687"
click at [152, 340] on select "Select Stylist Abhishek amit [PERSON_NAME] [PERSON_NAME] [PERSON_NAME] [PERSON_…" at bounding box center [194, 349] width 85 height 21
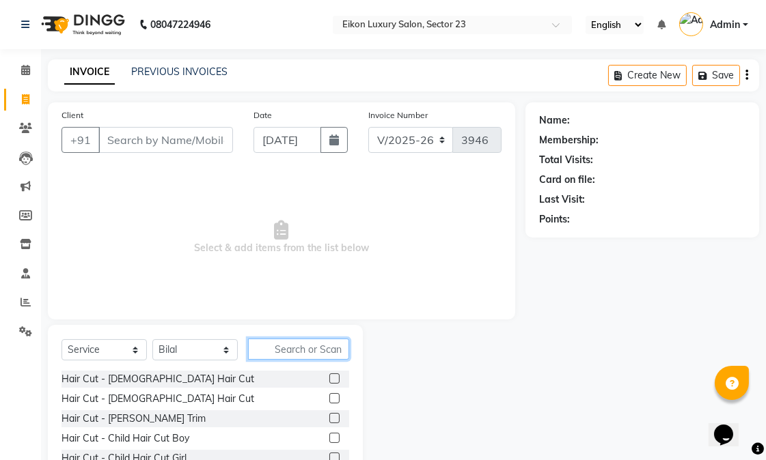
click at [288, 339] on input "text" at bounding box center [298, 349] width 101 height 21
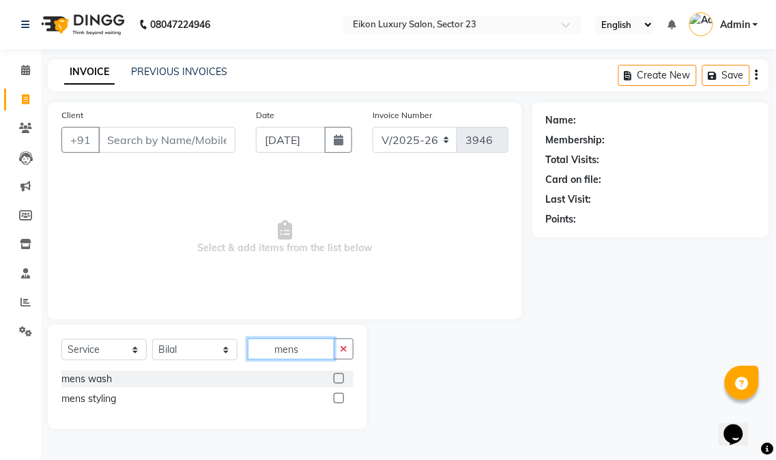
type input "mens"
click at [340, 403] on label at bounding box center [339, 398] width 10 height 10
click at [340, 403] on input "checkbox" at bounding box center [338, 399] width 9 height 9
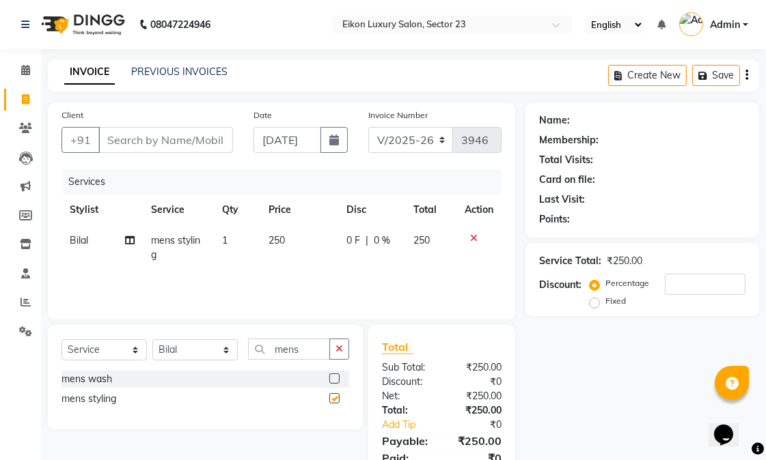
checkbox input "false"
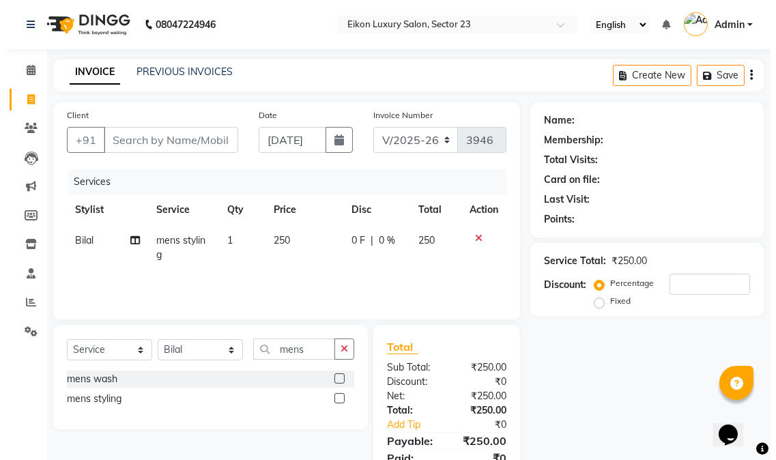
scroll to position [0, 10]
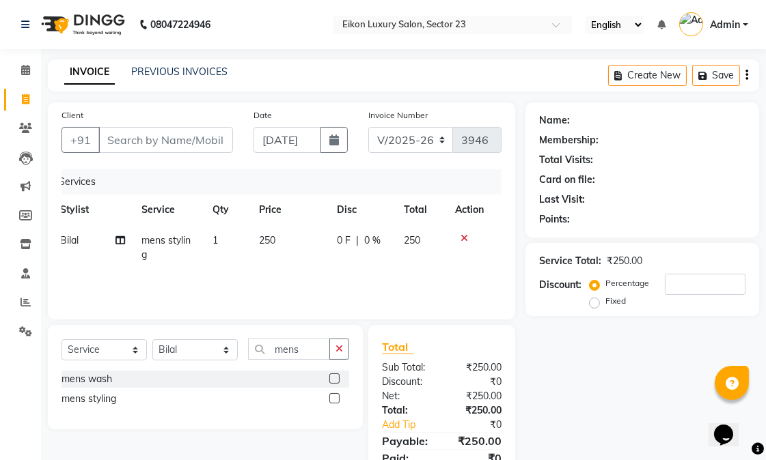
click at [587, 362] on div "Name: Membership: Total Visits: Card on file: Last Visit: Points: Service Total…" at bounding box center [647, 299] width 244 height 395
click at [154, 148] on input "Client" at bounding box center [165, 140] width 135 height 26
type input "8"
type input "0"
type input "8219460540"
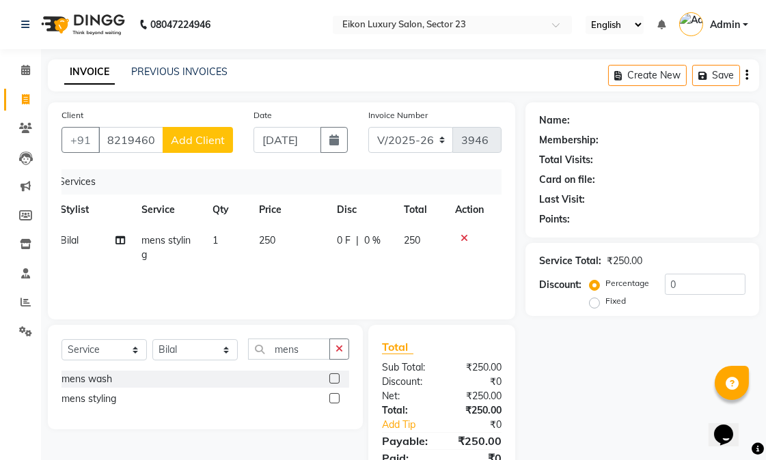
click at [189, 144] on span "Add Client" at bounding box center [198, 140] width 54 height 14
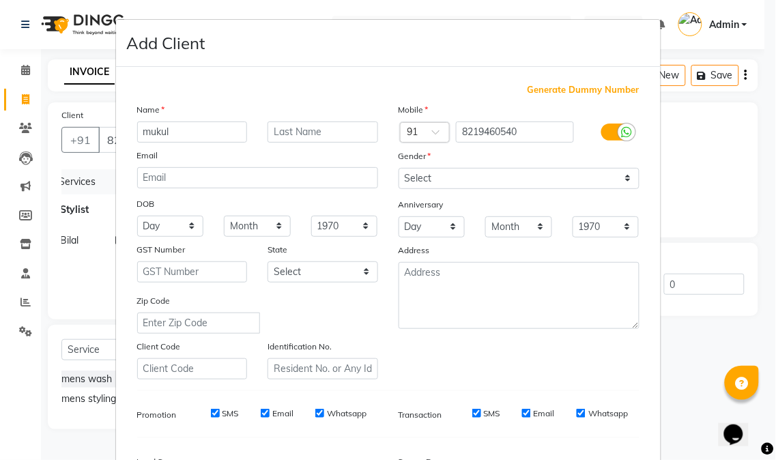
type input "mukul"
click at [517, 182] on select "Select Male Female Other Prefer Not To Say" at bounding box center [519, 178] width 241 height 21
select select "male"
click at [399, 168] on select "Select Male Female Other Prefer Not To Say" at bounding box center [519, 178] width 241 height 21
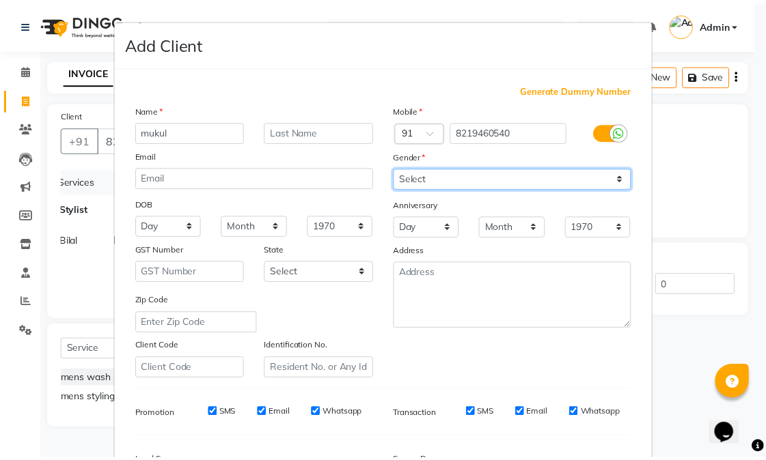
scroll to position [171, 0]
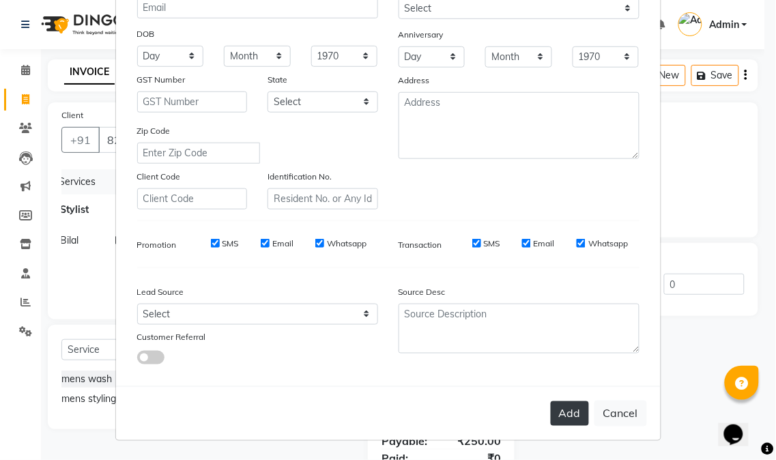
click at [578, 414] on button "Add" at bounding box center [570, 414] width 38 height 25
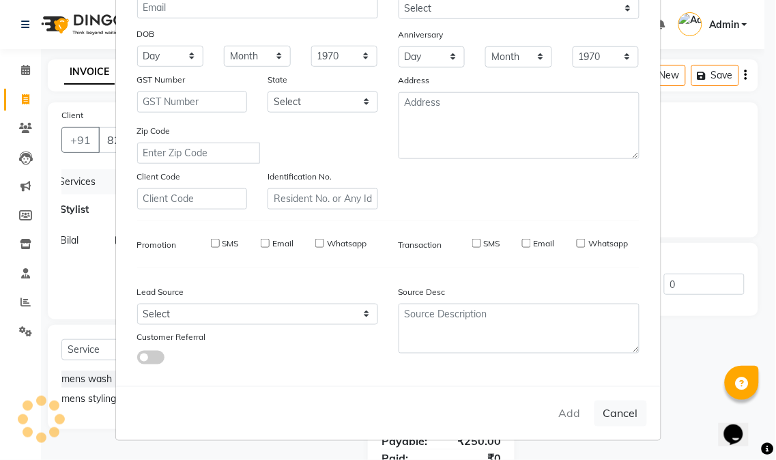
select select
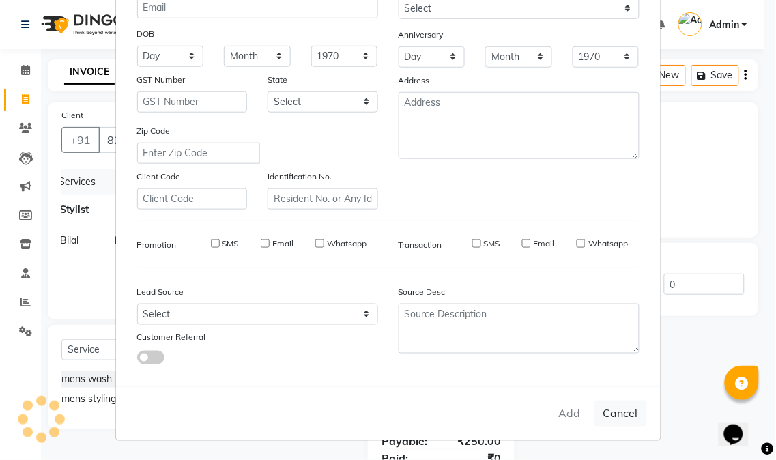
select select
checkbox input "false"
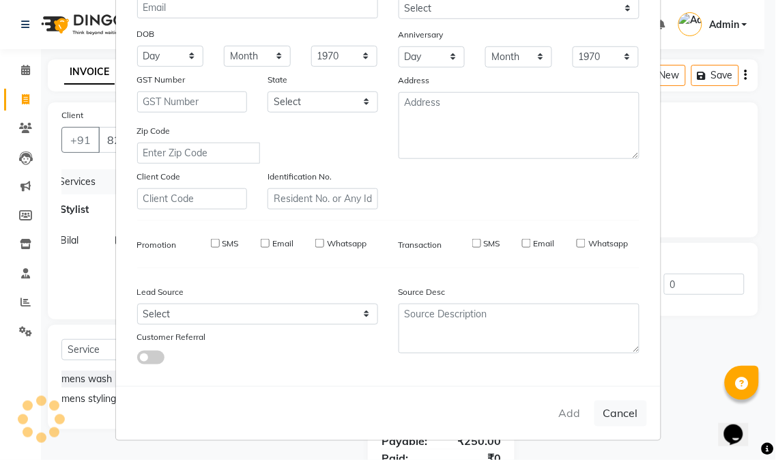
checkbox input "false"
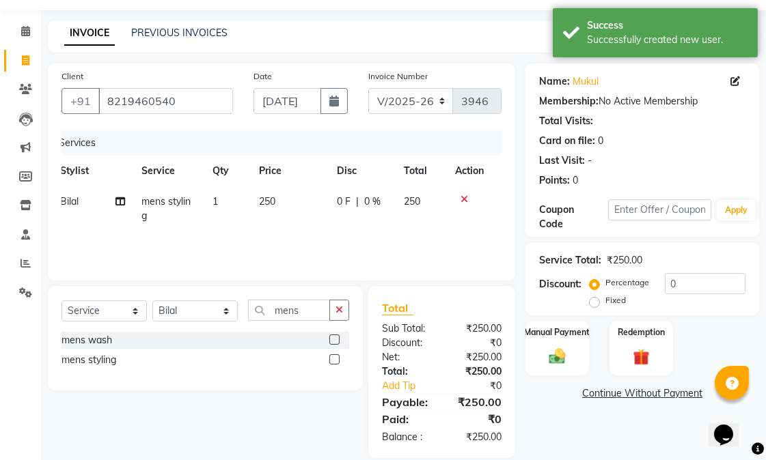
scroll to position [57, 0]
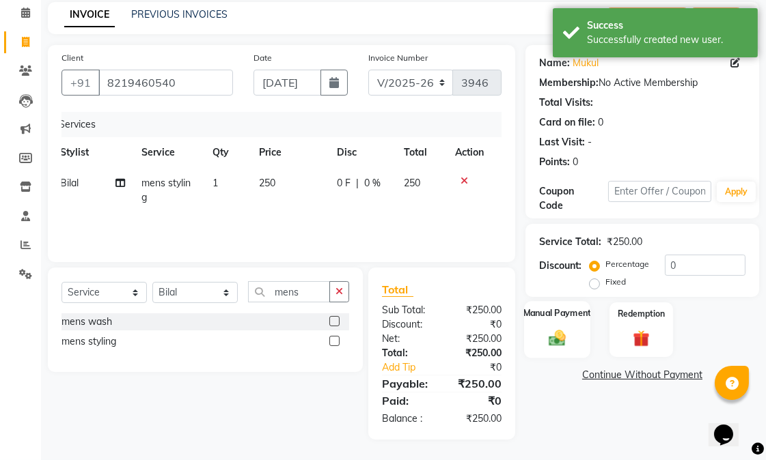
click at [570, 335] on img at bounding box center [557, 338] width 28 height 20
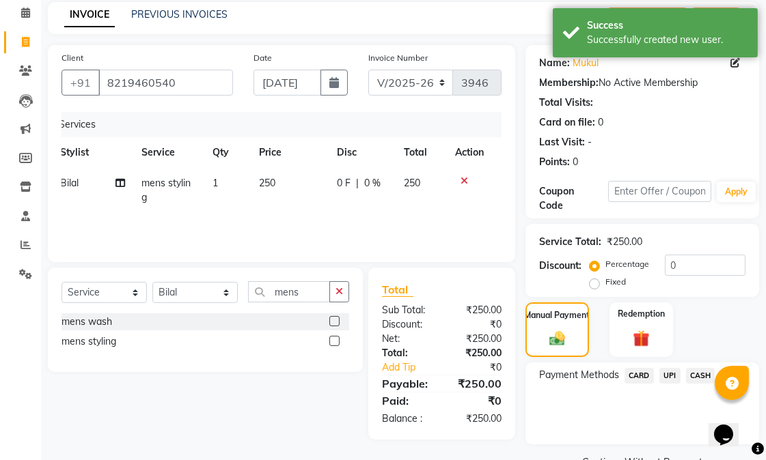
click at [672, 374] on span "UPI" at bounding box center [669, 376] width 21 height 16
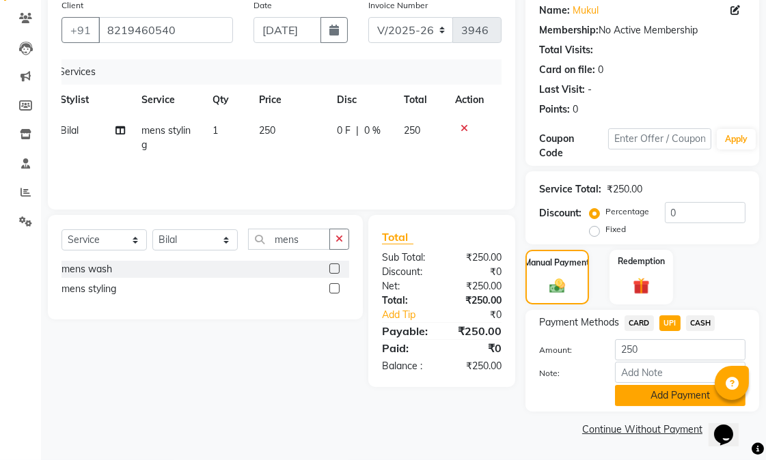
click at [669, 393] on button "Add Payment" at bounding box center [680, 395] width 130 height 21
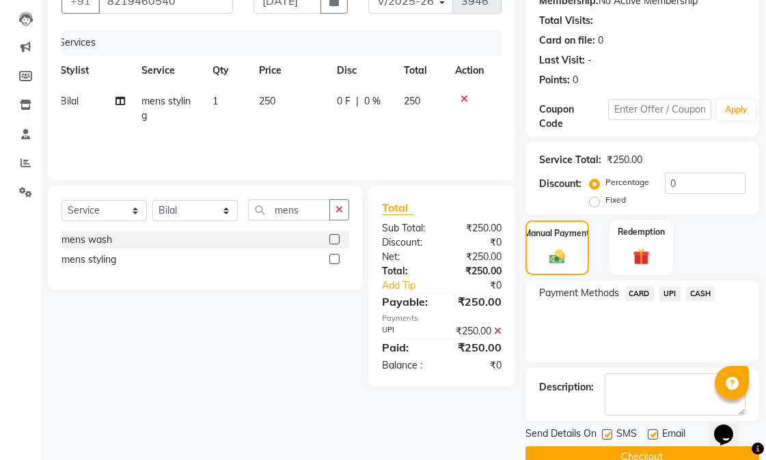
scroll to position [167, 0]
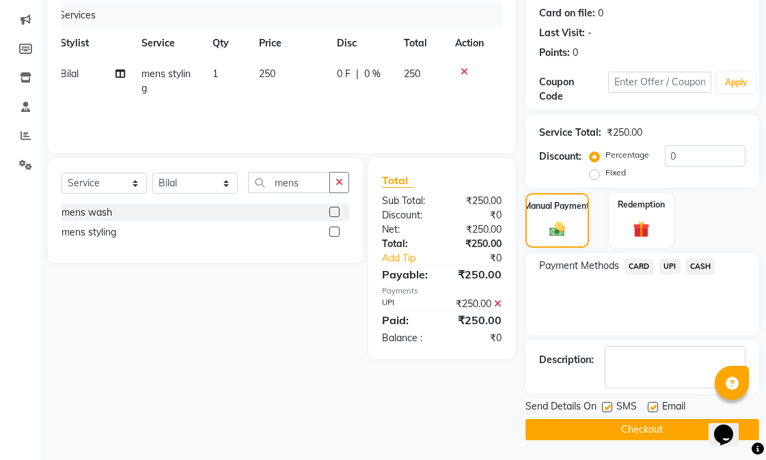
click at [656, 404] on label at bounding box center [652, 407] width 10 height 10
click at [656, 404] on input "checkbox" at bounding box center [651, 408] width 9 height 9
checkbox input "false"
click at [598, 401] on div "Send Details On SMS Email" at bounding box center [642, 407] width 234 height 17
click at [605, 405] on label at bounding box center [607, 407] width 10 height 10
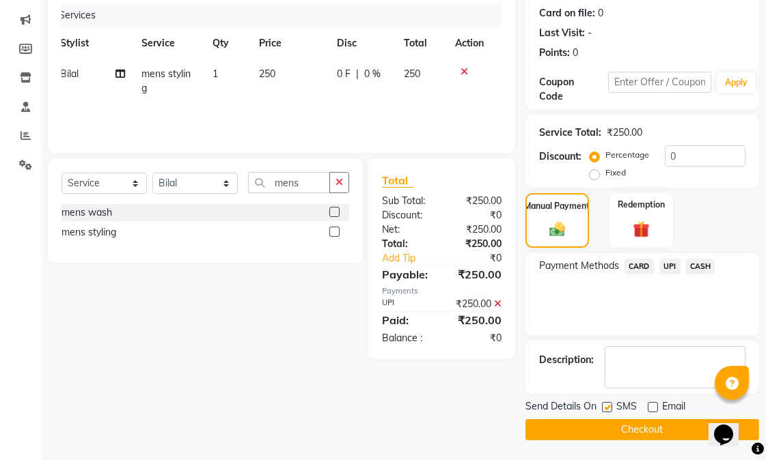
click at [605, 405] on input "checkbox" at bounding box center [606, 408] width 9 height 9
click at [608, 411] on label at bounding box center [607, 407] width 10 height 10
click at [608, 411] on input "checkbox" at bounding box center [606, 408] width 9 height 9
checkbox input "true"
click at [606, 427] on button "Checkout" at bounding box center [642, 429] width 234 height 21
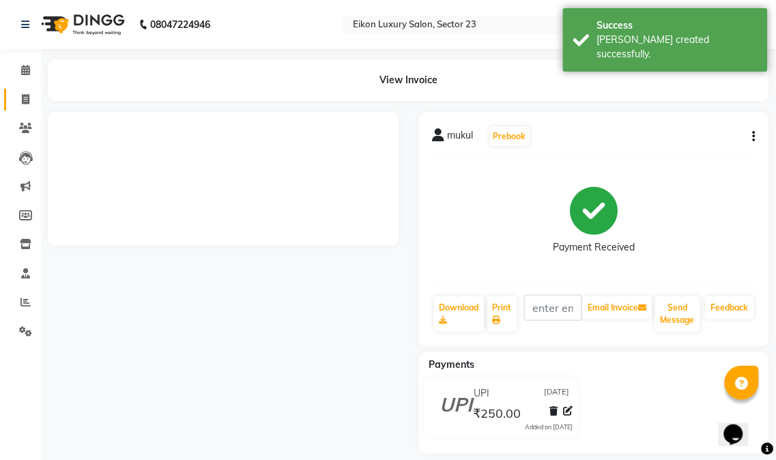
click at [25, 100] on icon at bounding box center [26, 99] width 8 height 10
select select "service"
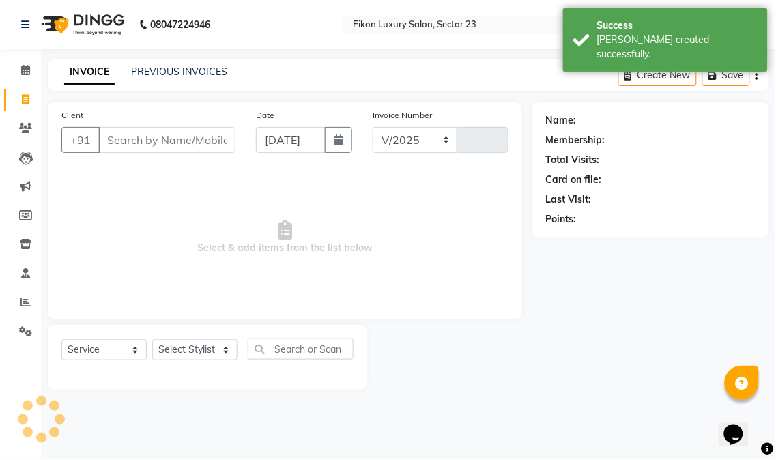
select select "7080"
type input "3947"
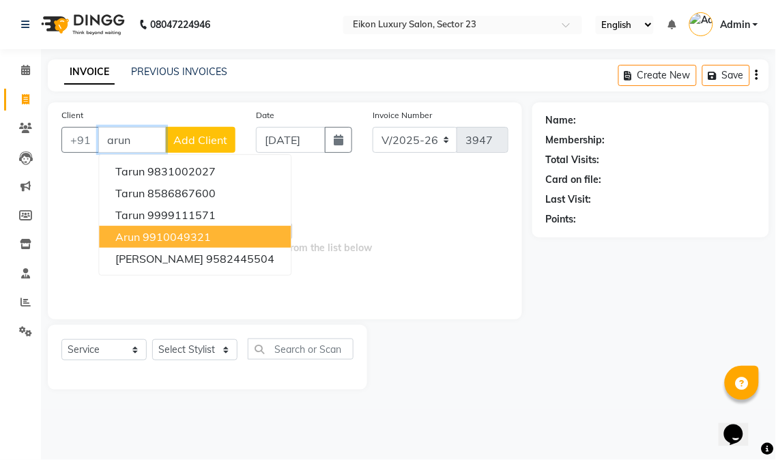
click at [165, 230] on ngb-highlight "9910049321" at bounding box center [177, 237] width 68 height 14
type input "9910049321"
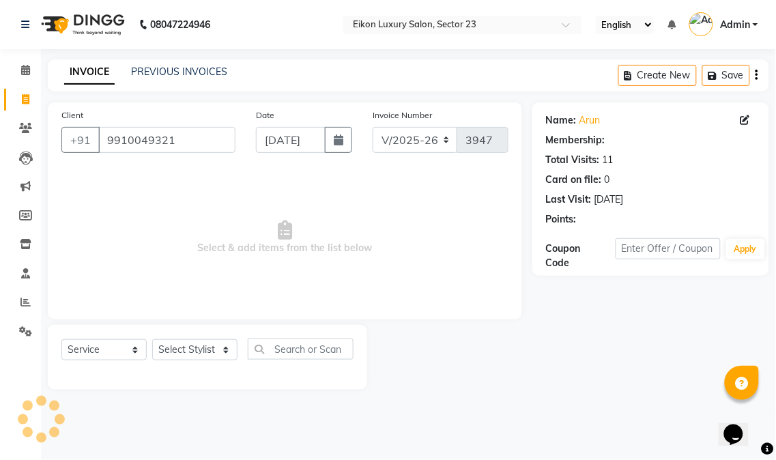
select select "1: Object"
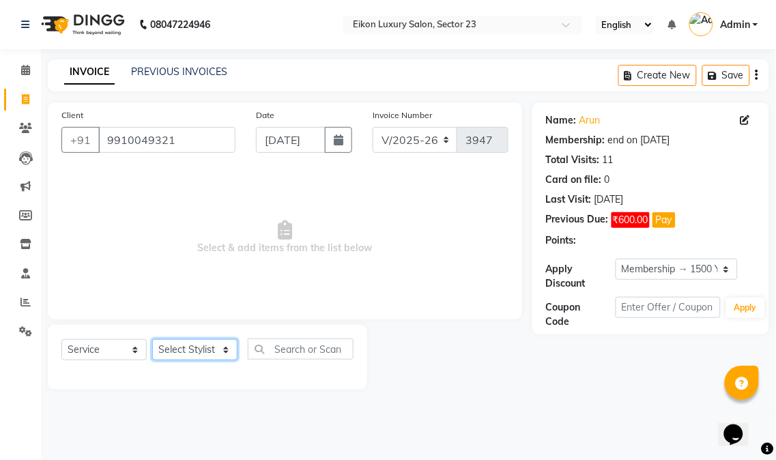
click at [210, 347] on select "Select Stylist Abhishek amit [PERSON_NAME] [PERSON_NAME] [PERSON_NAME] [PERSON_…" at bounding box center [194, 349] width 85 height 21
select select "58953"
click at [152, 340] on select "Select Stylist Abhishek amit [PERSON_NAME] [PERSON_NAME] [PERSON_NAME] [PERSON_…" at bounding box center [194, 349] width 85 height 21
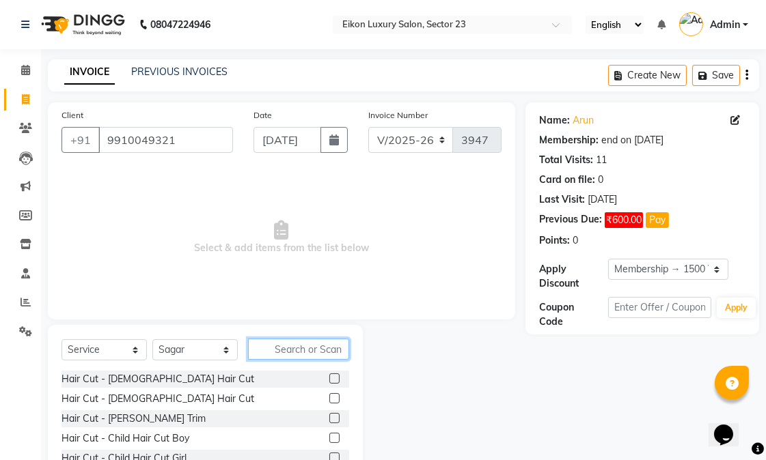
click at [285, 346] on input "text" at bounding box center [298, 349] width 101 height 21
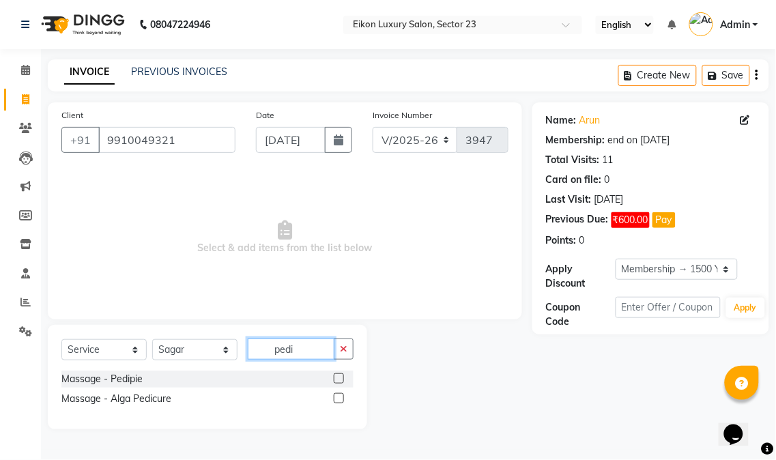
type input "pedi"
click at [336, 379] on label at bounding box center [339, 379] width 10 height 10
click at [336, 379] on input "checkbox" at bounding box center [338, 379] width 9 height 9
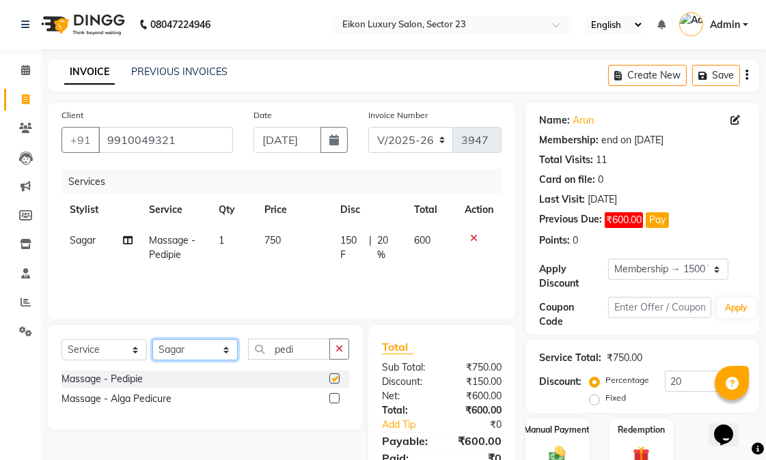
click at [205, 351] on select "Select Stylist Abhishek amit [PERSON_NAME] [PERSON_NAME] [PERSON_NAME] [PERSON_…" at bounding box center [194, 349] width 85 height 21
checkbox input "false"
select select "58950"
click at [152, 340] on select "Select Stylist Abhishek amit [PERSON_NAME] [PERSON_NAME] [PERSON_NAME] [PERSON_…" at bounding box center [194, 349] width 85 height 21
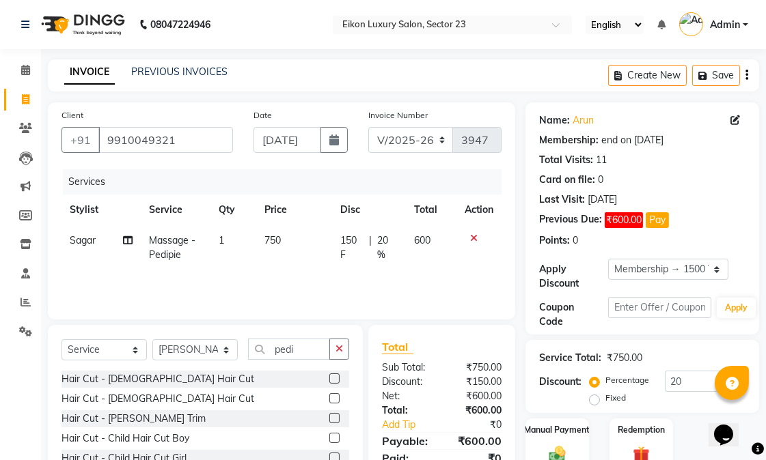
click at [329, 393] on label at bounding box center [334, 398] width 10 height 10
click at [329, 395] on input "checkbox" at bounding box center [333, 399] width 9 height 9
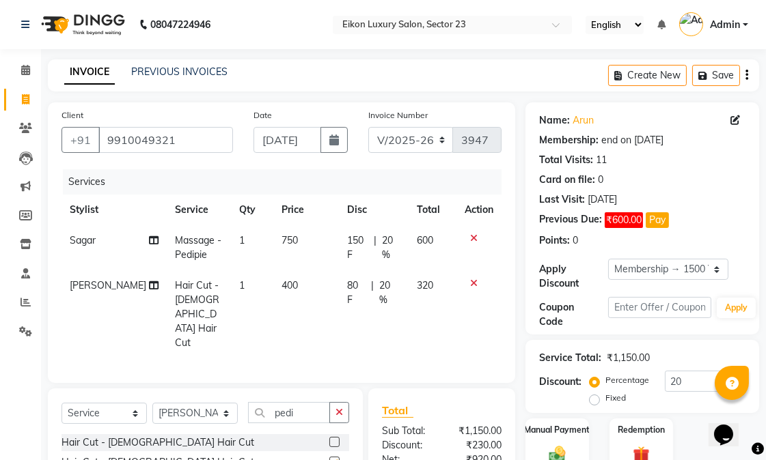
checkbox input "false"
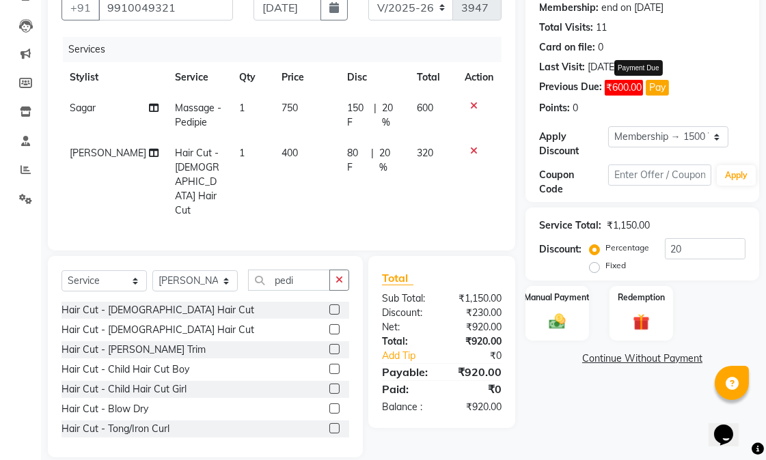
click at [665, 87] on button "Pay" at bounding box center [656, 88] width 23 height 16
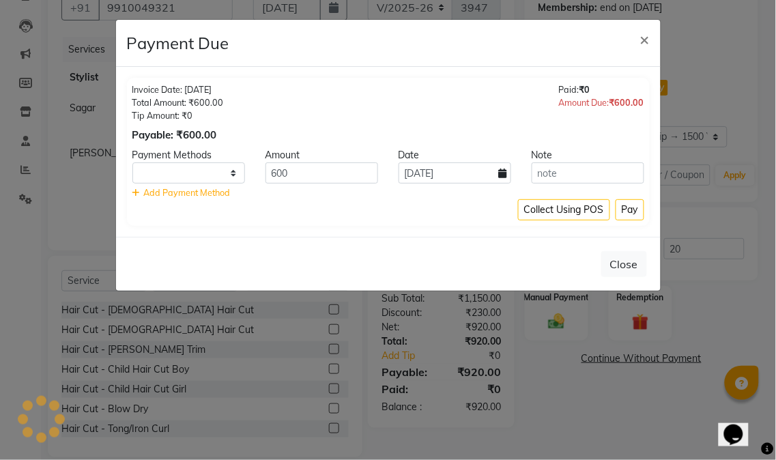
select select "1"
click at [630, 210] on button "Pay" at bounding box center [630, 209] width 29 height 21
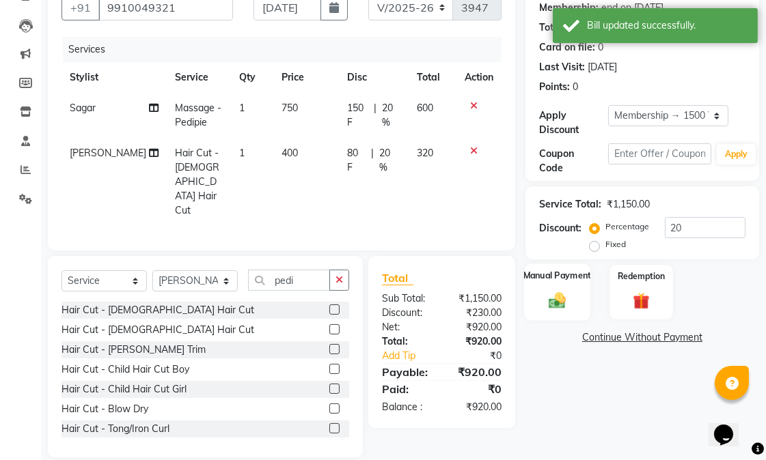
click at [569, 300] on img at bounding box center [557, 300] width 28 height 20
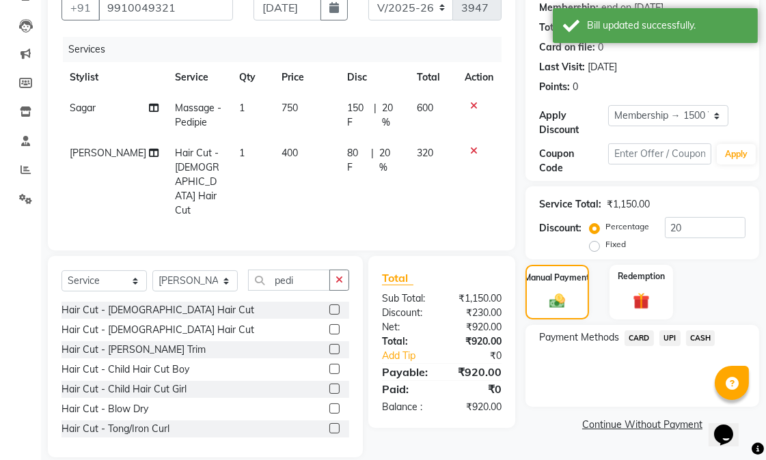
click at [703, 335] on span "CASH" at bounding box center [700, 339] width 29 height 16
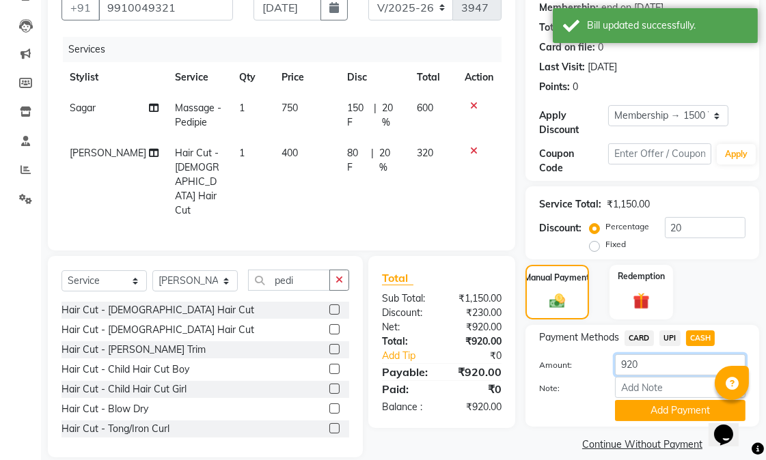
drag, startPoint x: 651, startPoint y: 361, endPoint x: 626, endPoint y: 364, distance: 24.8
click at [626, 364] on input "920" at bounding box center [680, 364] width 130 height 21
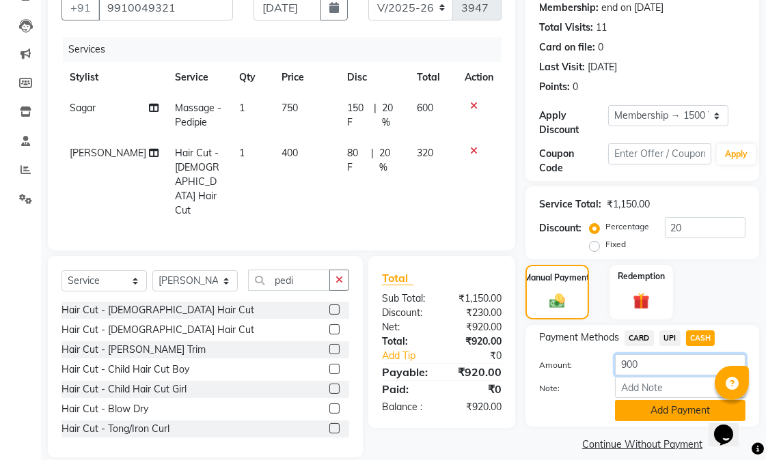
type input "900"
click at [651, 410] on button "Add Payment" at bounding box center [680, 410] width 130 height 21
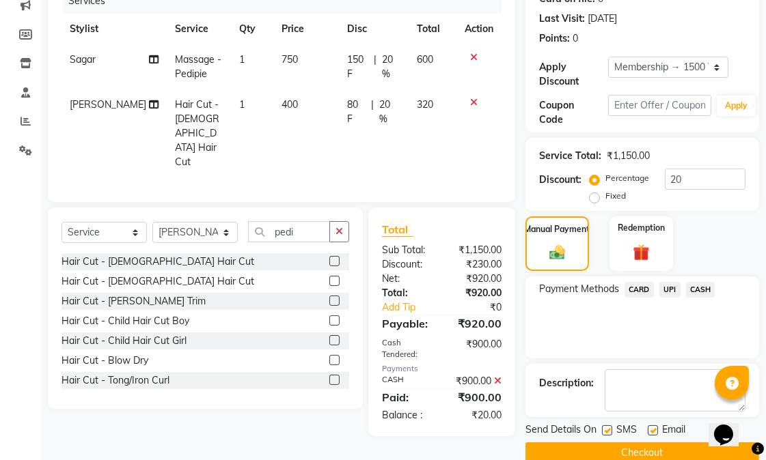
scroll to position [205, 0]
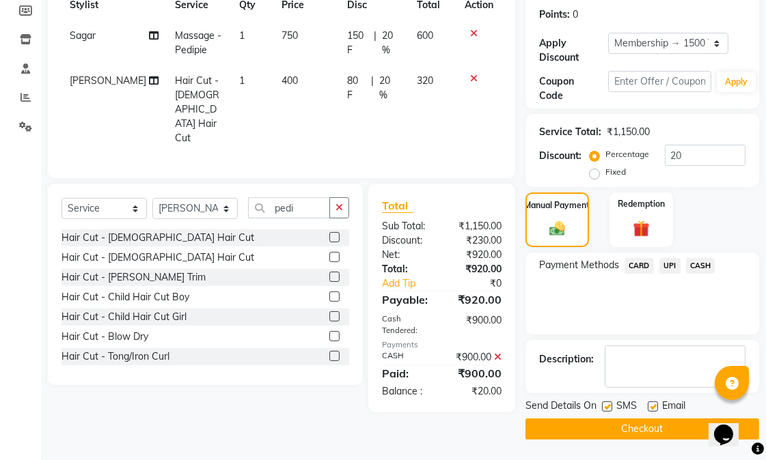
click at [652, 408] on label at bounding box center [652, 407] width 10 height 10
click at [652, 408] on input "checkbox" at bounding box center [651, 407] width 9 height 9
checkbox input "false"
click at [608, 404] on label at bounding box center [607, 407] width 10 height 10
click at [608, 404] on input "checkbox" at bounding box center [606, 407] width 9 height 9
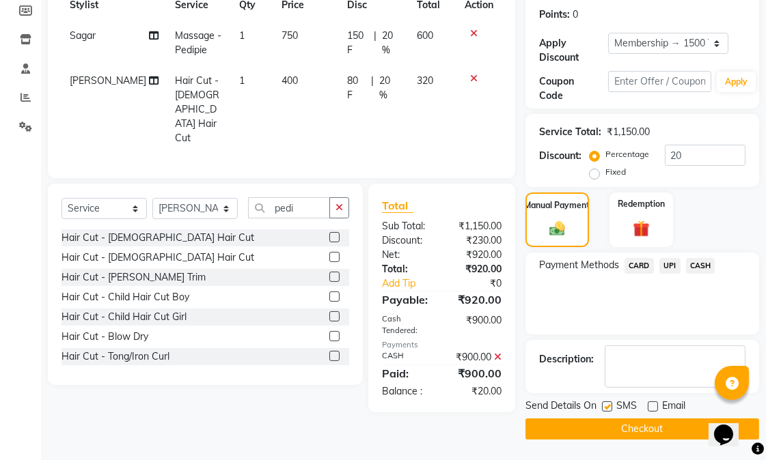
checkbox input "false"
click at [590, 435] on button "Checkout" at bounding box center [642, 429] width 234 height 21
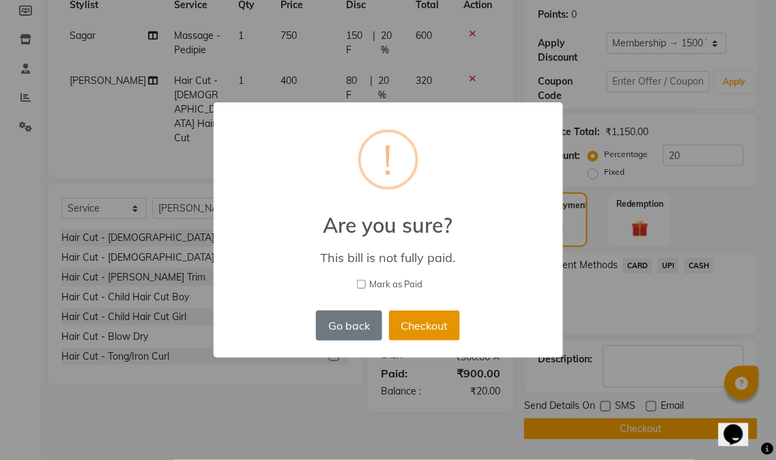
click at [420, 324] on button "Checkout" at bounding box center [424, 326] width 71 height 30
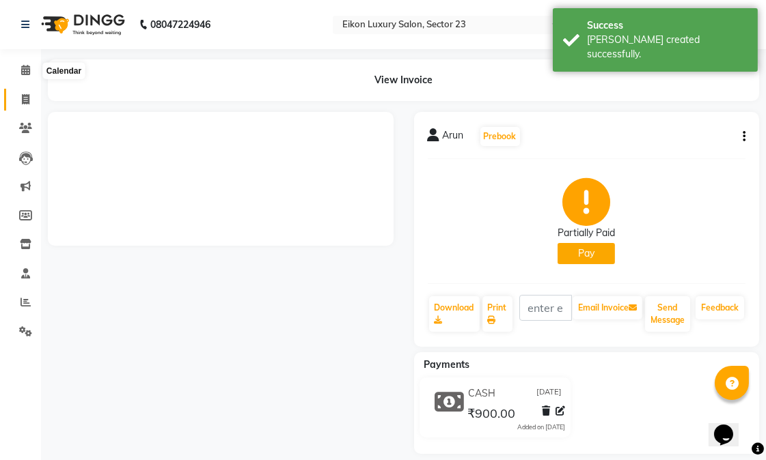
click at [31, 97] on span at bounding box center [26, 100] width 24 height 16
select select "service"
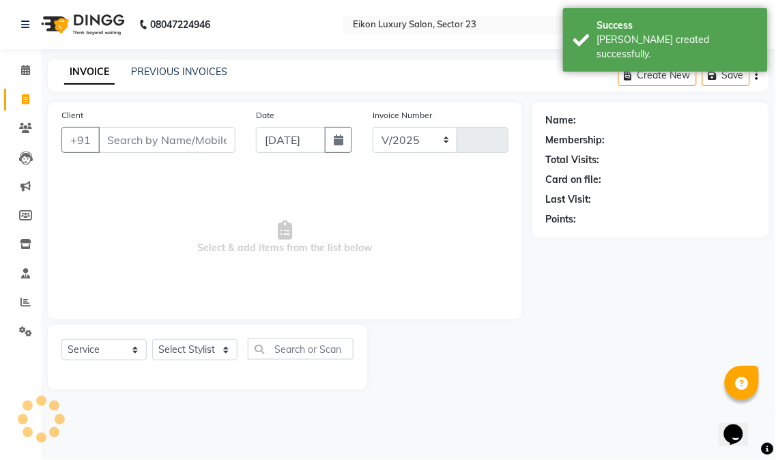
select select "7080"
type input "3948"
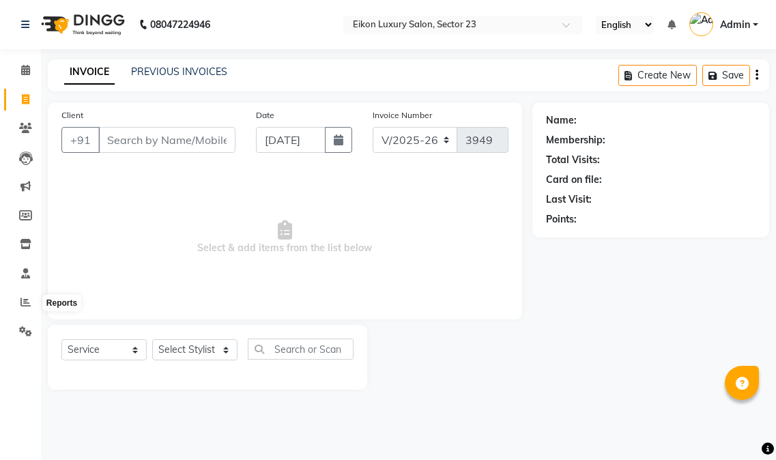
select select "7080"
select select "service"
click at [26, 307] on icon at bounding box center [25, 302] width 10 height 10
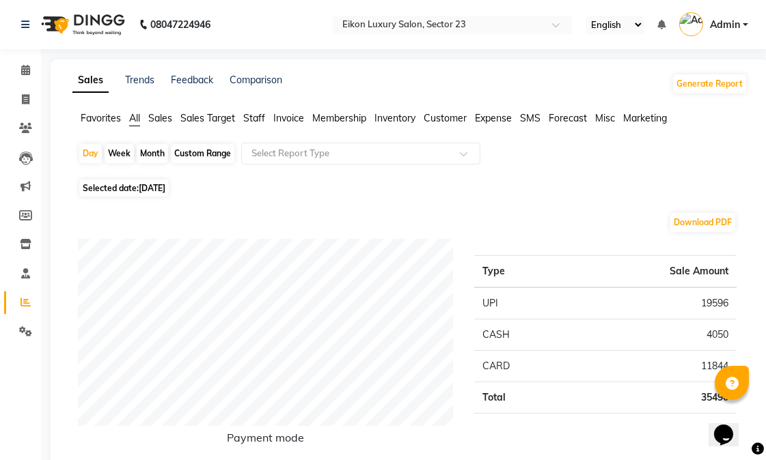
click at [158, 151] on div "Month" at bounding box center [152, 153] width 31 height 19
select select "9"
select select "2025"
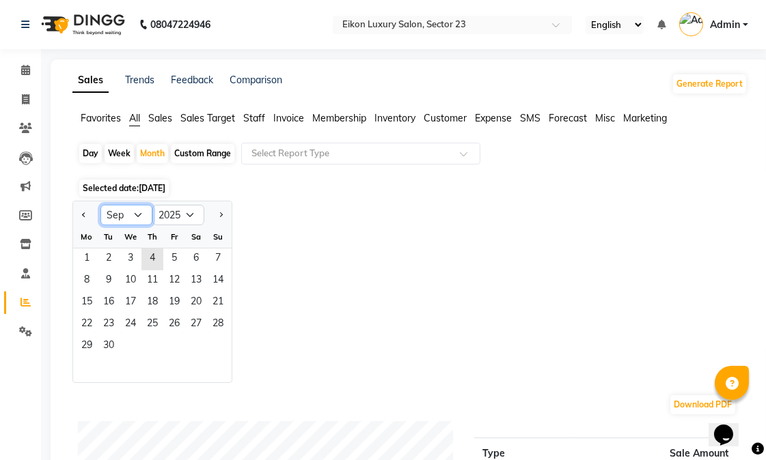
click at [132, 215] on select "Jan Feb Mar Apr May Jun [DATE] Aug Sep Oct Nov Dec" at bounding box center [126, 215] width 52 height 20
select select "5"
click at [100, 205] on select "Jan Feb Mar Apr May Jun [DATE] Aug Sep Oct Nov Dec" at bounding box center [126, 215] width 52 height 20
click at [147, 261] on span "1" at bounding box center [152, 260] width 22 height 22
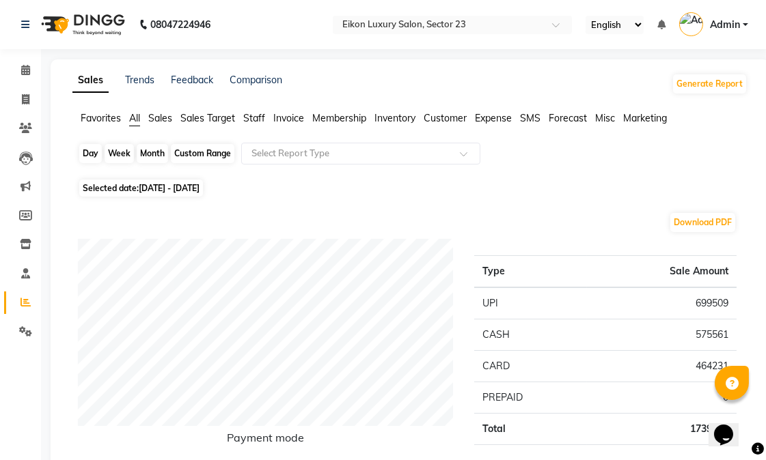
click at [158, 160] on div "Month" at bounding box center [152, 153] width 31 height 19
select select "5"
select select "2025"
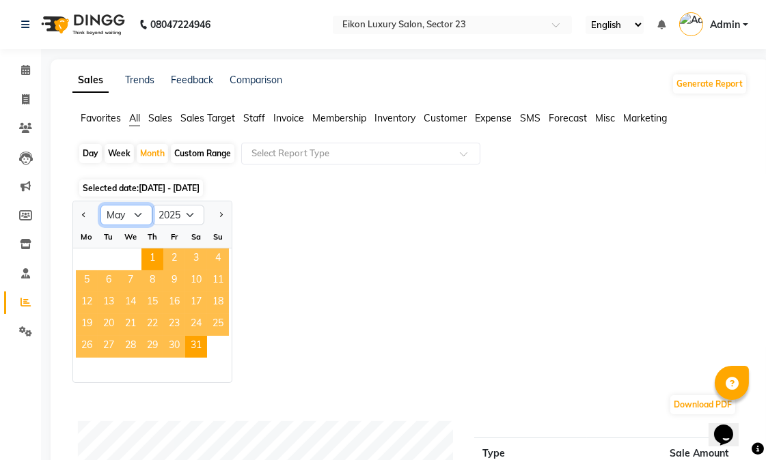
click at [138, 210] on select "Jan Feb Mar Apr May Jun [DATE] Aug Sep Oct Nov Dec" at bounding box center [126, 215] width 52 height 20
select select "6"
click at [100, 205] on select "Jan Feb Mar Apr May Jun [DATE] Aug Sep Oct Nov Dec" at bounding box center [126, 215] width 52 height 20
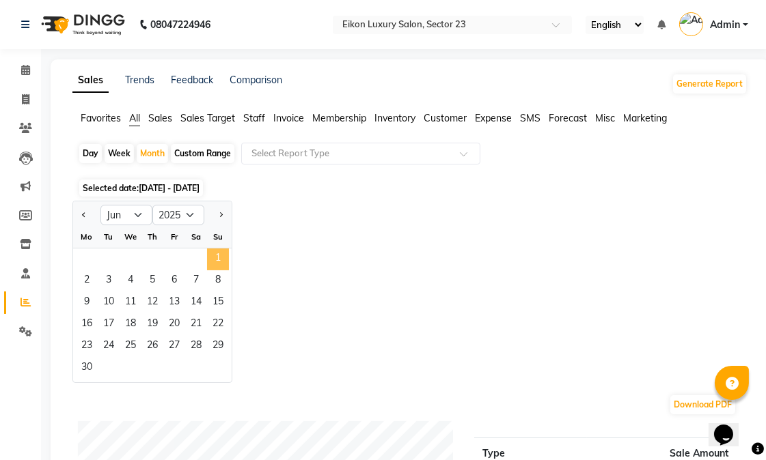
click at [221, 257] on span "1" at bounding box center [218, 260] width 22 height 22
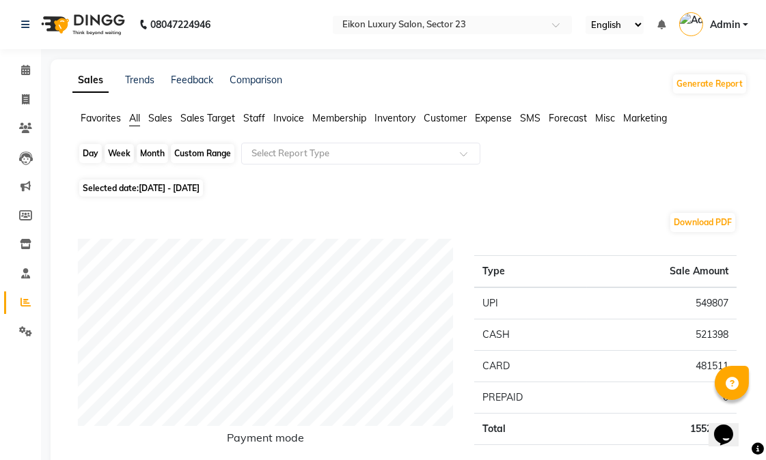
click at [154, 157] on div "Month" at bounding box center [152, 153] width 31 height 19
select select "6"
select select "2025"
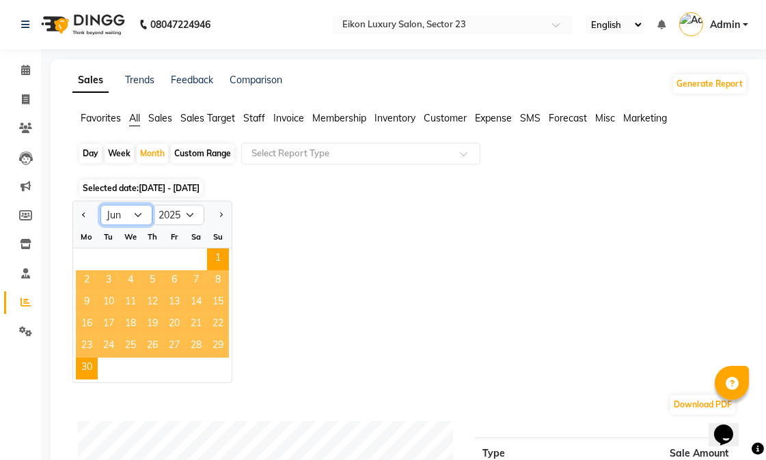
click at [123, 216] on select "Jan Feb Mar Apr May Jun [DATE] Aug Sep Oct Nov Dec" at bounding box center [126, 215] width 52 height 20
select select "7"
click at [100, 205] on select "Jan Feb Mar Apr May Jun [DATE] Aug Sep Oct Nov Dec" at bounding box center [126, 215] width 52 height 20
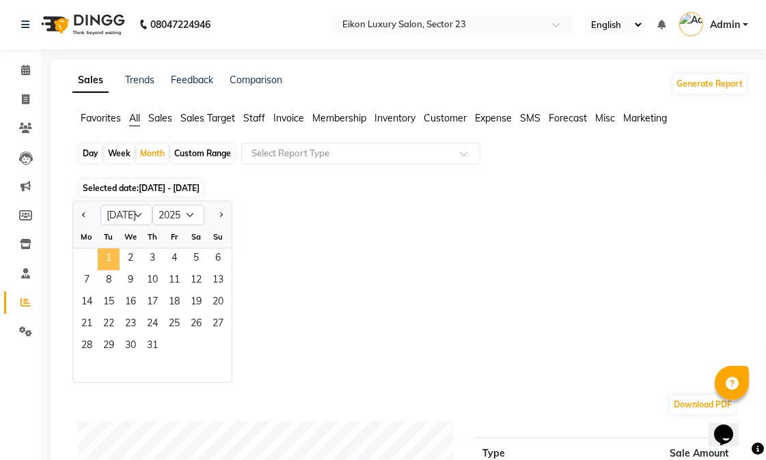
click at [109, 262] on span "1" at bounding box center [109, 260] width 22 height 22
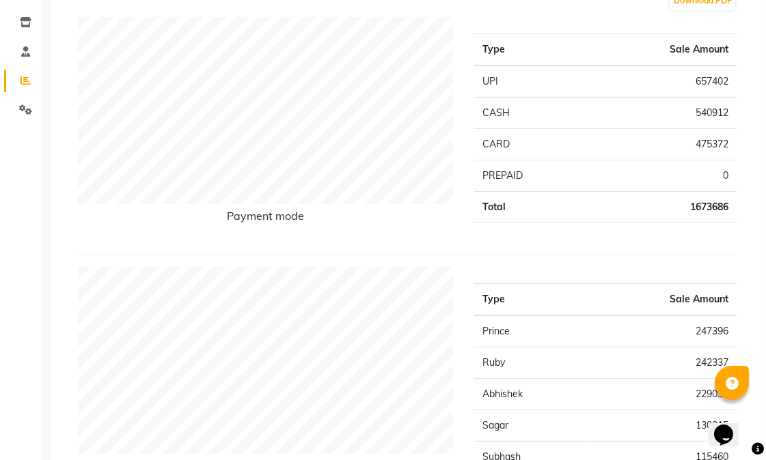
scroll to position [76, 0]
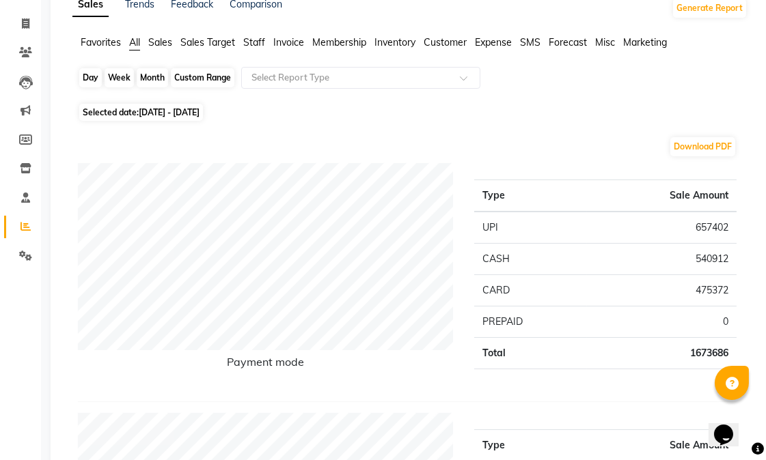
click at [152, 79] on div "Month" at bounding box center [152, 77] width 31 height 19
select select "7"
select select "2025"
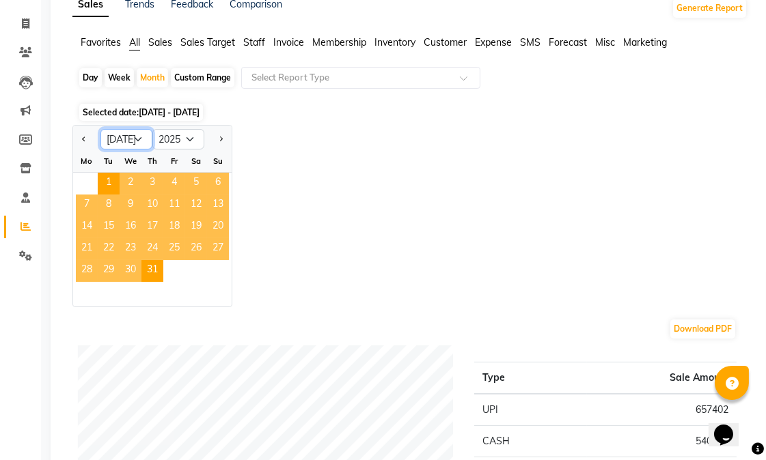
click at [127, 142] on select "Jan Feb Mar Apr May Jun [DATE] Aug Sep Oct Nov Dec" at bounding box center [126, 139] width 52 height 20
select select "8"
click at [100, 129] on select "Jan Feb Mar Apr May Jun [DATE] Aug Sep Oct Nov Dec" at bounding box center [126, 139] width 52 height 20
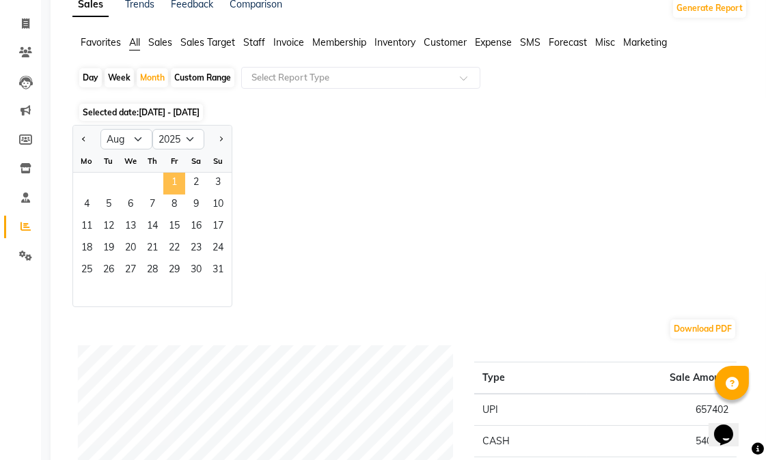
click at [180, 179] on span "1" at bounding box center [174, 184] width 22 height 22
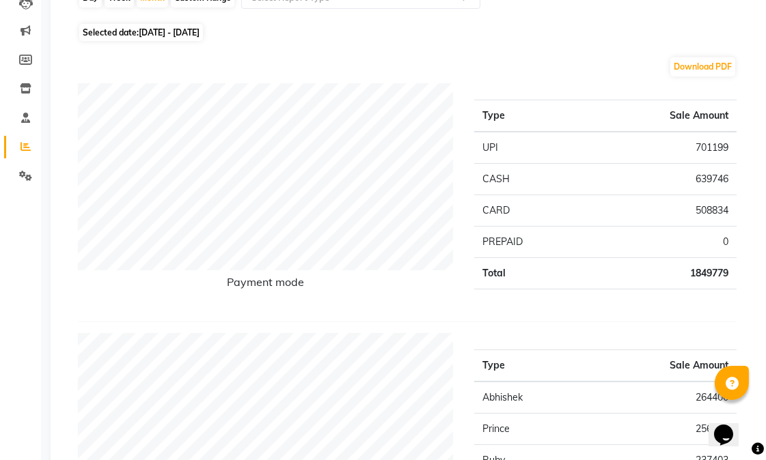
scroll to position [0, 0]
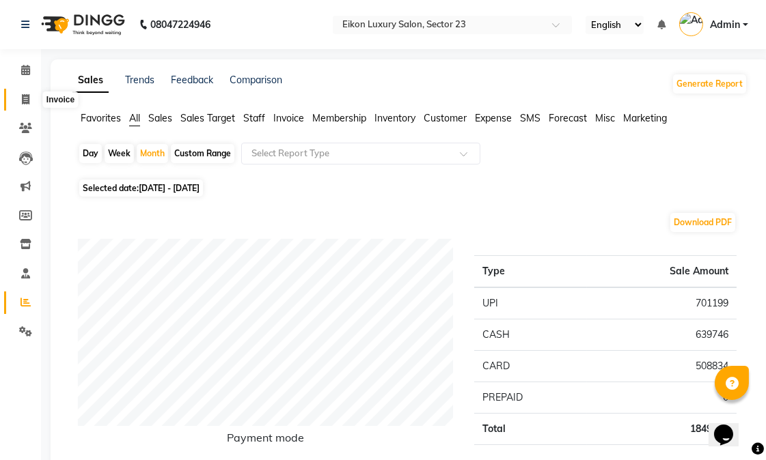
click at [24, 94] on icon at bounding box center [26, 99] width 8 height 10
select select "service"
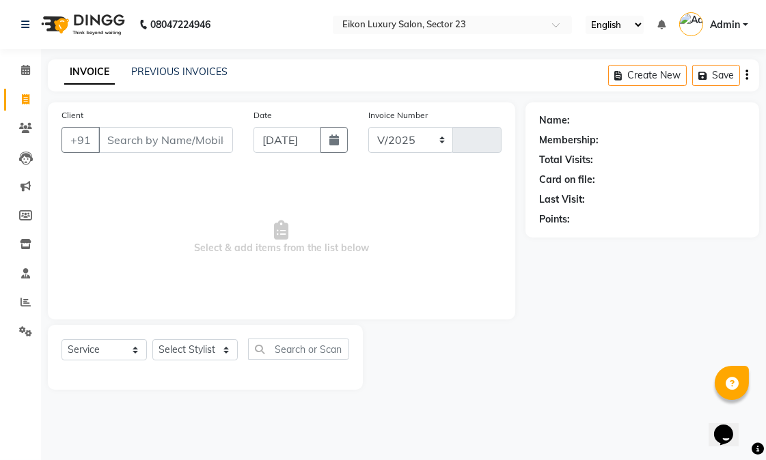
select select "7080"
type input "3949"
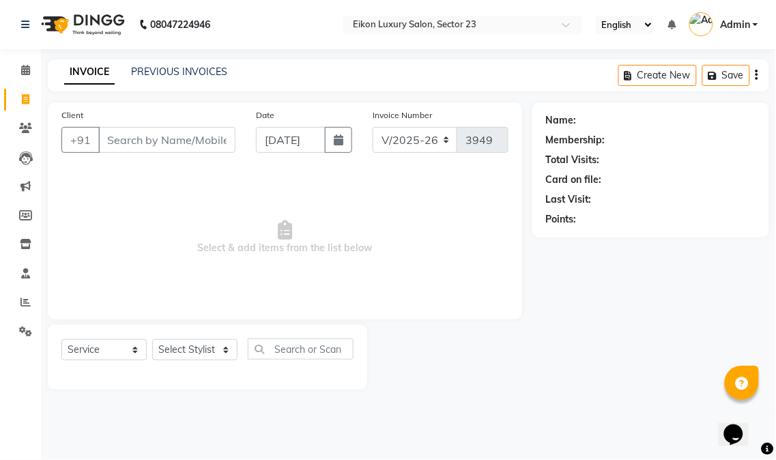
click at [148, 144] on input "Client" at bounding box center [166, 140] width 137 height 26
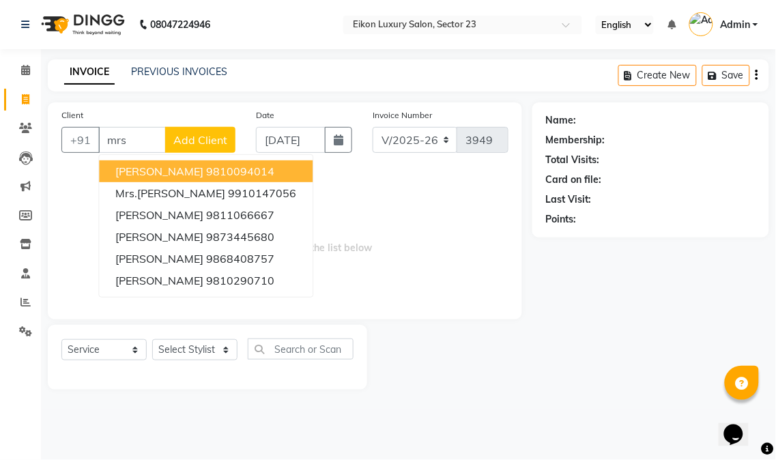
click at [169, 172] on span "[PERSON_NAME]" at bounding box center [159, 172] width 88 height 14
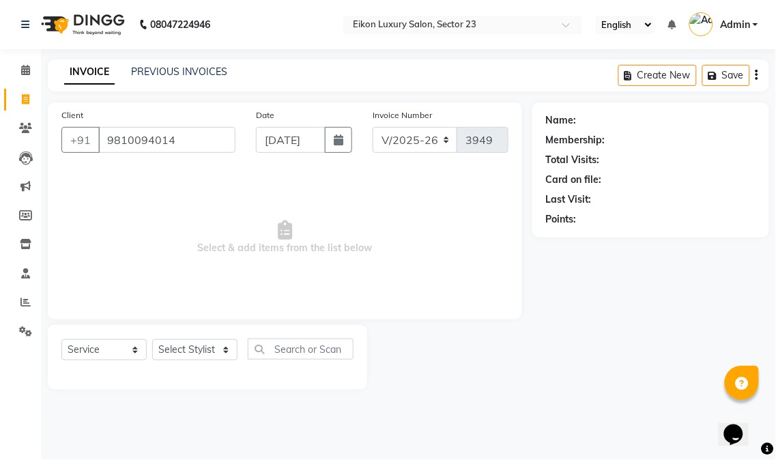
type input "9810094014"
select select "1: Object"
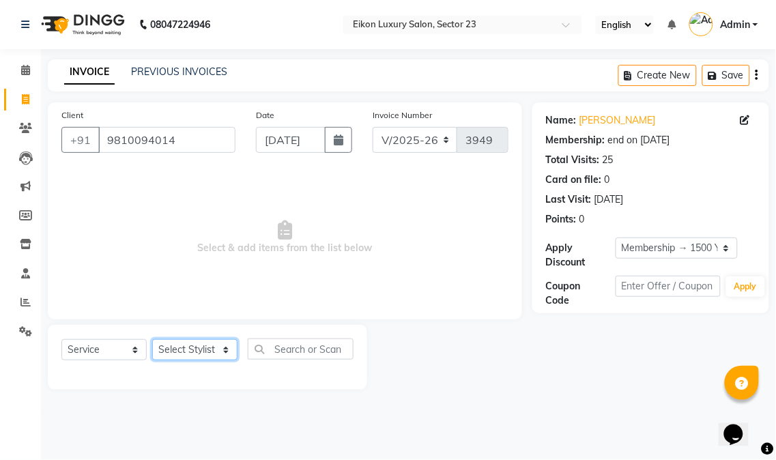
click at [203, 349] on select "Select Stylist Abhishek amit [PERSON_NAME] [PERSON_NAME] [PERSON_NAME] [PERSON_…" at bounding box center [194, 349] width 85 height 21
select select "58953"
click at [152, 340] on select "Select Stylist Abhishek amit [PERSON_NAME] [PERSON_NAME] [PERSON_NAME] [PERSON_…" at bounding box center [194, 349] width 85 height 21
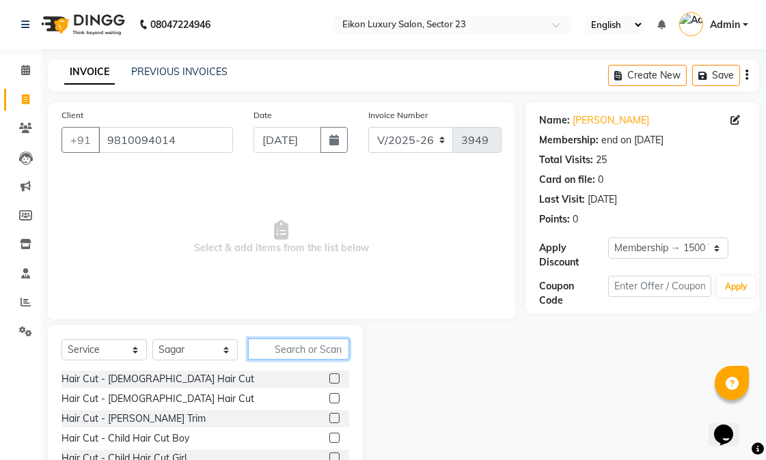
click at [273, 352] on input "text" at bounding box center [298, 349] width 101 height 21
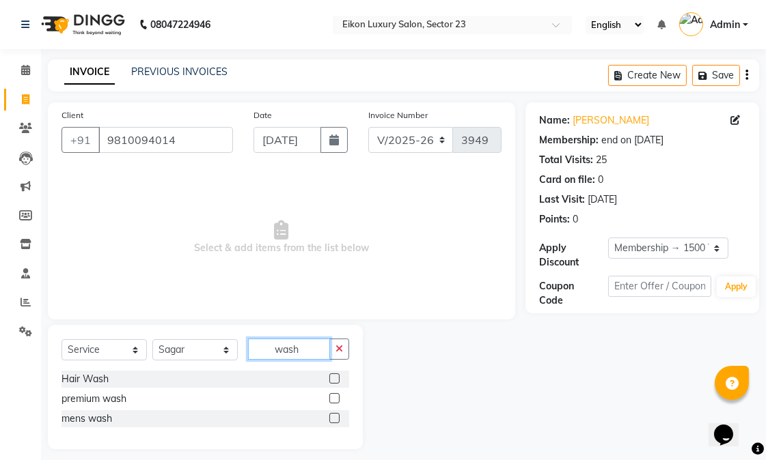
type input "wash"
click at [330, 378] on label at bounding box center [334, 379] width 10 height 10
click at [330, 378] on input "checkbox" at bounding box center [333, 379] width 9 height 9
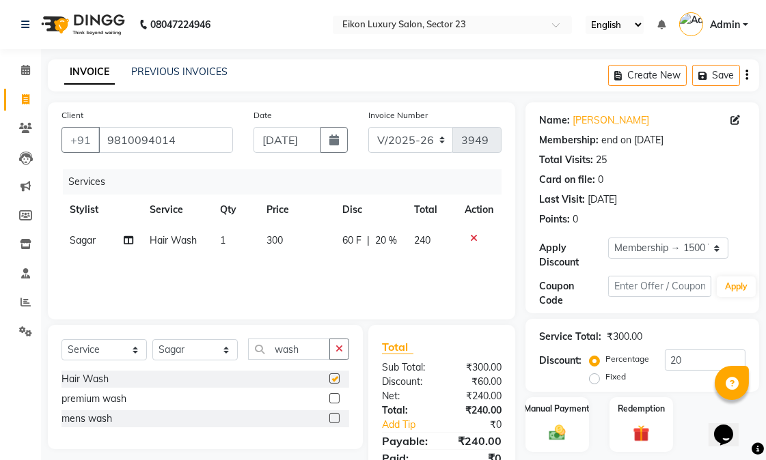
checkbox input "false"
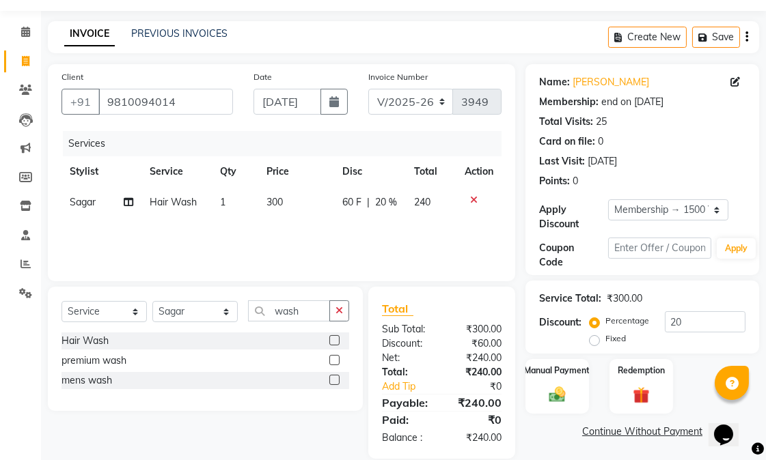
scroll to position [57, 0]
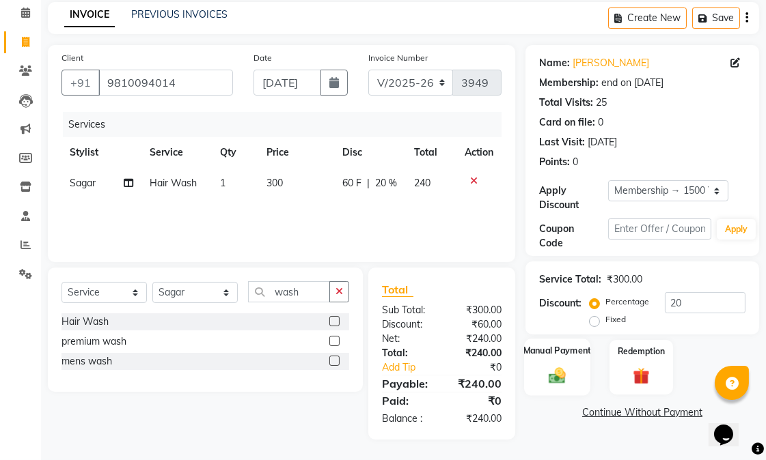
click at [574, 376] on div "Manual Payment" at bounding box center [557, 367] width 66 height 57
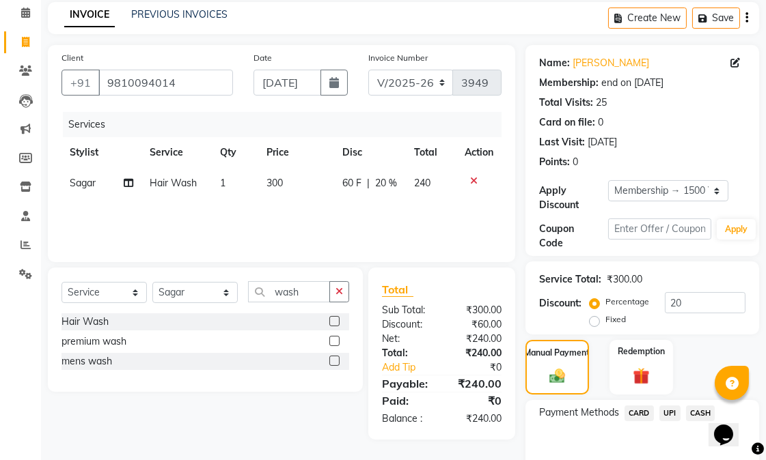
click at [666, 412] on span "UPI" at bounding box center [669, 414] width 21 height 16
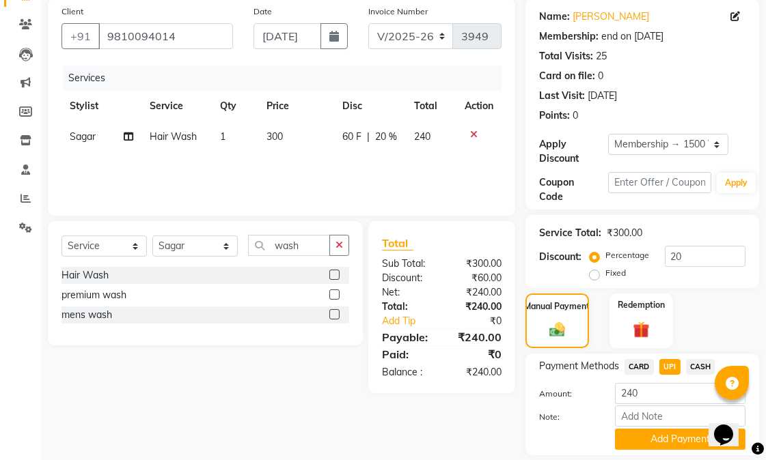
scroll to position [148, 0]
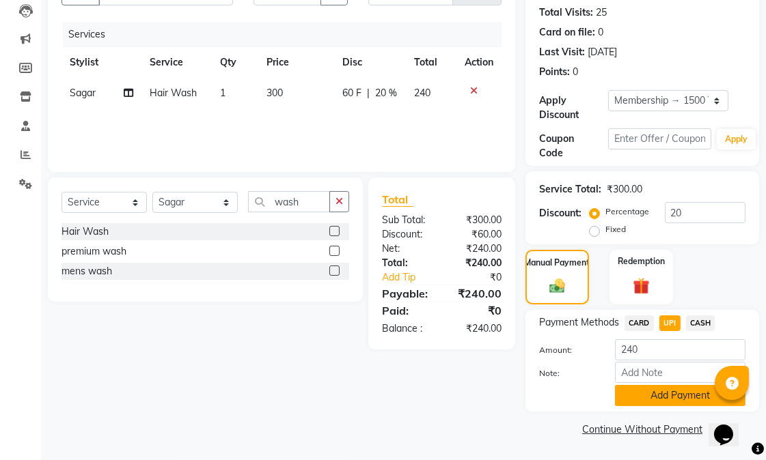
click at [666, 405] on button "Add Payment" at bounding box center [680, 395] width 130 height 21
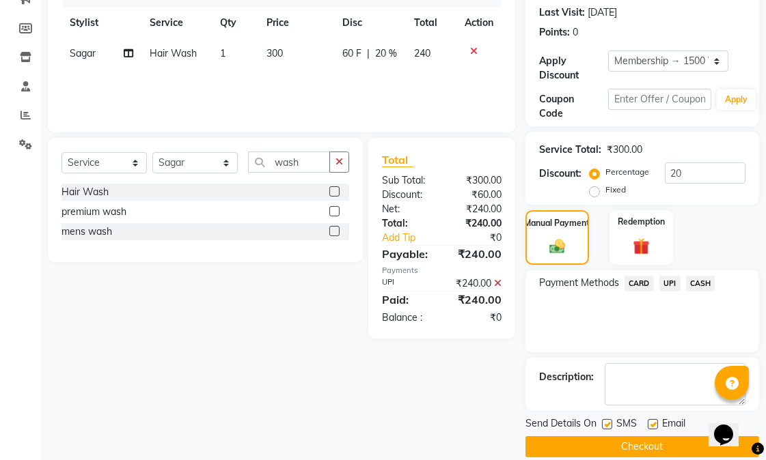
scroll to position [205, 0]
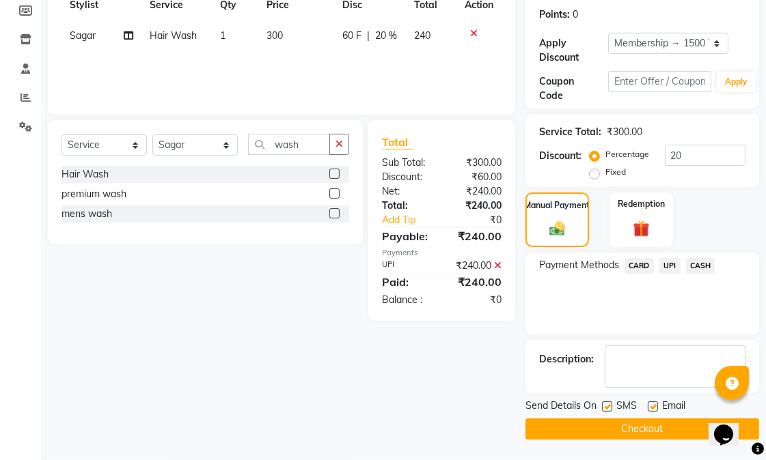
click at [656, 406] on div "Email" at bounding box center [671, 407] width 48 height 17
click at [653, 406] on label at bounding box center [652, 407] width 10 height 10
click at [653, 406] on input "checkbox" at bounding box center [651, 407] width 9 height 9
checkbox input "false"
click at [653, 425] on button "Checkout" at bounding box center [642, 429] width 234 height 21
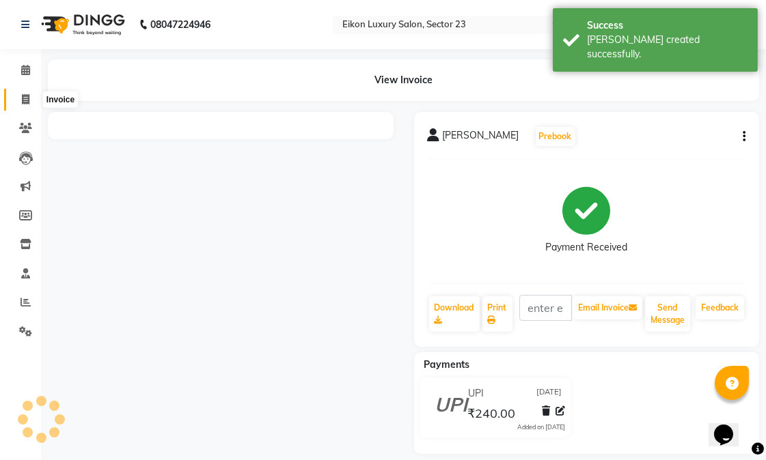
click at [27, 97] on icon at bounding box center [26, 99] width 8 height 10
select select "7080"
select select "service"
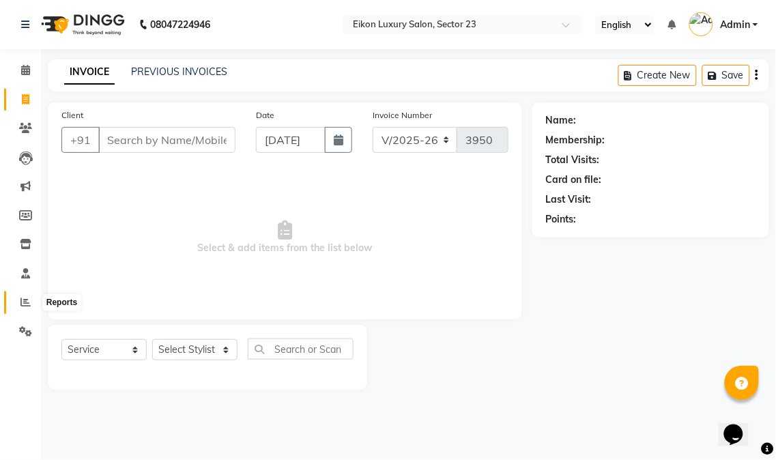
click at [18, 305] on span at bounding box center [26, 303] width 24 height 16
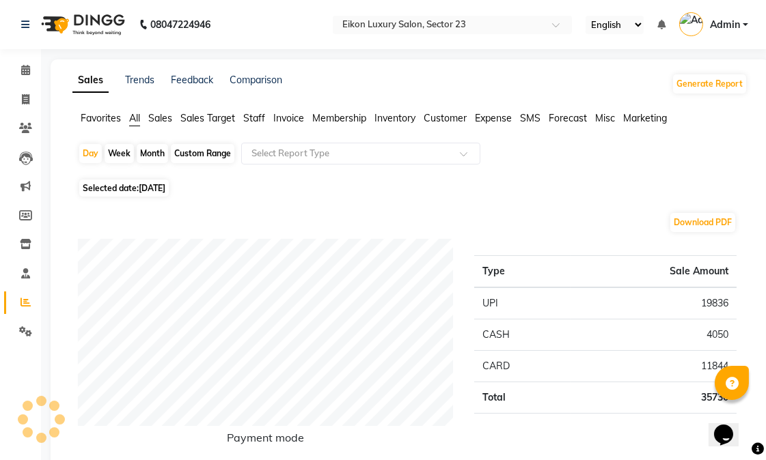
click at [264, 115] on span "Staff" at bounding box center [254, 118] width 22 height 12
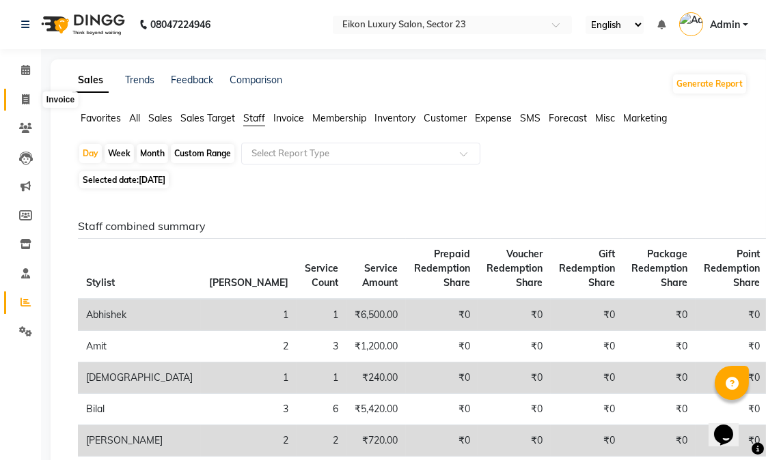
click at [27, 101] on icon at bounding box center [26, 99] width 8 height 10
select select "service"
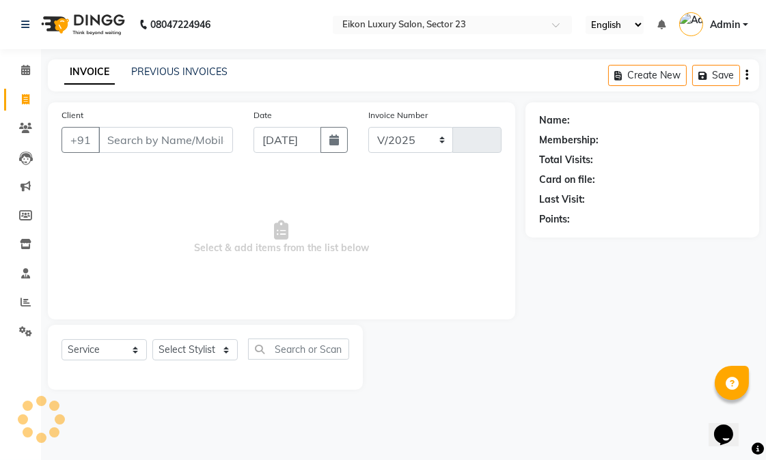
select select "7080"
type input "3950"
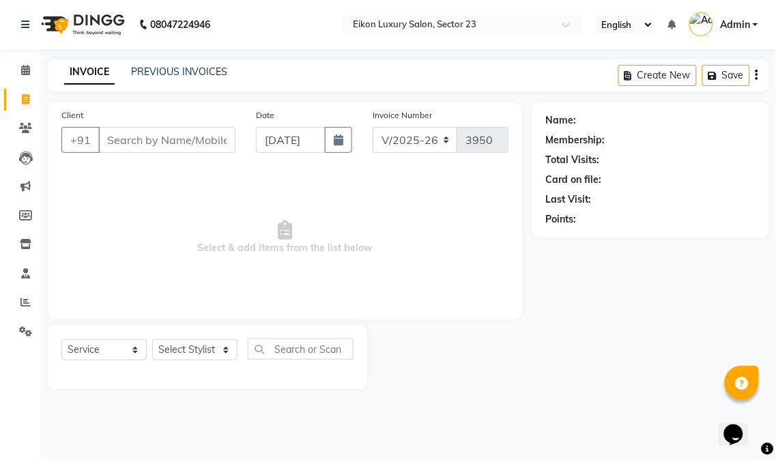
type input ","
type input "m"
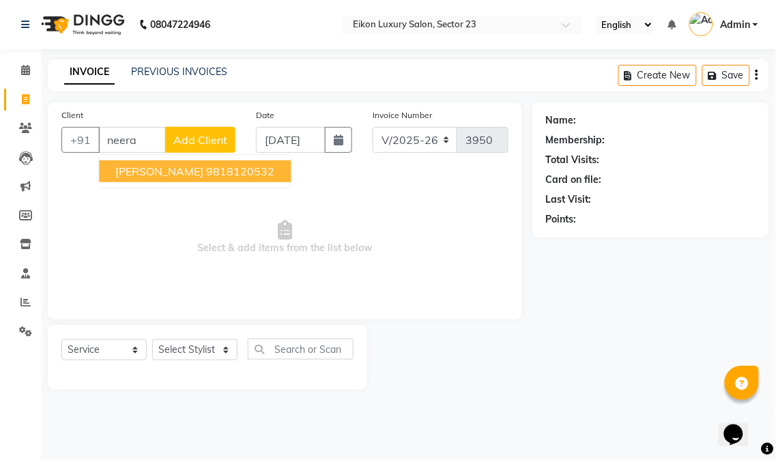
click at [163, 174] on span "[PERSON_NAME]" at bounding box center [159, 172] width 88 height 14
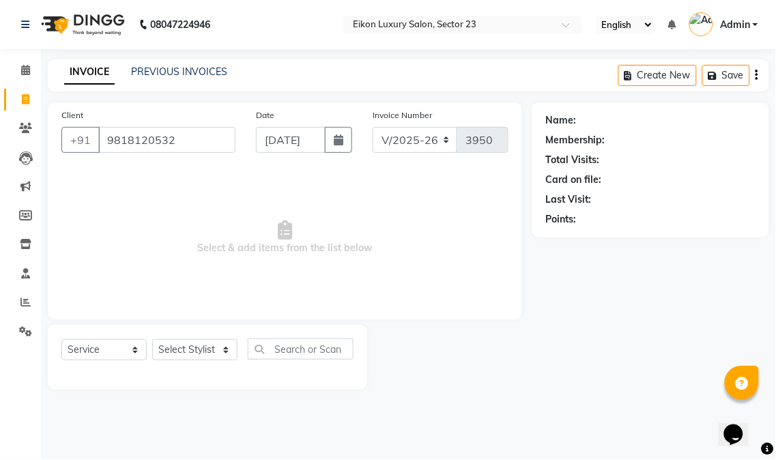
type input "9818120532"
select select "1: Object"
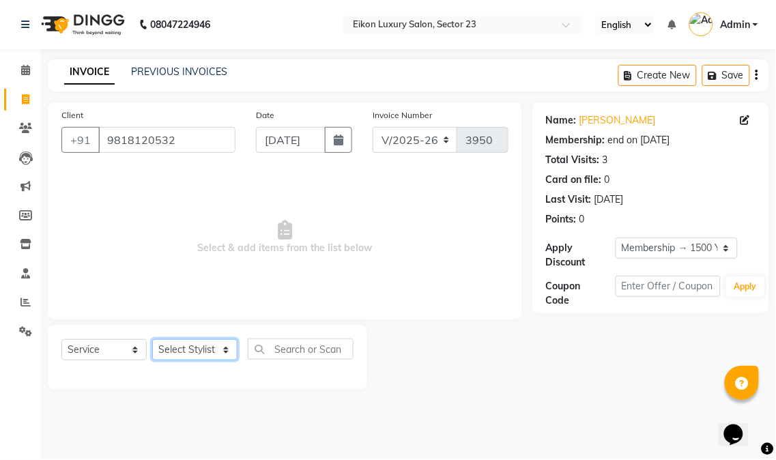
click at [199, 349] on select "Select Stylist Abhishek amit [PERSON_NAME] [PERSON_NAME] [PERSON_NAME] [PERSON_…" at bounding box center [194, 349] width 85 height 21
select select "58948"
click at [152, 340] on select "Select Stylist Abhishek amit [PERSON_NAME] [PERSON_NAME] [PERSON_NAME] [PERSON_…" at bounding box center [194, 349] width 85 height 21
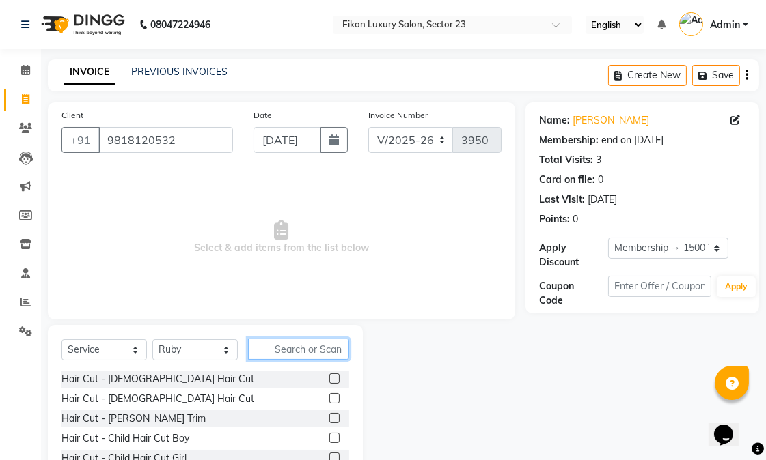
click at [265, 346] on input "text" at bounding box center [298, 349] width 101 height 21
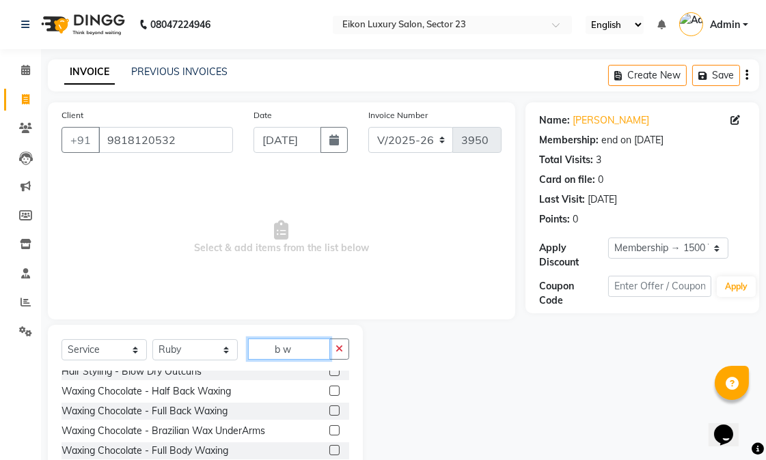
scroll to position [120, 0]
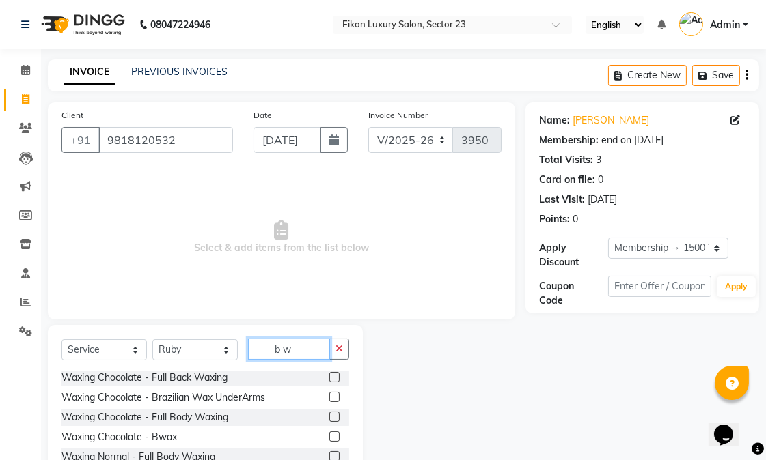
type input "b w"
click at [329, 438] on label at bounding box center [334, 437] width 10 height 10
click at [329, 438] on input "checkbox" at bounding box center [333, 437] width 9 height 9
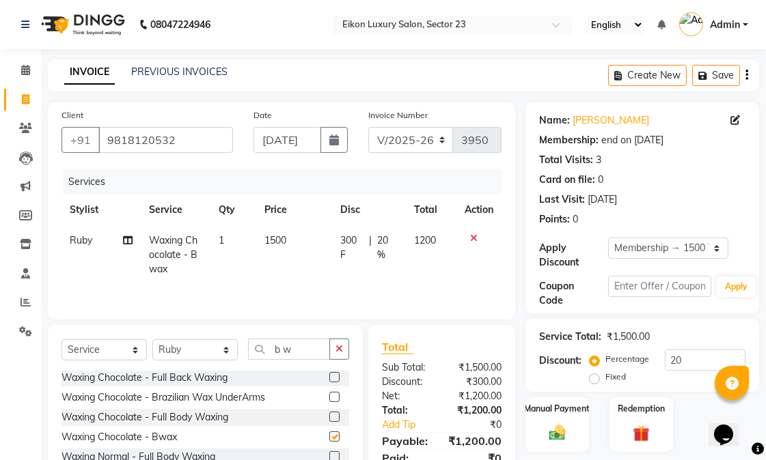
checkbox input "false"
drag, startPoint x: 283, startPoint y: 349, endPoint x: 268, endPoint y: 349, distance: 15.7
click at [268, 349] on input "b w" at bounding box center [289, 349] width 82 height 21
type input "w"
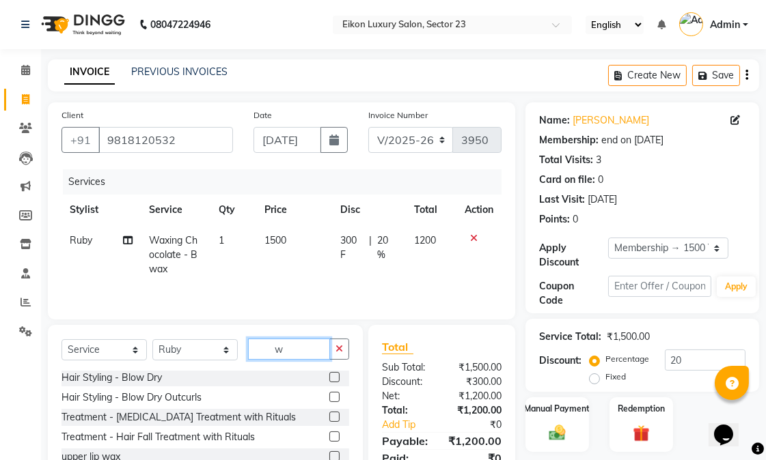
scroll to position [417, 0]
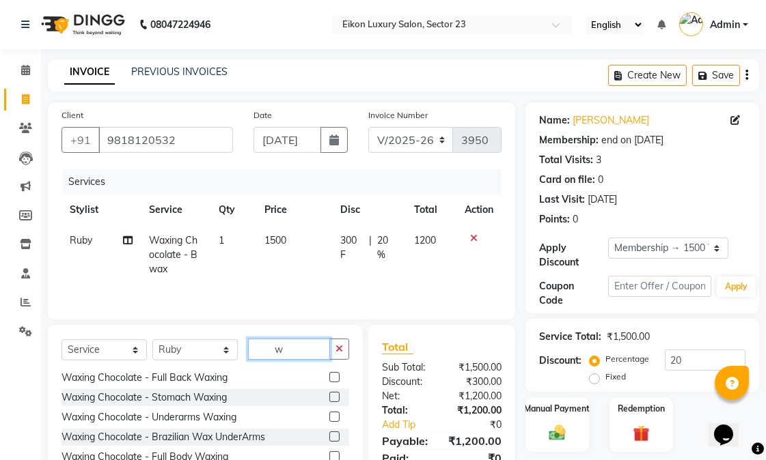
drag, startPoint x: 290, startPoint y: 350, endPoint x: 239, endPoint y: 358, distance: 51.8
click at [239, 358] on div "Select Service Product Membership Package Voucher Prepaid Gift Card Select Styl…" at bounding box center [204, 355] width 287 height 32
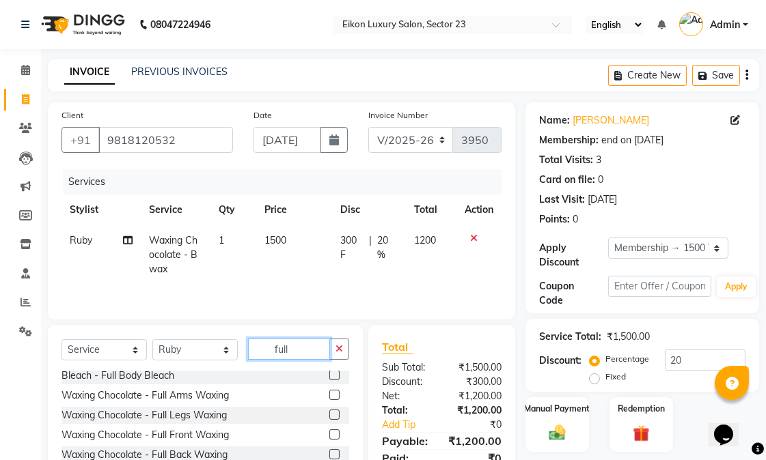
scroll to position [199, 0]
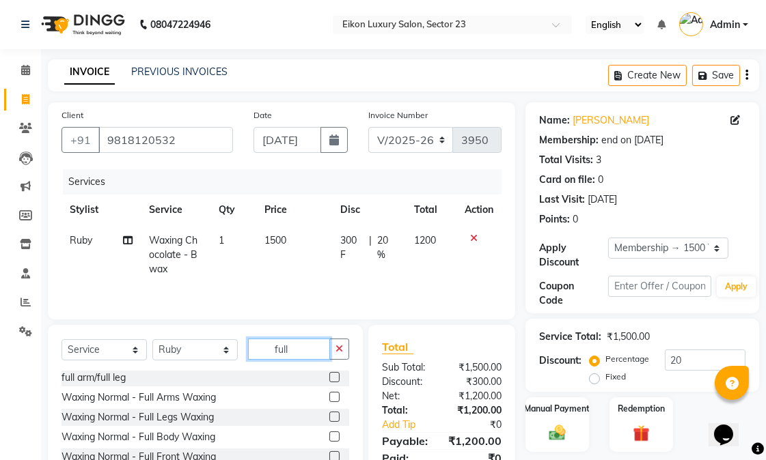
type input "full"
click at [329, 380] on label at bounding box center [334, 377] width 10 height 10
click at [329, 380] on input "checkbox" at bounding box center [333, 378] width 9 height 9
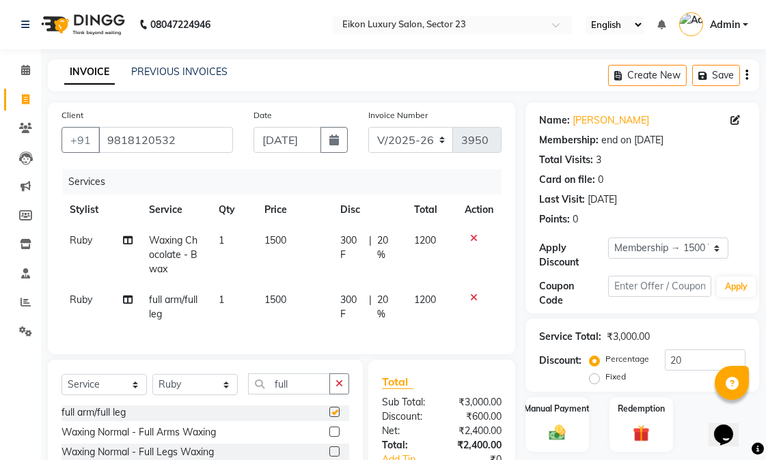
checkbox input "false"
click at [379, 250] on span "20 %" at bounding box center [387, 248] width 20 height 29
select select "58948"
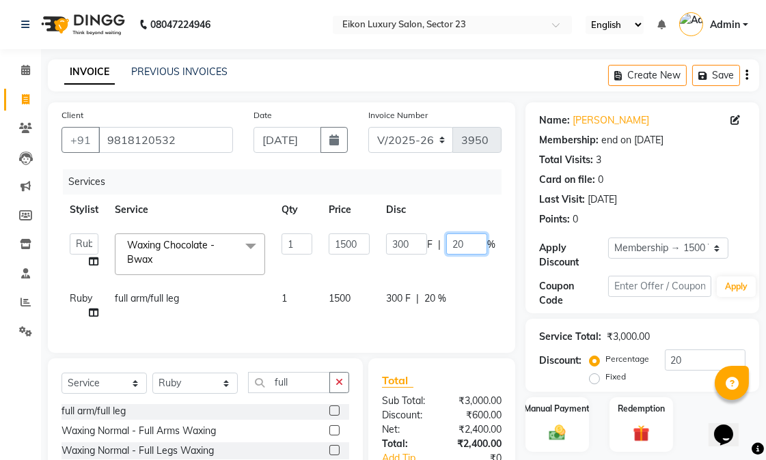
drag, startPoint x: 459, startPoint y: 244, endPoint x: 448, endPoint y: 247, distance: 11.1
click at [448, 247] on input "20" at bounding box center [466, 244] width 41 height 21
click at [385, 319] on td "300 F | 20 %" at bounding box center [441, 305] width 126 height 45
select select "58948"
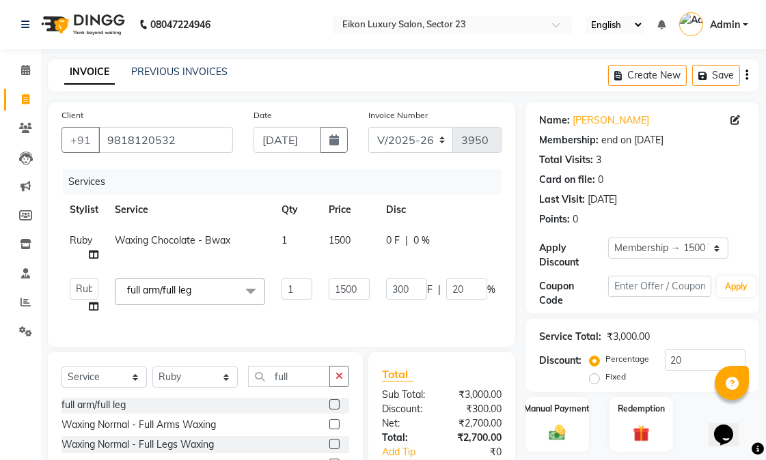
scroll to position [125, 0]
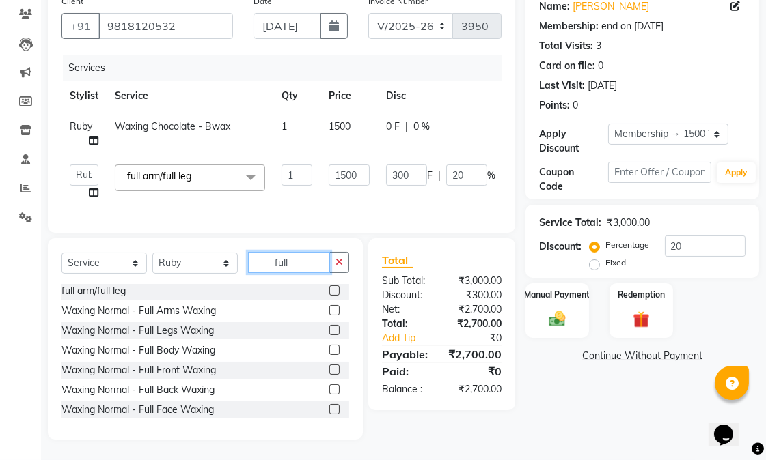
drag, startPoint x: 275, startPoint y: 258, endPoint x: 266, endPoint y: 261, distance: 8.6
click at [266, 261] on input "full" at bounding box center [289, 262] width 82 height 21
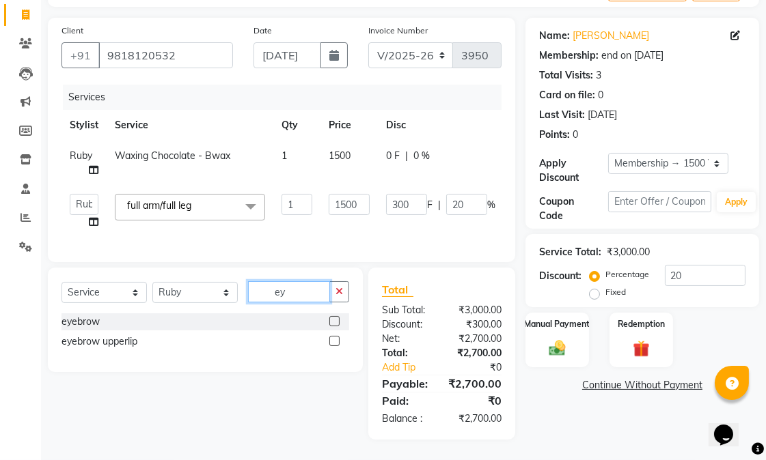
scroll to position [0, 0]
type input "eye"
click at [336, 336] on label at bounding box center [334, 341] width 10 height 10
click at [336, 337] on input "checkbox" at bounding box center [333, 341] width 9 height 9
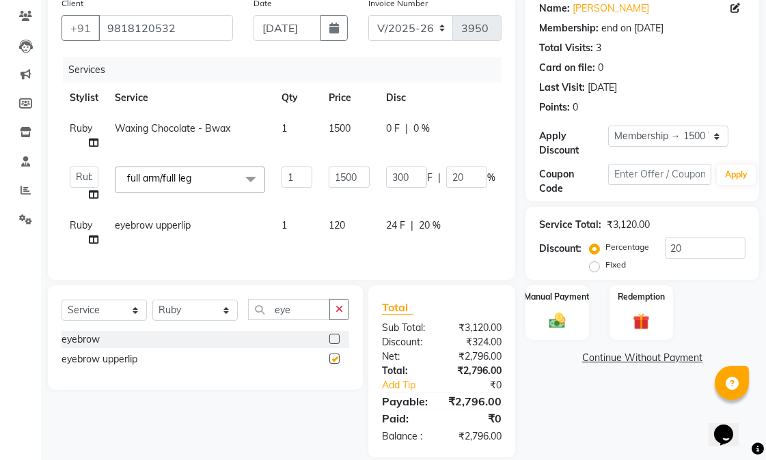
checkbox input "false"
click at [339, 229] on span "120" at bounding box center [336, 225] width 16 height 12
select select "58948"
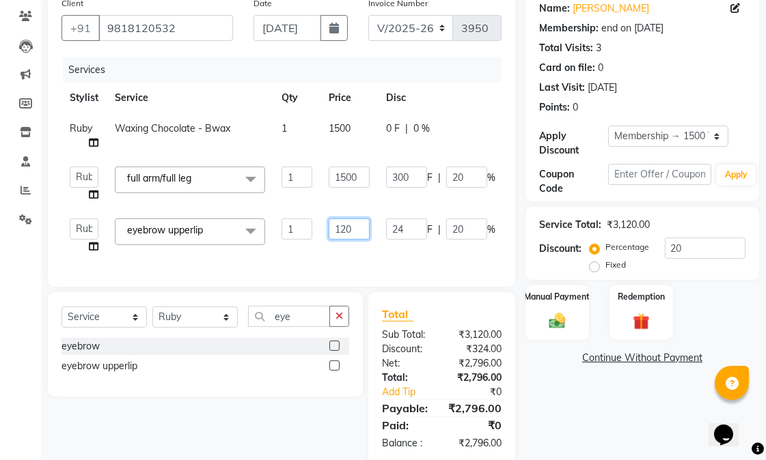
drag, startPoint x: 363, startPoint y: 227, endPoint x: 326, endPoint y: 229, distance: 36.3
click at [326, 229] on td "120" at bounding box center [348, 236] width 57 height 52
type input "360"
click at [326, 253] on td "360" at bounding box center [348, 236] width 57 height 52
select select "58948"
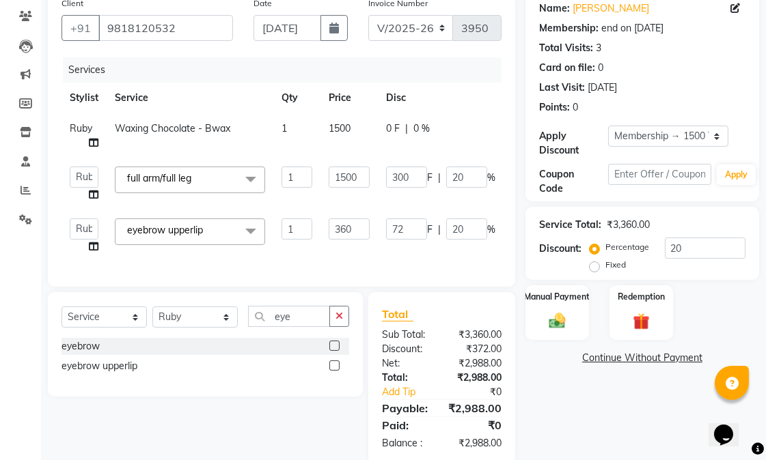
scroll to position [164, 0]
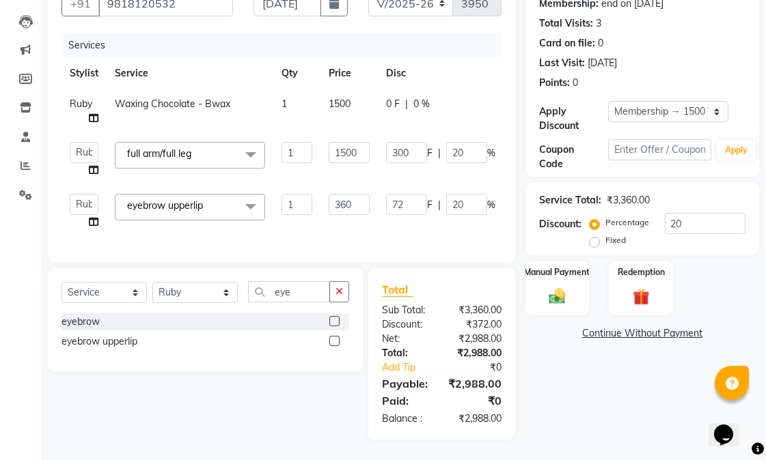
click at [608, 389] on div "Name: [PERSON_NAME] Membership: end on [DATE] Total Visits: 3 Card on file: 0 L…" at bounding box center [647, 203] width 244 height 474
click at [564, 288] on div "Name: [PERSON_NAME] Membership: end on [DATE] Total Visits: 3 Card on file: 0 L…" at bounding box center [647, 203] width 244 height 474
click at [572, 262] on div "Manual Payment" at bounding box center [557, 287] width 66 height 57
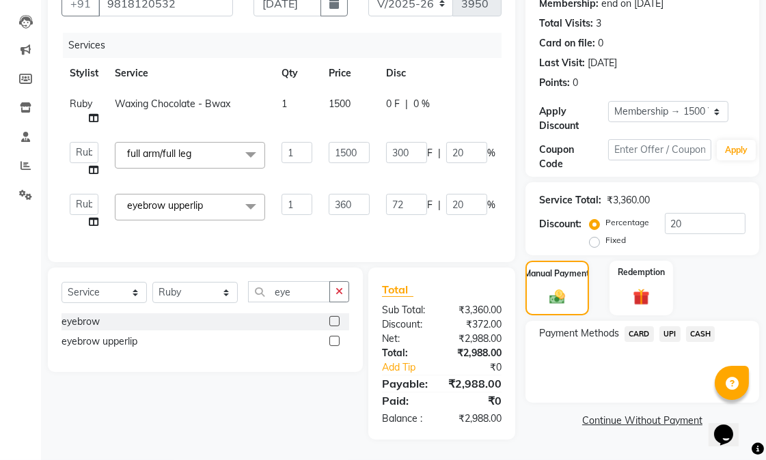
click at [640, 326] on span "CARD" at bounding box center [638, 334] width 29 height 16
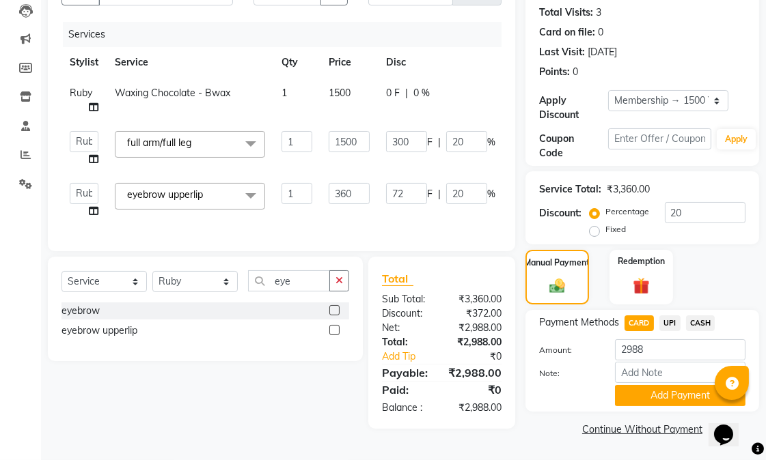
click at [651, 385] on button "Add Payment" at bounding box center [680, 395] width 130 height 21
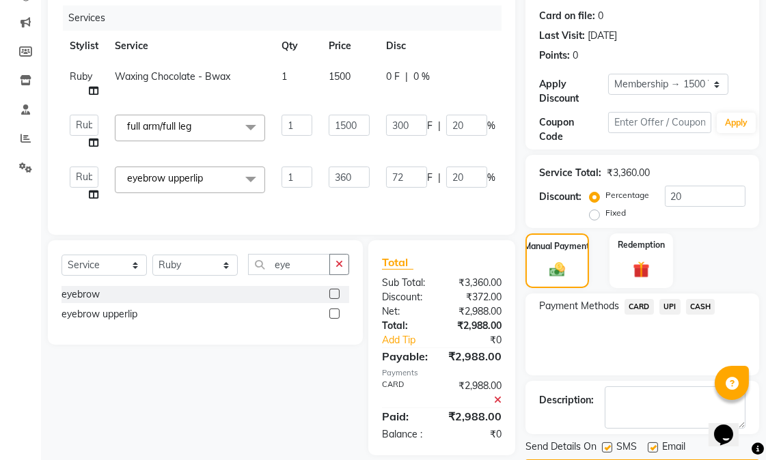
scroll to position [207, 0]
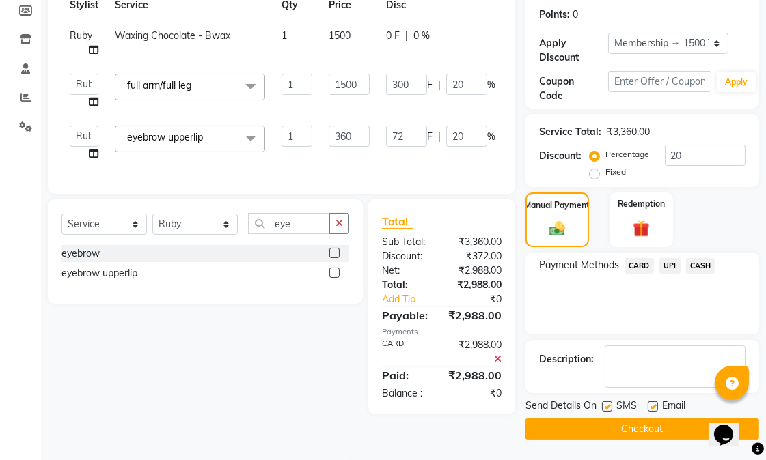
click at [652, 402] on label at bounding box center [652, 407] width 10 height 10
click at [652, 403] on input "checkbox" at bounding box center [651, 407] width 9 height 9
checkbox input "false"
click at [610, 408] on label at bounding box center [607, 407] width 10 height 10
click at [610, 408] on input "checkbox" at bounding box center [606, 407] width 9 height 9
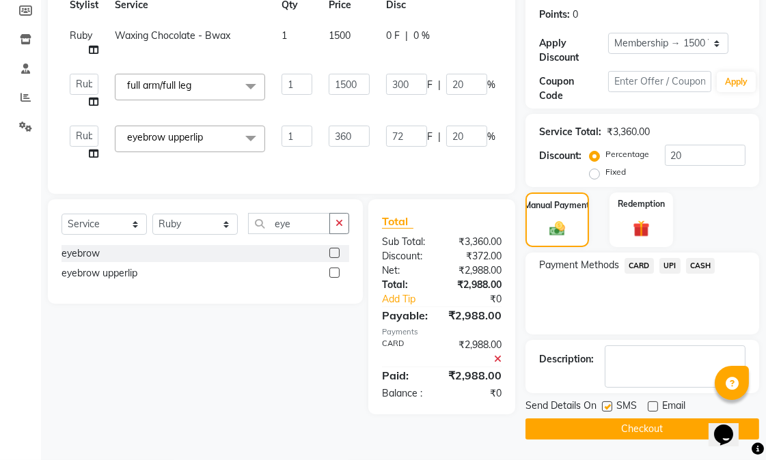
checkbox input "false"
click at [610, 421] on button "Checkout" at bounding box center [642, 429] width 234 height 21
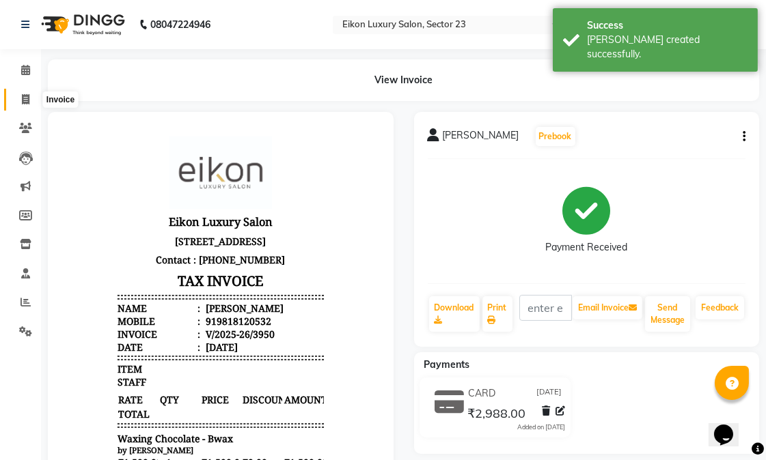
click at [18, 102] on span at bounding box center [26, 100] width 24 height 16
select select "7080"
select select "service"
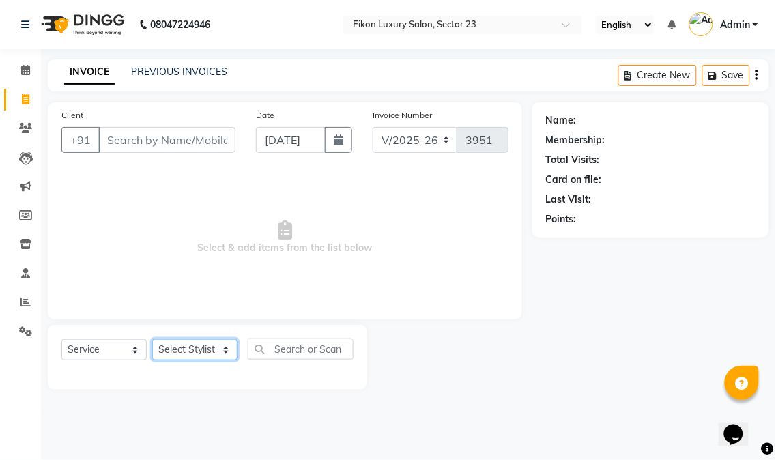
click at [337, 460] on html "08047224946 Select Location × Eikon Luxury Salon, Sector 23 English ENGLISH Esp…" at bounding box center [388, 230] width 776 height 460
click at [367, 414] on div "08047224946 Select Location × Eikon Luxury Salon, Sector 23 English ENGLISH Esp…" at bounding box center [388, 230] width 776 height 460
click at [28, 303] on icon at bounding box center [25, 302] width 10 height 10
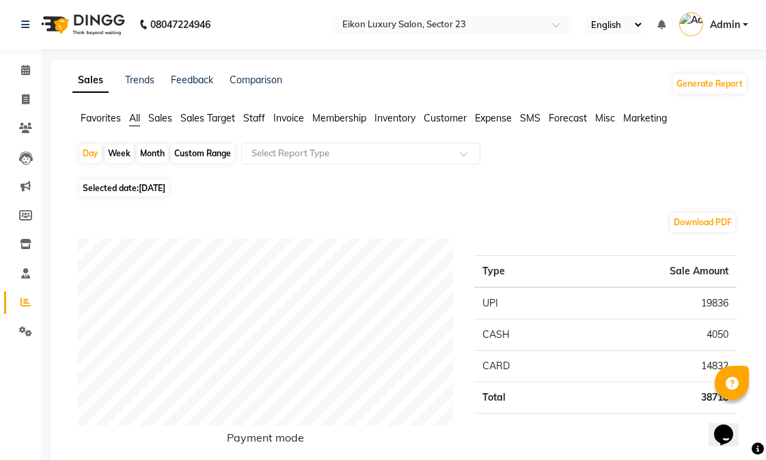
click at [154, 152] on div "Month" at bounding box center [152, 153] width 31 height 19
select select "9"
select select "2025"
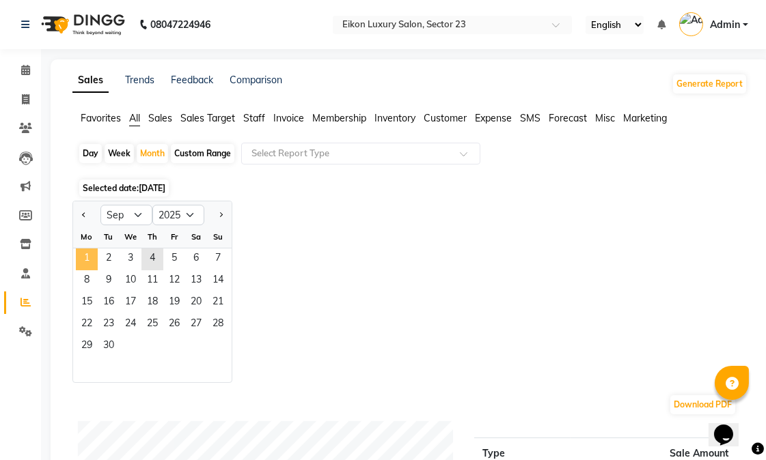
click at [90, 259] on span "1" at bounding box center [87, 260] width 22 height 22
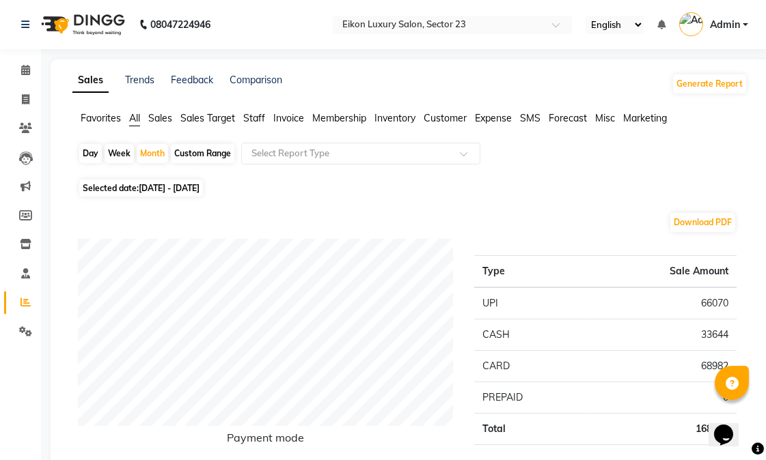
click at [257, 117] on span "Staff" at bounding box center [254, 118] width 22 height 12
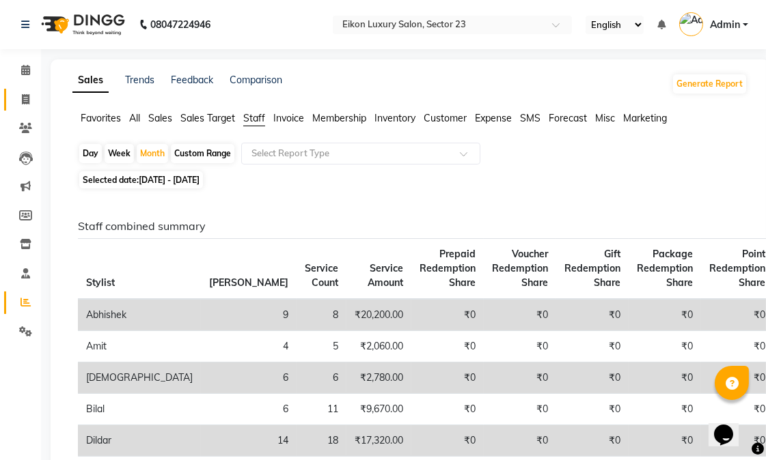
click at [22, 104] on icon at bounding box center [26, 99] width 8 height 10
select select "7080"
select select "service"
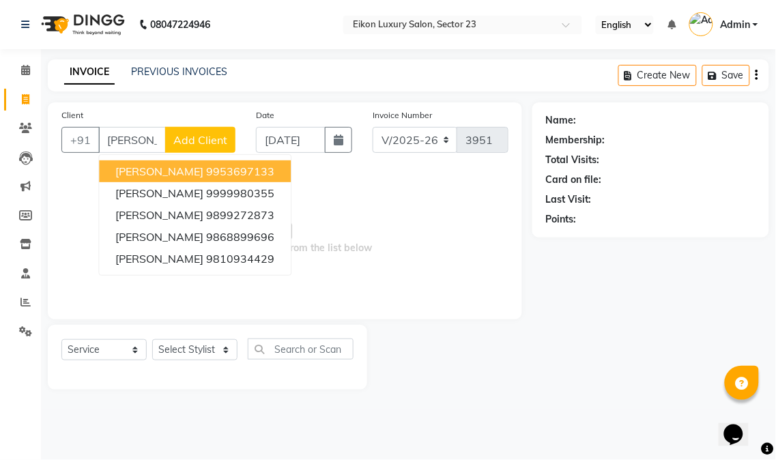
click at [172, 165] on span "[PERSON_NAME]" at bounding box center [159, 172] width 88 height 14
type input "9953697133"
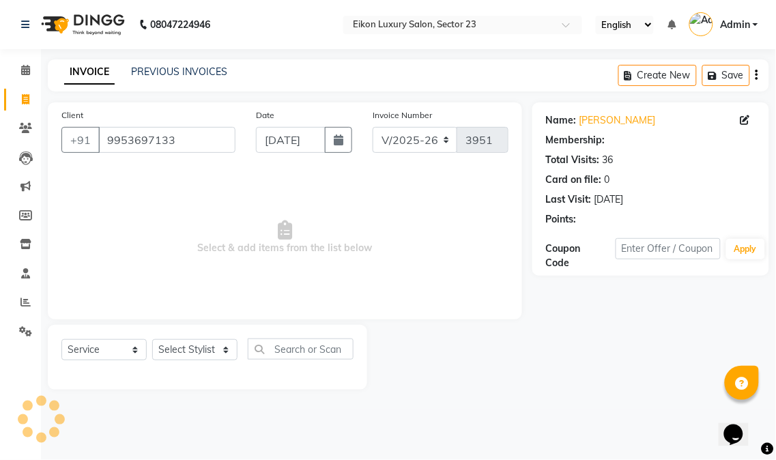
select select "1: Object"
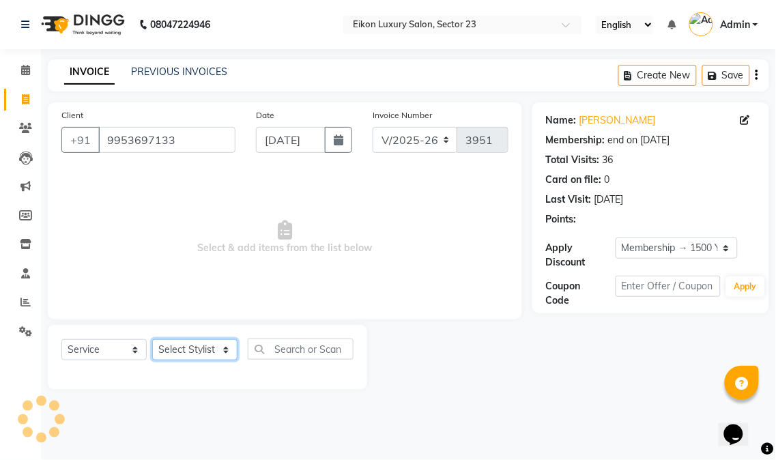
click at [189, 350] on select "Select Stylist Abhishek amit [PERSON_NAME] [PERSON_NAME] [PERSON_NAME] [PERSON_…" at bounding box center [194, 349] width 85 height 21
select select "58946"
click at [152, 340] on select "Select Stylist Abhishek amit [PERSON_NAME] [PERSON_NAME] [PERSON_NAME] [PERSON_…" at bounding box center [194, 349] width 85 height 21
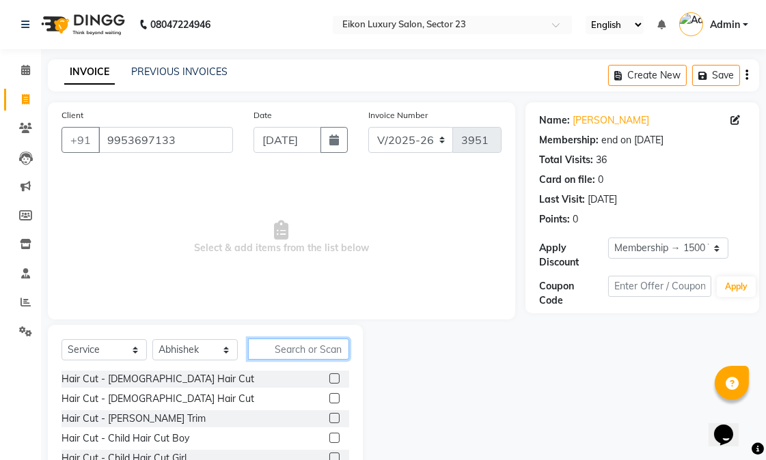
click at [291, 345] on input "text" at bounding box center [298, 349] width 101 height 21
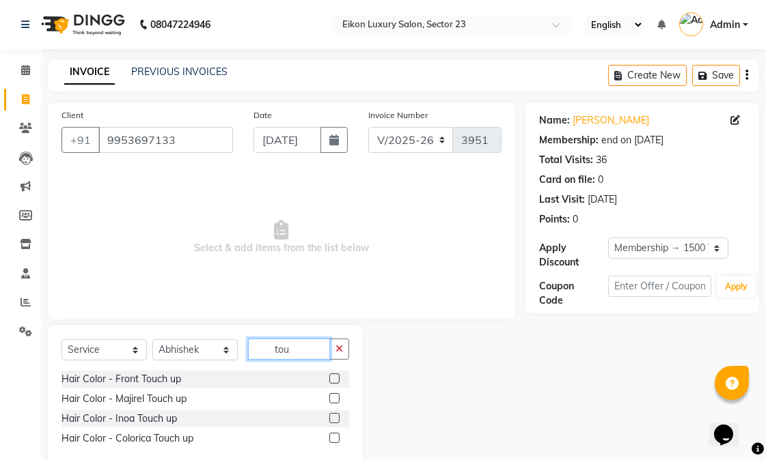
type input "tou"
click at [335, 382] on label at bounding box center [334, 379] width 10 height 10
click at [335, 382] on input "checkbox" at bounding box center [333, 379] width 9 height 9
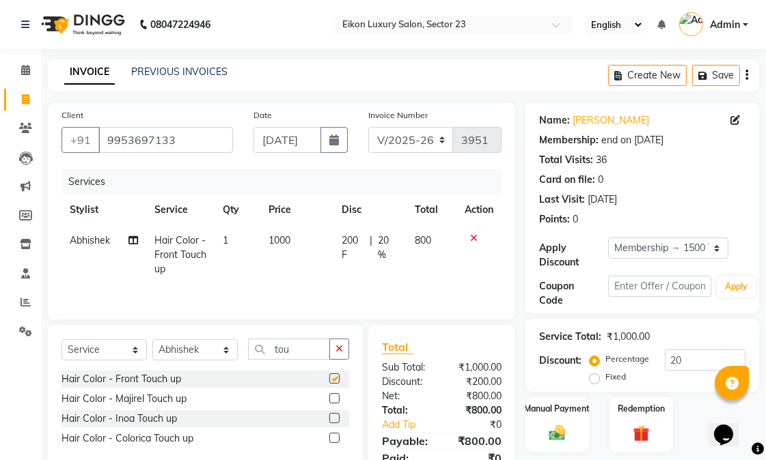
checkbox input "false"
click at [332, 397] on label at bounding box center [334, 398] width 10 height 10
click at [332, 397] on input "checkbox" at bounding box center [333, 399] width 9 height 9
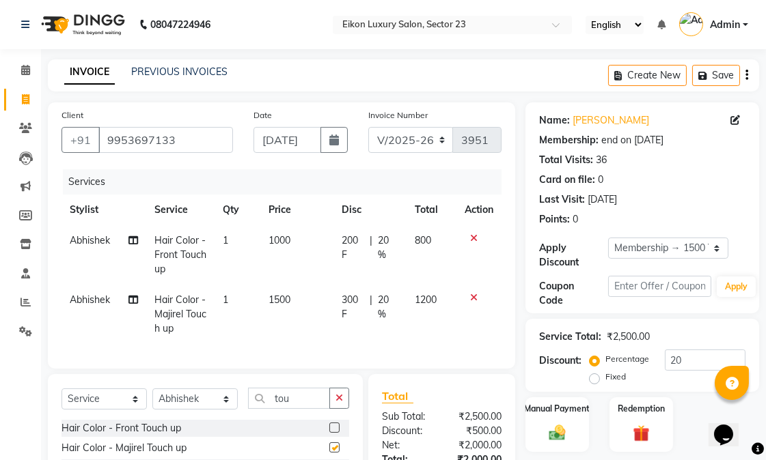
checkbox input "false"
click at [473, 240] on icon at bounding box center [474, 239] width 8 height 10
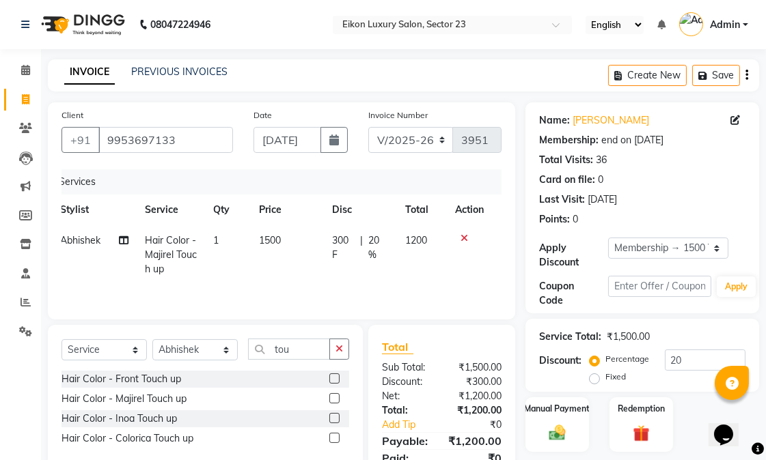
scroll to position [75, 0]
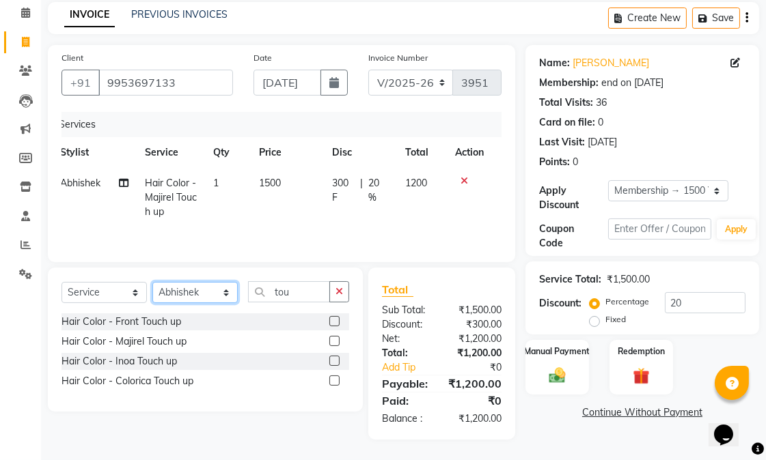
click at [210, 284] on select "Select Stylist Abhishek amit [PERSON_NAME] [PERSON_NAME] [PERSON_NAME] [PERSON_…" at bounding box center [194, 292] width 85 height 21
select select "58957"
click at [152, 282] on select "Select Stylist Abhishek amit [PERSON_NAME] [PERSON_NAME] [PERSON_NAME] [PERSON_…" at bounding box center [194, 292] width 85 height 21
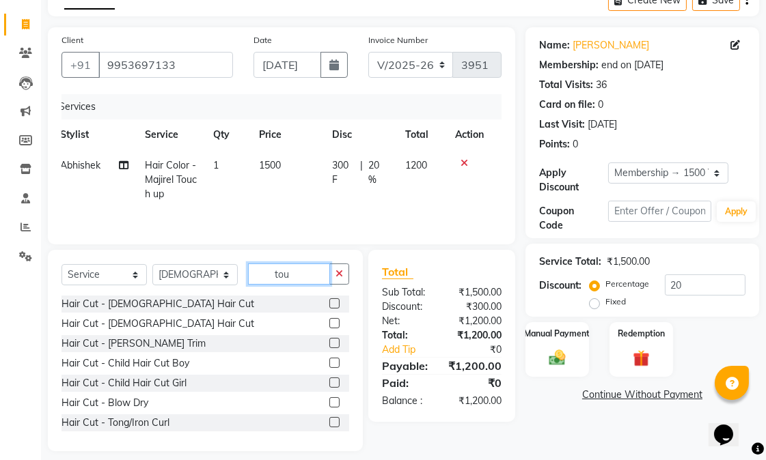
drag, startPoint x: 290, startPoint y: 277, endPoint x: 266, endPoint y: 283, distance: 24.0
click at [266, 283] on input "tou" at bounding box center [289, 274] width 82 height 21
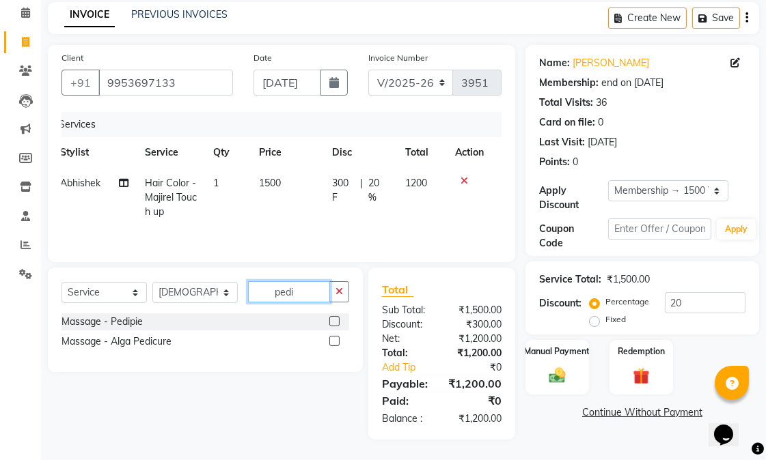
type input "pedi"
click at [335, 316] on label at bounding box center [334, 321] width 10 height 10
click at [335, 318] on input "checkbox" at bounding box center [333, 322] width 9 height 9
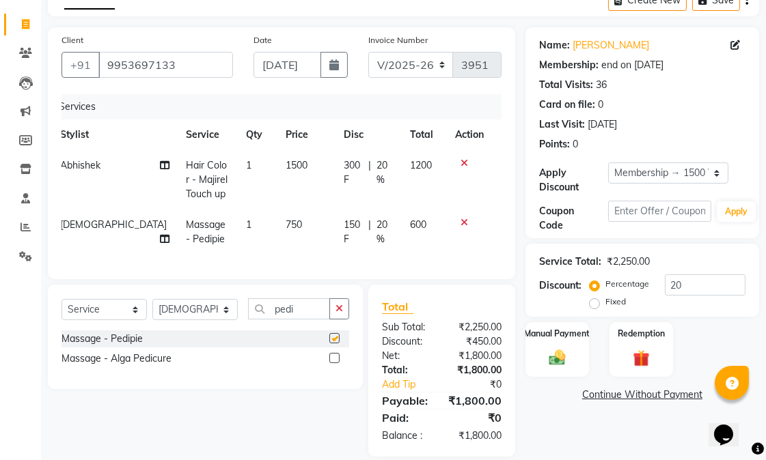
checkbox input "false"
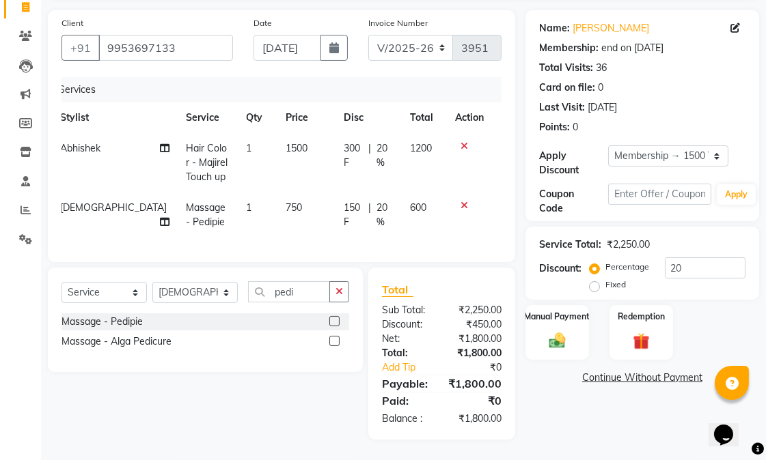
click at [585, 417] on div "Name: [PERSON_NAME] Membership: end on [DATE] Total Visits: 36 Card on file: 0 …" at bounding box center [647, 225] width 244 height 430
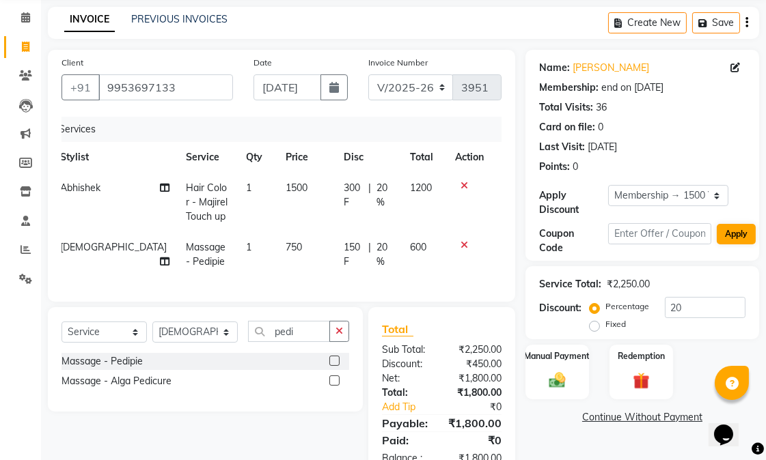
scroll to position [0, 0]
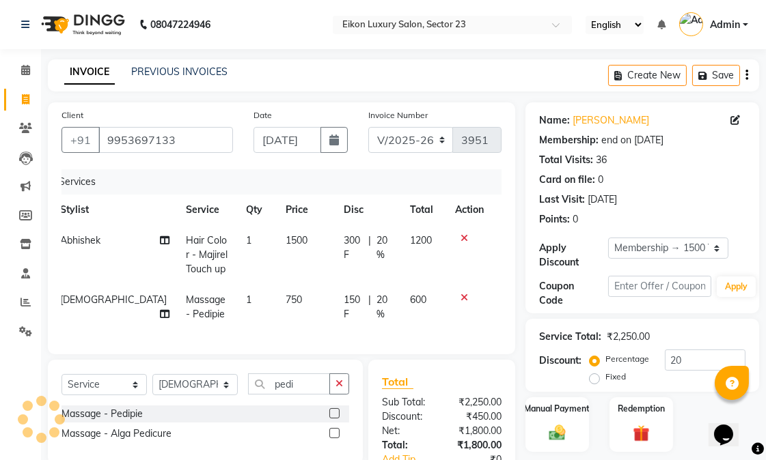
click at [466, 296] on icon at bounding box center [464, 298] width 8 height 10
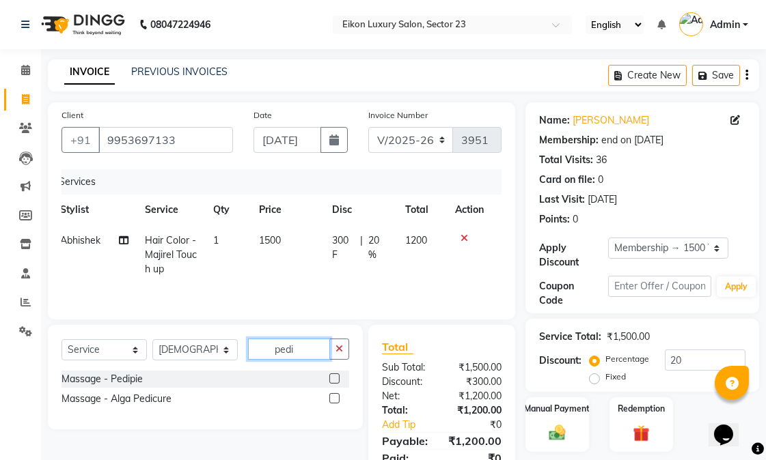
drag, startPoint x: 311, startPoint y: 350, endPoint x: 263, endPoint y: 361, distance: 49.0
click at [263, 360] on div "pedi" at bounding box center [299, 349] width 100 height 21
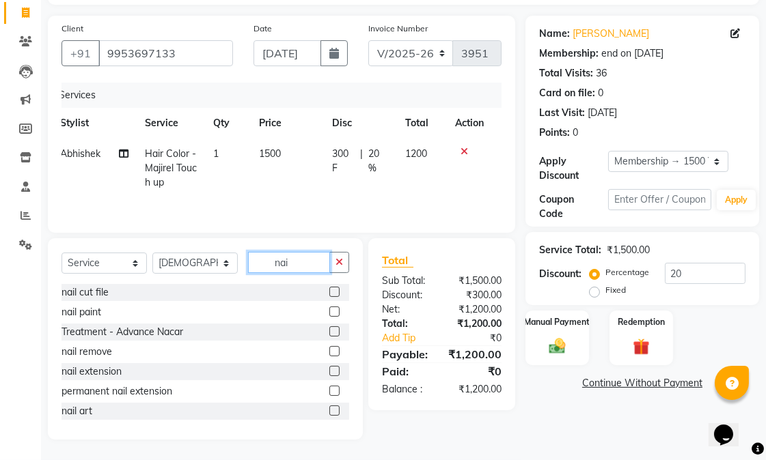
scroll to position [75, 0]
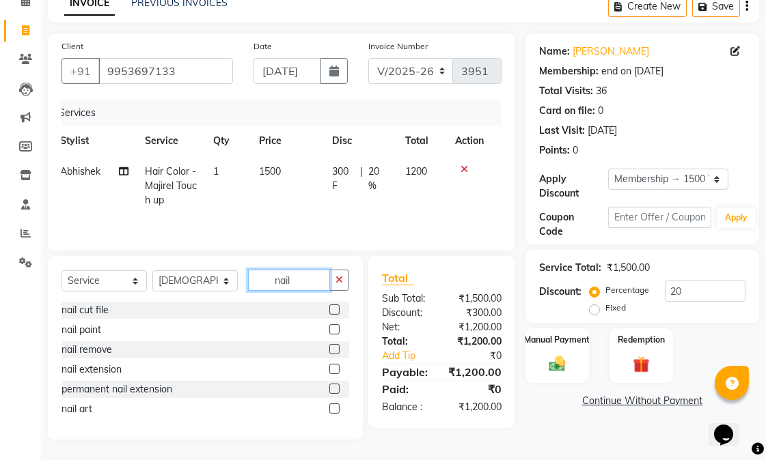
type input "nail"
click at [332, 324] on label at bounding box center [334, 329] width 10 height 10
click at [332, 326] on input "checkbox" at bounding box center [333, 330] width 9 height 9
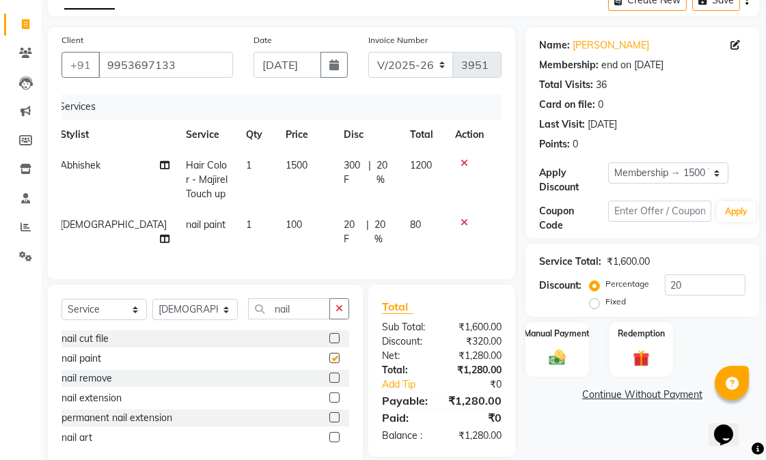
checkbox input "false"
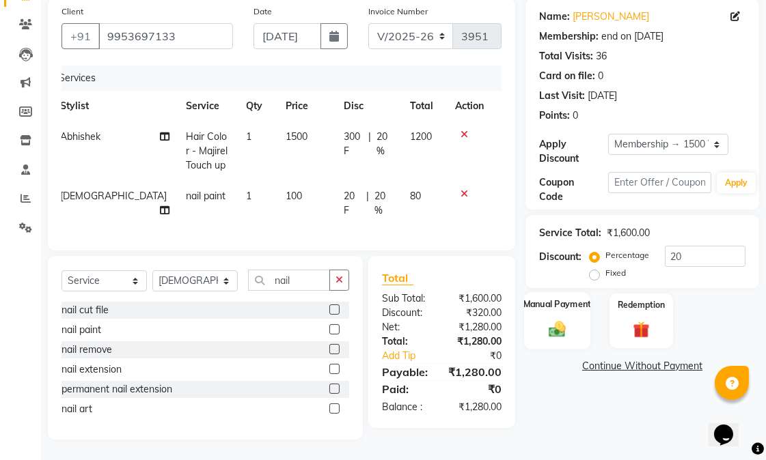
click at [544, 307] on label "Manual Payment" at bounding box center [557, 304] width 68 height 13
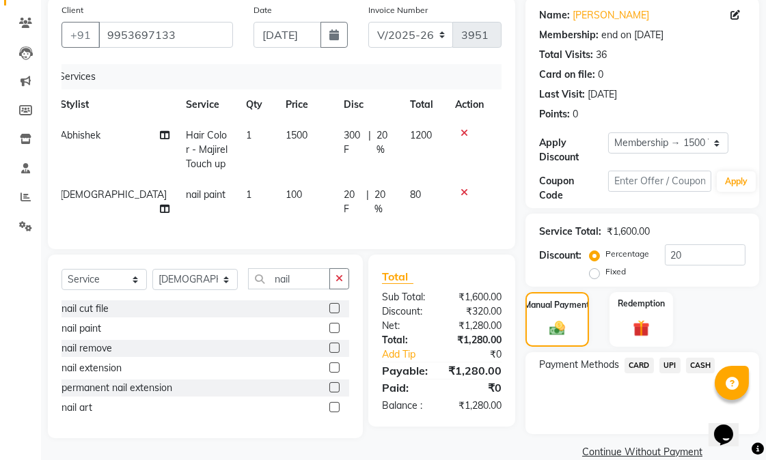
click at [695, 369] on span "CASH" at bounding box center [700, 366] width 29 height 16
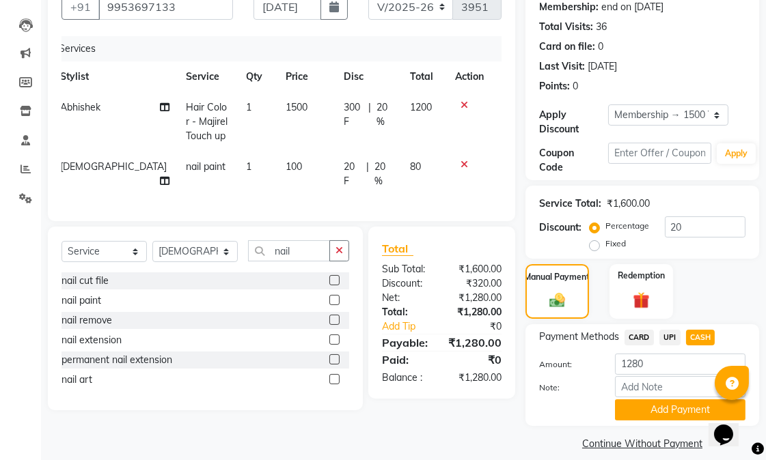
scroll to position [148, 0]
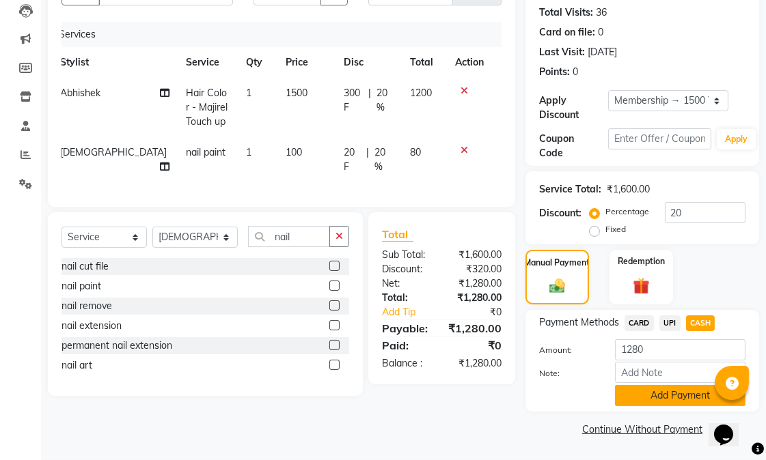
click at [650, 393] on button "Add Payment" at bounding box center [680, 395] width 130 height 21
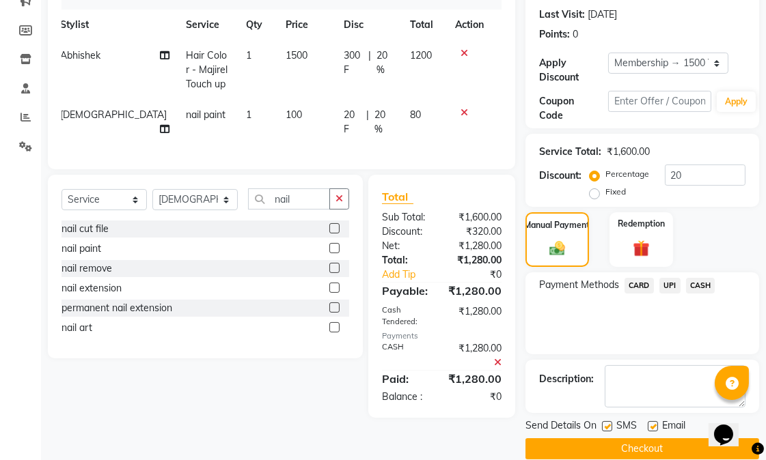
scroll to position [205, 0]
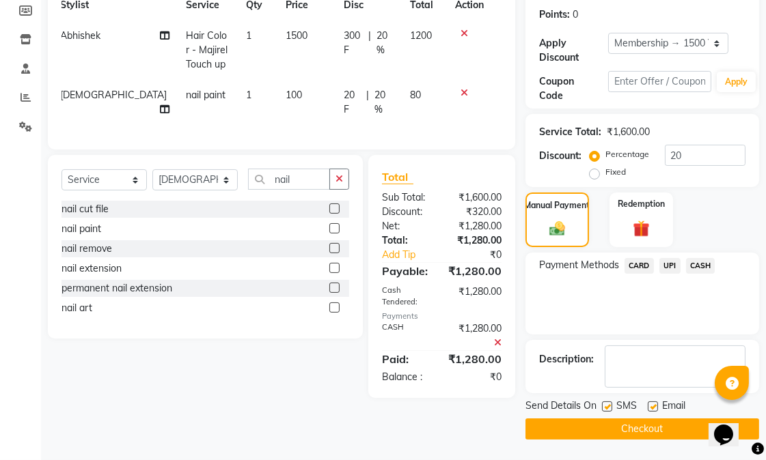
click at [657, 410] on div "Email" at bounding box center [671, 407] width 48 height 17
click at [650, 404] on label at bounding box center [652, 407] width 10 height 10
click at [650, 404] on input "checkbox" at bounding box center [651, 407] width 9 height 9
checkbox input "false"
click at [609, 408] on label at bounding box center [607, 407] width 10 height 10
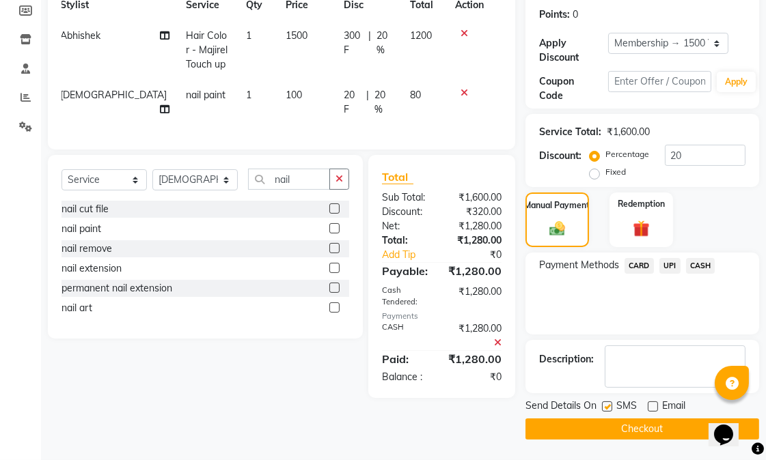
click at [609, 408] on input "checkbox" at bounding box center [606, 407] width 9 height 9
checkbox input "false"
click at [613, 430] on button "Checkout" at bounding box center [642, 429] width 234 height 21
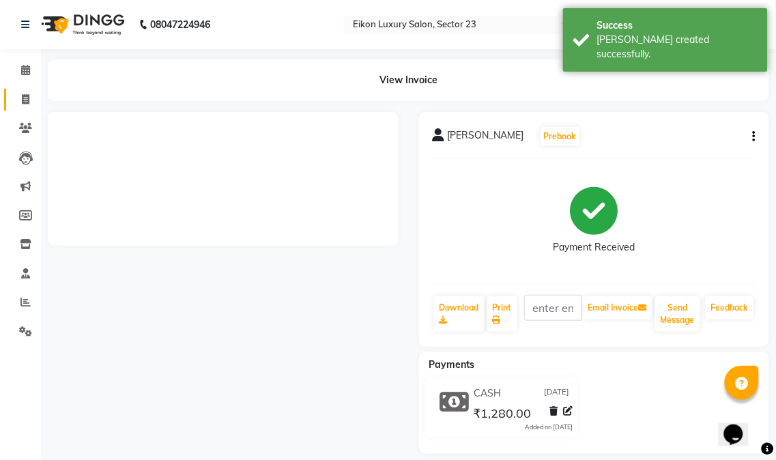
click at [24, 100] on icon at bounding box center [26, 99] width 8 height 10
select select "service"
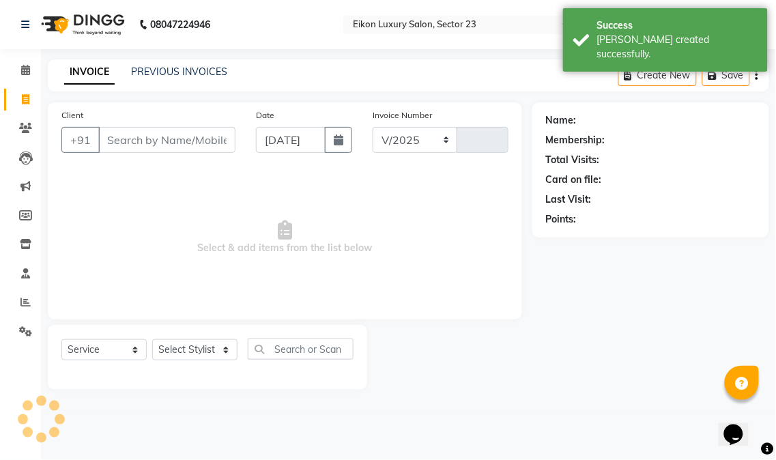
select select "7080"
type input "3954"
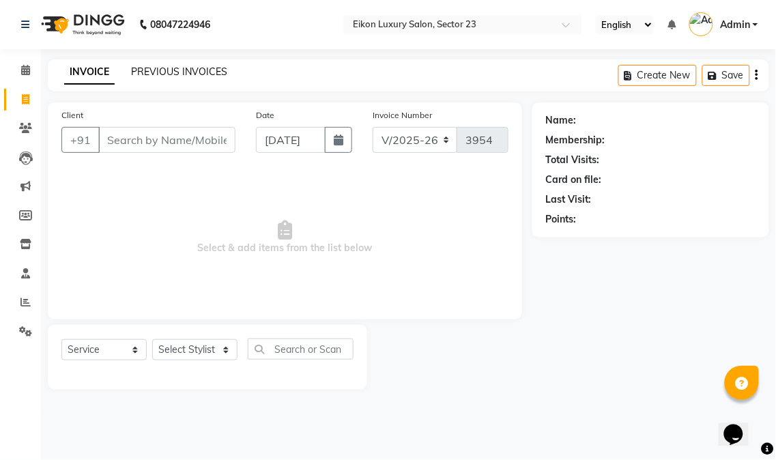
click at [157, 72] on link "PREVIOUS INVOICES" at bounding box center [179, 72] width 96 height 12
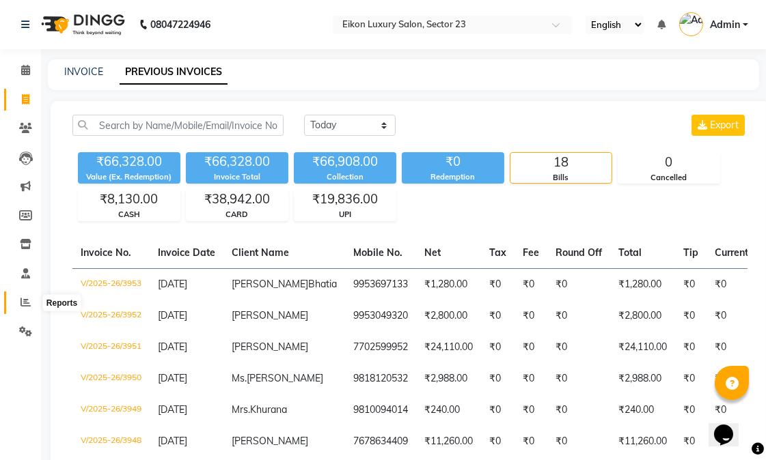
click at [23, 299] on icon at bounding box center [25, 302] width 10 height 10
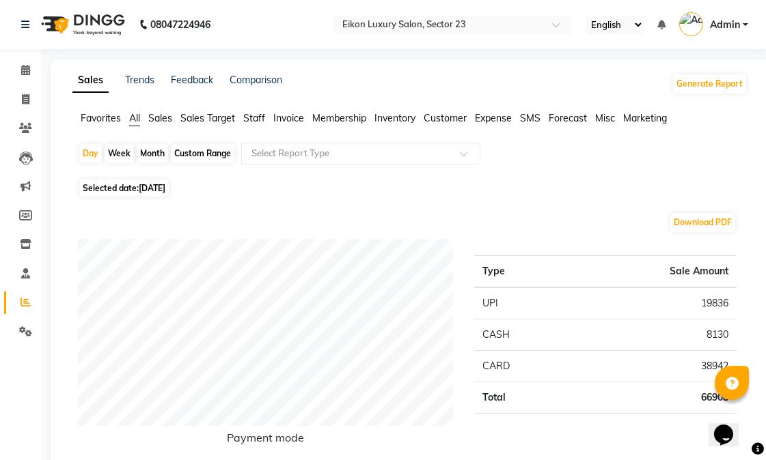
click at [250, 120] on span "Staff" at bounding box center [254, 118] width 22 height 12
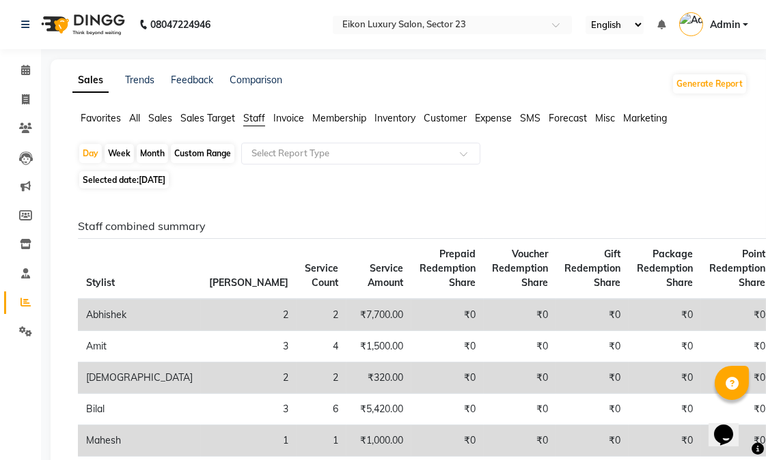
click at [160, 148] on div "Month" at bounding box center [152, 153] width 31 height 19
select select "9"
select select "2025"
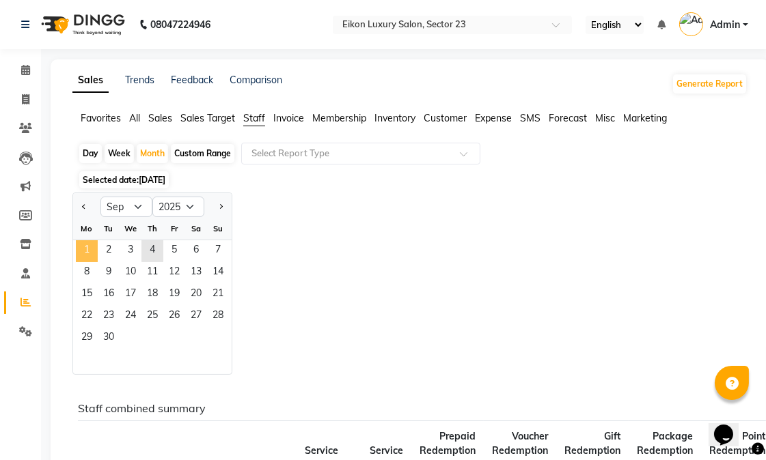
click at [80, 255] on span "1" at bounding box center [87, 251] width 22 height 22
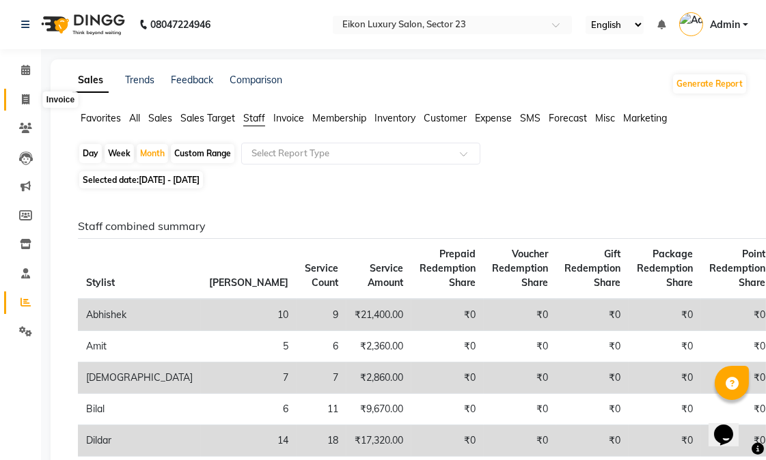
click at [27, 100] on icon at bounding box center [26, 99] width 8 height 10
select select "7080"
select select "service"
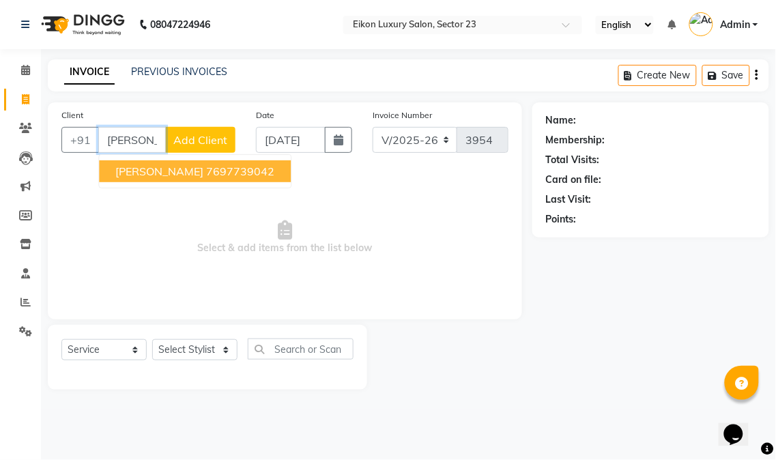
click at [206, 165] on ngb-highlight "7697739042" at bounding box center [240, 172] width 68 height 14
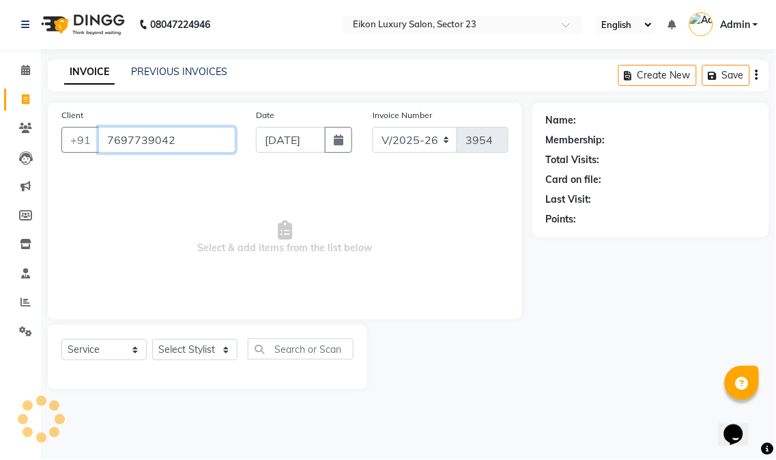
type input "7697739042"
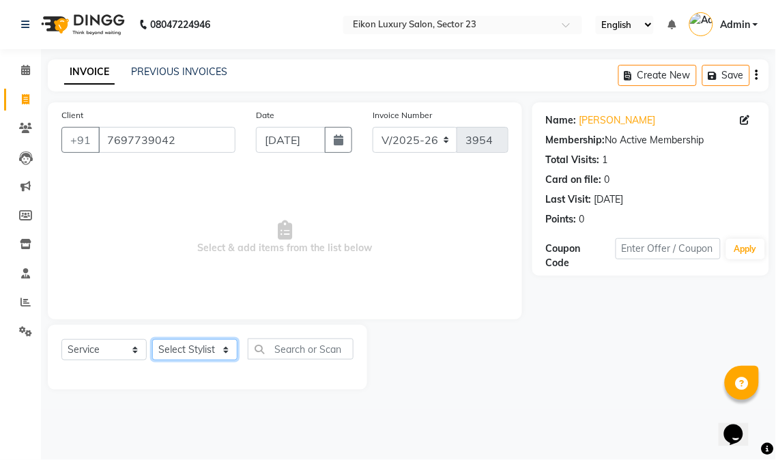
click at [207, 350] on select "Select Stylist Abhishek amit [PERSON_NAME] [PERSON_NAME] [PERSON_NAME] [PERSON_…" at bounding box center [194, 349] width 85 height 21
drag, startPoint x: 203, startPoint y: 135, endPoint x: 105, endPoint y: 139, distance: 97.8
click at [105, 139] on input "7697739042" at bounding box center [166, 140] width 137 height 26
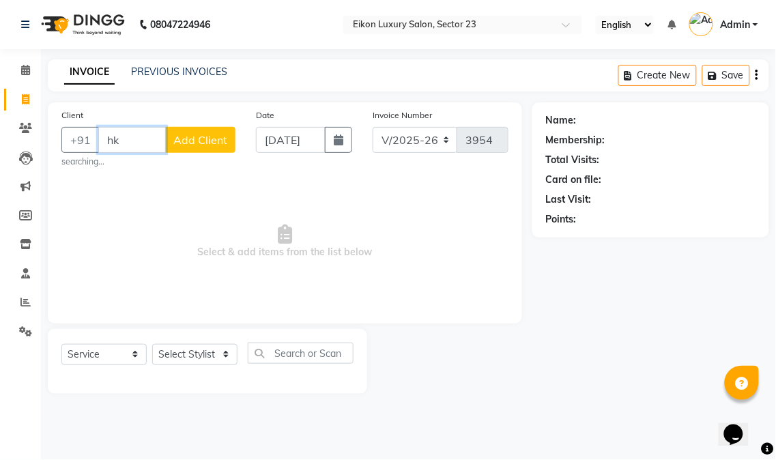
type input "h"
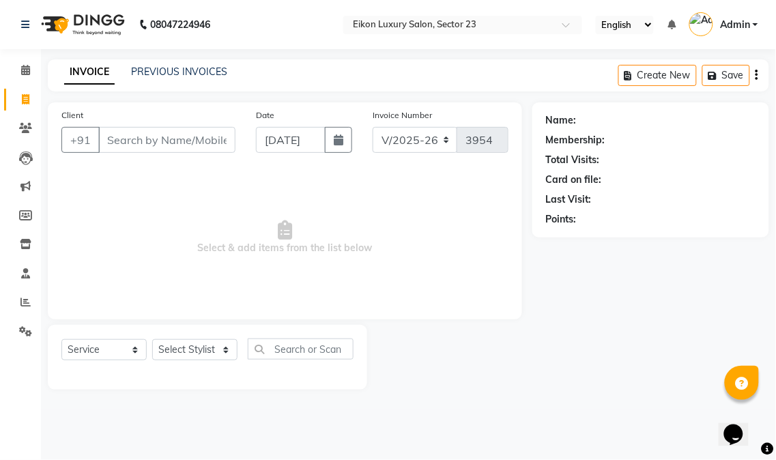
click at [425, 234] on span "Select & add items from the list below" at bounding box center [284, 237] width 447 height 137
click at [17, 301] on span at bounding box center [26, 303] width 24 height 16
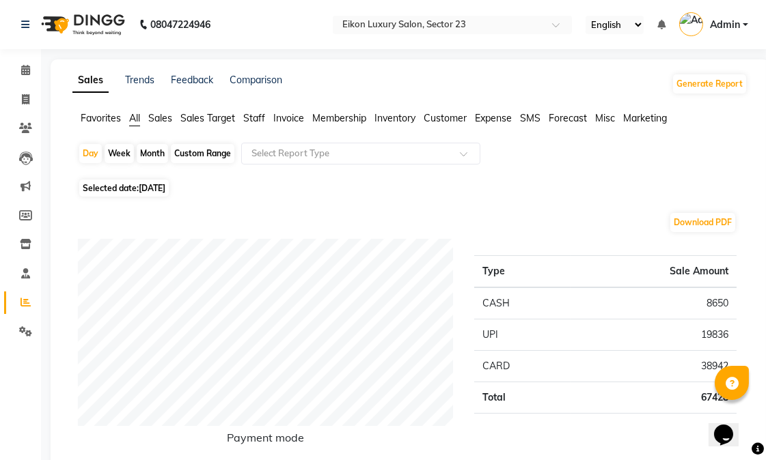
click at [264, 122] on span "Staff" at bounding box center [254, 118] width 22 height 12
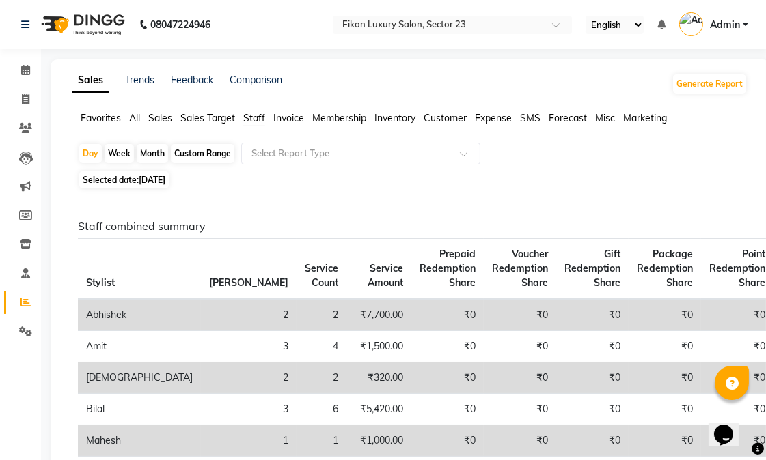
click at [145, 152] on div "Month" at bounding box center [152, 153] width 31 height 19
select select "9"
select select "2025"
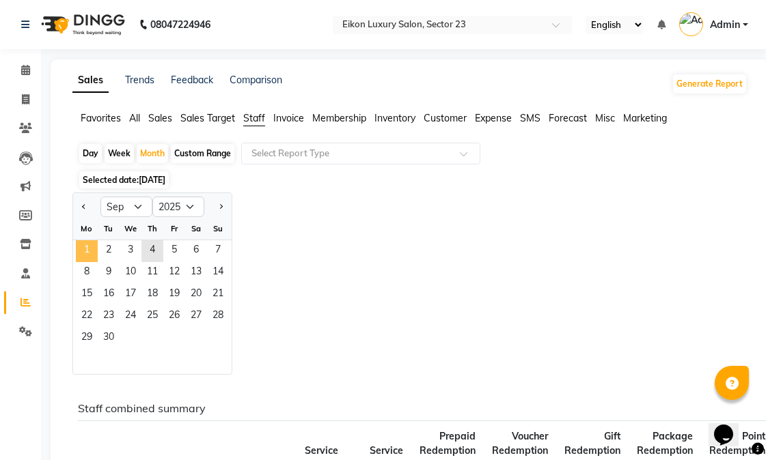
click at [85, 248] on span "1" at bounding box center [87, 251] width 22 height 22
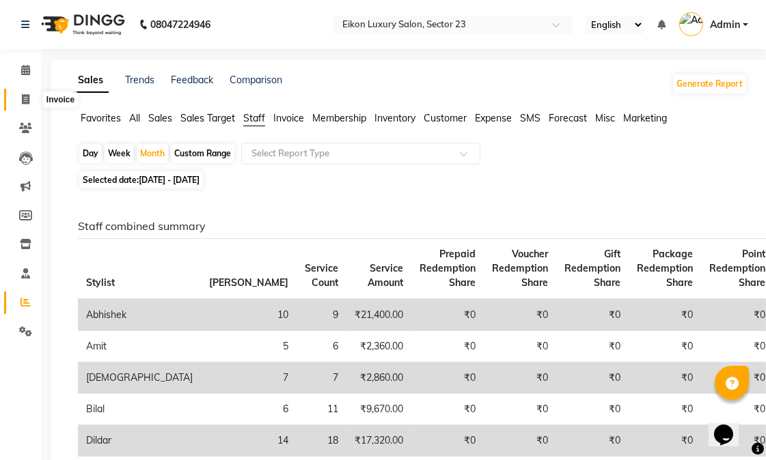
click at [19, 102] on span at bounding box center [26, 100] width 24 height 16
select select "7080"
select select "service"
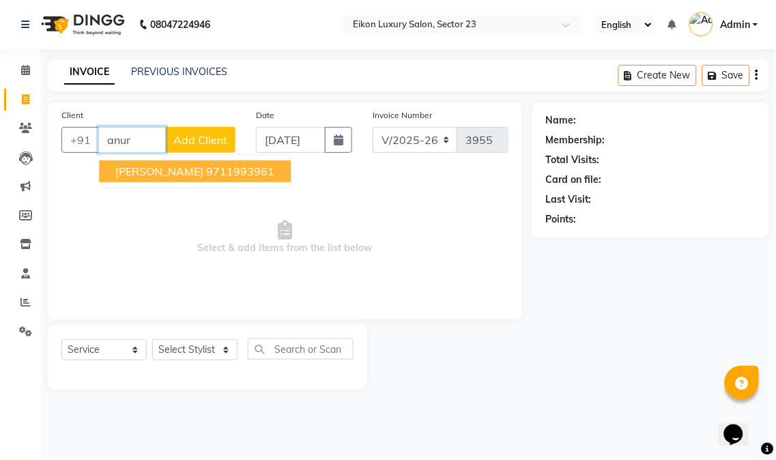
click at [226, 171] on ngb-highlight "9711993961" at bounding box center [240, 172] width 68 height 14
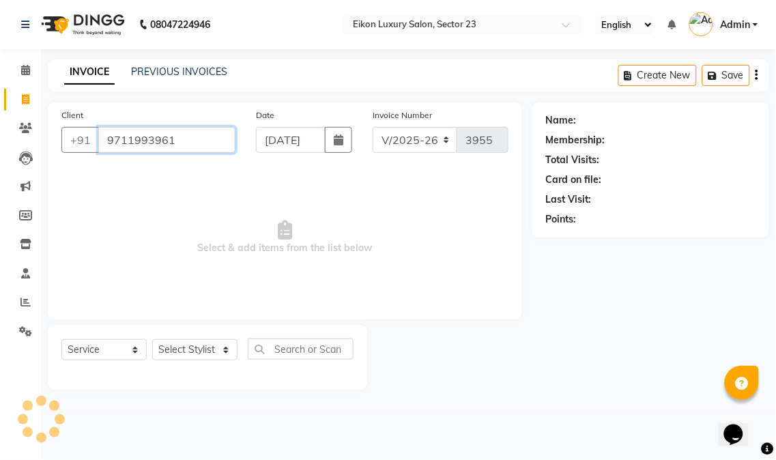
type input "9711993961"
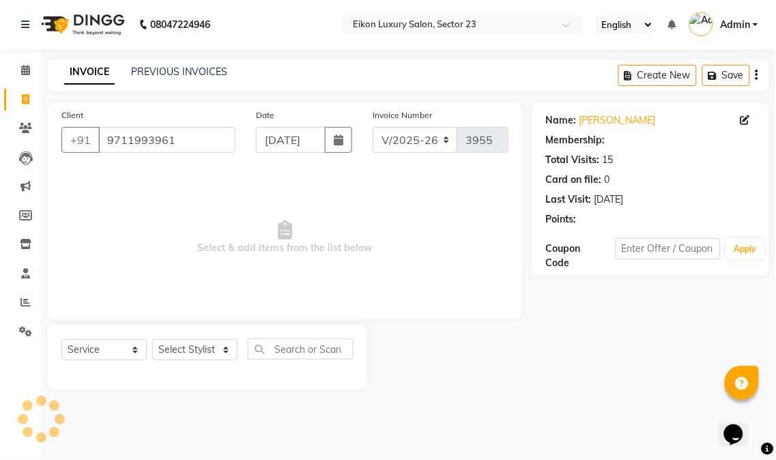
select select "1: Object"
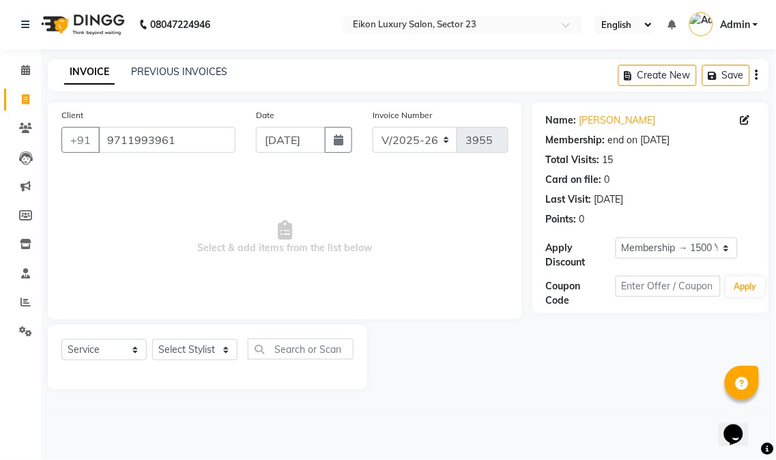
click at [428, 238] on span "Select & add items from the list below" at bounding box center [284, 237] width 447 height 137
click at [613, 117] on link "[PERSON_NAME]" at bounding box center [618, 120] width 76 height 14
click at [199, 356] on select "Select Stylist Abhishek amit [PERSON_NAME] [PERSON_NAME] [PERSON_NAME] [PERSON_…" at bounding box center [194, 349] width 85 height 21
select select "58956"
click at [152, 340] on select "Select Stylist Abhishek amit [PERSON_NAME] [PERSON_NAME] [PERSON_NAME] [PERSON_…" at bounding box center [194, 349] width 85 height 21
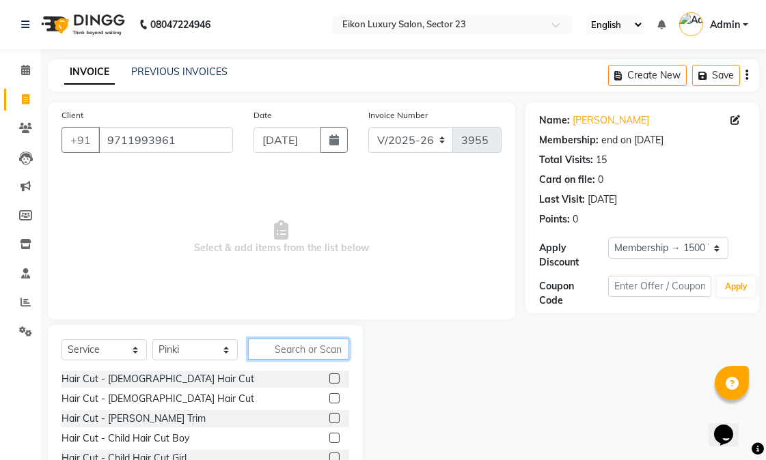
click at [273, 352] on input "text" at bounding box center [298, 349] width 101 height 21
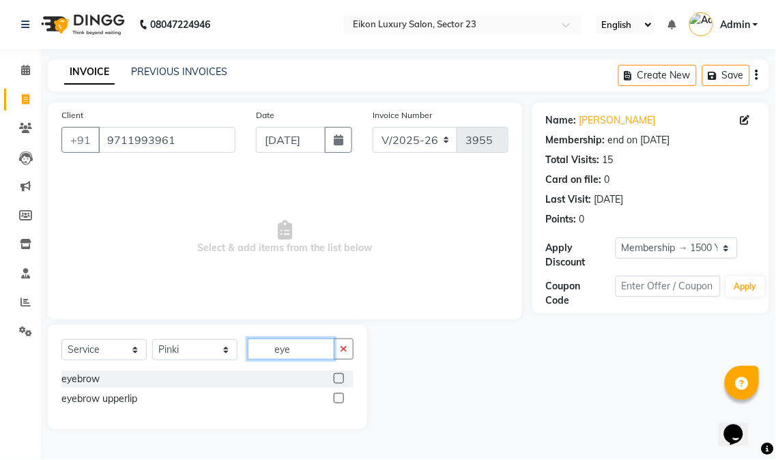
type input "eye"
click at [342, 404] on div at bounding box center [338, 400] width 9 height 14
click at [340, 396] on label at bounding box center [339, 398] width 10 height 10
click at [340, 396] on input "checkbox" at bounding box center [338, 399] width 9 height 9
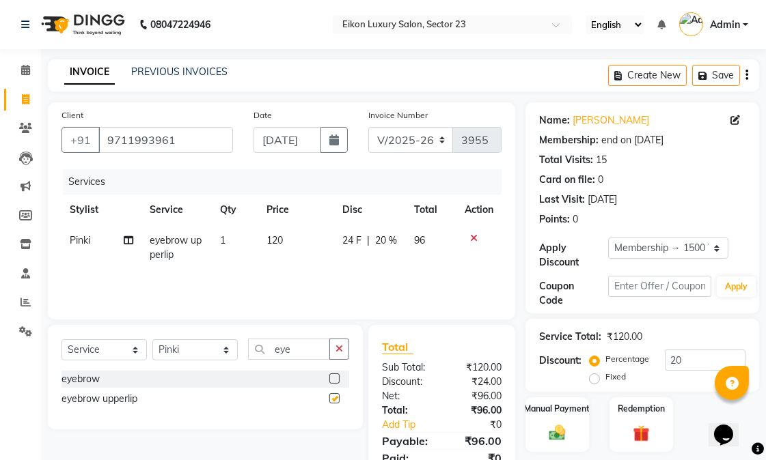
checkbox input "false"
click at [277, 242] on span "120" at bounding box center [274, 240] width 16 height 12
select select "58956"
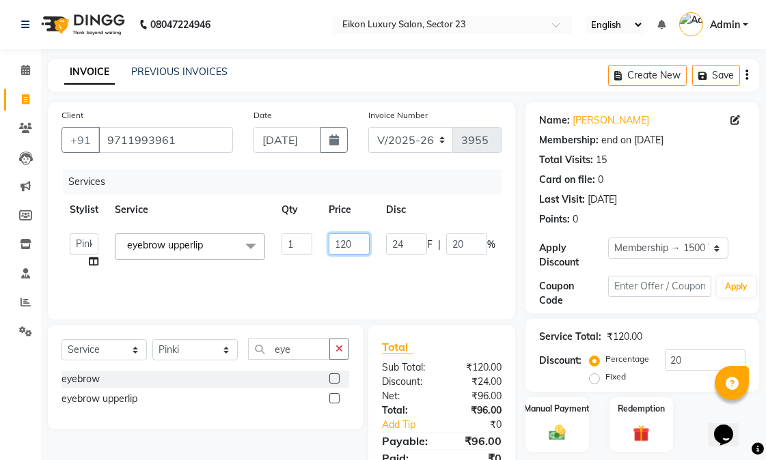
drag, startPoint x: 344, startPoint y: 253, endPoint x: 333, endPoint y: 254, distance: 11.7
click at [333, 254] on input "120" at bounding box center [348, 244] width 41 height 21
type input "1060"
click at [331, 268] on tr "Abhishek amit [PERSON_NAME] [PERSON_NAME] [PERSON_NAME] [PERSON_NAME] [PERSON_N…" at bounding box center [324, 251] width 527 height 52
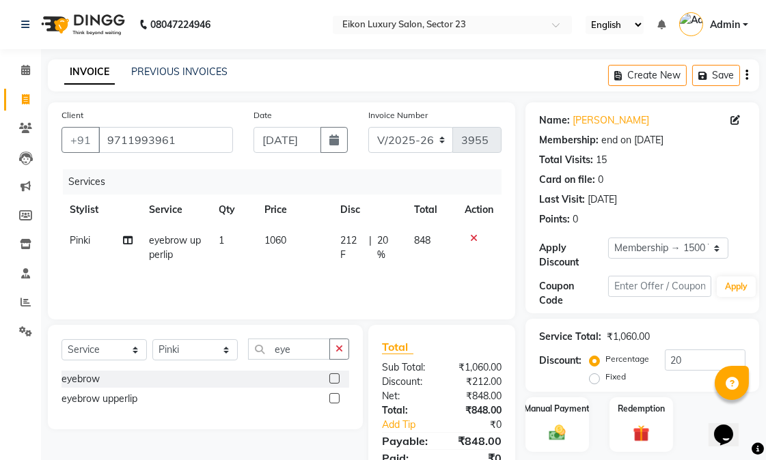
scroll to position [57, 0]
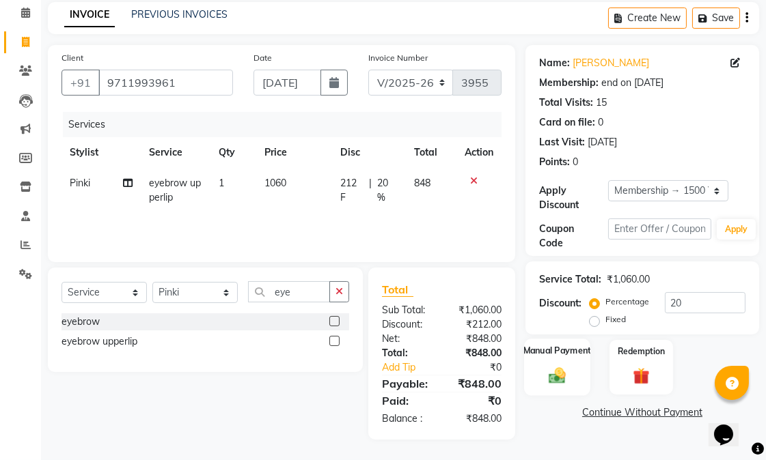
click at [588, 387] on div "Manual Payment" at bounding box center [557, 367] width 66 height 57
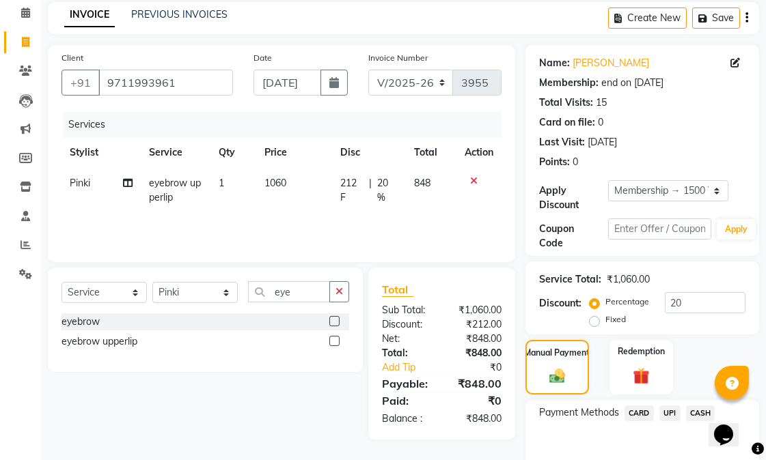
click at [668, 411] on span "UPI" at bounding box center [669, 414] width 21 height 16
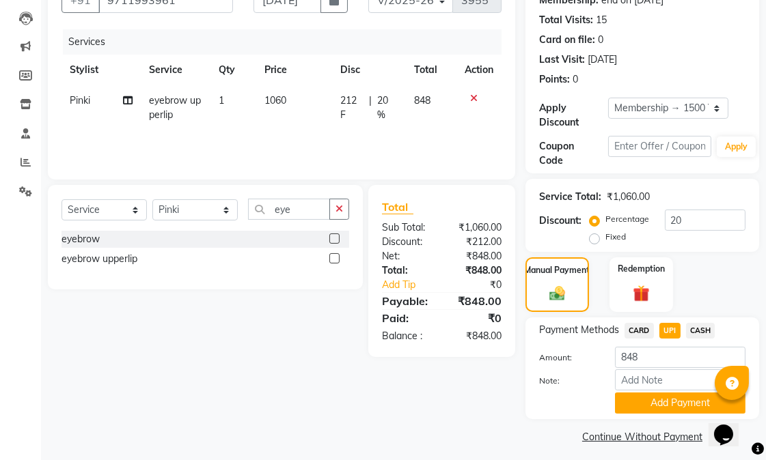
scroll to position [148, 0]
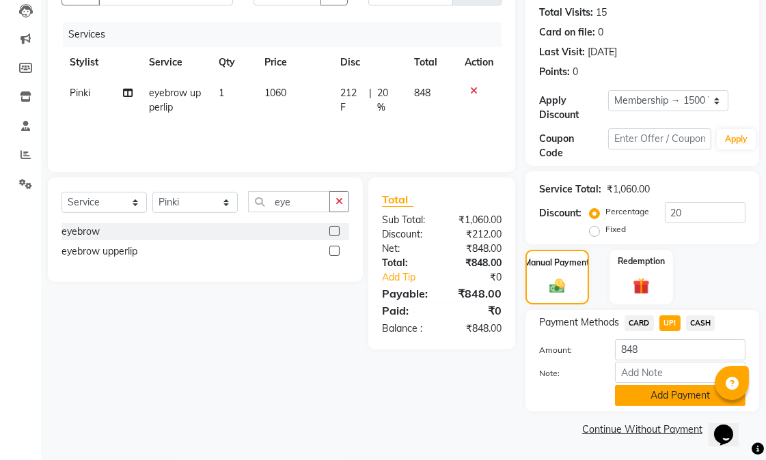
click at [658, 393] on button "Add Payment" at bounding box center [680, 395] width 130 height 21
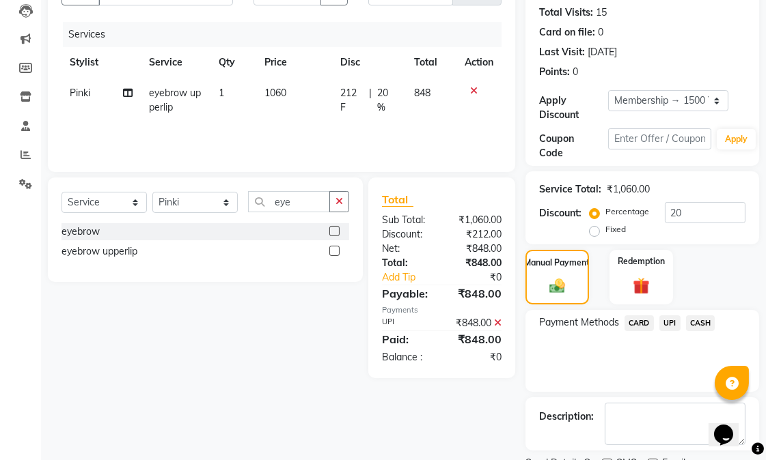
scroll to position [205, 0]
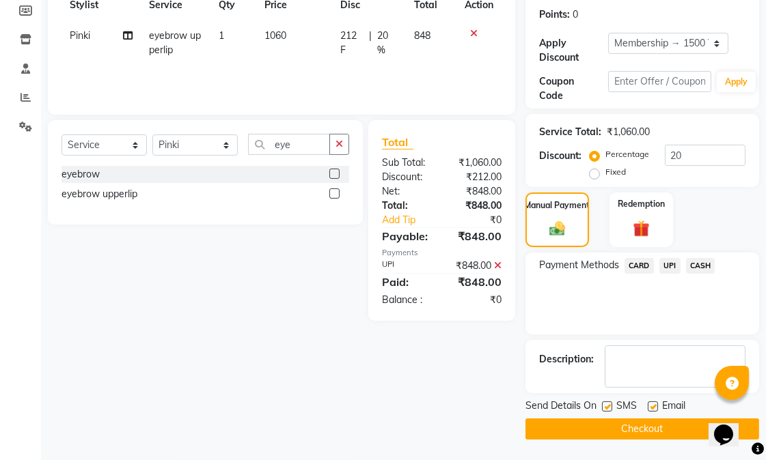
click at [651, 407] on label at bounding box center [652, 407] width 10 height 10
click at [651, 407] on input "checkbox" at bounding box center [651, 407] width 9 height 9
checkbox input "false"
click at [598, 429] on button "Checkout" at bounding box center [642, 429] width 234 height 21
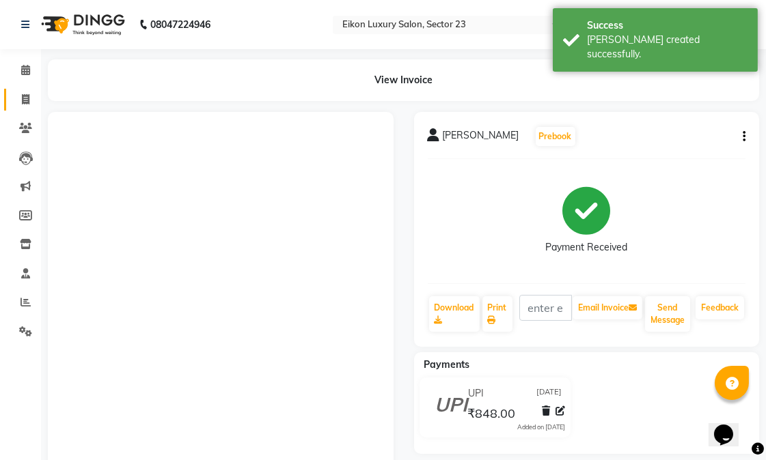
click at [24, 98] on icon at bounding box center [26, 99] width 8 height 10
select select "service"
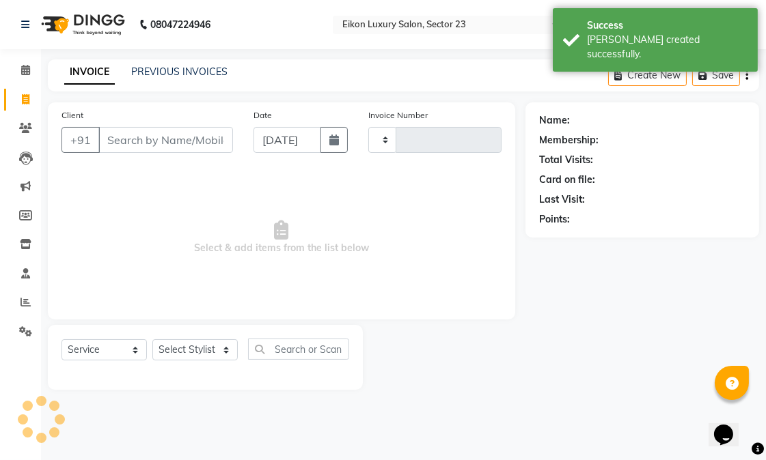
type input "3957"
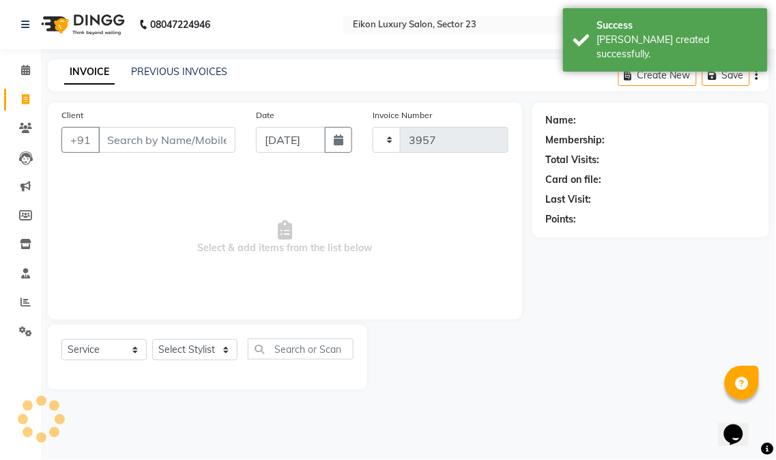
select select "7080"
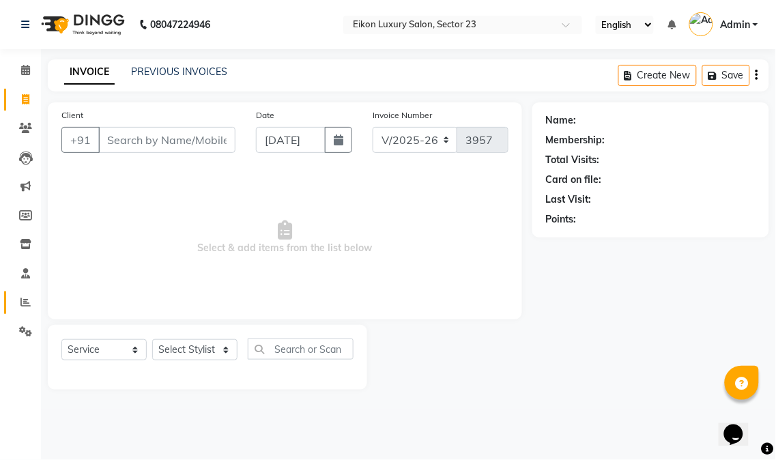
click at [22, 301] on icon at bounding box center [25, 302] width 10 height 10
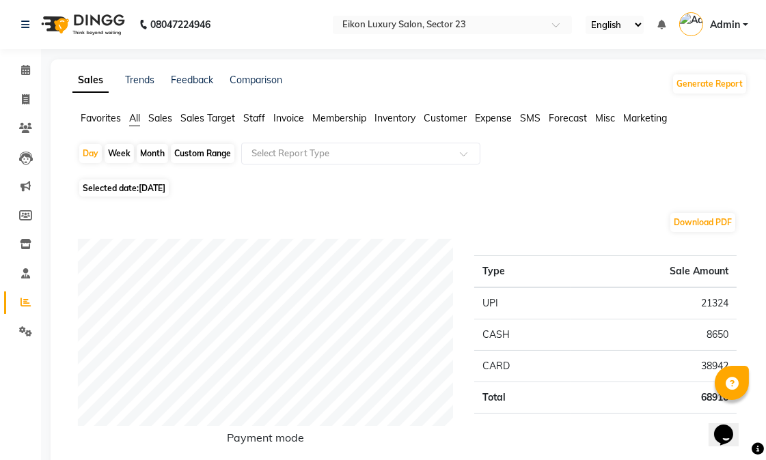
click at [255, 117] on span "Staff" at bounding box center [254, 118] width 22 height 12
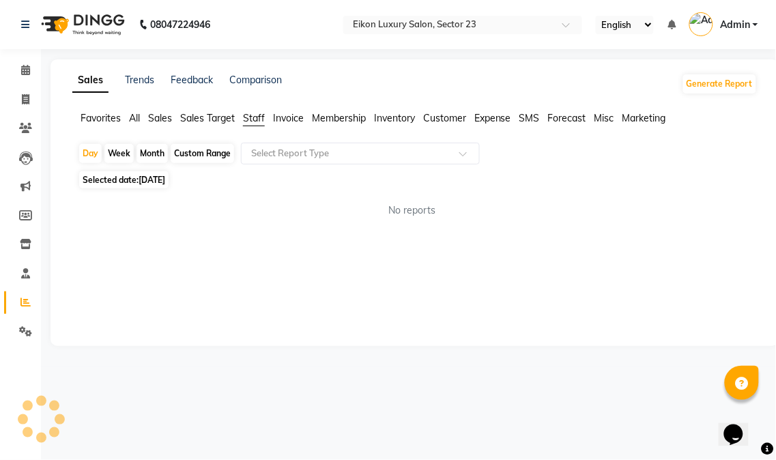
drag, startPoint x: 776, startPoint y: 83, endPoint x: 776, endPoint y: 112, distance: 29.4
click at [776, 113] on html "08047224946 Select Location × Eikon Luxury Salon, Sector 23 English ENGLISH Esp…" at bounding box center [388, 230] width 776 height 460
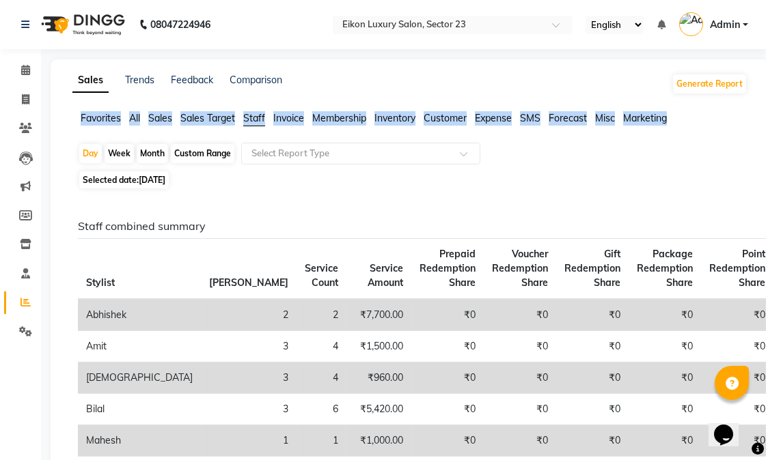
click at [263, 127] on div "Favorites All Sales Sales Target Staff Invoice Membership Inventory Customer Ex…" at bounding box center [409, 124] width 695 height 26
click at [260, 121] on span "Staff" at bounding box center [254, 118] width 22 height 12
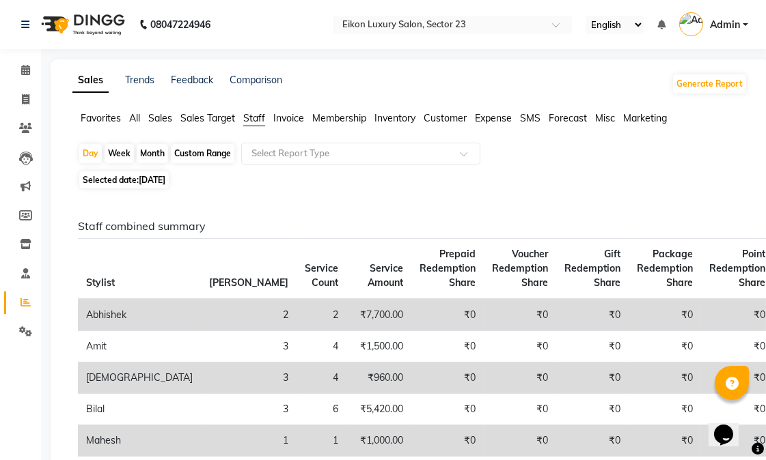
click at [143, 152] on div "Month" at bounding box center [152, 153] width 31 height 19
select select "9"
select select "2025"
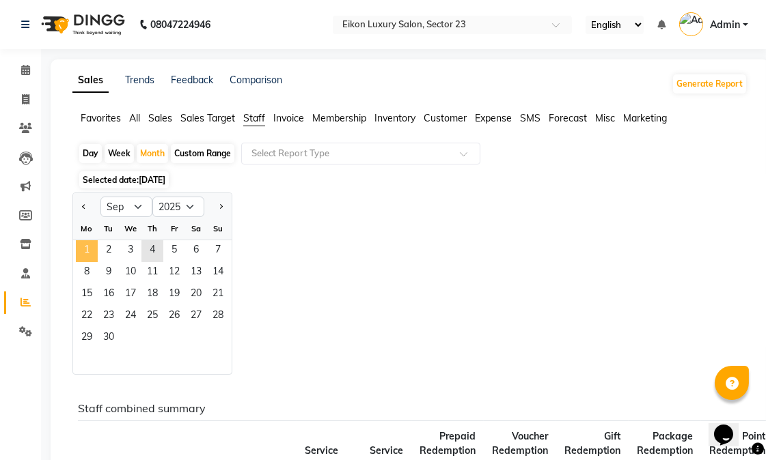
click at [87, 242] on span "1" at bounding box center [87, 251] width 22 height 22
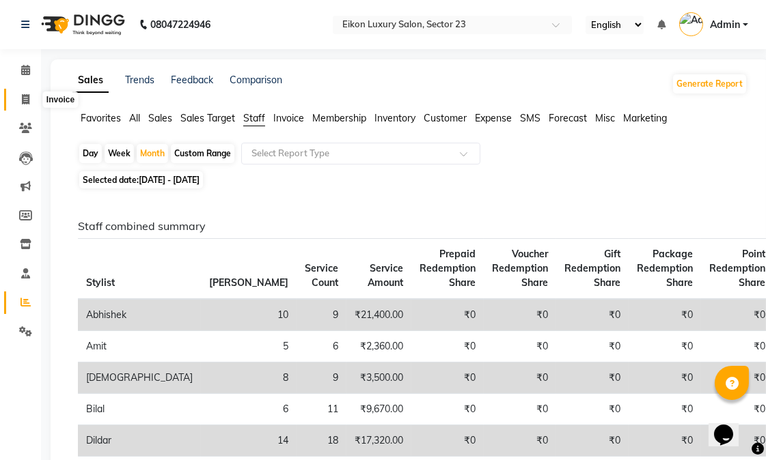
click at [23, 104] on icon at bounding box center [26, 99] width 8 height 10
select select "7080"
select select "service"
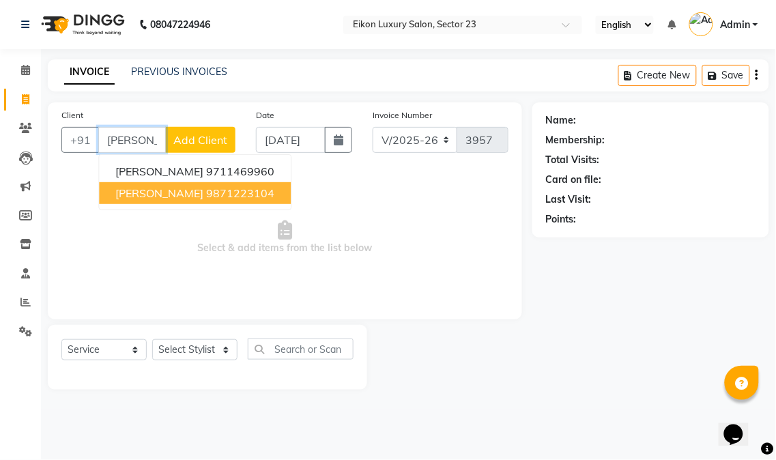
click at [207, 190] on ngb-highlight "9871223104" at bounding box center [240, 193] width 68 height 14
type input "9871223104"
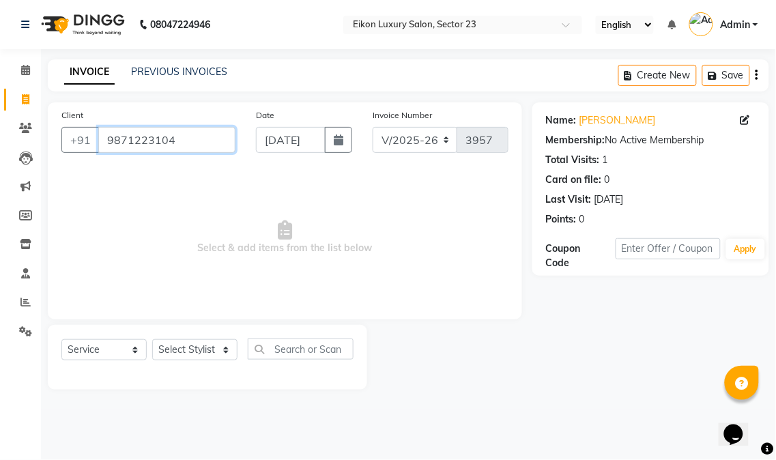
drag, startPoint x: 209, startPoint y: 144, endPoint x: 113, endPoint y: 147, distance: 96.3
click at [113, 147] on input "9871223104" at bounding box center [166, 140] width 137 height 26
click at [139, 173] on span "Select & add items from the list below" at bounding box center [284, 237] width 447 height 137
drag, startPoint x: 174, startPoint y: 137, endPoint x: 111, endPoint y: 130, distance: 63.3
click at [104, 125] on div "Client [PHONE_NUMBER]" at bounding box center [148, 136] width 195 height 56
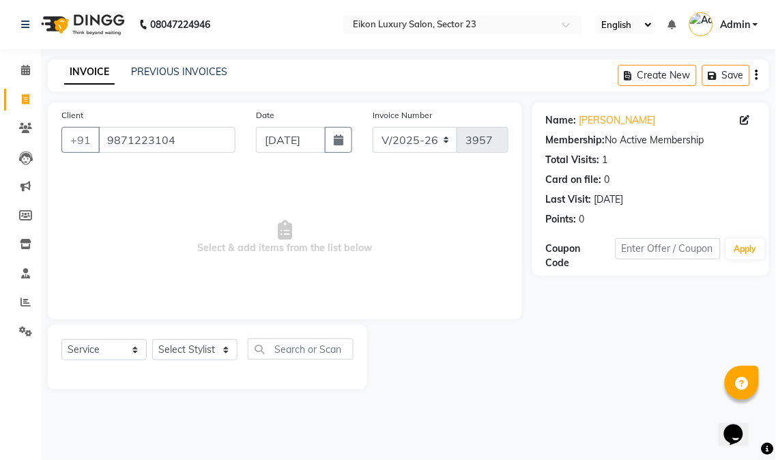
click at [134, 186] on span "Select & add items from the list below" at bounding box center [284, 237] width 447 height 137
click at [179, 359] on select "Select Stylist Abhishek amit [PERSON_NAME] [PERSON_NAME] [PERSON_NAME] [PERSON_…" at bounding box center [194, 349] width 85 height 21
select select "58946"
click at [152, 340] on select "Select Stylist Abhishek amit [PERSON_NAME] [PERSON_NAME] [PERSON_NAME] [PERSON_…" at bounding box center [194, 349] width 85 height 21
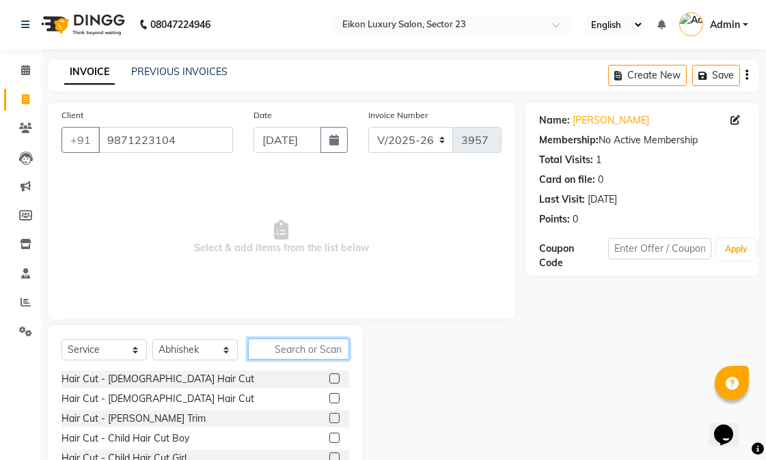
click at [298, 356] on input "text" at bounding box center [298, 349] width 101 height 21
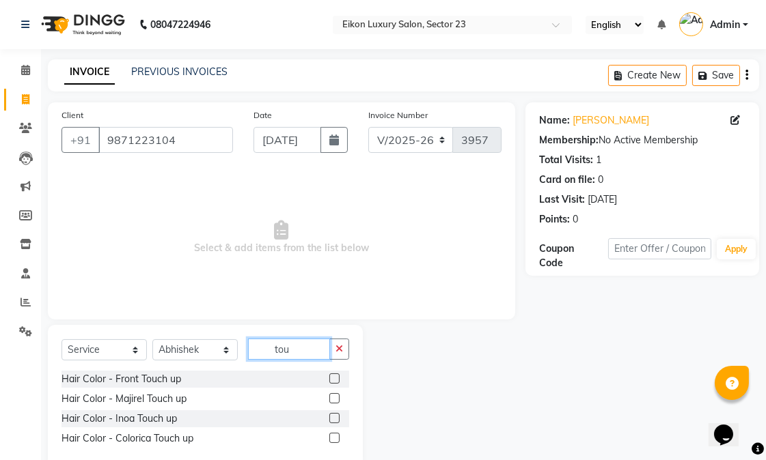
type input "tou"
click at [333, 397] on label at bounding box center [334, 398] width 10 height 10
click at [333, 397] on input "checkbox" at bounding box center [333, 399] width 9 height 9
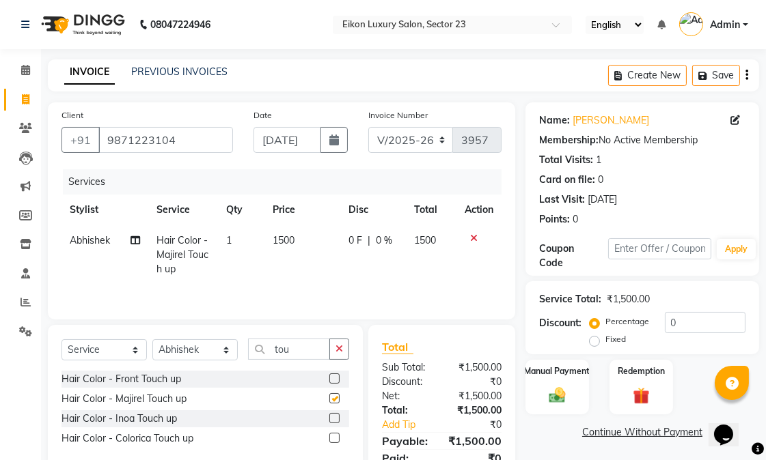
checkbox input "false"
drag, startPoint x: 303, startPoint y: 353, endPoint x: 264, endPoint y: 359, distance: 38.6
click at [274, 359] on input "tou" at bounding box center [289, 349] width 82 height 21
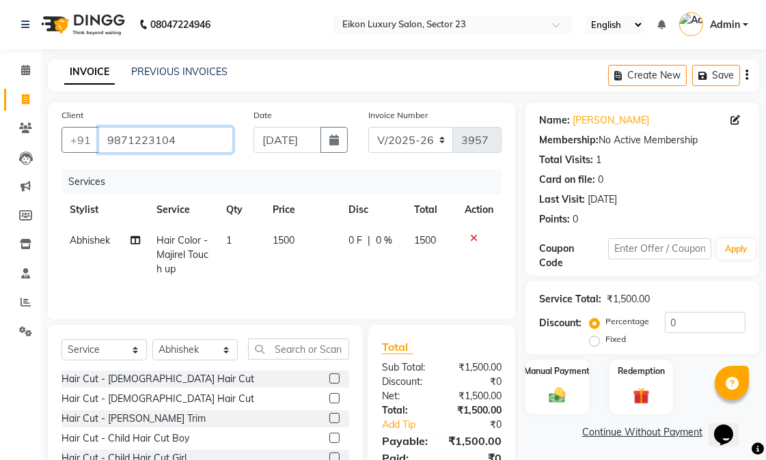
drag, startPoint x: 207, startPoint y: 134, endPoint x: 186, endPoint y: 141, distance: 21.6
click at [186, 141] on input "9871223104" at bounding box center [165, 140] width 135 height 26
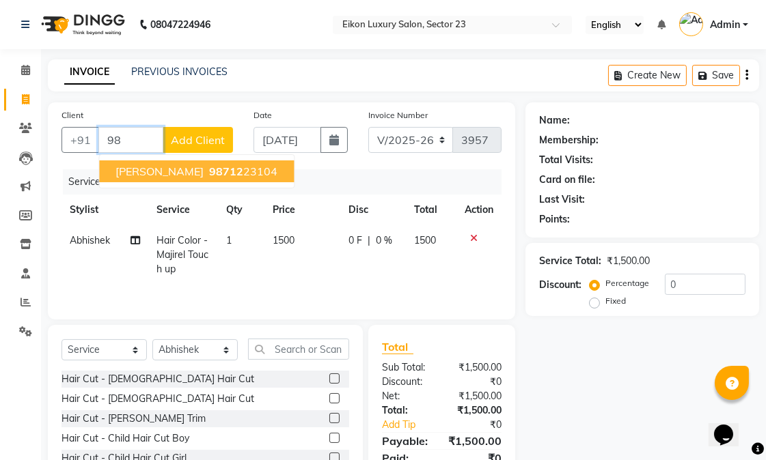
type input "9"
click at [206, 173] on ngb-highlight "886040 8412" at bounding box center [241, 172] width 71 height 14
type input "8860408412"
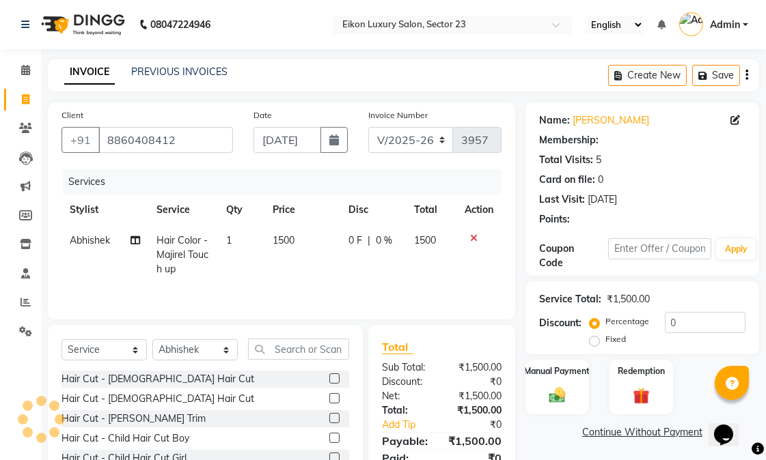
select select "1: Object"
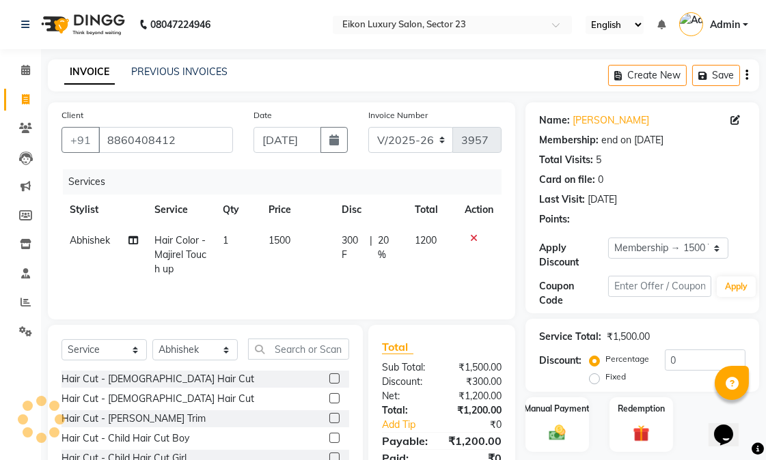
type input "20"
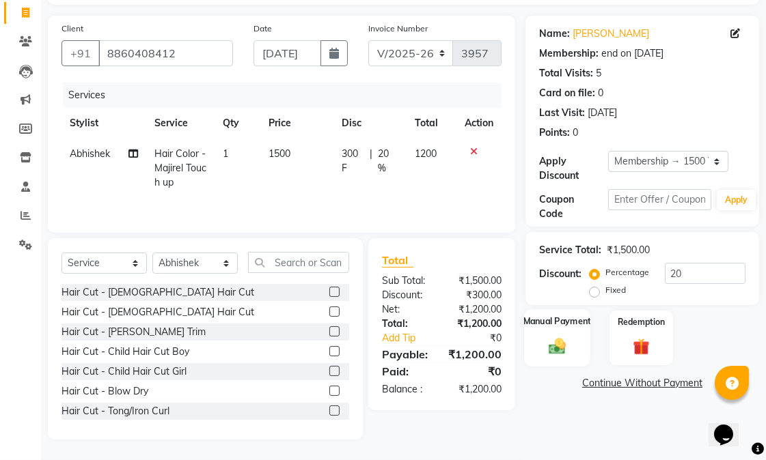
click at [580, 345] on div "Manual Payment" at bounding box center [557, 337] width 66 height 57
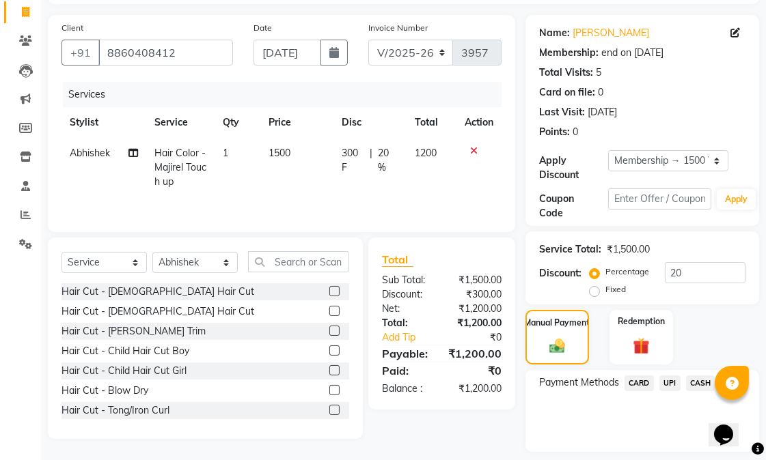
click at [705, 380] on span "CASH" at bounding box center [700, 384] width 29 height 16
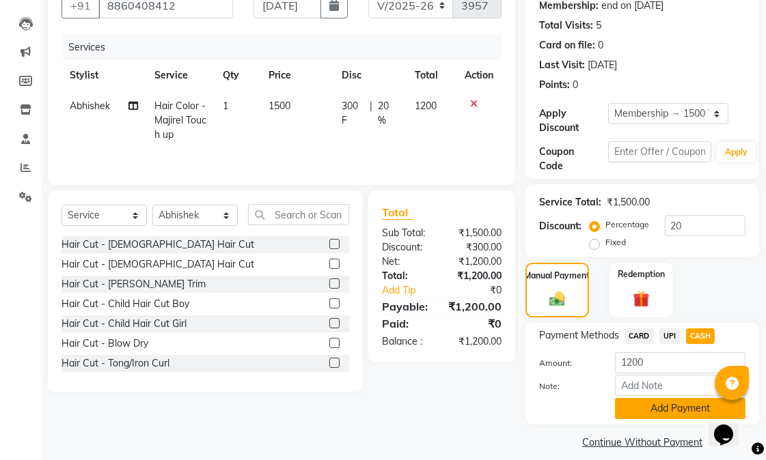
scroll to position [148, 0]
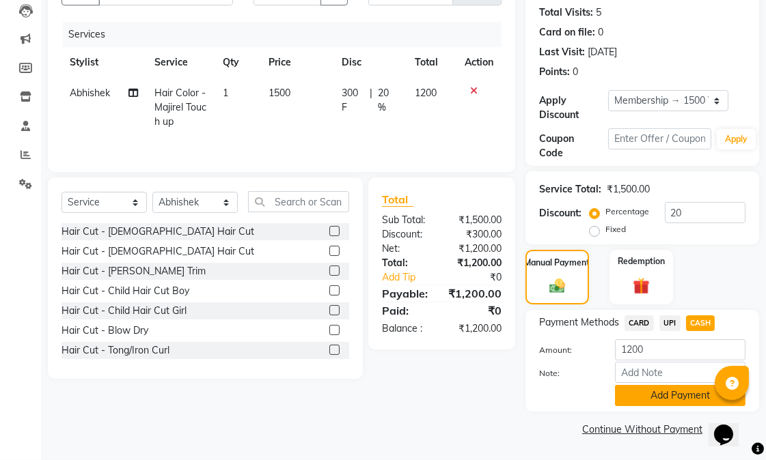
click at [658, 390] on button "Add Payment" at bounding box center [680, 395] width 130 height 21
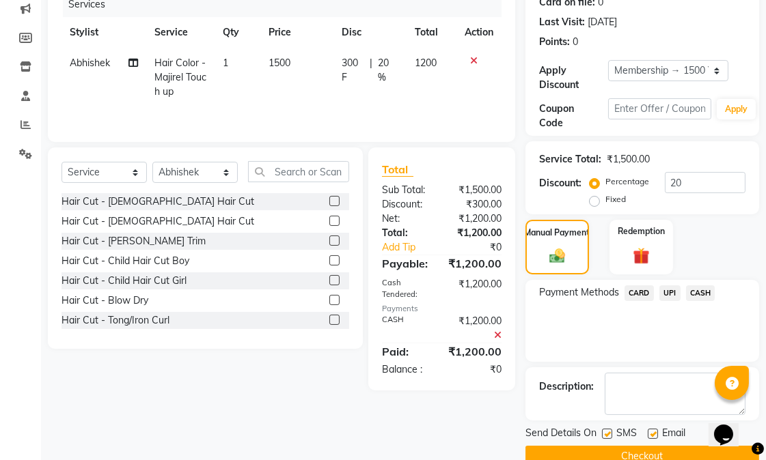
scroll to position [205, 0]
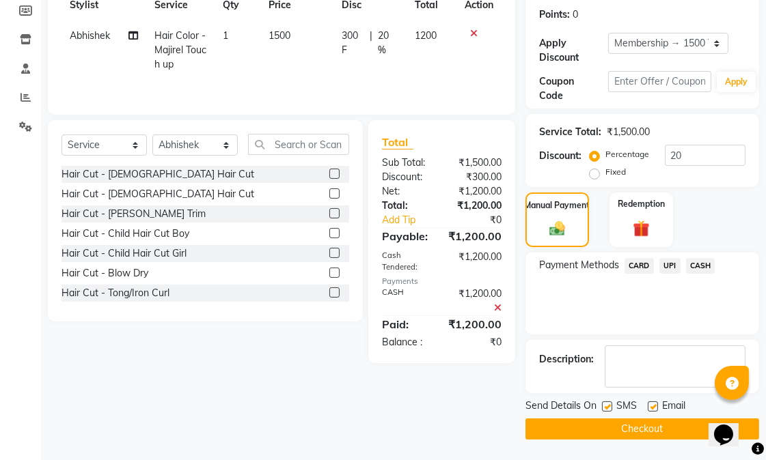
click at [650, 407] on label at bounding box center [652, 407] width 10 height 10
click at [650, 407] on input "checkbox" at bounding box center [651, 407] width 9 height 9
checkbox input "false"
click at [604, 406] on label at bounding box center [607, 407] width 10 height 10
click at [604, 406] on input "checkbox" at bounding box center [606, 407] width 9 height 9
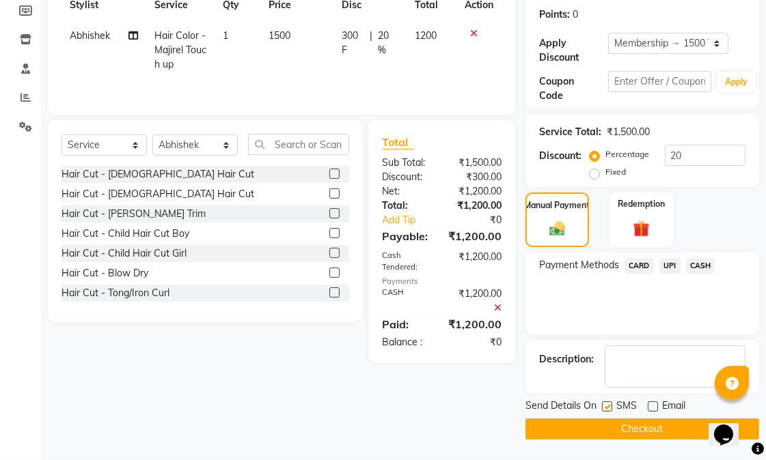
checkbox input "false"
click at [604, 421] on button "Checkout" at bounding box center [642, 429] width 234 height 21
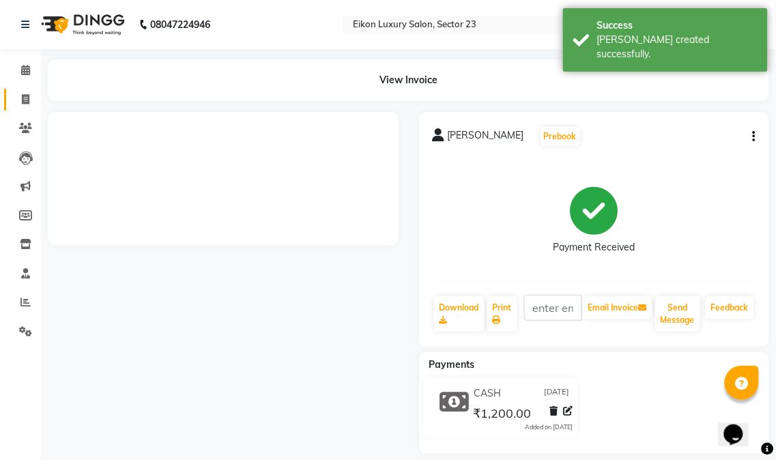
click at [17, 100] on span at bounding box center [26, 100] width 24 height 16
select select "service"
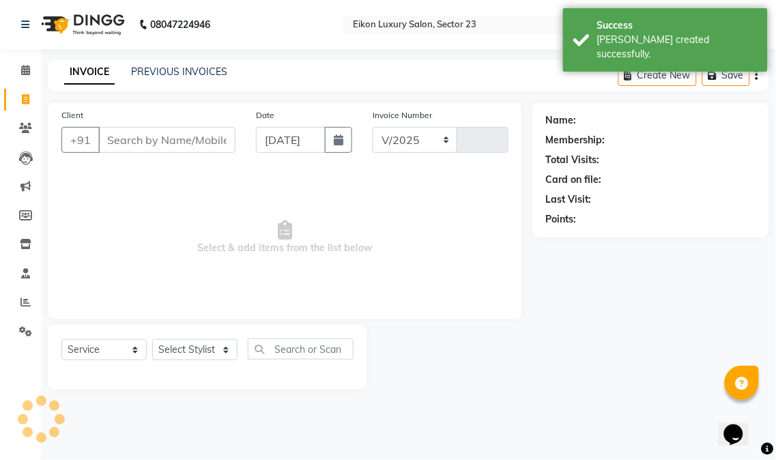
select select "7080"
type input "3958"
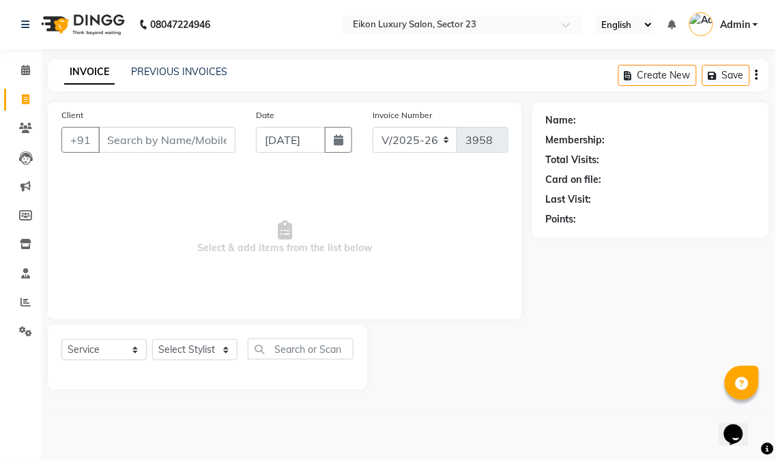
click at [179, 58] on div "08047224946 Select Location × Eikon Luxury Salon, Sector 23 English ENGLISH Esp…" at bounding box center [388, 230] width 776 height 460
click at [181, 71] on link "PREVIOUS INVOICES" at bounding box center [179, 72] width 96 height 12
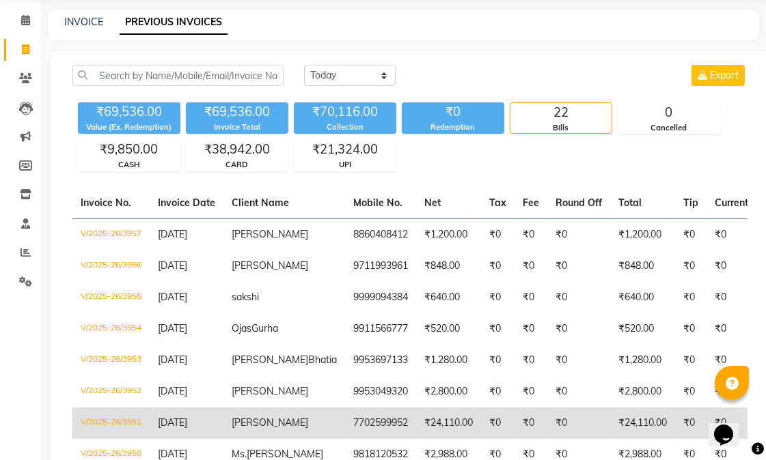
scroll to position [76, 0]
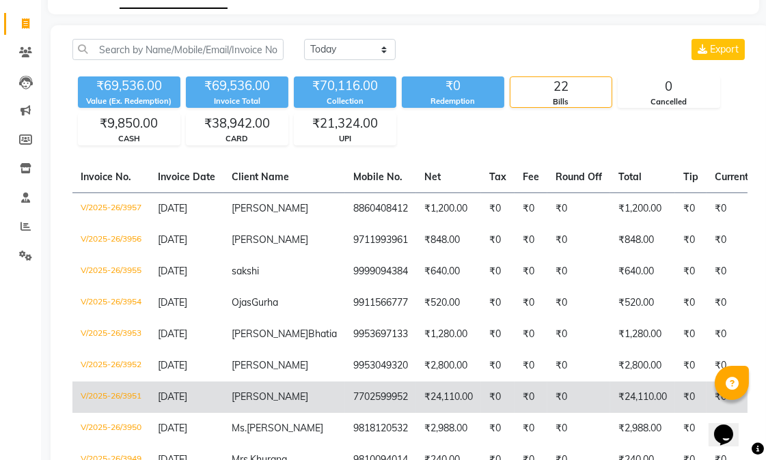
click at [345, 396] on td "7702599952" at bounding box center [380, 397] width 71 height 31
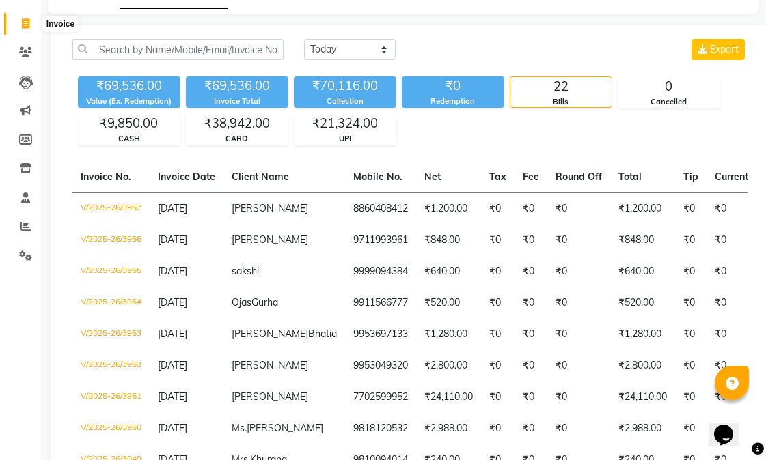
click at [24, 23] on icon at bounding box center [26, 23] width 8 height 10
select select "service"
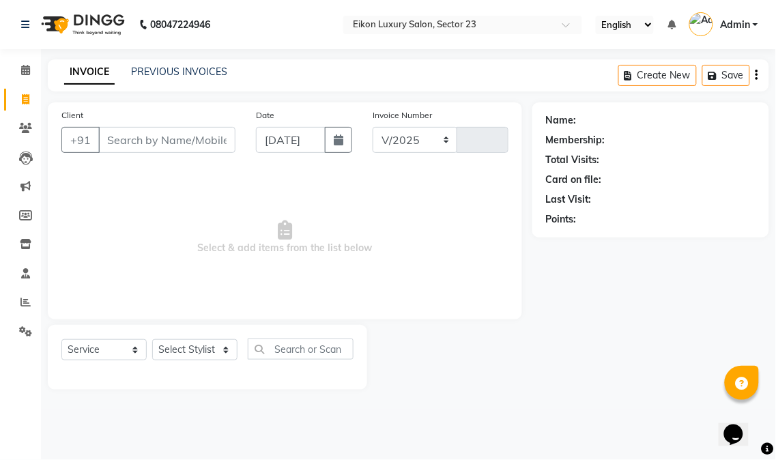
select select "7080"
type input "3958"
